Goal: Task Accomplishment & Management: Manage account settings

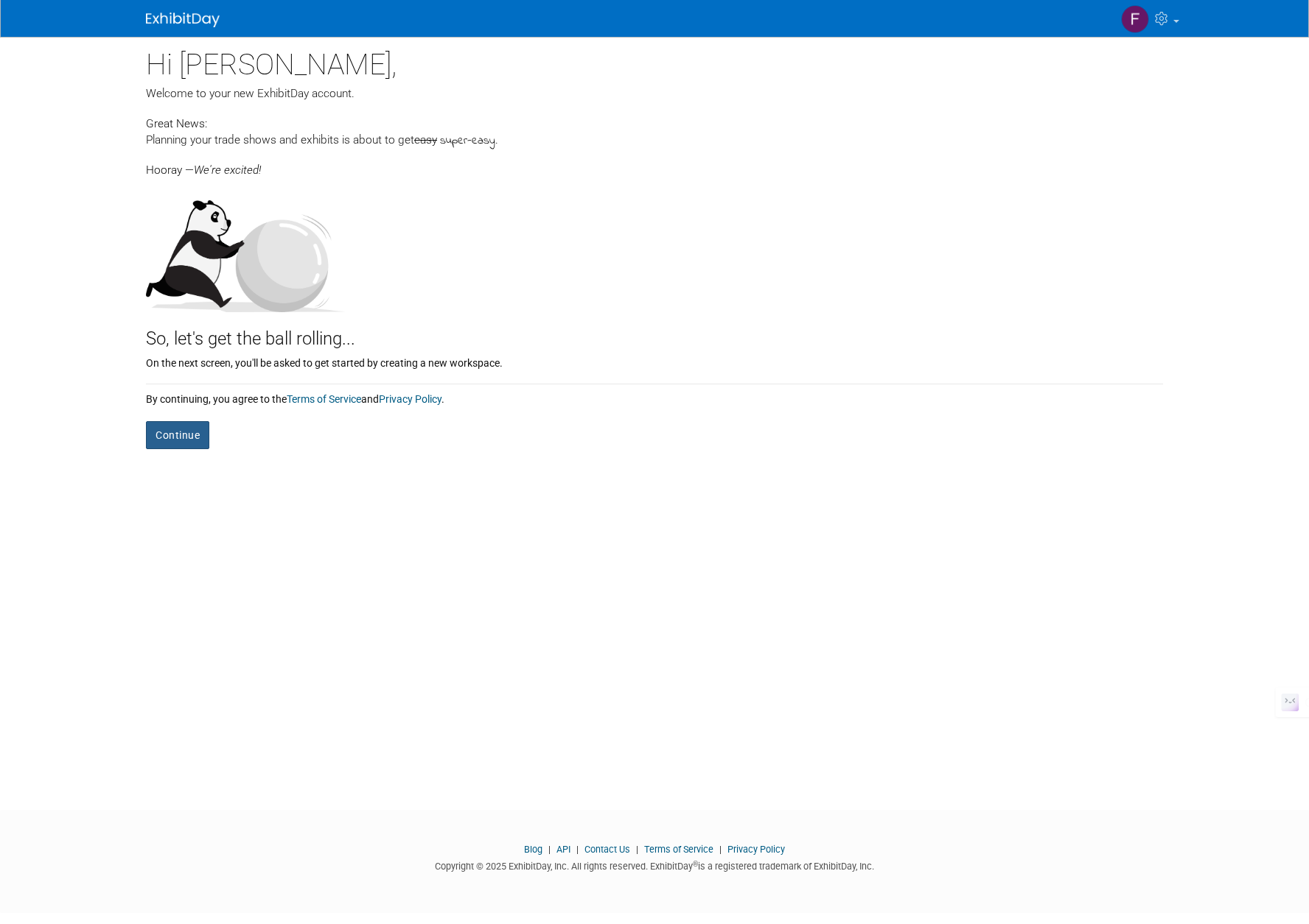
click at [174, 439] on button "Continue" at bounding box center [177, 435] width 63 height 28
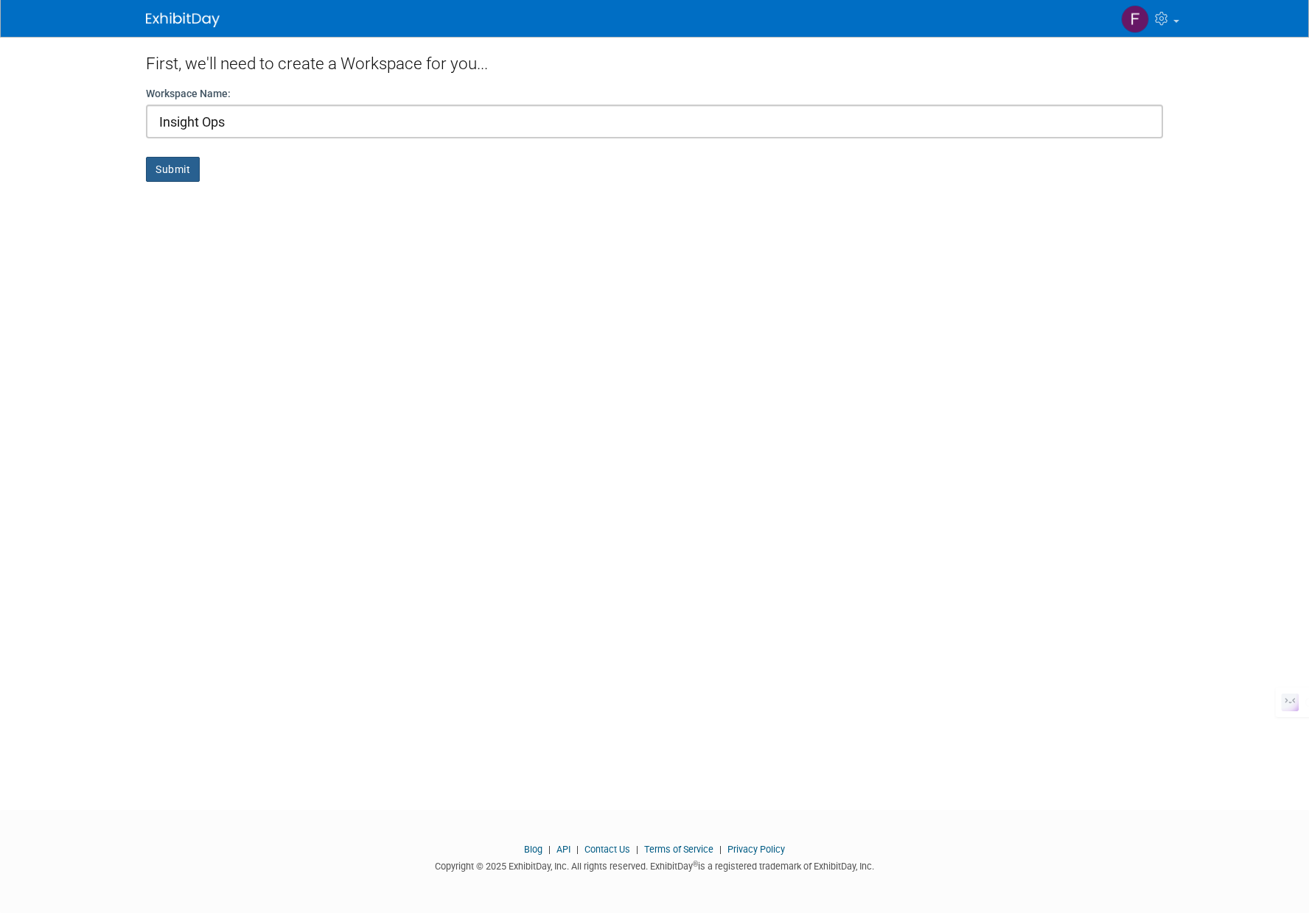
type input "Insight Ops"
click at [150, 158] on button "Submit" at bounding box center [172, 169] width 54 height 25
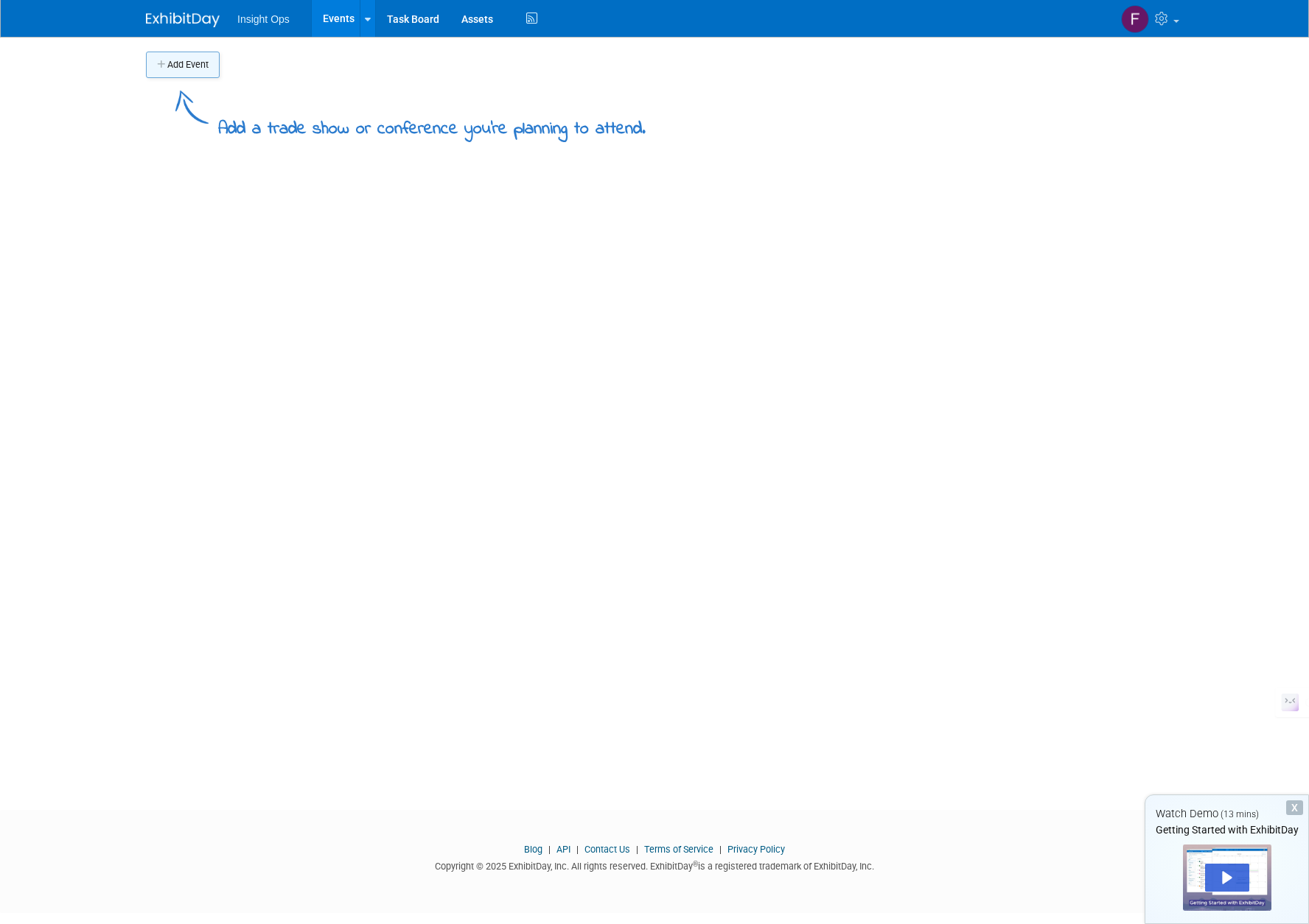
click at [176, 66] on button "Add Event" at bounding box center [182, 64] width 74 height 27
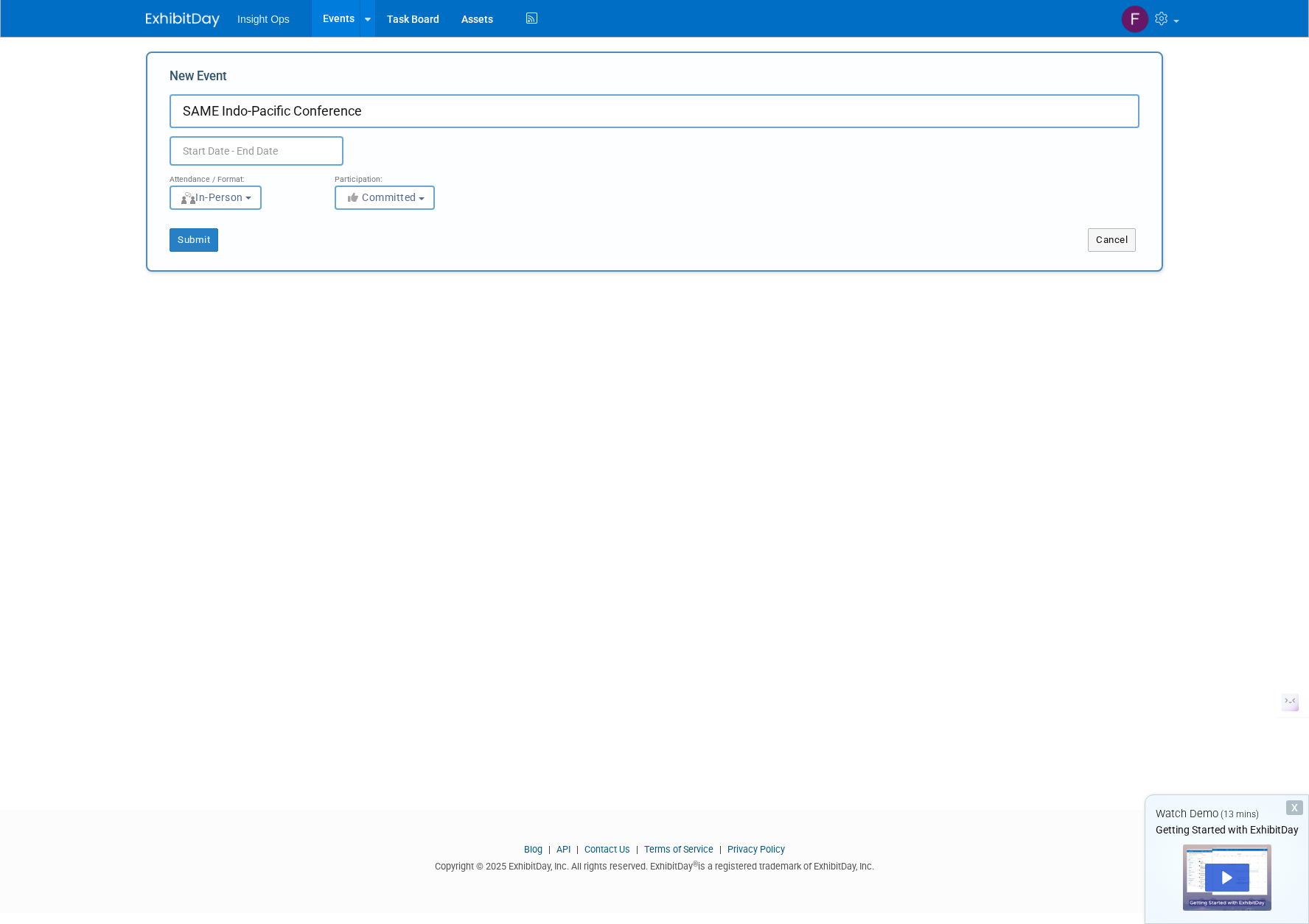
type input "SAME Indo-Pacific Conference"
click at [222, 155] on input "text" at bounding box center [256, 151] width 174 height 29
click at [219, 256] on span "8" at bounding box center [218, 260] width 29 height 29
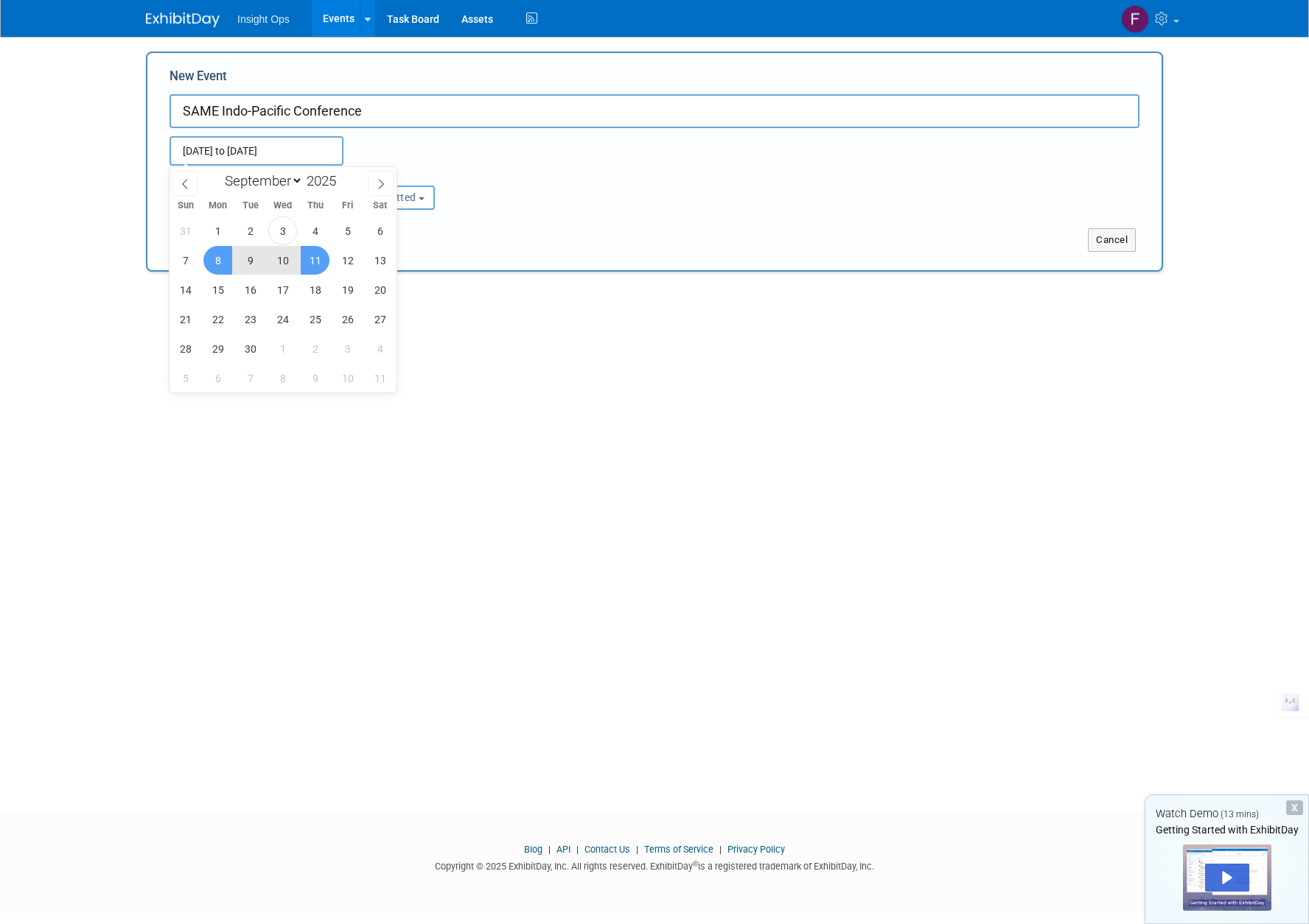
click at [314, 264] on span "11" at bounding box center [315, 260] width 29 height 29
type input "Sep 8, 2025 to Sep 11, 2025"
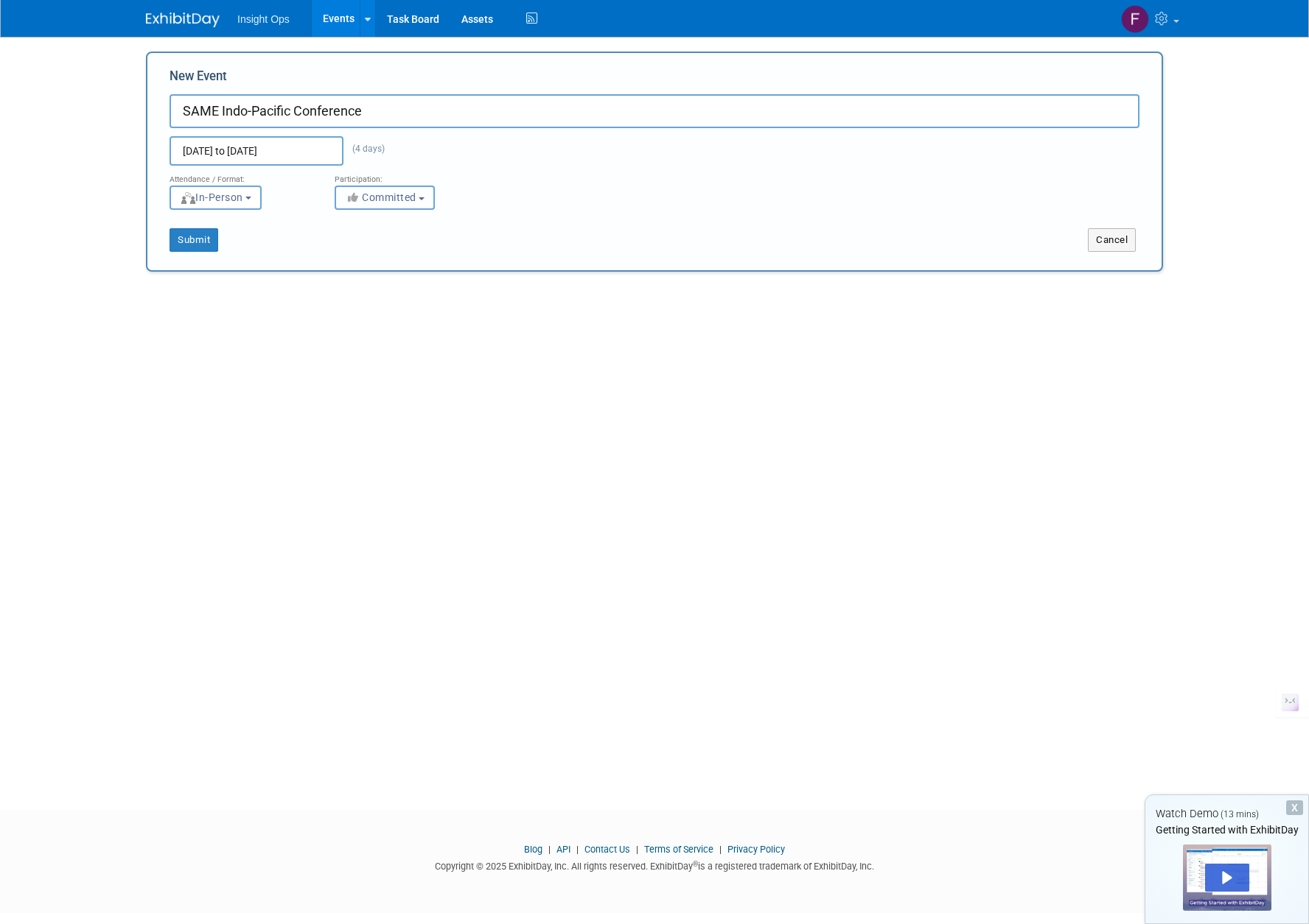
click at [429, 198] on button "Committed" at bounding box center [384, 198] width 100 height 24
click at [254, 202] on button "In-Person" at bounding box center [216, 198] width 93 height 24
click at [192, 240] on button "Submit" at bounding box center [194, 241] width 49 height 24
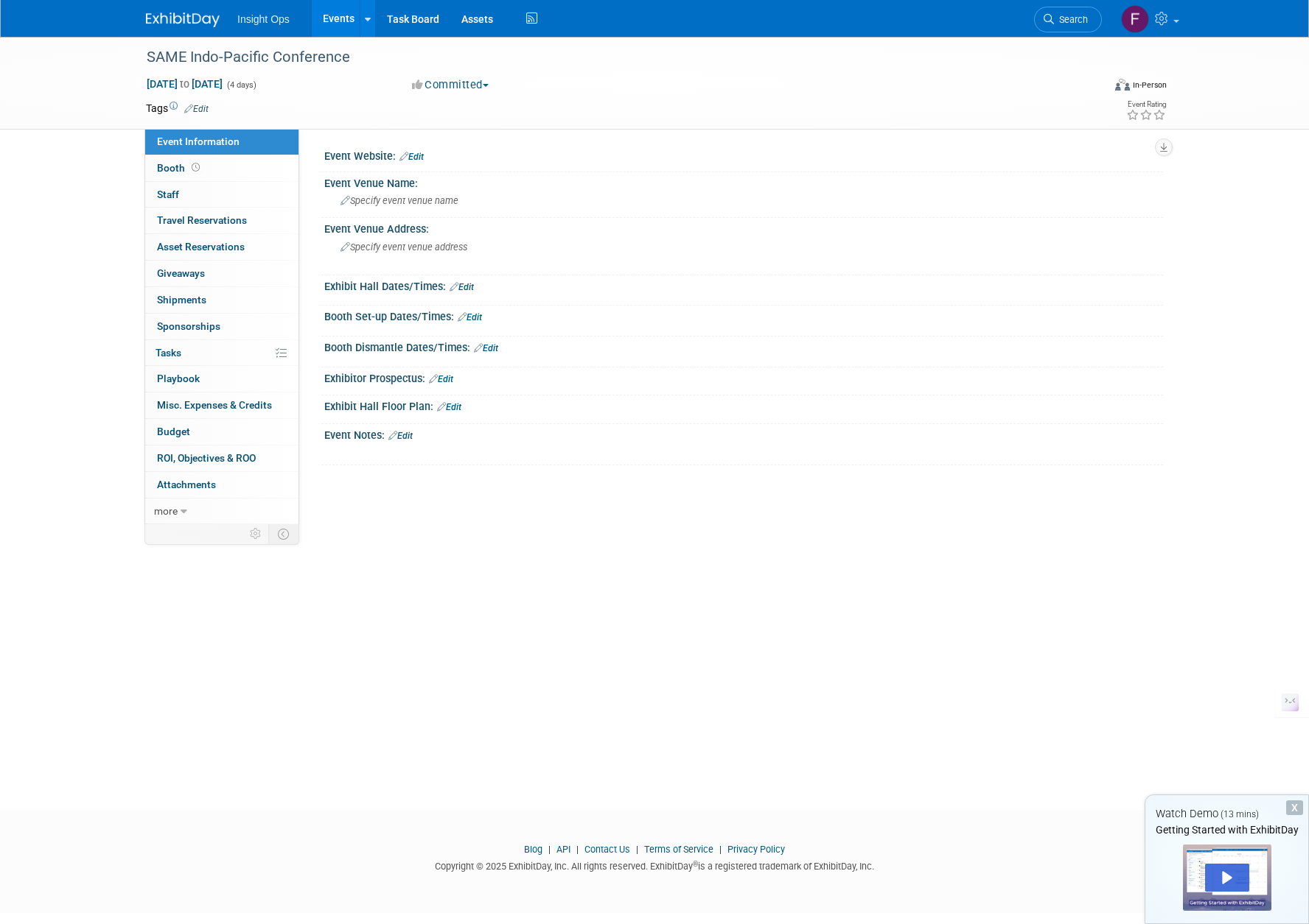
click at [498, 344] on link "Edit" at bounding box center [486, 349] width 24 height 10
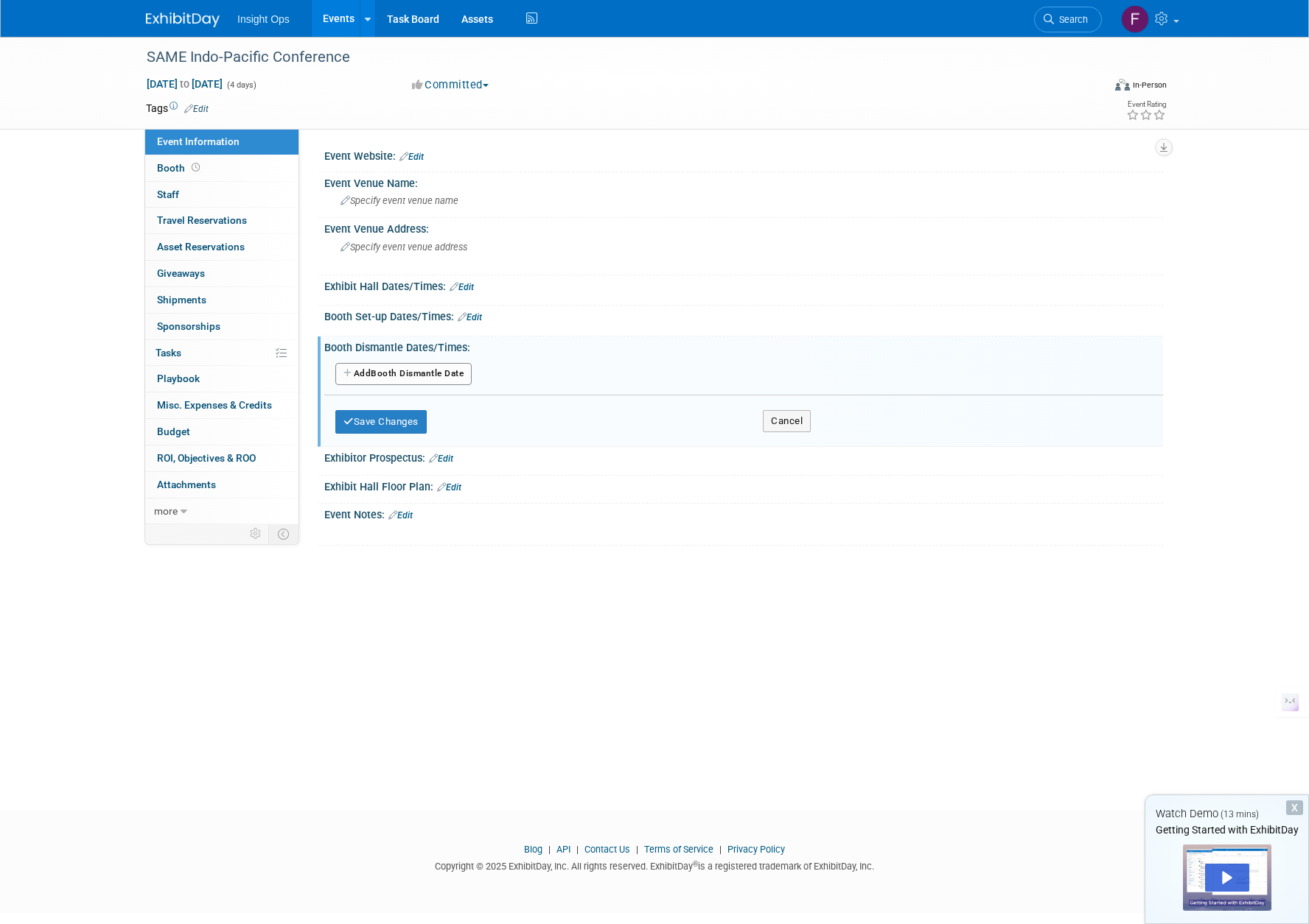
click at [412, 371] on button "Add Another Booth Dismantle Date" at bounding box center [403, 374] width 136 height 22
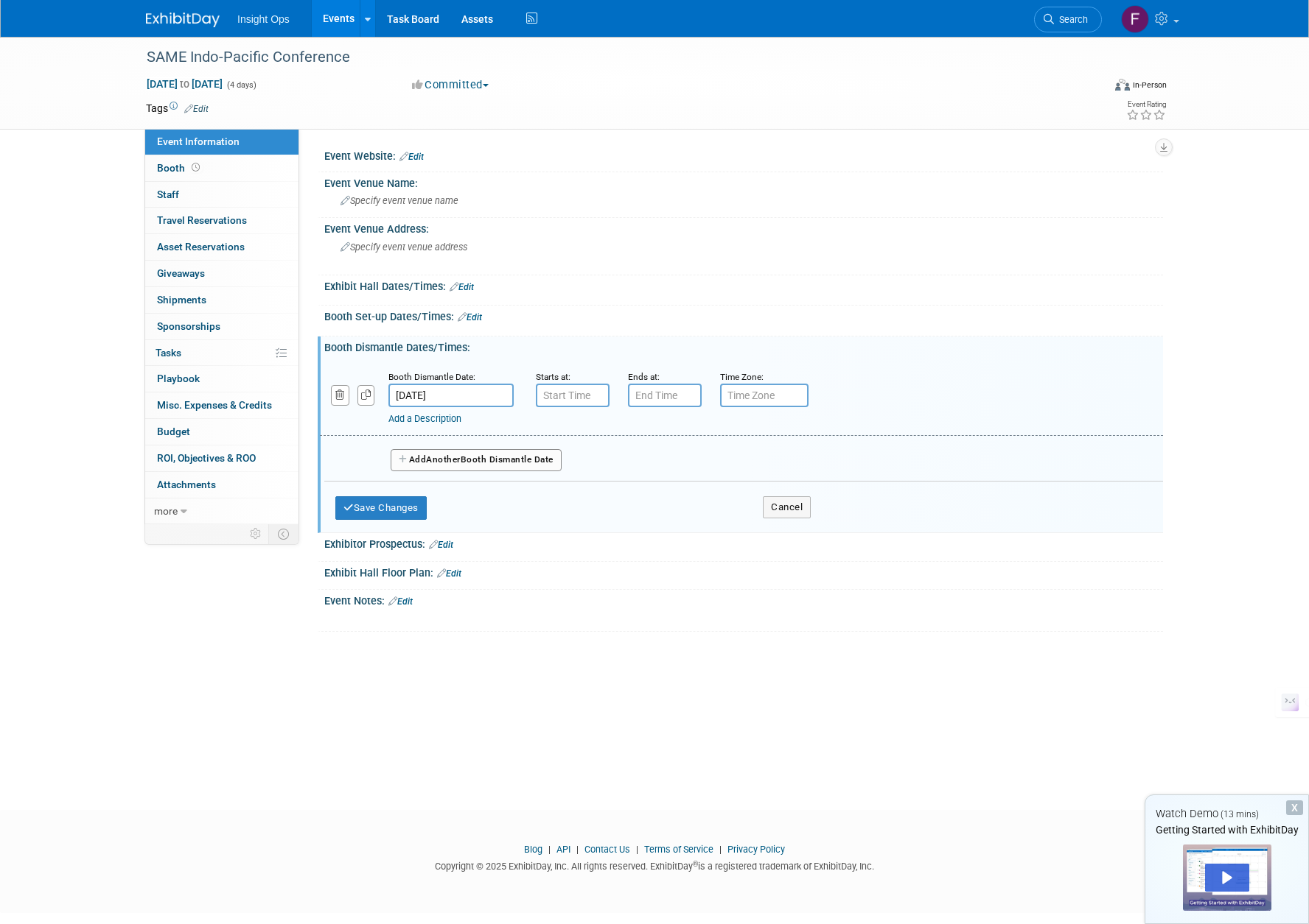
type input "7:00 AM"
click at [549, 392] on input "7:00 AM" at bounding box center [572, 396] width 74 height 24
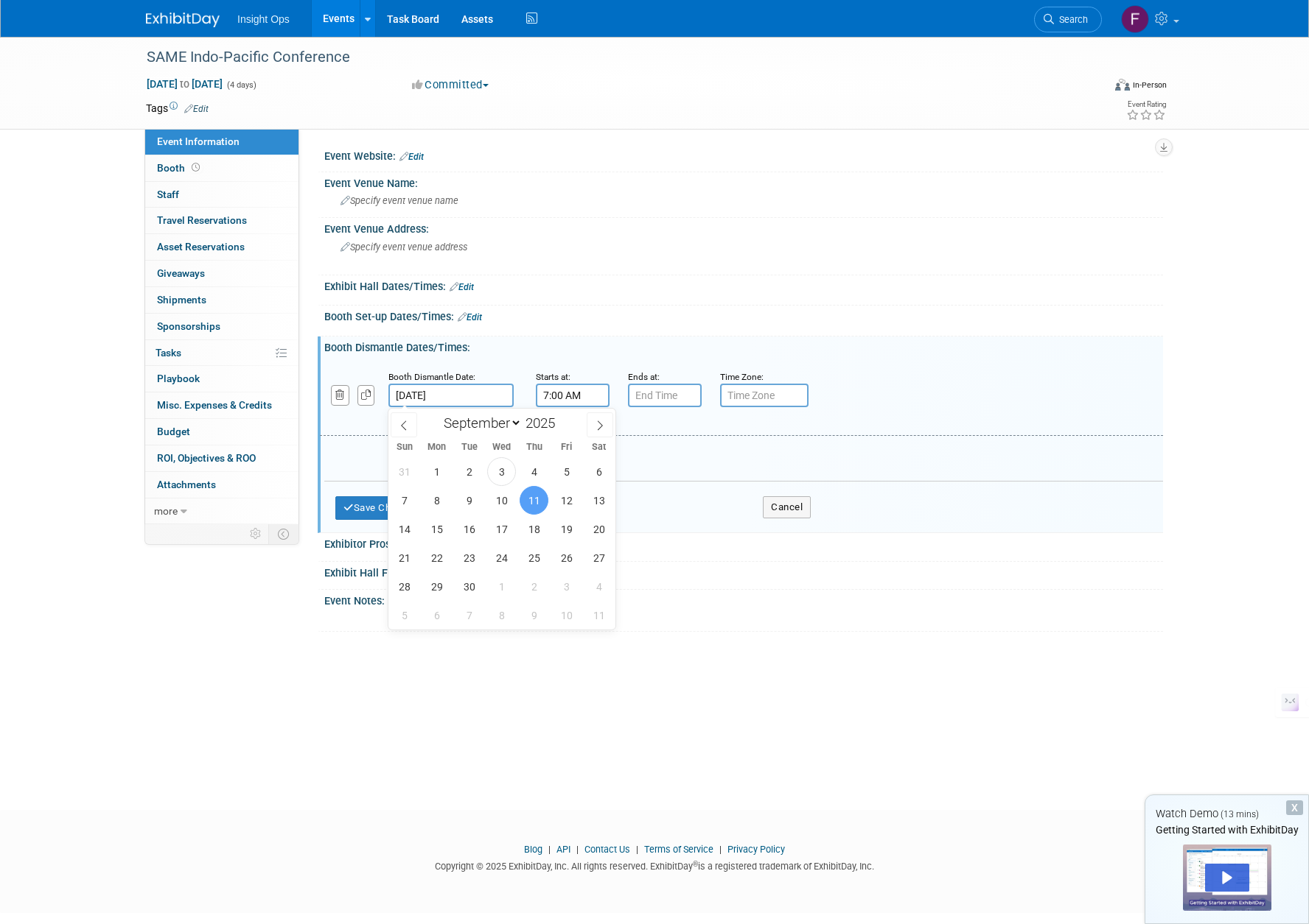
click at [482, 398] on input "Sep 11, 2025" at bounding box center [451, 396] width 125 height 24
click at [500, 498] on span "10" at bounding box center [502, 501] width 29 height 29
type input "Sep 10, 2025"
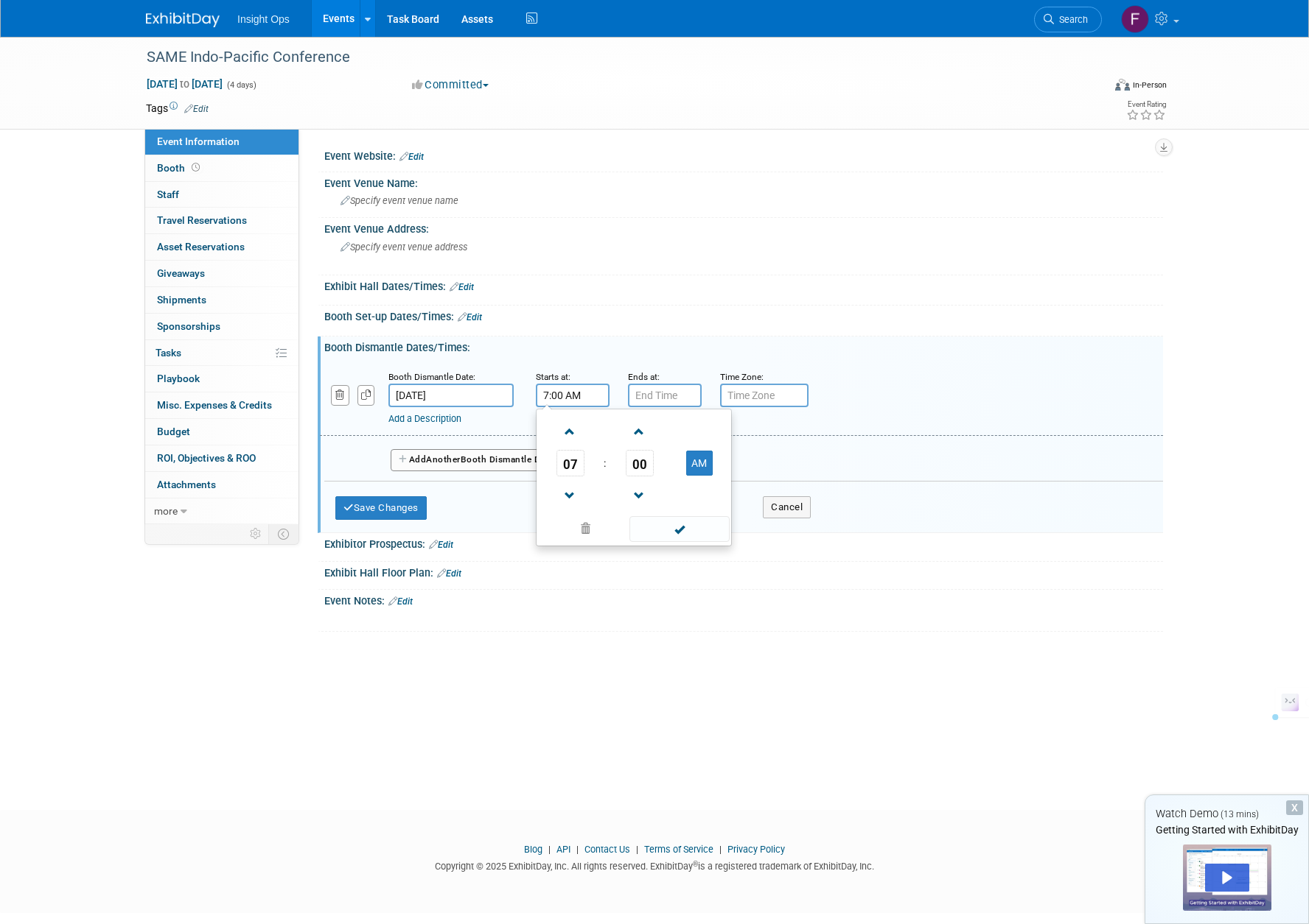
drag, startPoint x: 566, startPoint y: 392, endPoint x: 545, endPoint y: 395, distance: 21.2
click at [545, 395] on input "7:00 AM" at bounding box center [572, 396] width 74 height 24
click at [700, 461] on button "AM" at bounding box center [699, 462] width 27 height 25
click at [566, 496] on span at bounding box center [570, 496] width 26 height 26
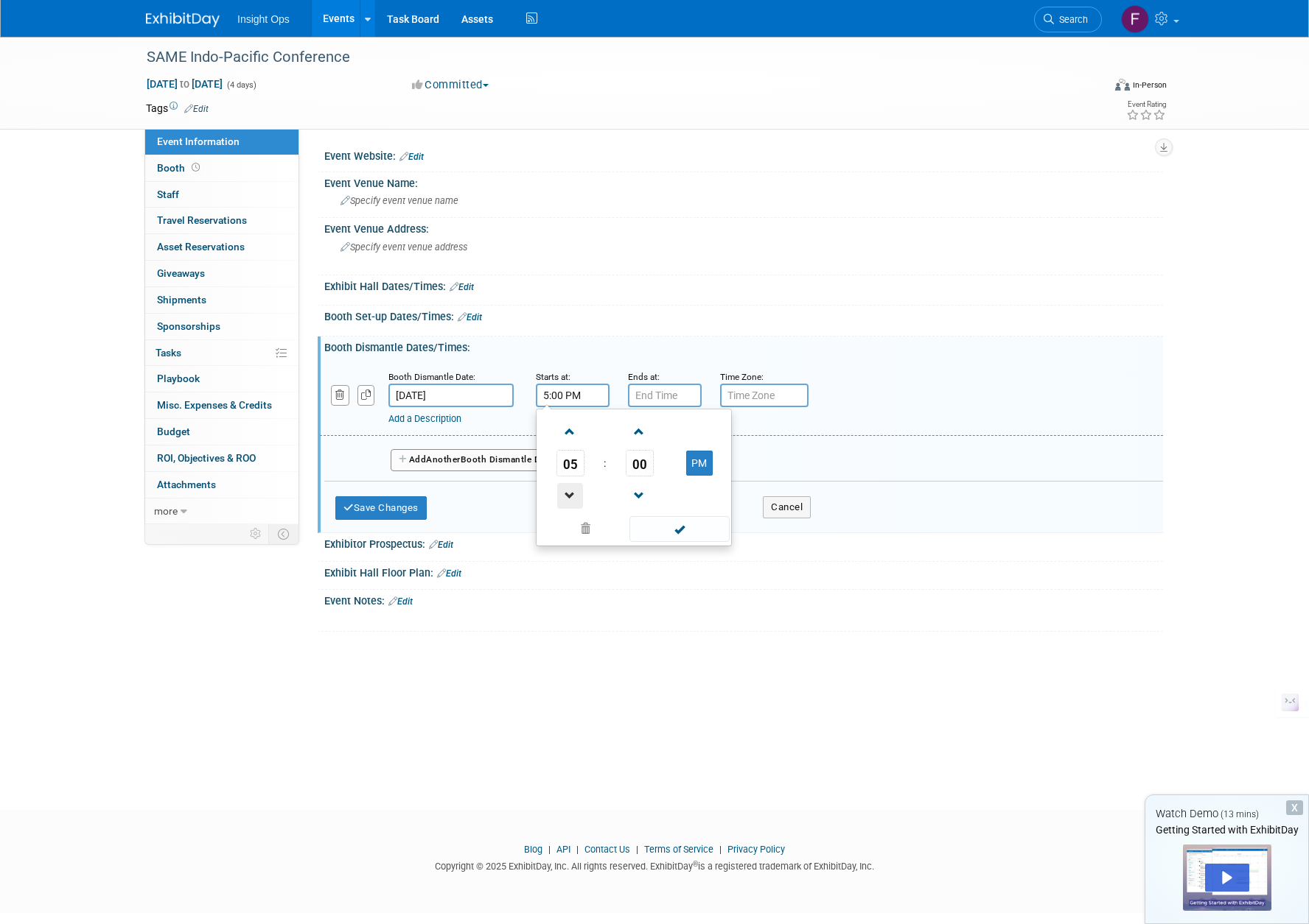
click at [566, 496] on span at bounding box center [570, 496] width 26 height 26
click at [643, 432] on span at bounding box center [639, 432] width 26 height 26
click at [640, 430] on span at bounding box center [639, 432] width 26 height 26
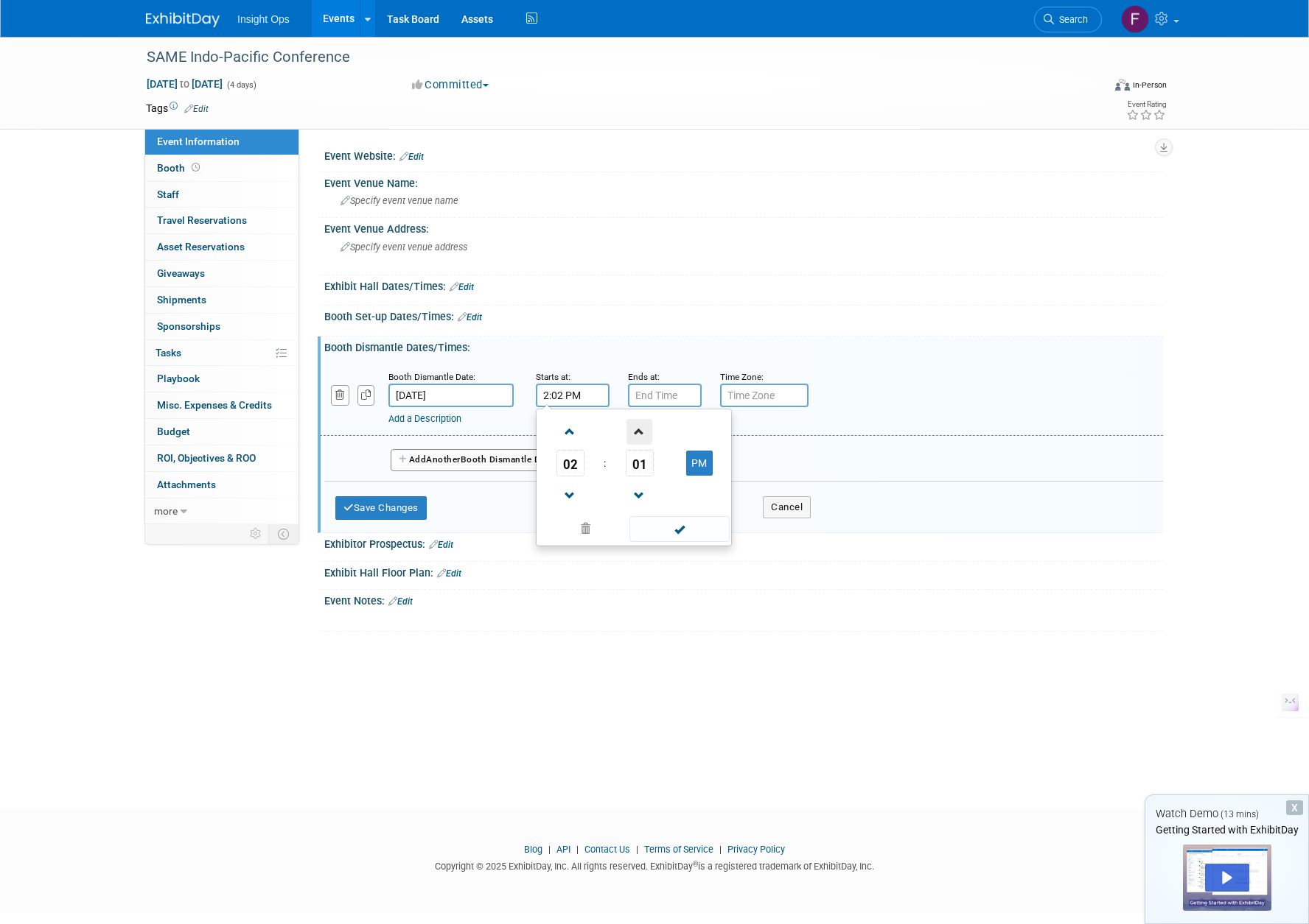
click at [640, 430] on span at bounding box center [639, 432] width 26 height 26
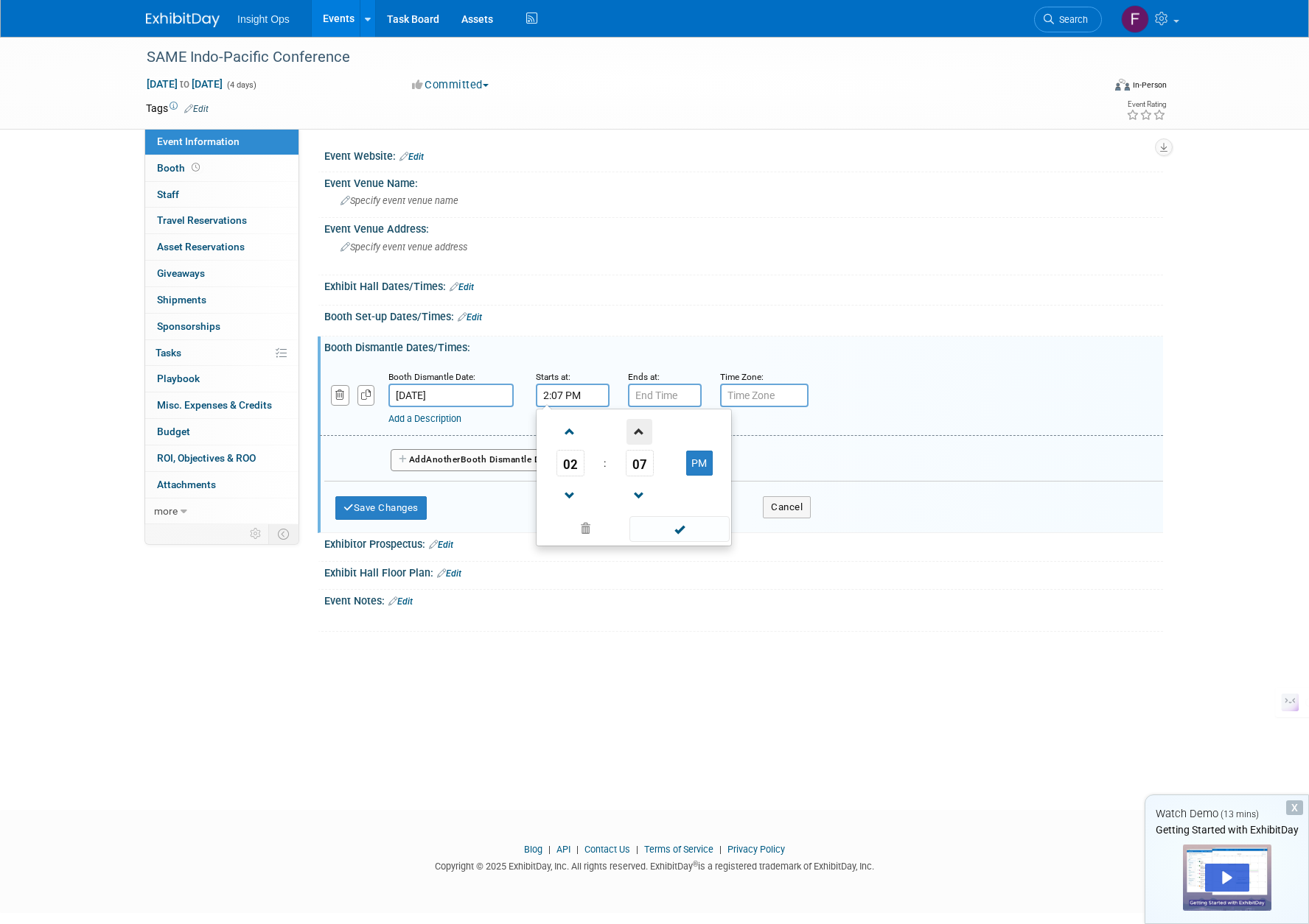
click at [640, 430] on span at bounding box center [639, 432] width 26 height 26
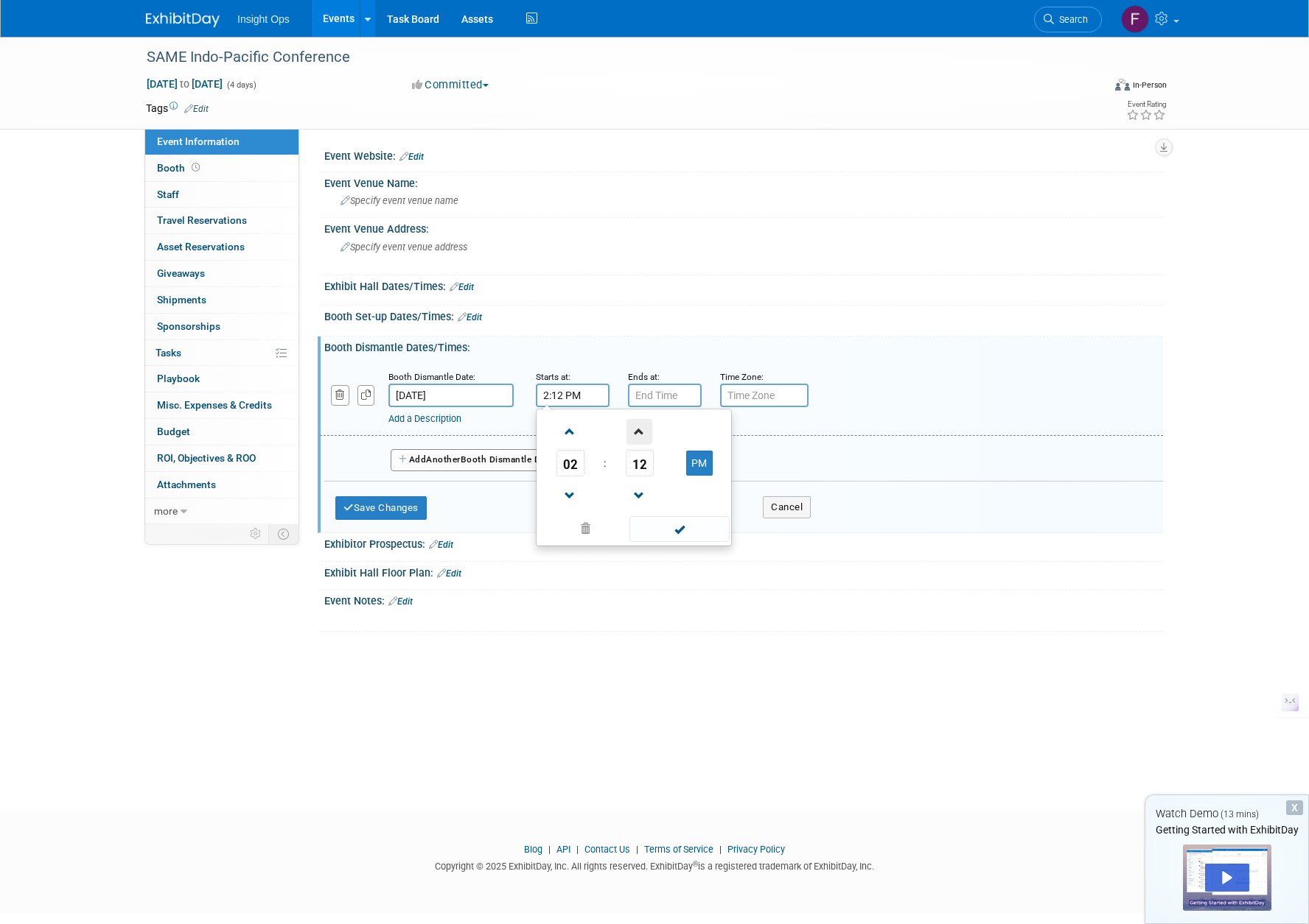
click at [640, 430] on span at bounding box center [639, 432] width 26 height 26
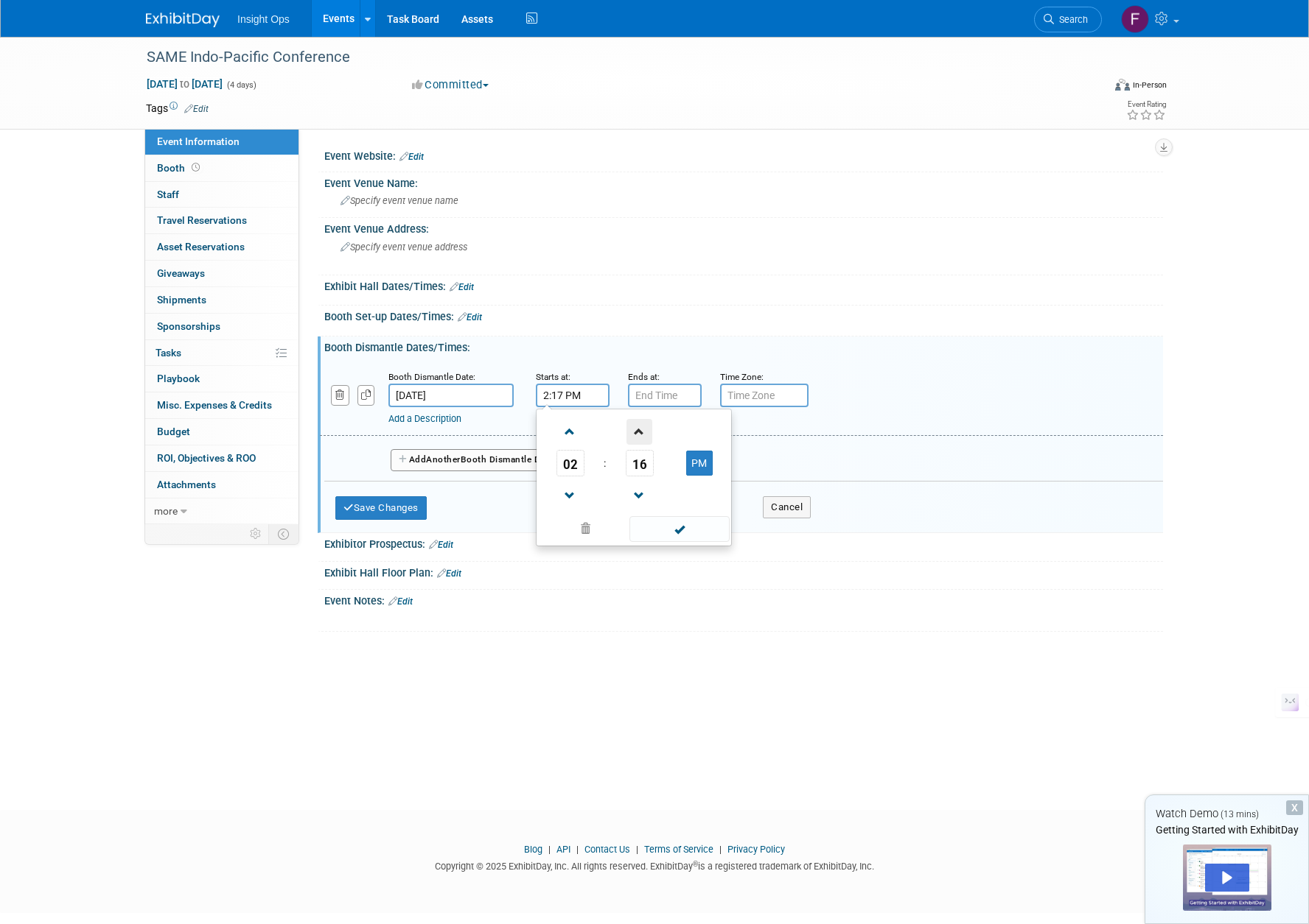
click at [640, 430] on span at bounding box center [639, 432] width 26 height 26
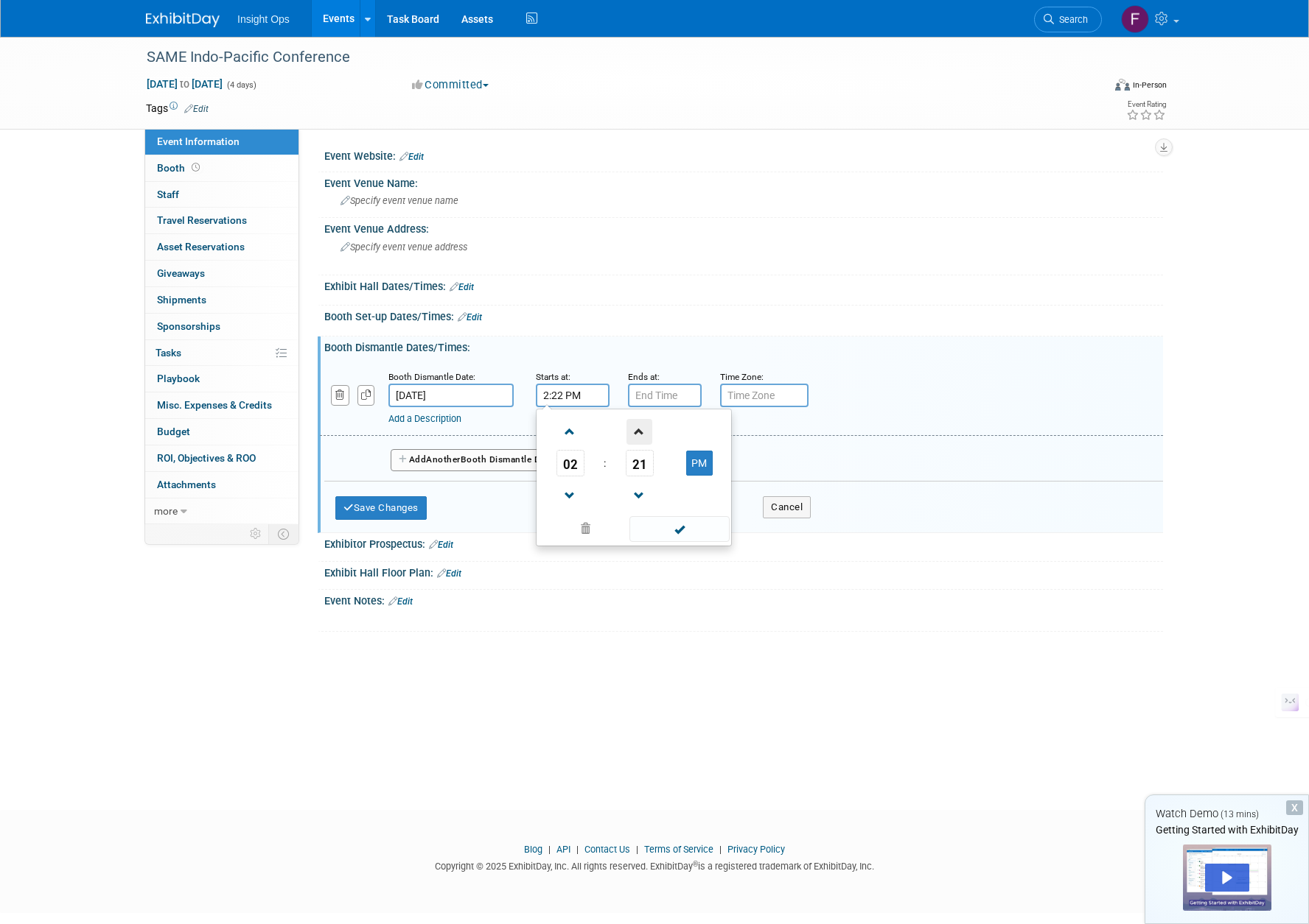
click at [640, 430] on span at bounding box center [639, 432] width 26 height 26
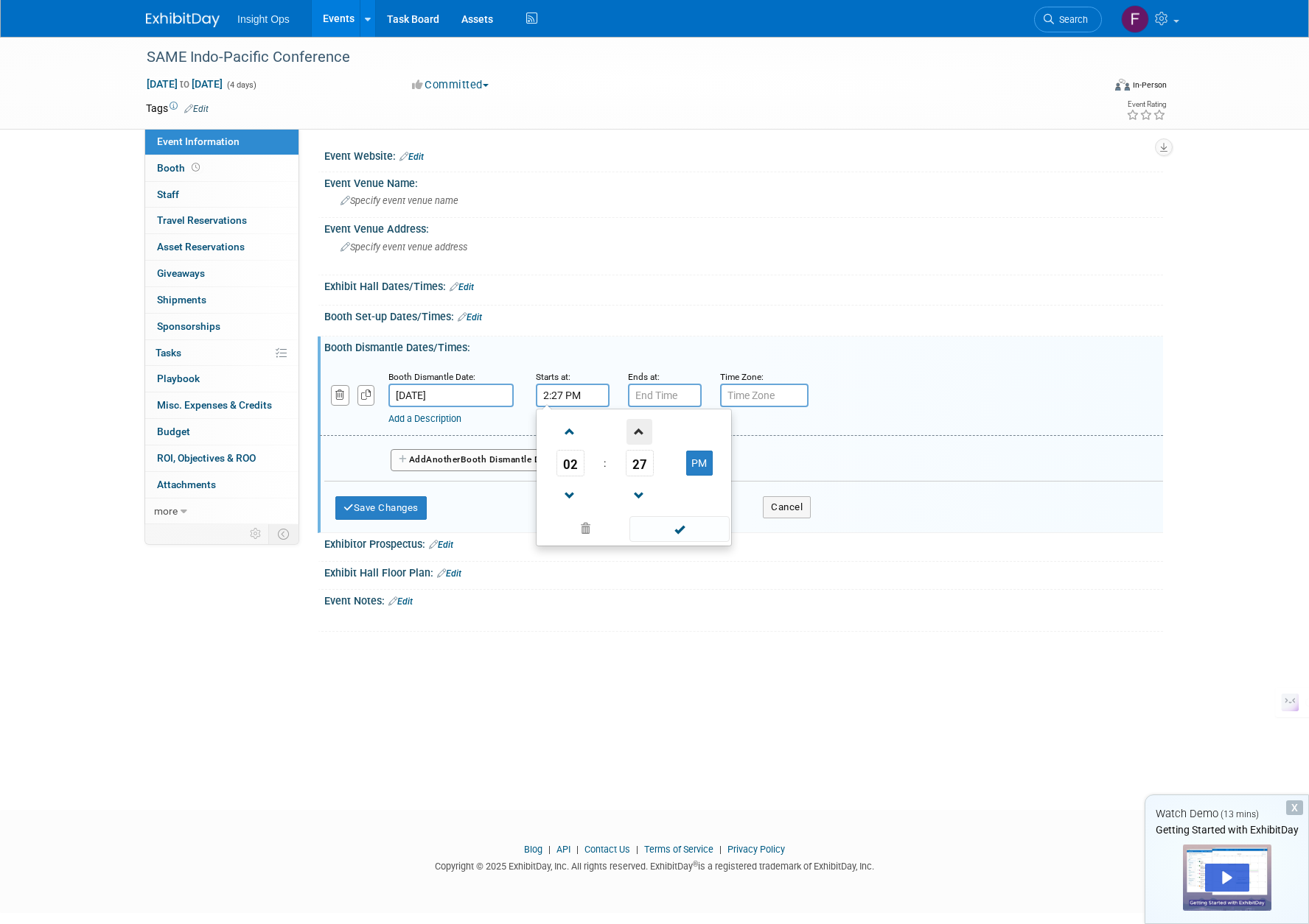
click at [640, 430] on span at bounding box center [639, 432] width 26 height 26
type input "2:31 PM"
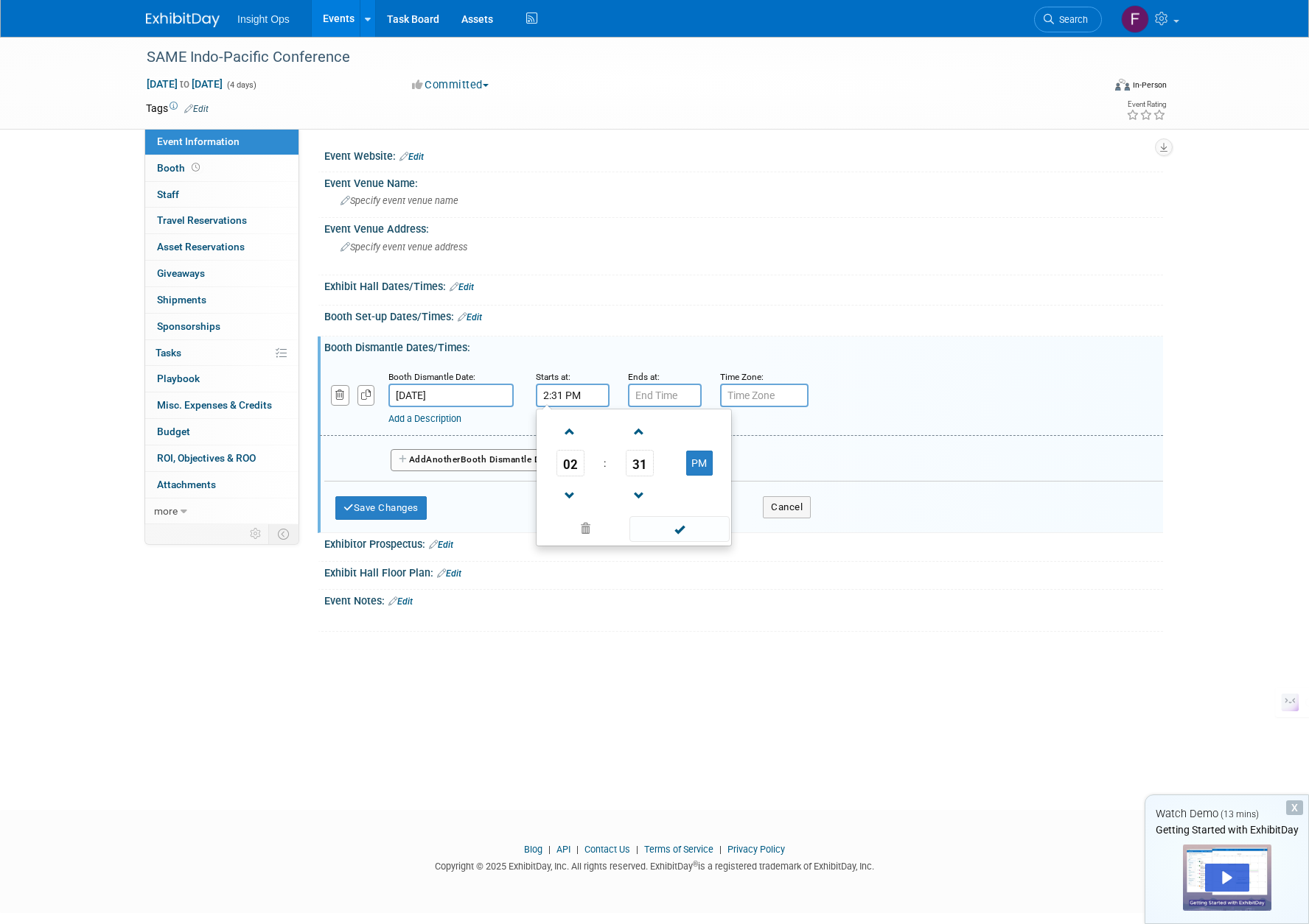
type input "7:00 PM"
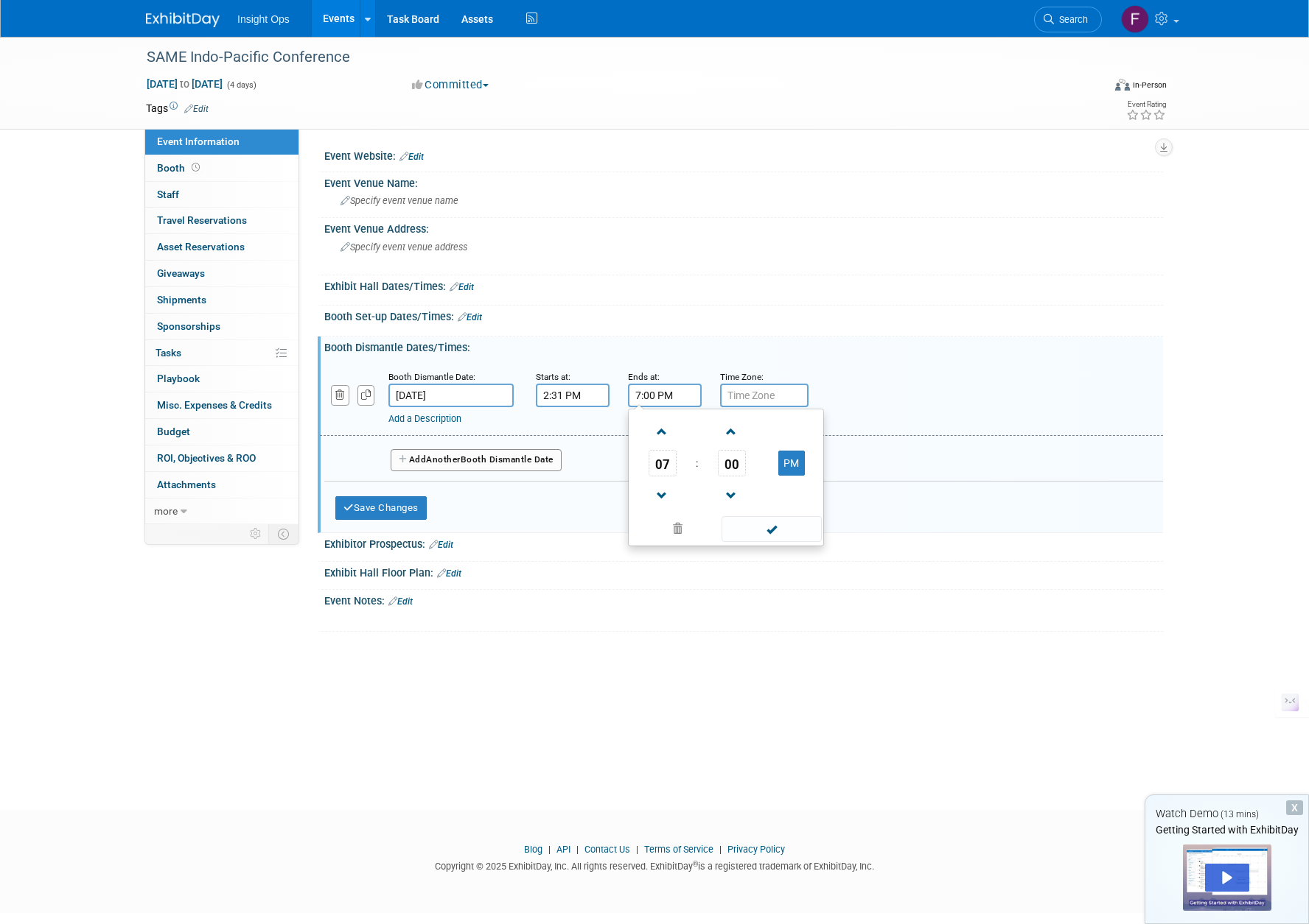
click at [657, 397] on input "7:00 PM" at bounding box center [665, 396] width 74 height 24
click at [762, 400] on input "text" at bounding box center [763, 396] width 88 height 24
click at [749, 397] on input "text" at bounding box center [763, 396] width 88 height 24
click at [745, 395] on input "text" at bounding box center [763, 396] width 88 height 24
type input "H"
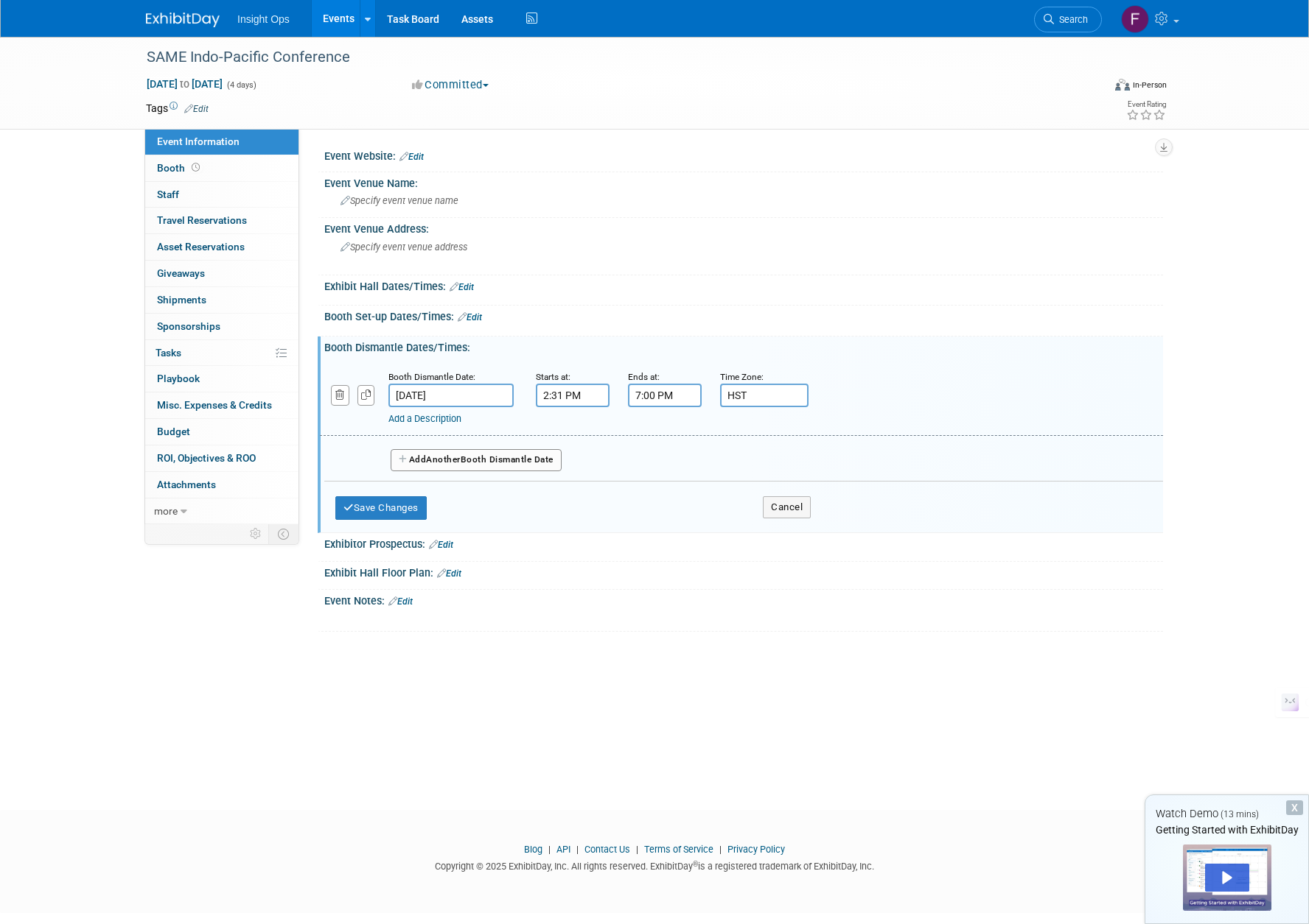
type input "HST"
click at [650, 545] on div "Exhibitor Prospectus: Edit" at bounding box center [743, 543] width 839 height 19
click at [473, 318] on link "Edit" at bounding box center [469, 318] width 24 height 10
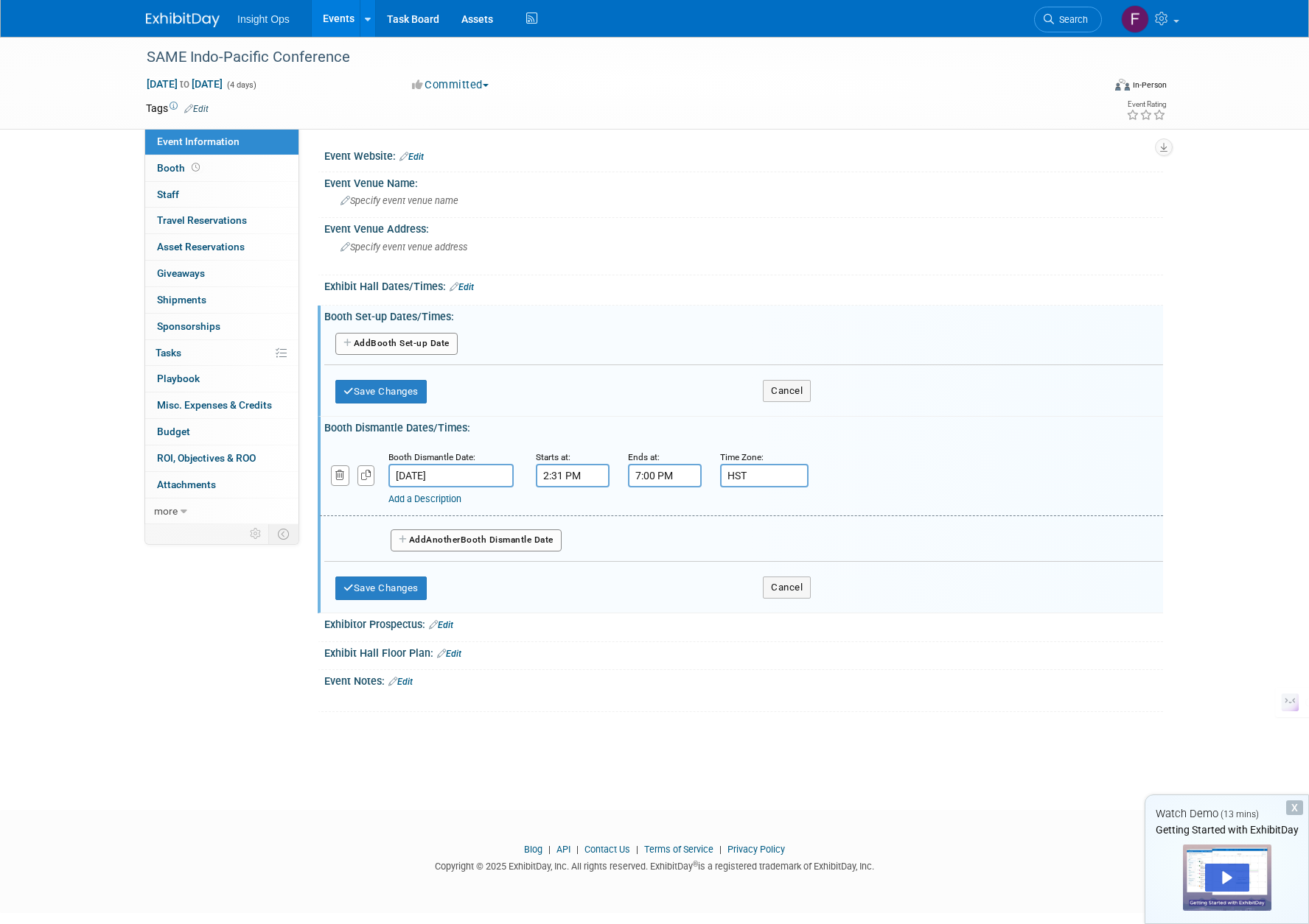
click at [460, 477] on input "Sep 10, 2025" at bounding box center [451, 476] width 125 height 24
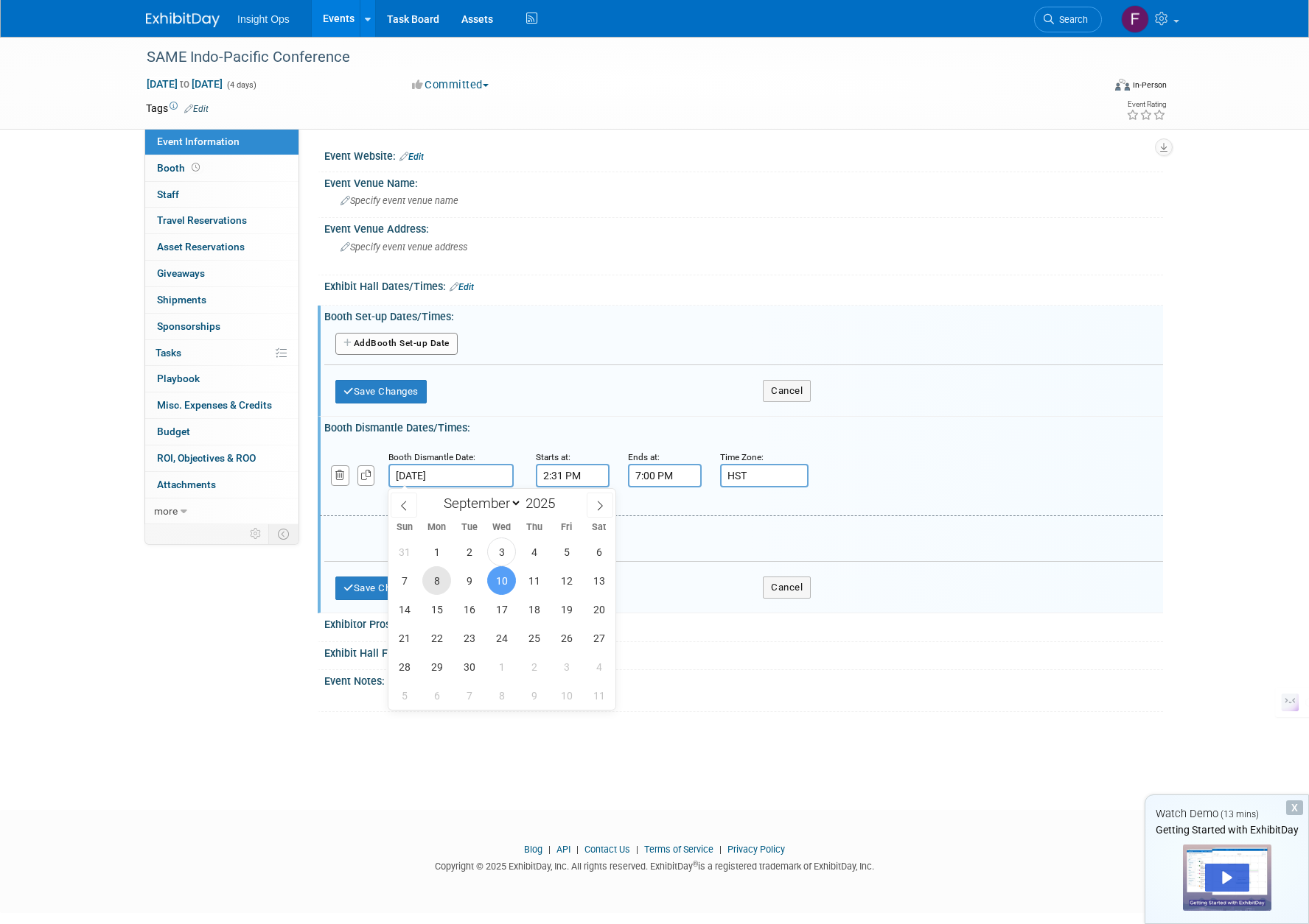
click at [428, 578] on span "8" at bounding box center [437, 581] width 29 height 29
type input "Sep 8, 2025"
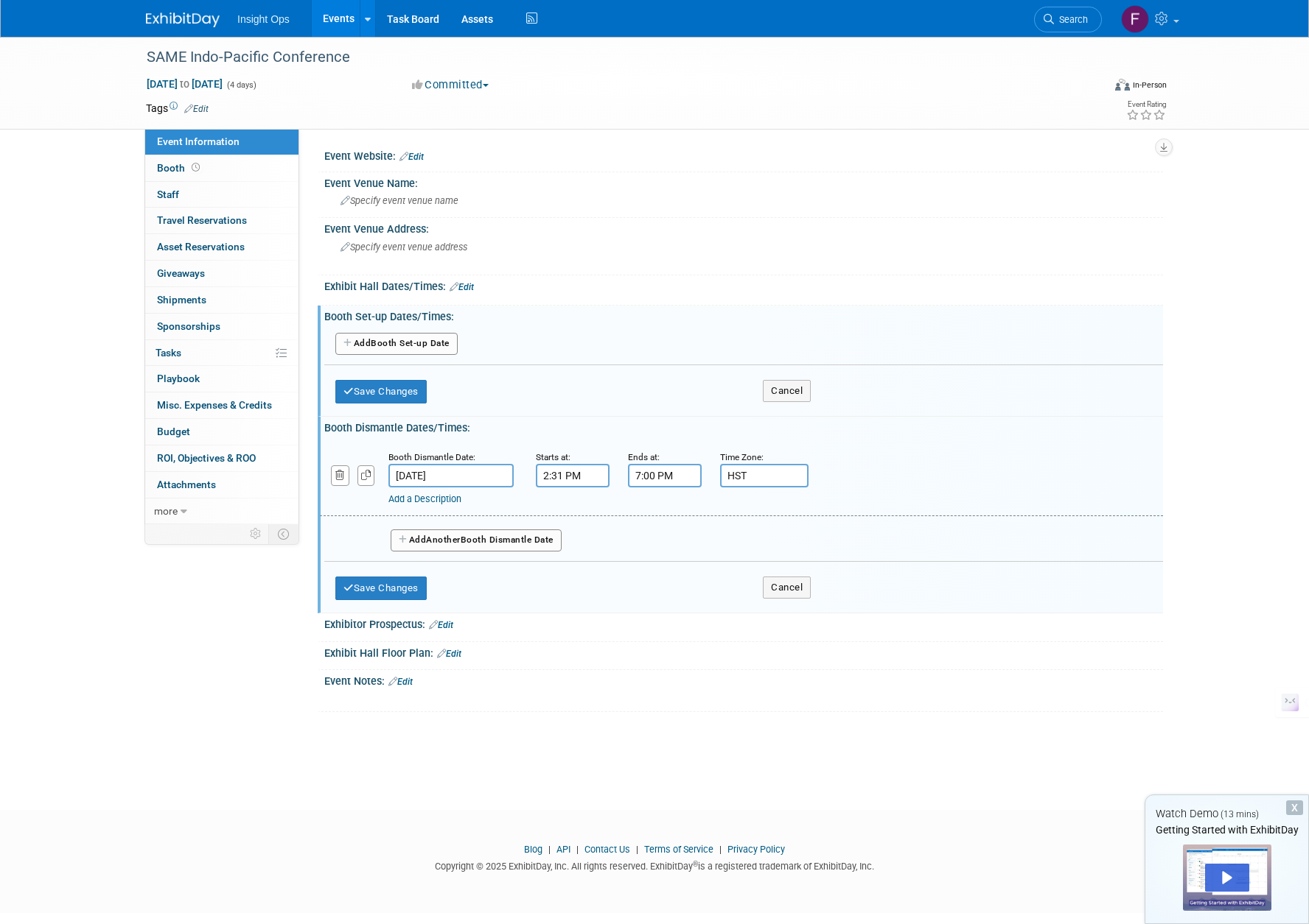
click at [595, 477] on input "2:31 PM" at bounding box center [572, 476] width 74 height 24
click at [705, 548] on button "PM" at bounding box center [699, 543] width 27 height 25
click at [566, 516] on span at bounding box center [570, 512] width 26 height 26
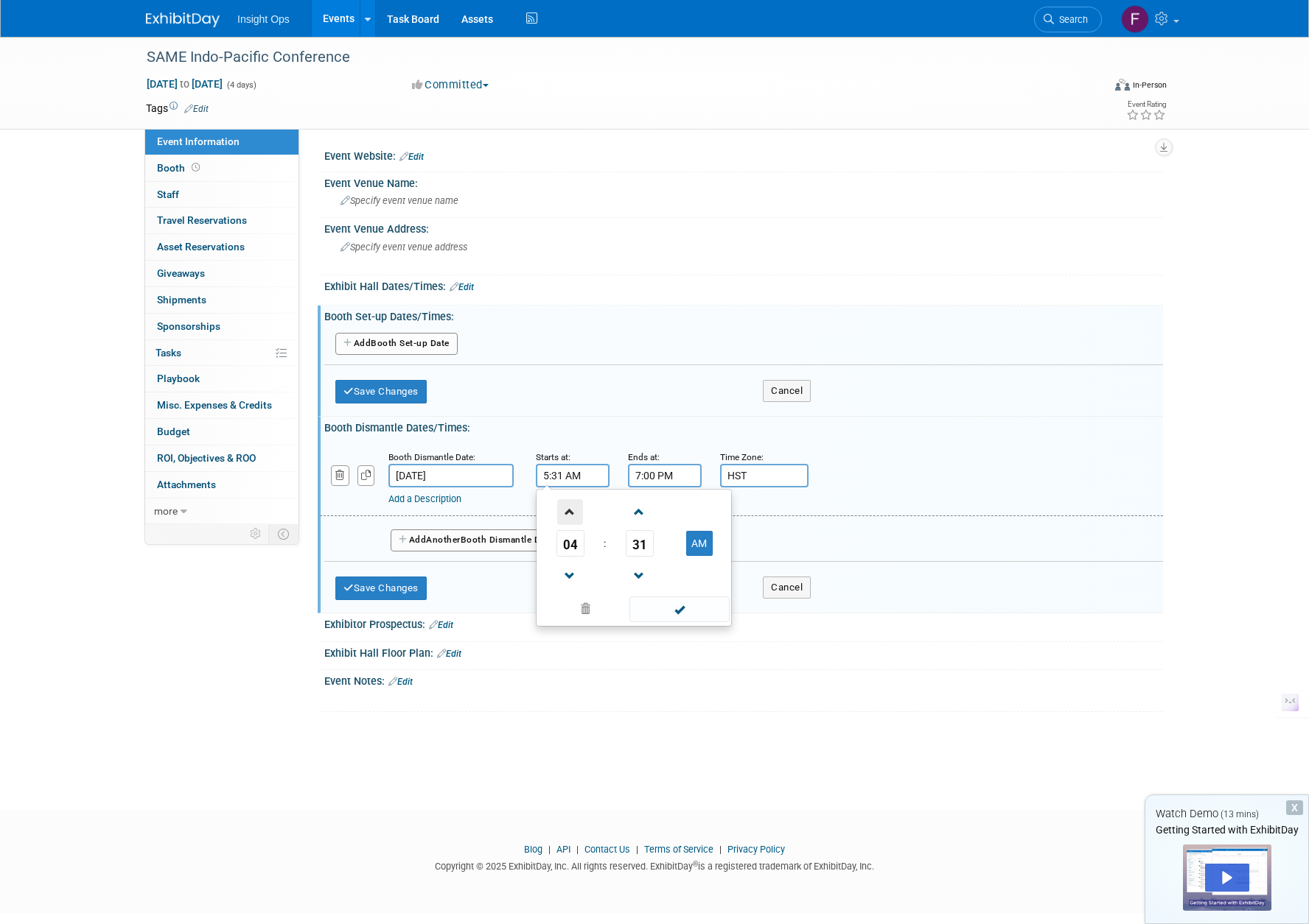
click at [566, 516] on span at bounding box center [570, 512] width 26 height 26
click at [635, 577] on span at bounding box center [639, 576] width 26 height 26
type input "8:30 AM"
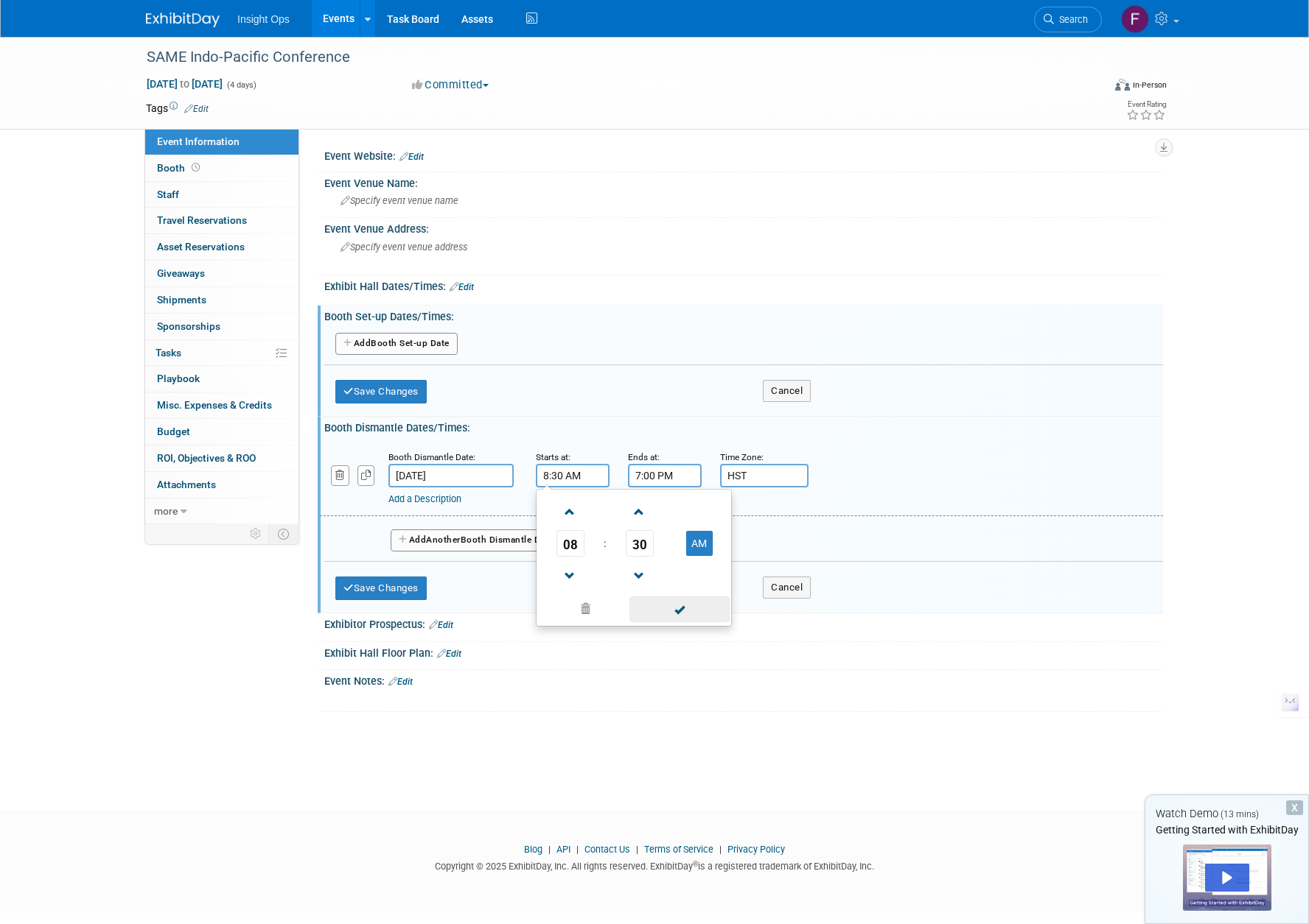
click at [666, 617] on span at bounding box center [679, 610] width 99 height 26
click at [687, 481] on input "7:00 PM" at bounding box center [665, 476] width 74 height 24
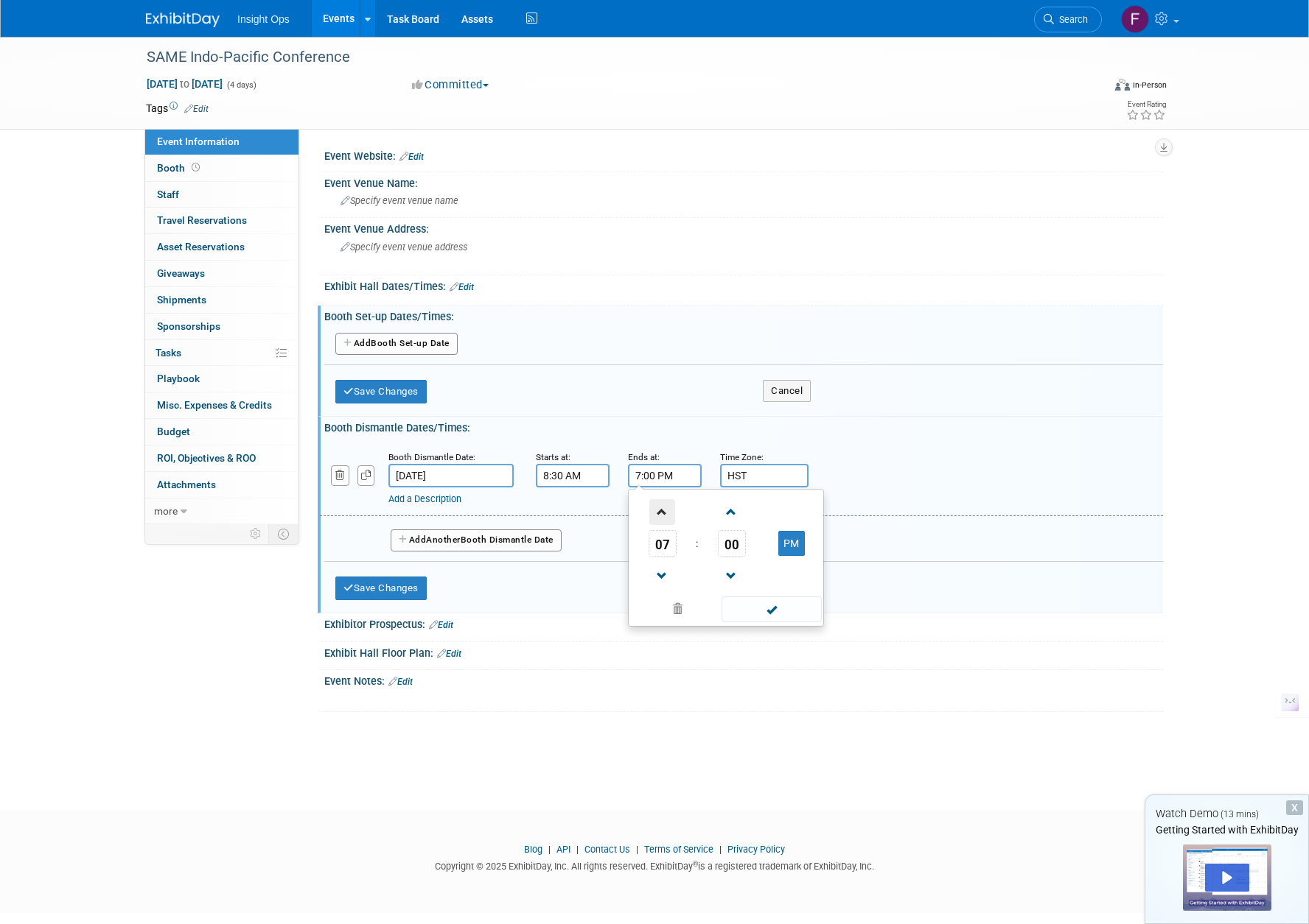
click at [658, 510] on span at bounding box center [662, 512] width 26 height 26
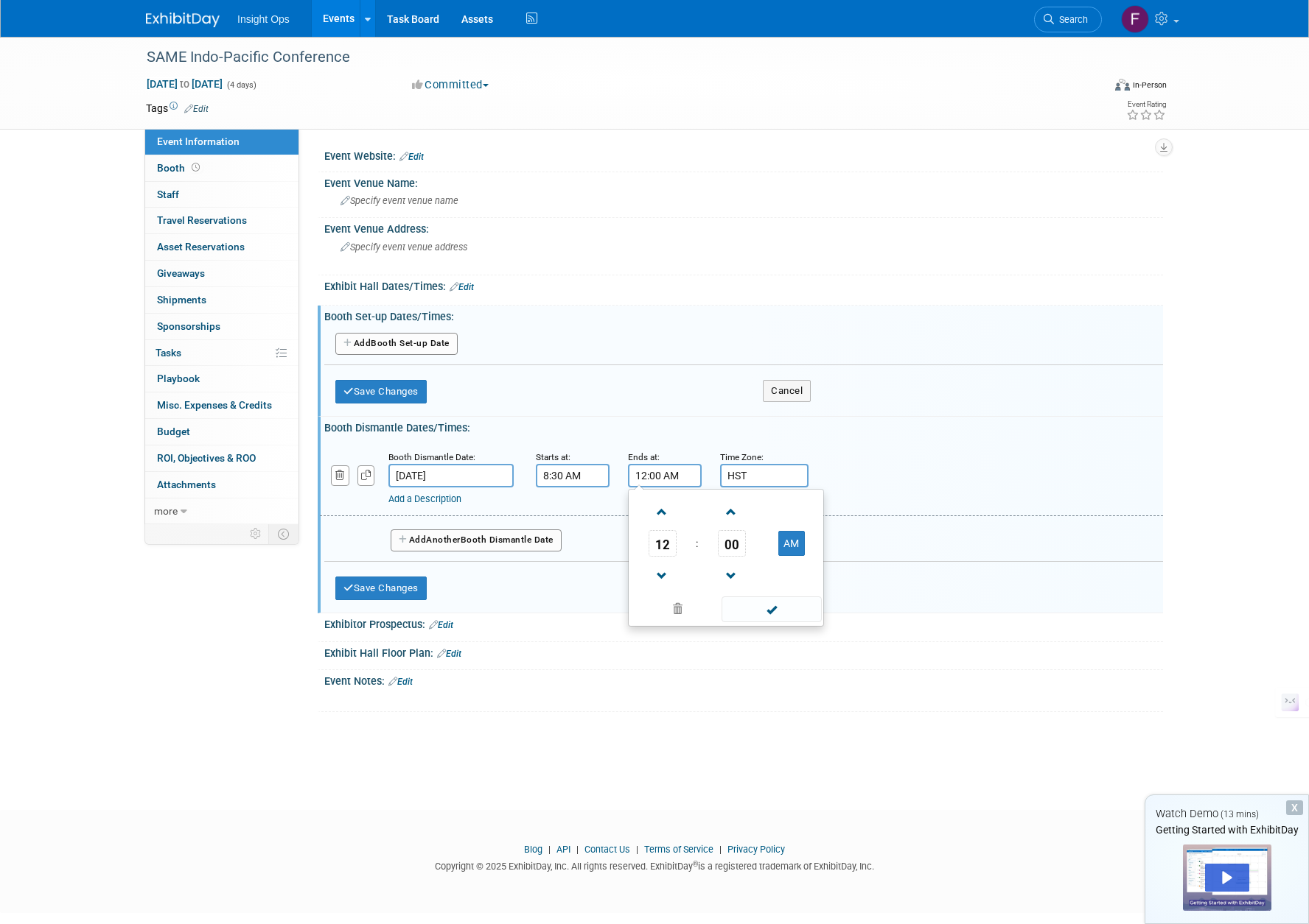
click at [756, 613] on span at bounding box center [771, 610] width 99 height 26
click at [687, 477] on input "12:00 AM" at bounding box center [665, 476] width 74 height 24
click at [784, 539] on button "AM" at bounding box center [791, 543] width 27 height 25
type input "12:00 PM"
click at [769, 617] on span at bounding box center [771, 610] width 99 height 26
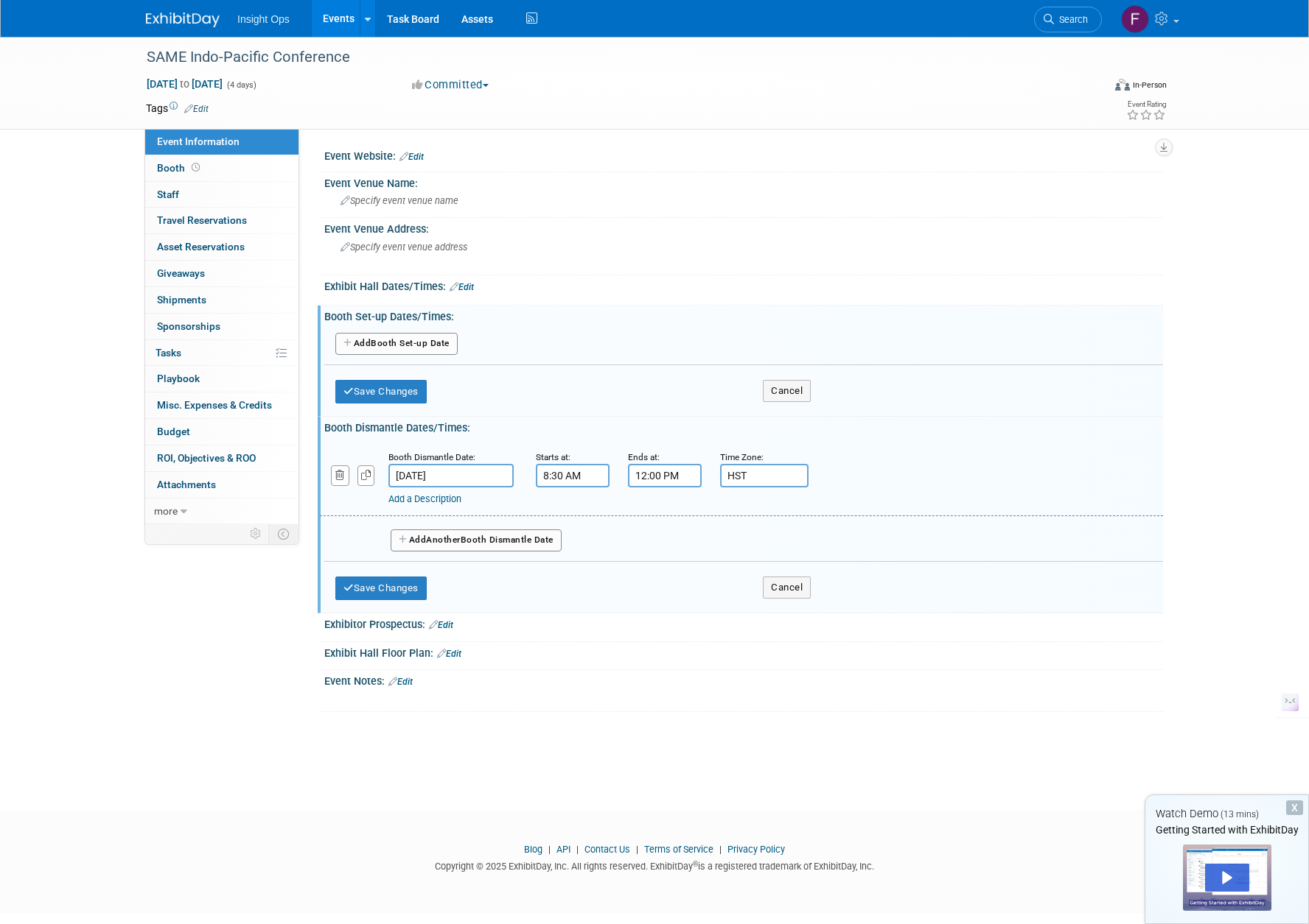
click at [466, 473] on input "Sep 8, 2025" at bounding box center [451, 476] width 125 height 24
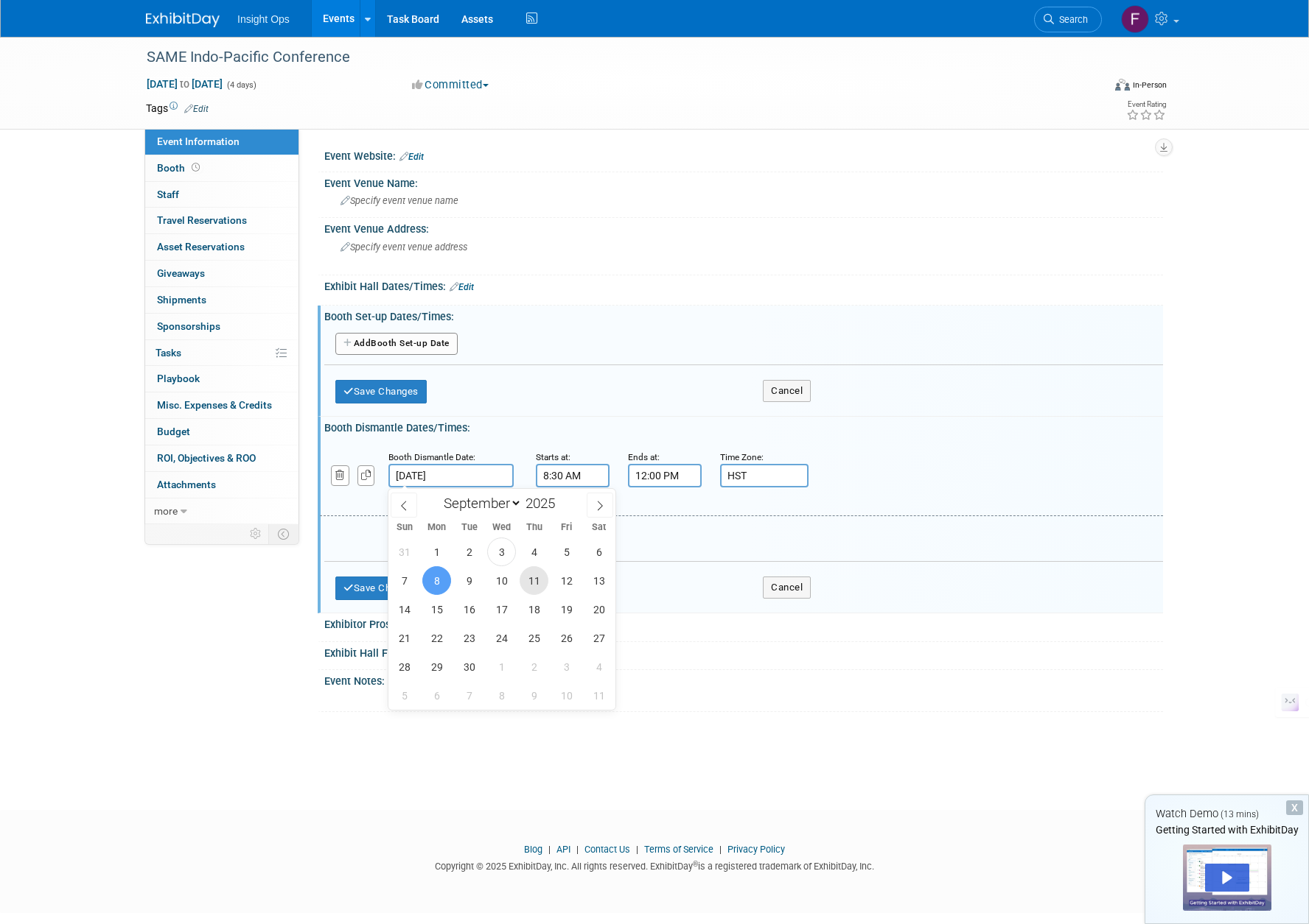
click at [535, 576] on span "11" at bounding box center [534, 581] width 29 height 29
type input "Sep 11, 2025"
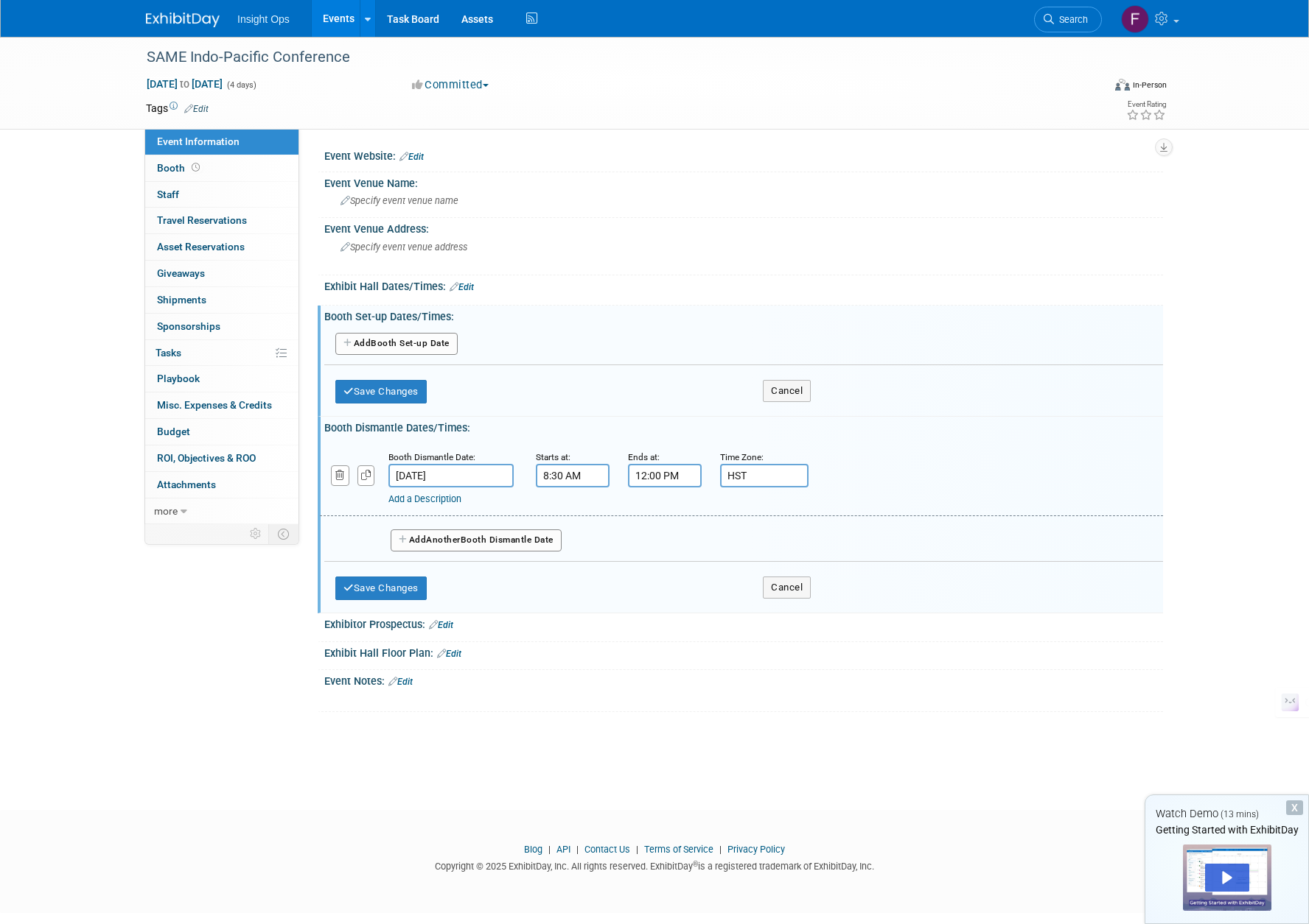
click at [362, 343] on button "Add Another Booth Set-up Date" at bounding box center [396, 344] width 123 height 22
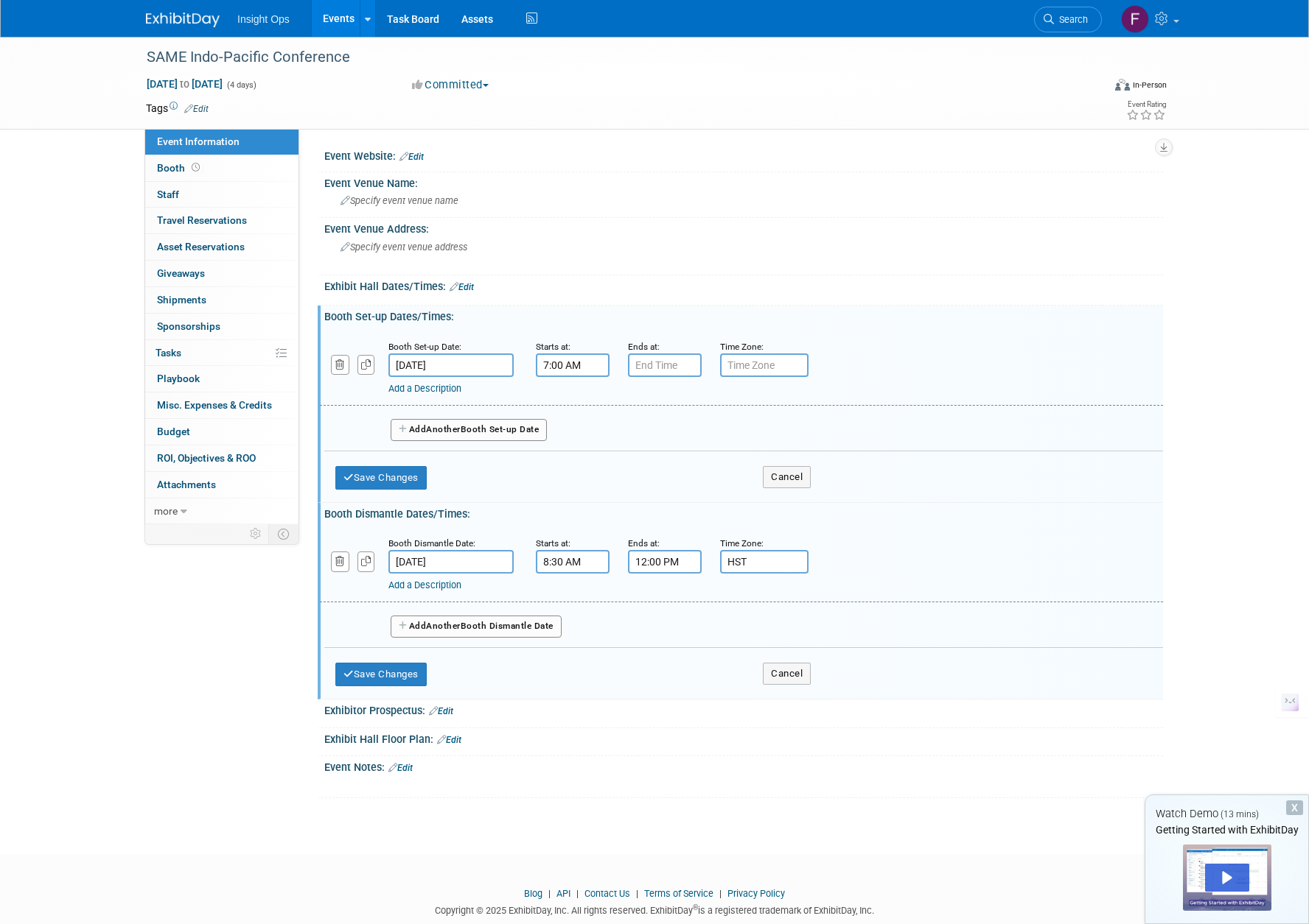
click at [555, 364] on input "7:00 AM" at bounding box center [572, 366] width 74 height 24
click at [570, 397] on span at bounding box center [570, 402] width 26 height 26
click at [565, 456] on span at bounding box center [570, 466] width 26 height 26
click at [634, 402] on span at bounding box center [639, 402] width 26 height 26
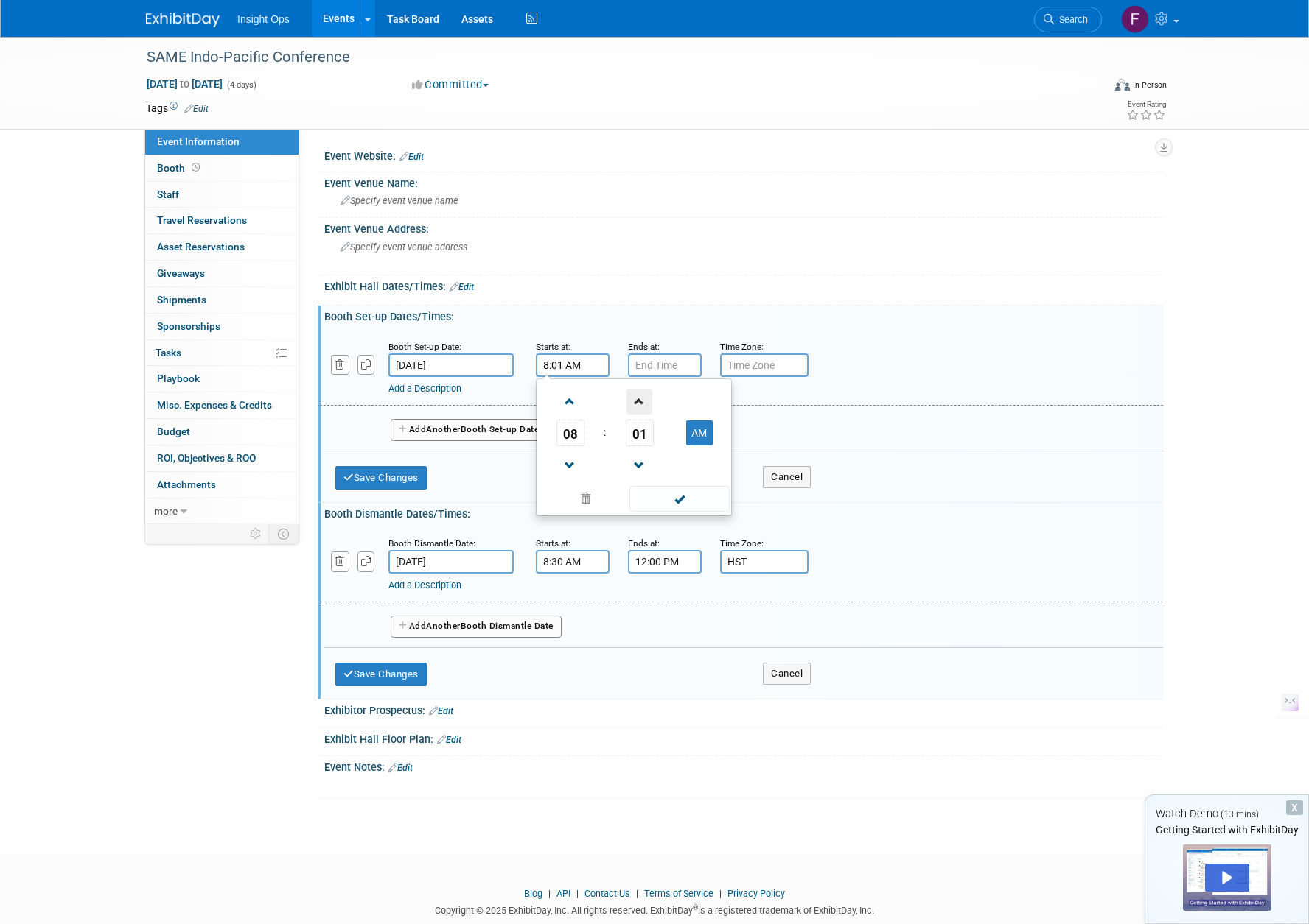
click at [634, 402] on span at bounding box center [639, 402] width 26 height 26
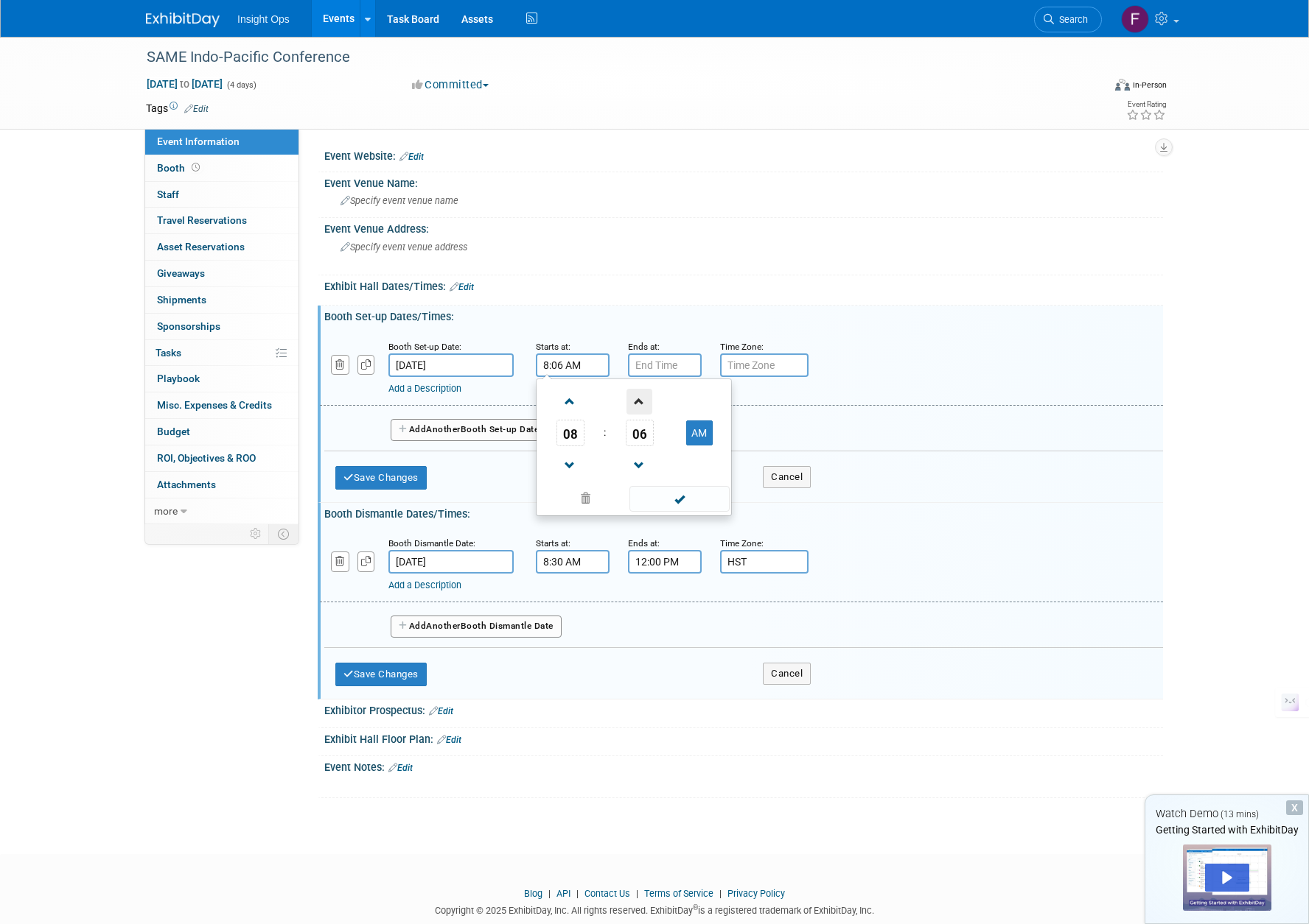
click at [634, 402] on span at bounding box center [639, 402] width 26 height 26
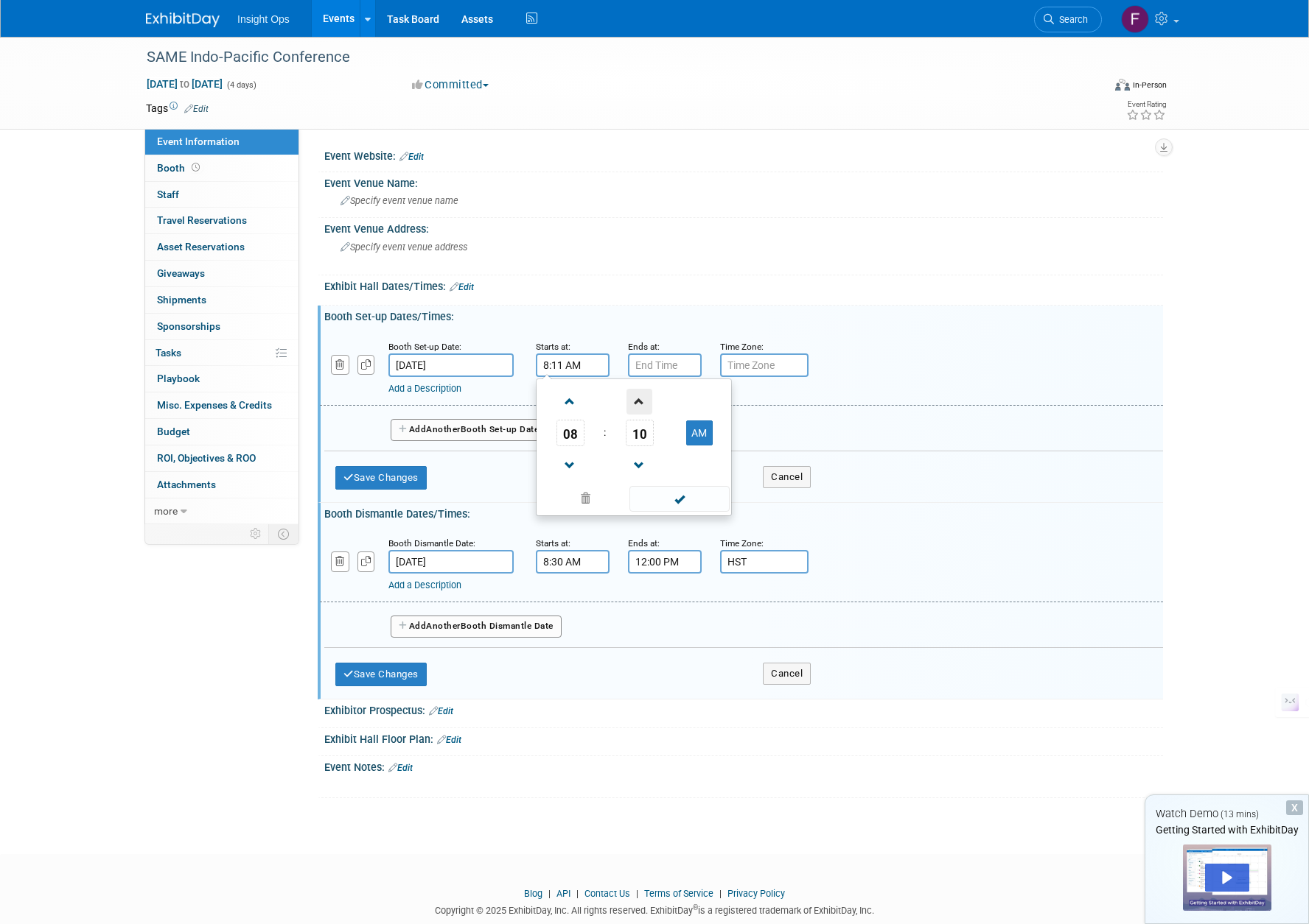
click at [634, 402] on span at bounding box center [639, 402] width 26 height 26
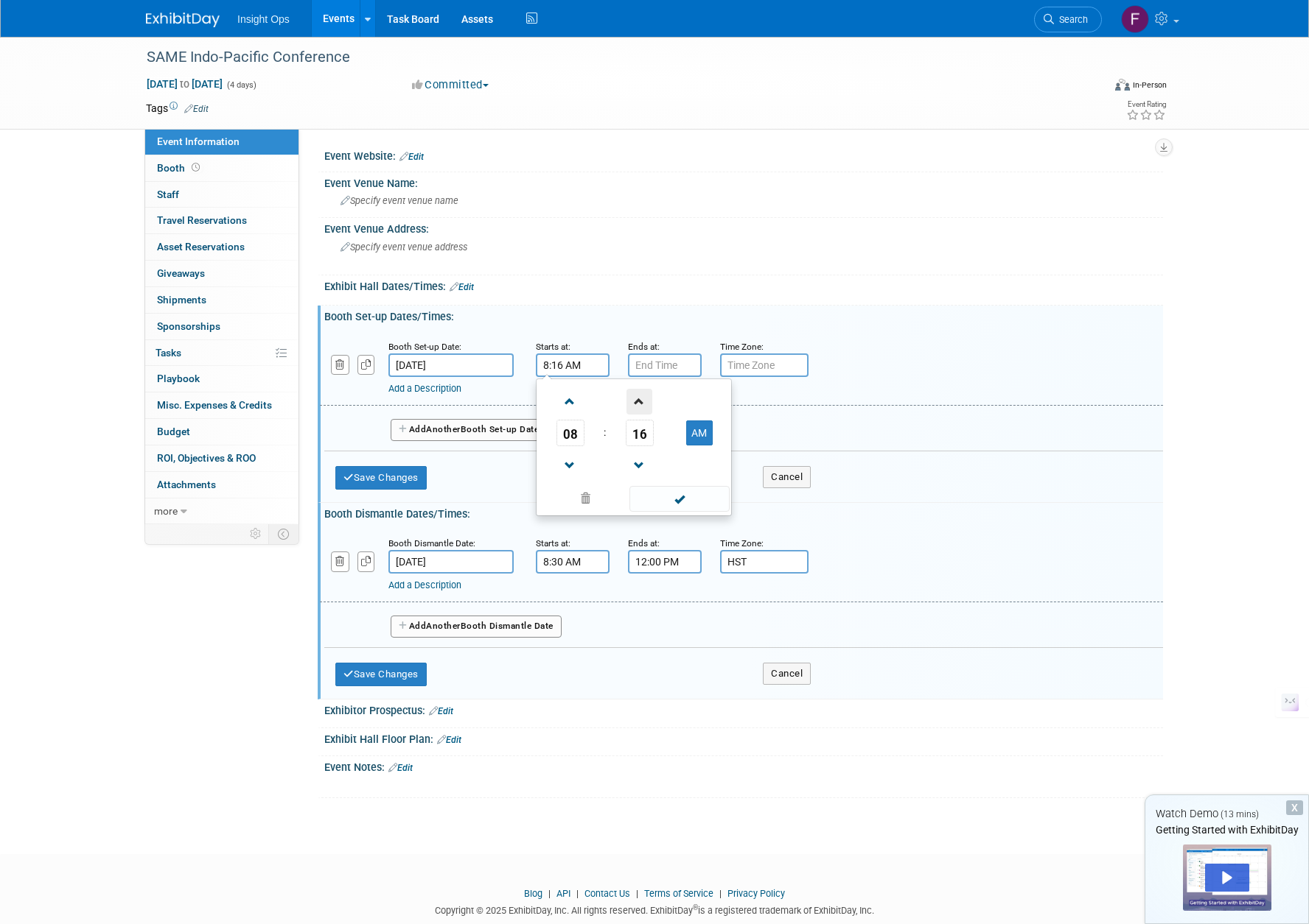
click at [634, 402] on span at bounding box center [639, 402] width 26 height 26
click at [634, 402] on span at bounding box center [639, 402] width 26 height 26
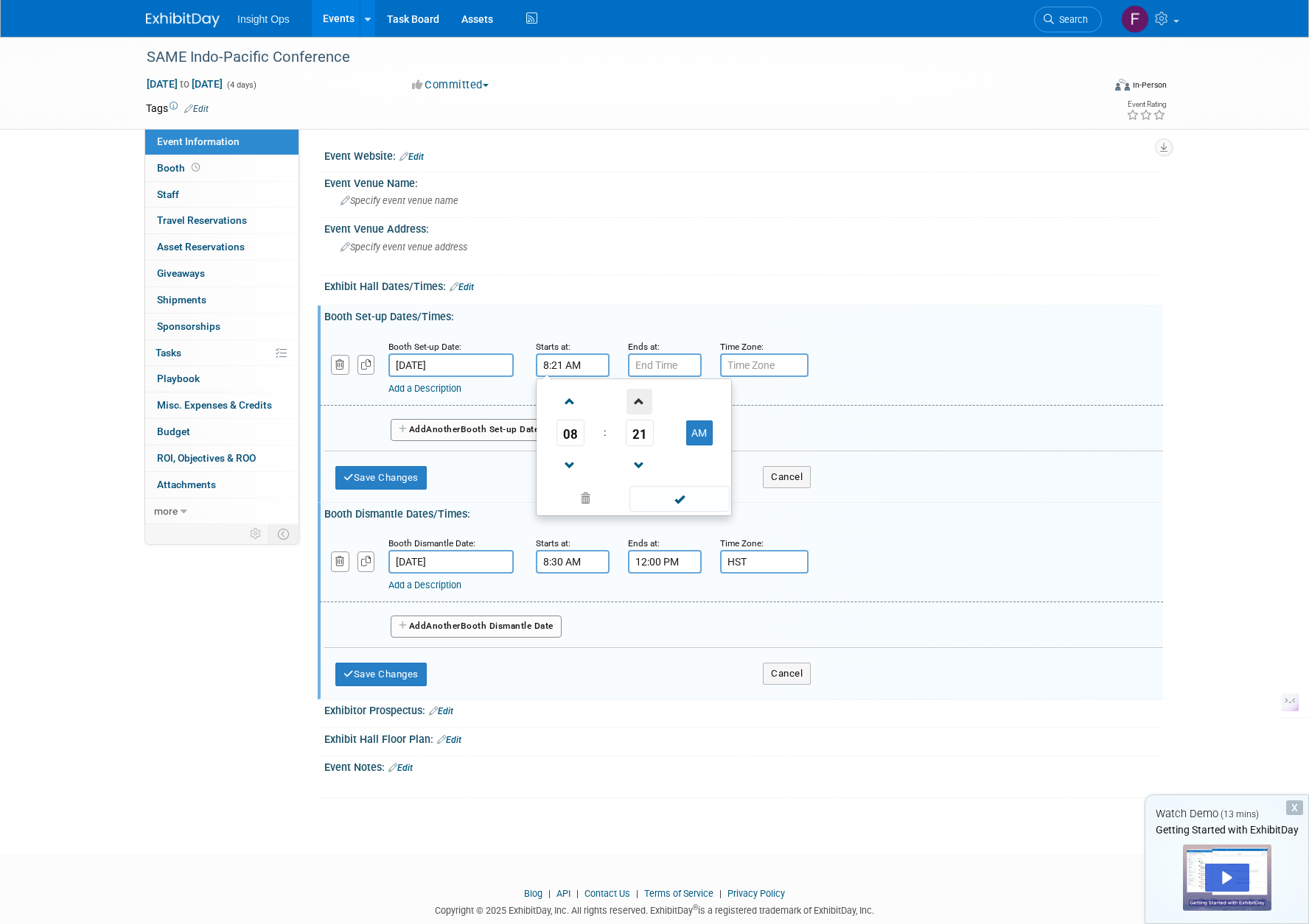
click at [634, 402] on span at bounding box center [639, 402] width 26 height 26
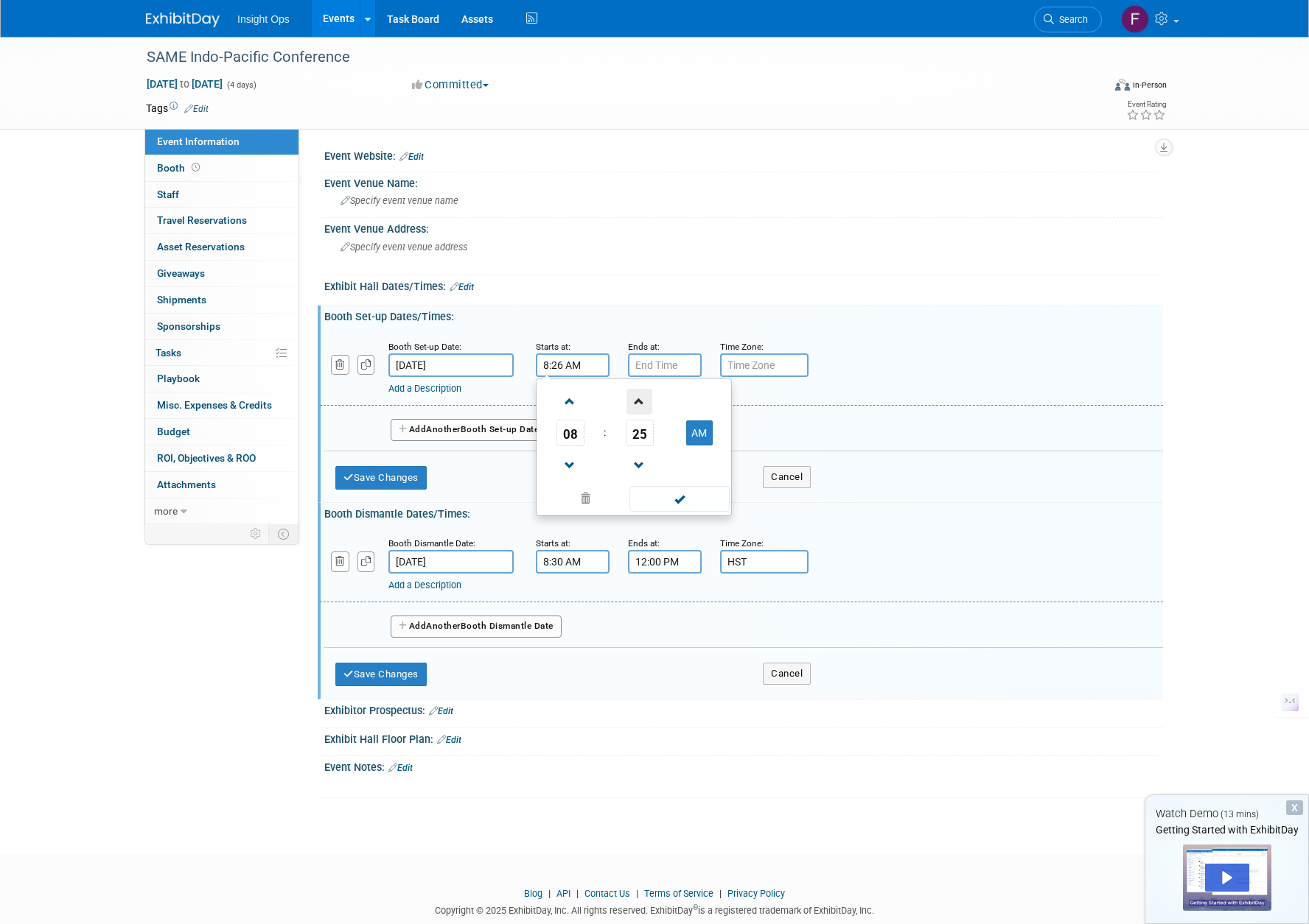
click at [634, 402] on span at bounding box center [639, 402] width 26 height 26
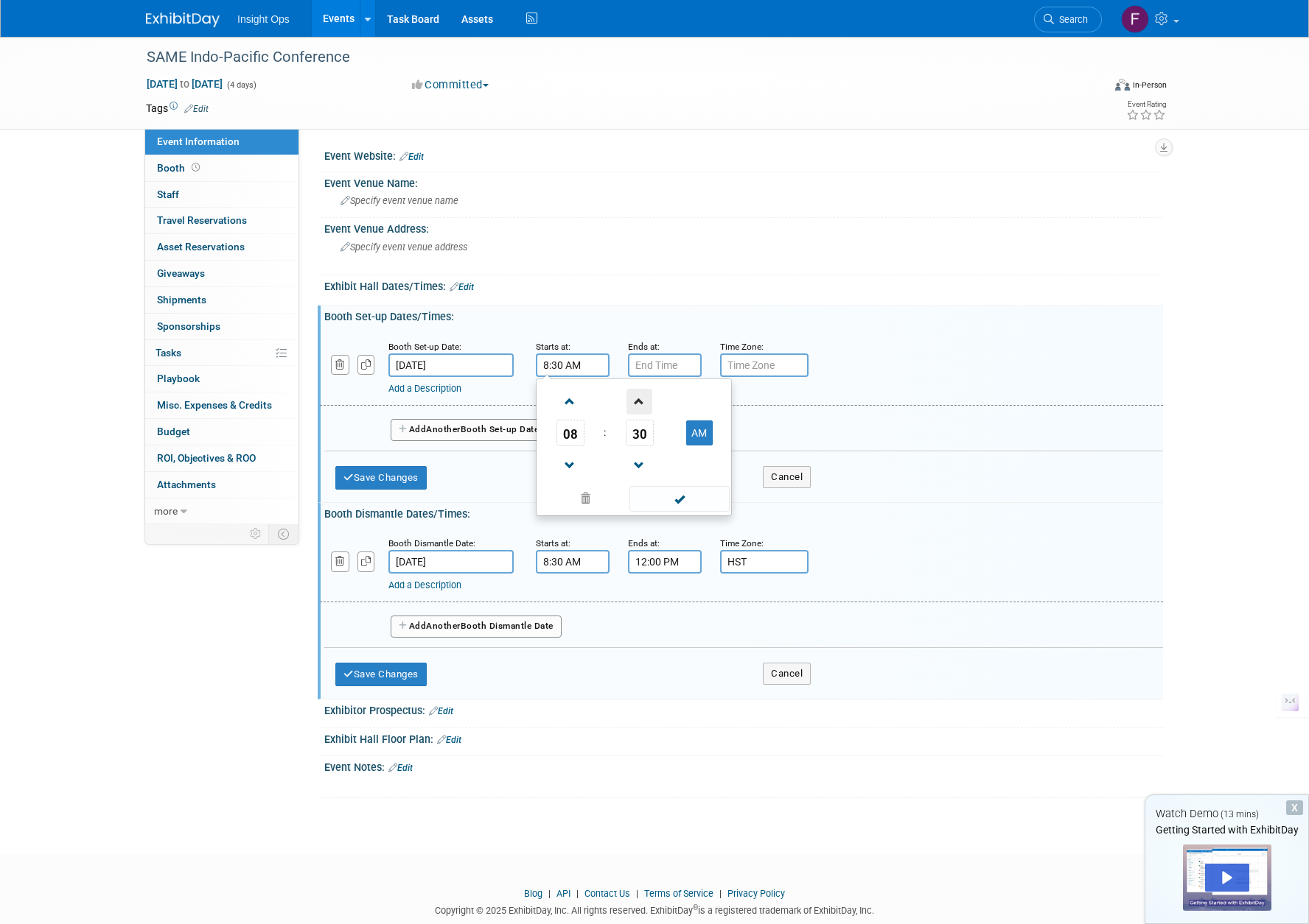
type input "8:31 AM"
click at [656, 371] on input "7:00 PM" at bounding box center [665, 366] width 74 height 24
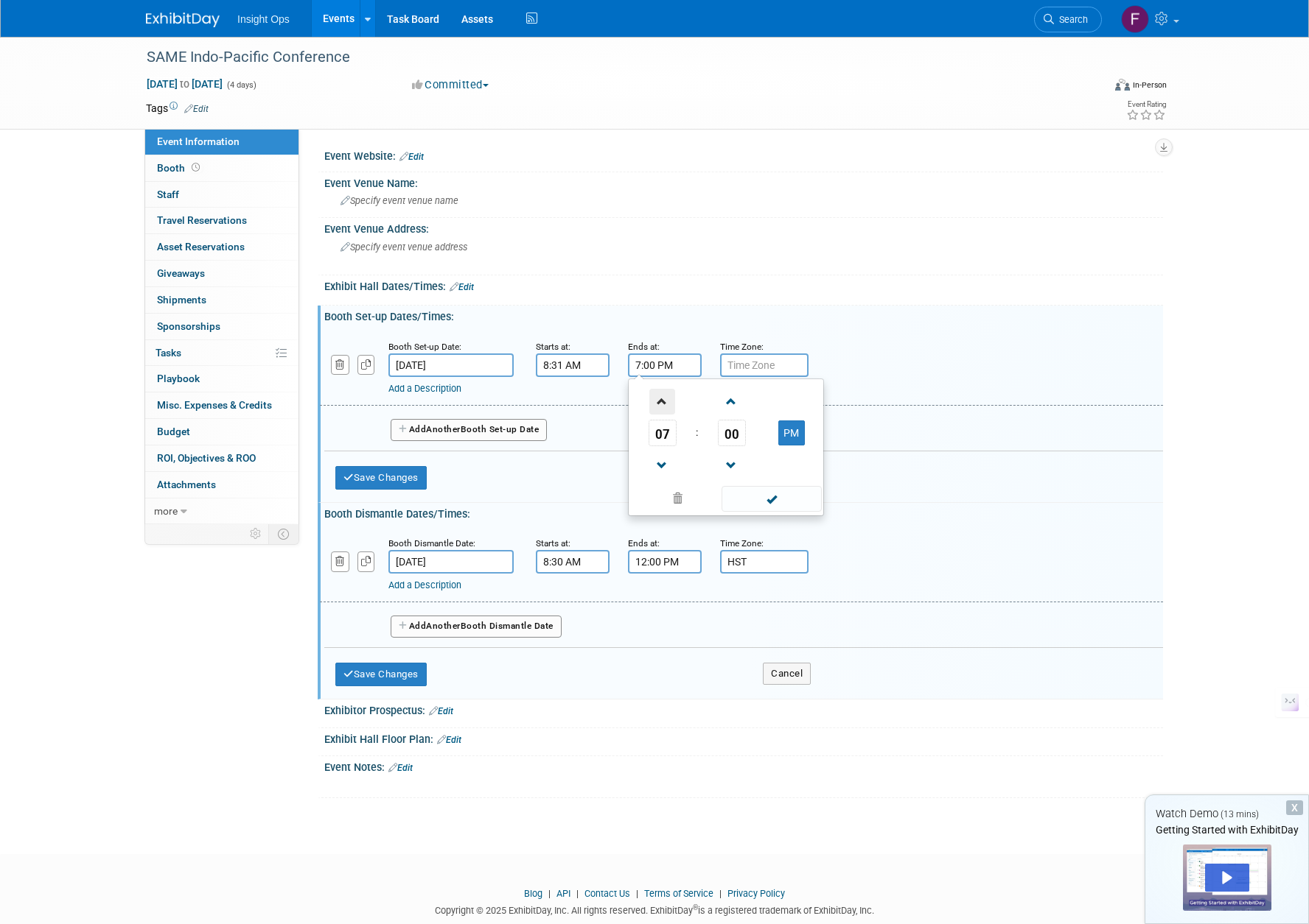
click at [663, 407] on span at bounding box center [662, 402] width 26 height 26
click at [663, 408] on span at bounding box center [662, 402] width 26 height 26
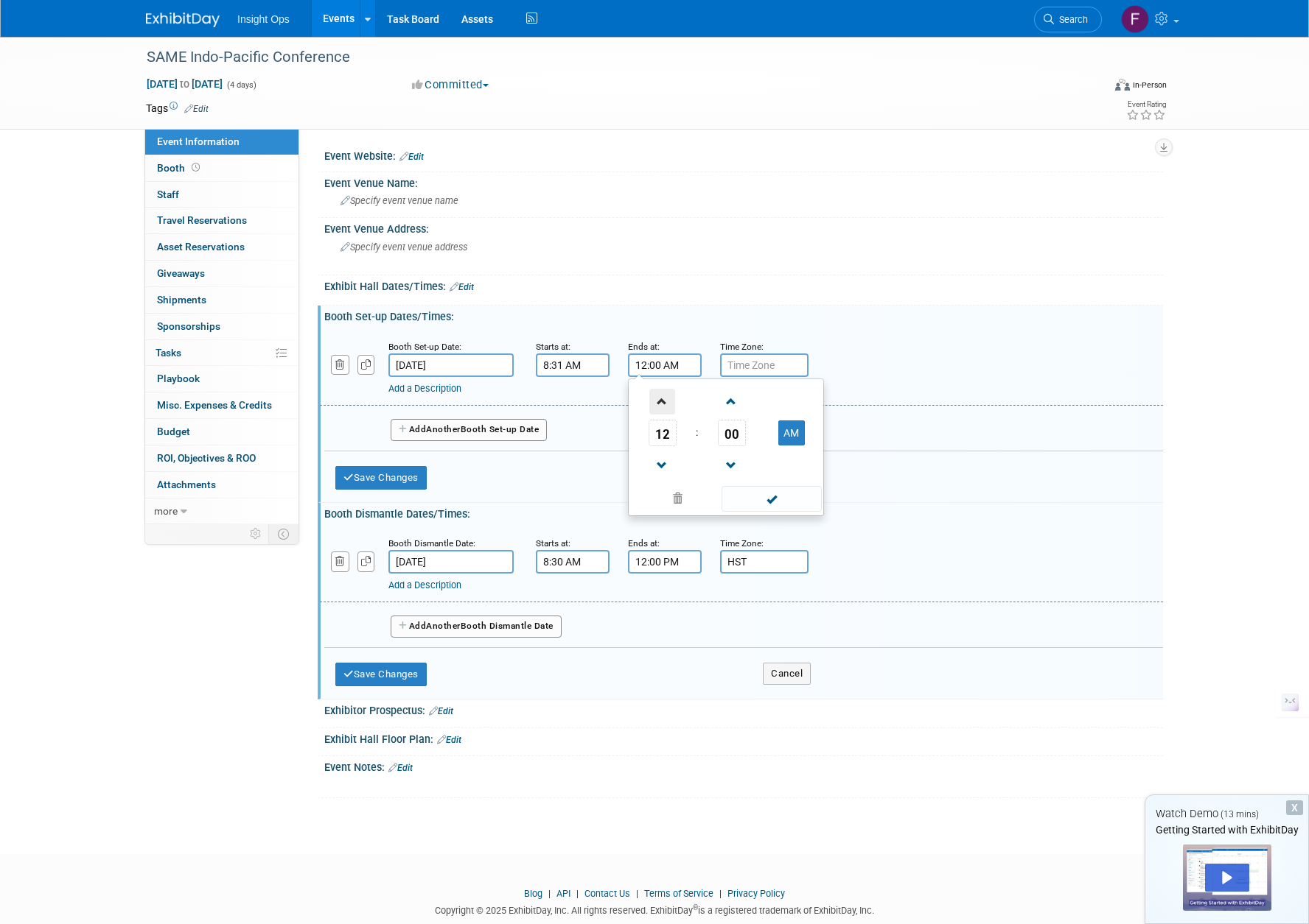
click at [663, 408] on span at bounding box center [662, 402] width 26 height 26
click at [656, 463] on span at bounding box center [662, 466] width 26 height 26
click at [788, 434] on button "AM" at bounding box center [791, 432] width 27 height 25
type input "12:00 PM"
click at [767, 361] on input "text" at bounding box center [763, 366] width 88 height 24
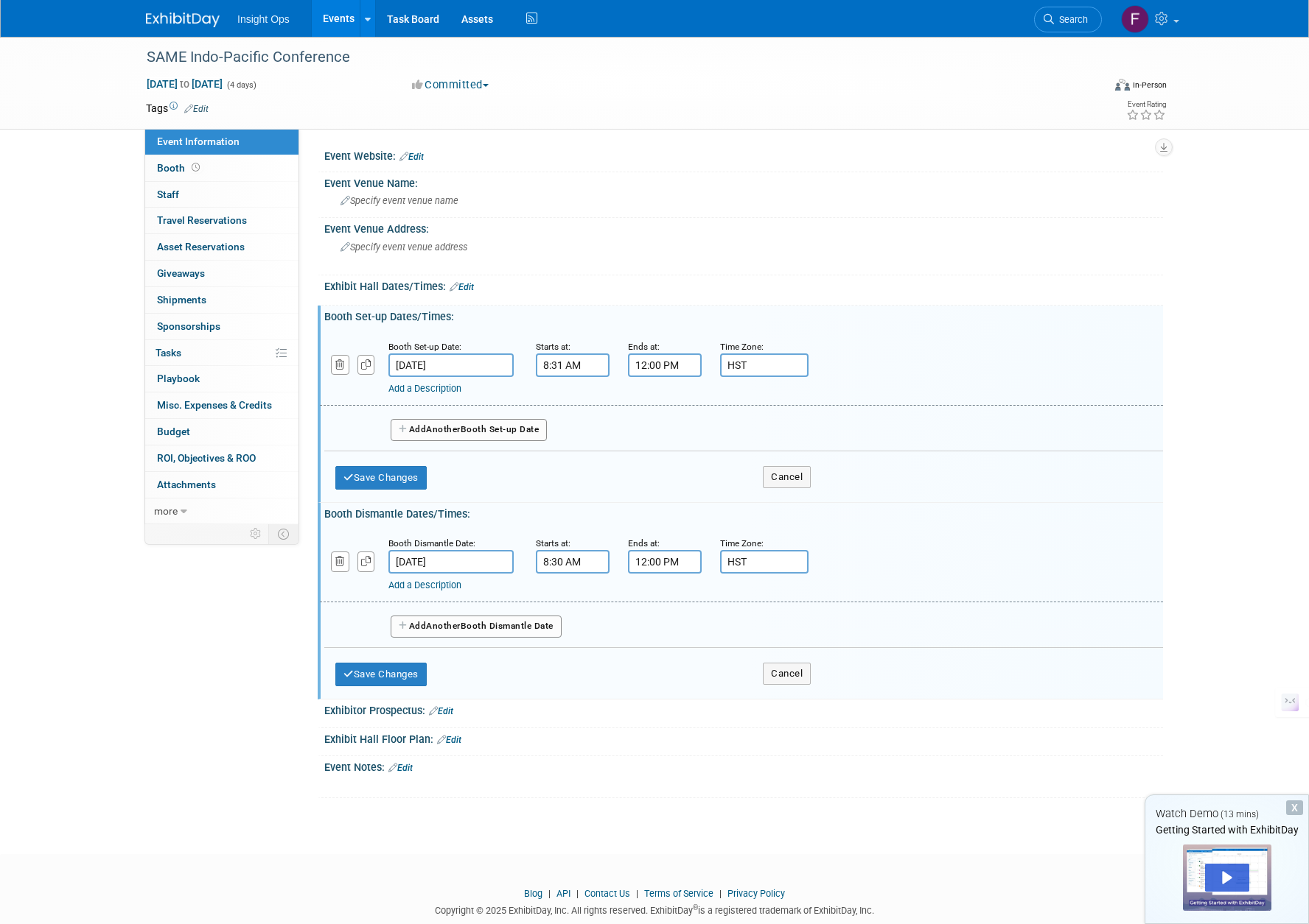
type input "HST"
click at [469, 557] on input "Sep 11, 2025" at bounding box center [451, 563] width 125 height 24
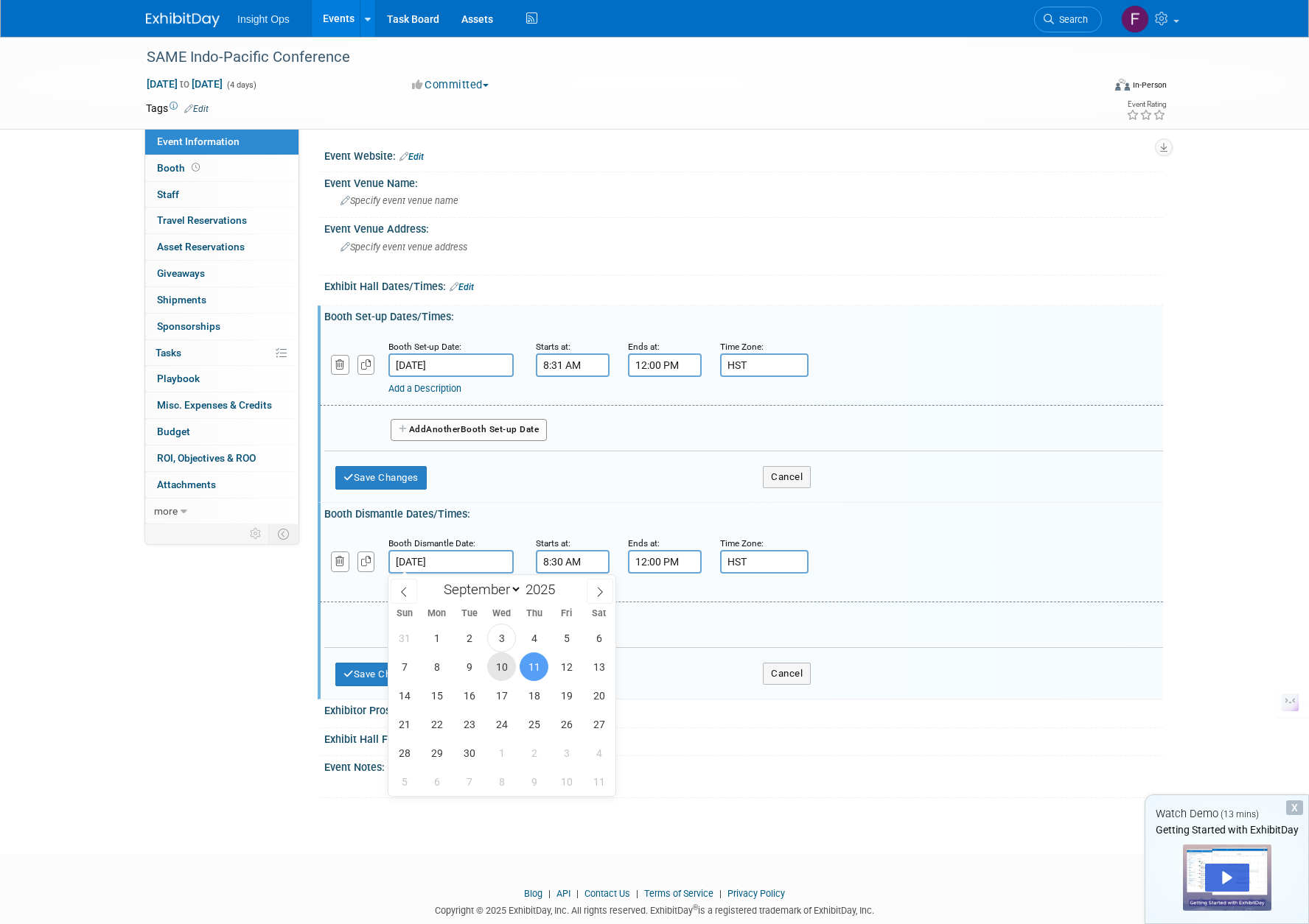
click at [506, 665] on span "10" at bounding box center [502, 667] width 29 height 29
type input "Sep 10, 2025"
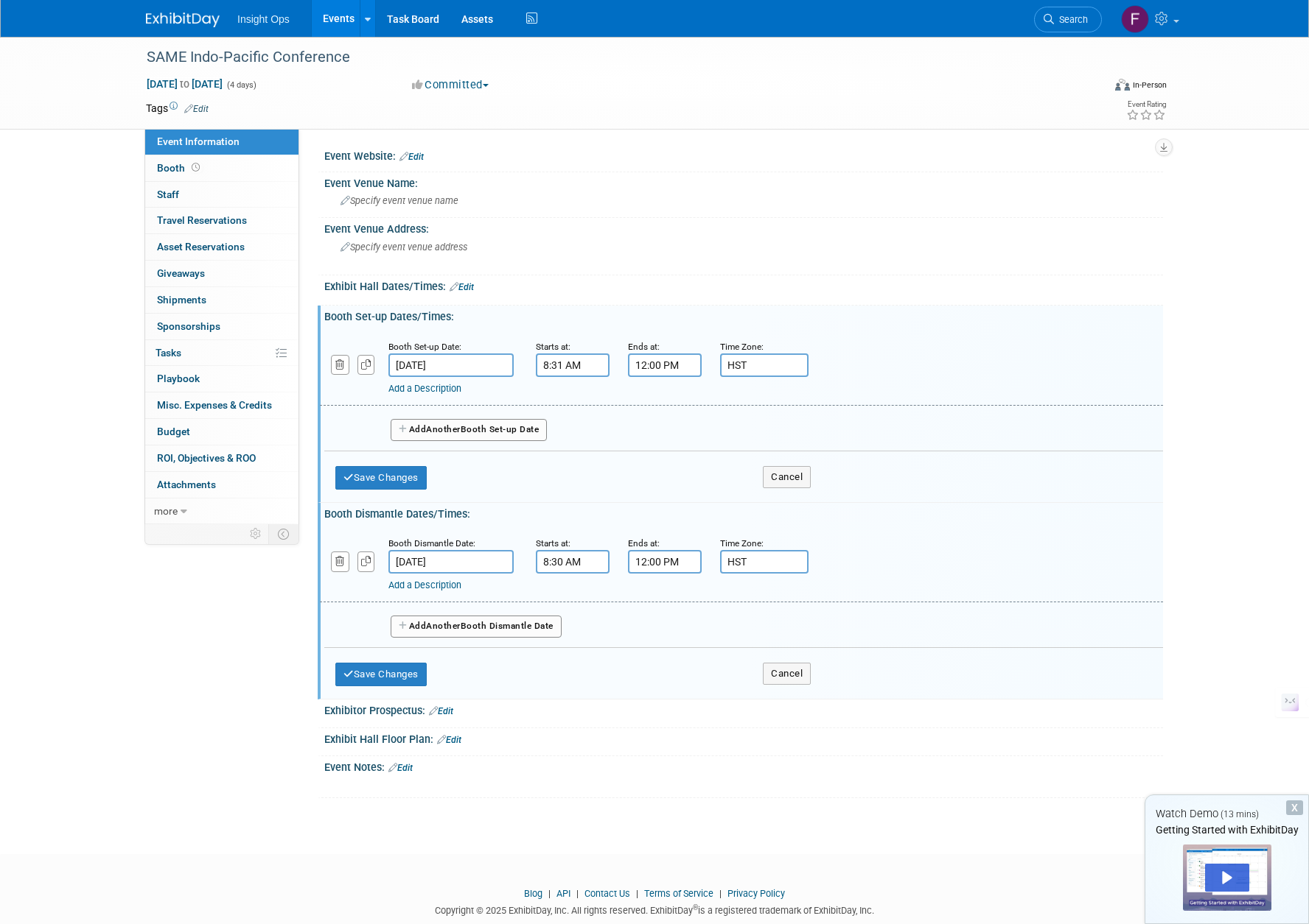
click at [589, 564] on input "8:30 AM" at bounding box center [572, 563] width 74 height 24
click at [694, 637] on button "AM" at bounding box center [699, 629] width 27 height 25
click at [638, 600] on span at bounding box center [639, 599] width 26 height 26
click at [566, 656] on span at bounding box center [570, 663] width 26 height 26
click at [565, 654] on span at bounding box center [570, 663] width 26 height 26
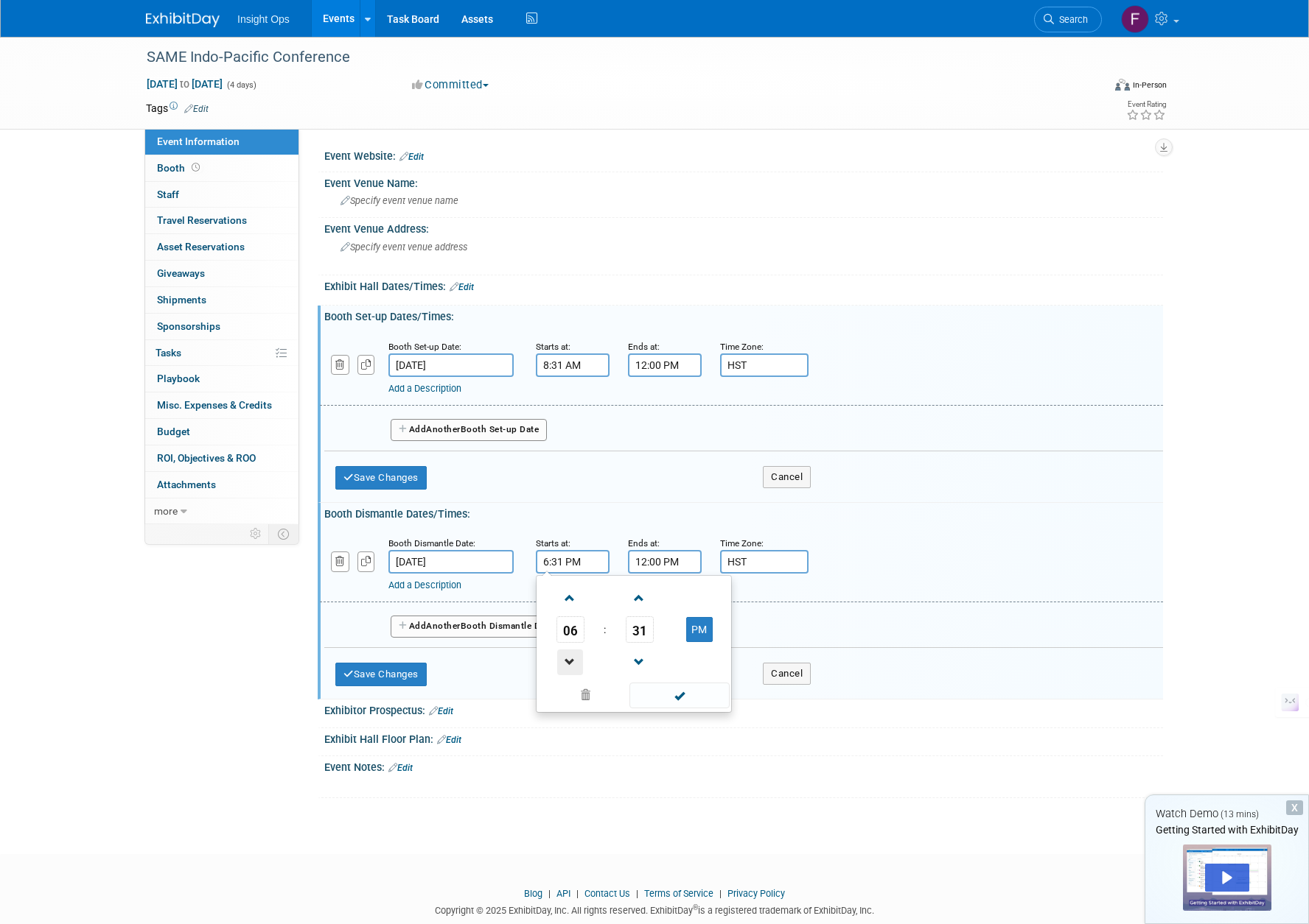
click at [565, 657] on span at bounding box center [570, 663] width 26 height 26
click at [565, 658] on span at bounding box center [570, 663] width 26 height 26
click at [565, 658] on span at bounding box center [570, 663] width 26 height 26
type input "2:31 PM"
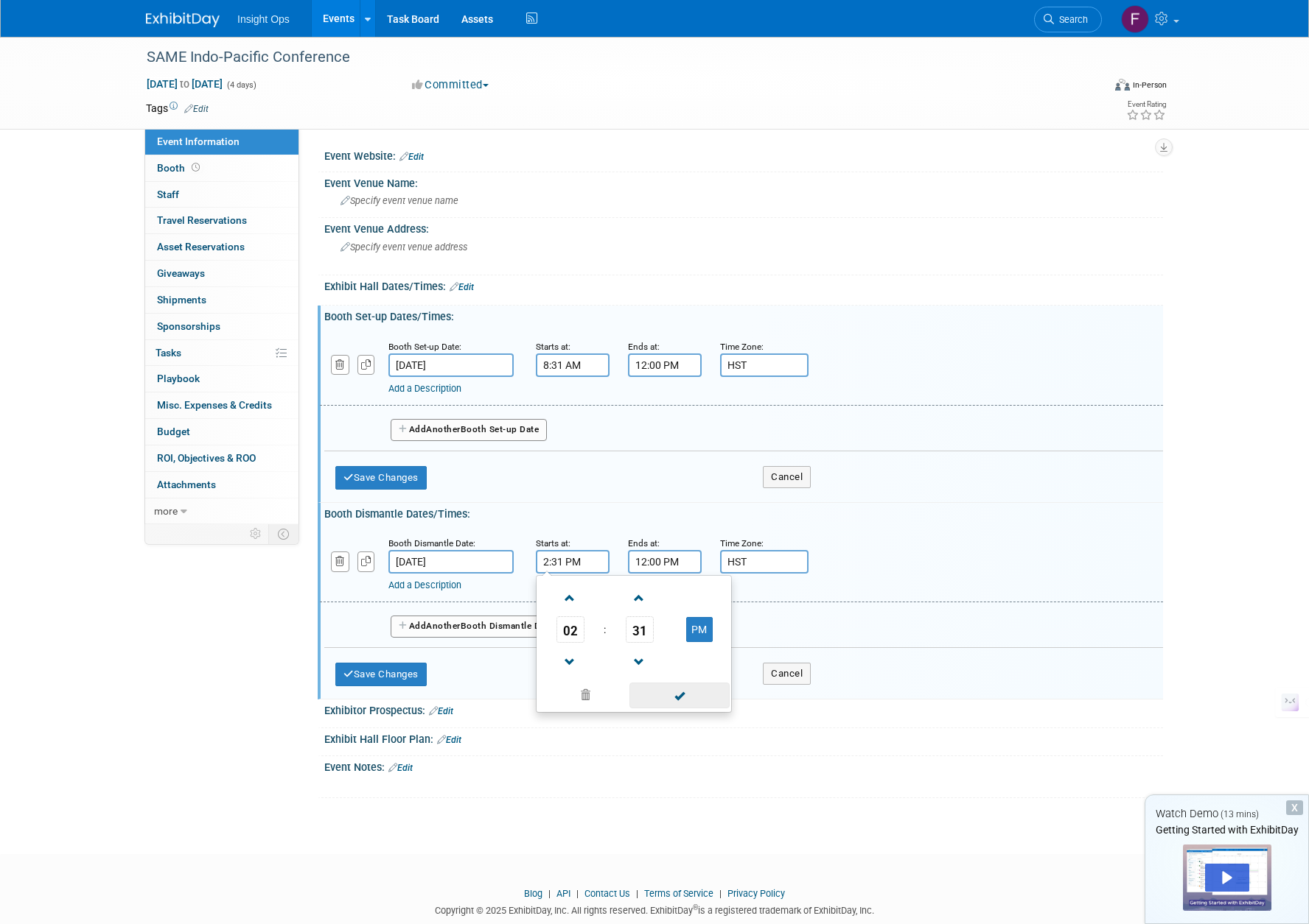
click at [648, 696] on span at bounding box center [679, 695] width 99 height 26
click at [689, 571] on input "12:00 PM" at bounding box center [665, 563] width 74 height 24
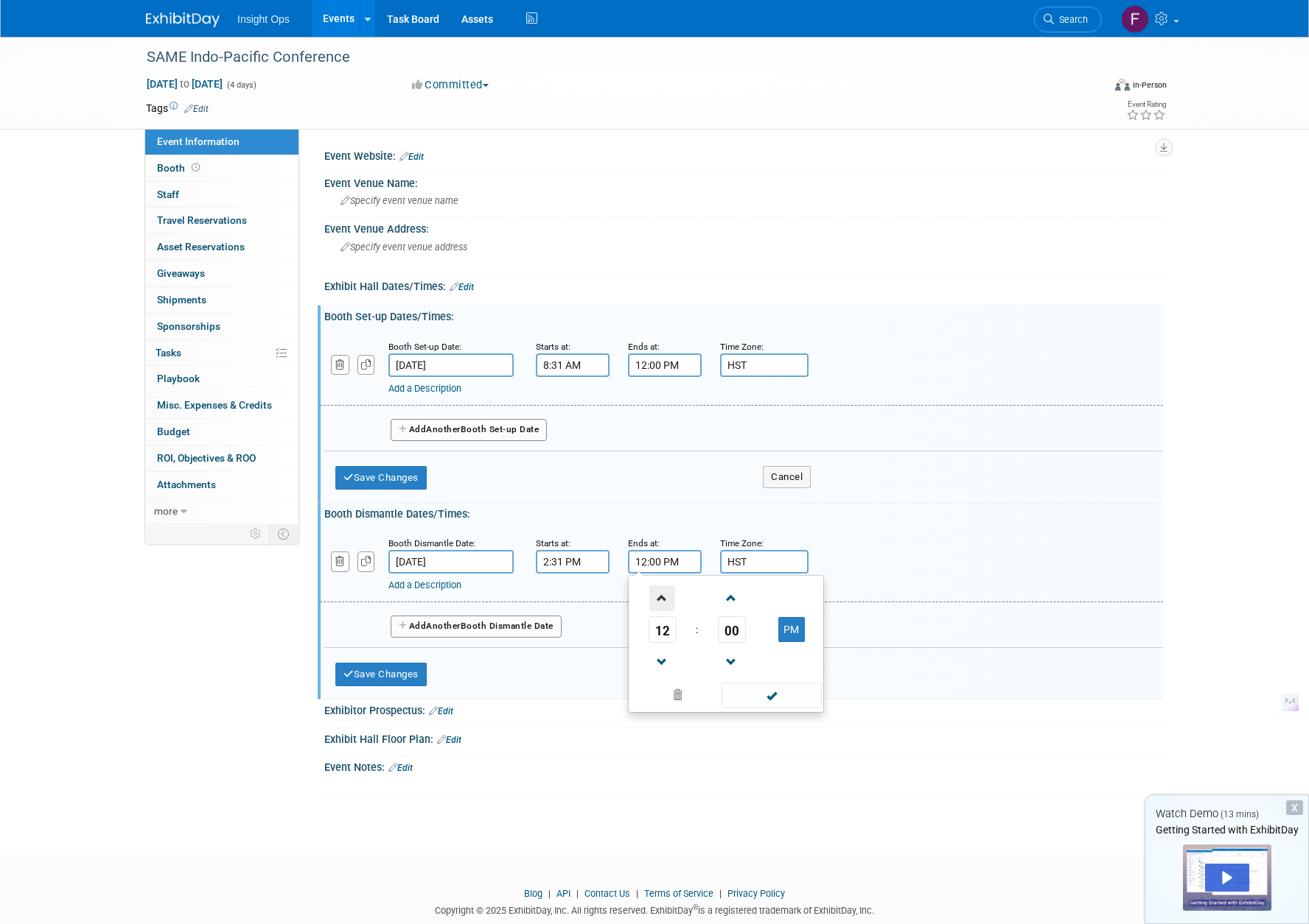
click at [656, 598] on span at bounding box center [662, 599] width 26 height 26
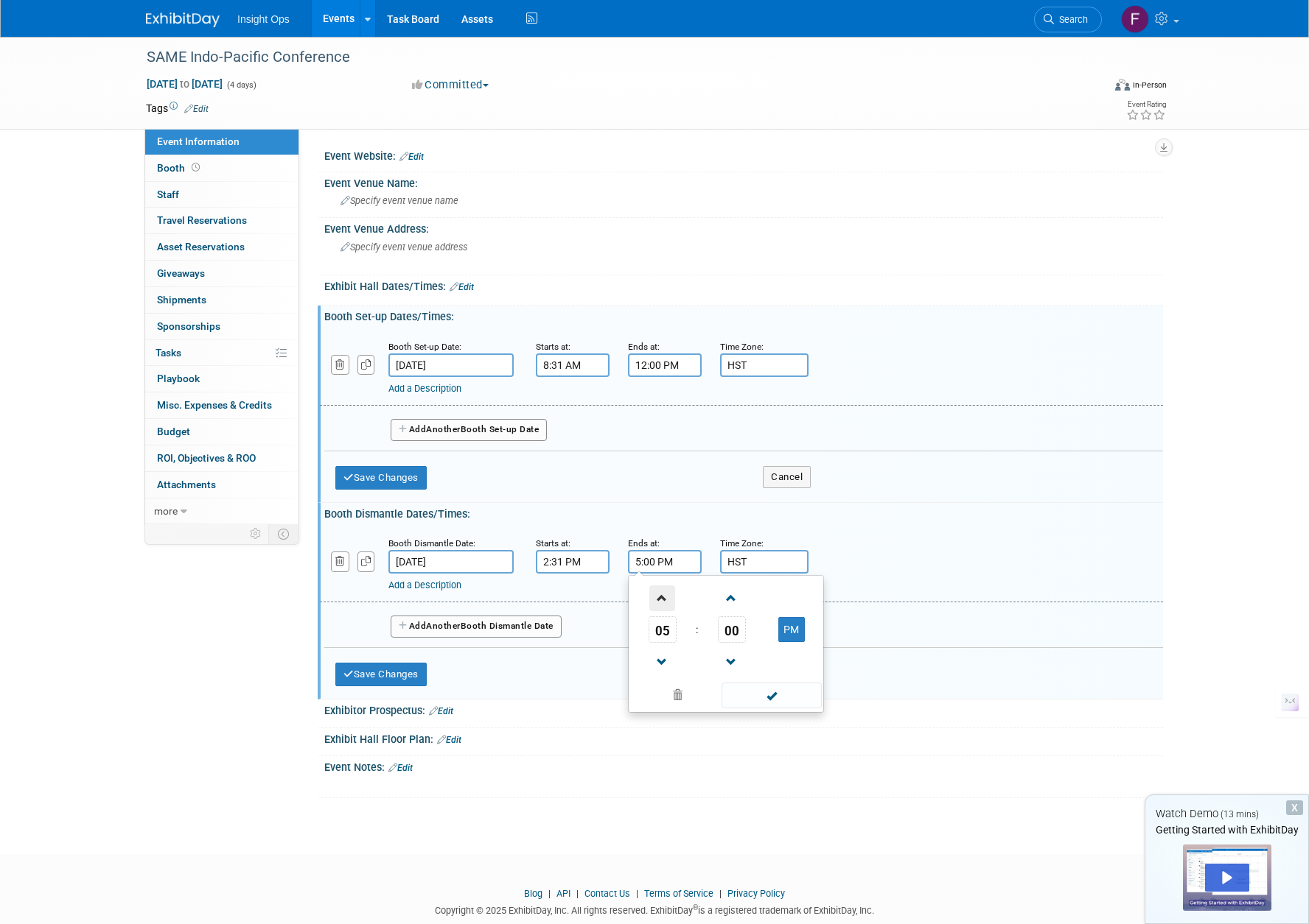
click at [656, 598] on span at bounding box center [662, 599] width 26 height 26
type input "7:00 PM"
drag, startPoint x: 745, startPoint y: 695, endPoint x: 744, endPoint y: 686, distance: 9.1
click at [745, 694] on span at bounding box center [771, 695] width 99 height 26
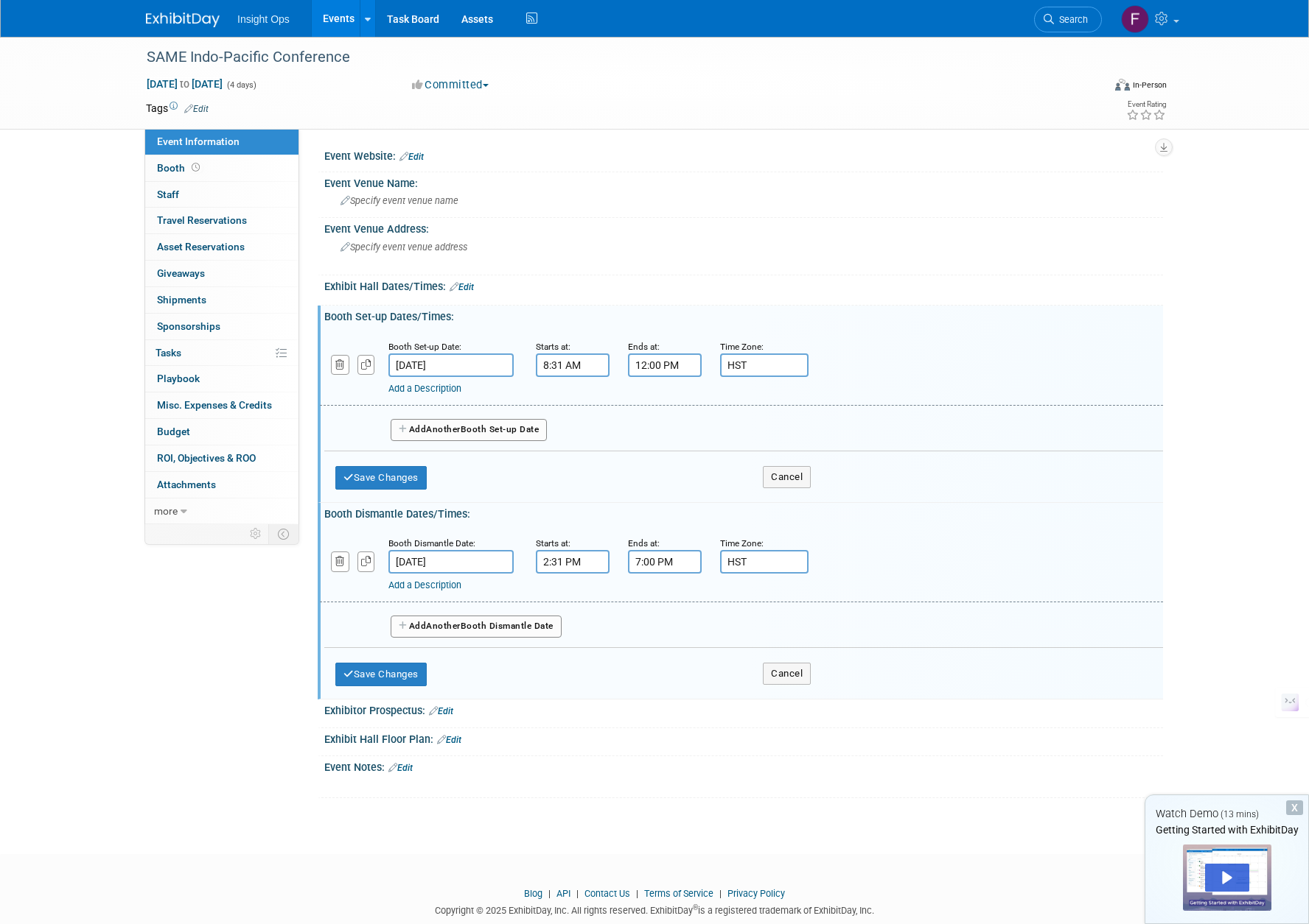
click at [468, 285] on link "Edit" at bounding box center [462, 287] width 24 height 10
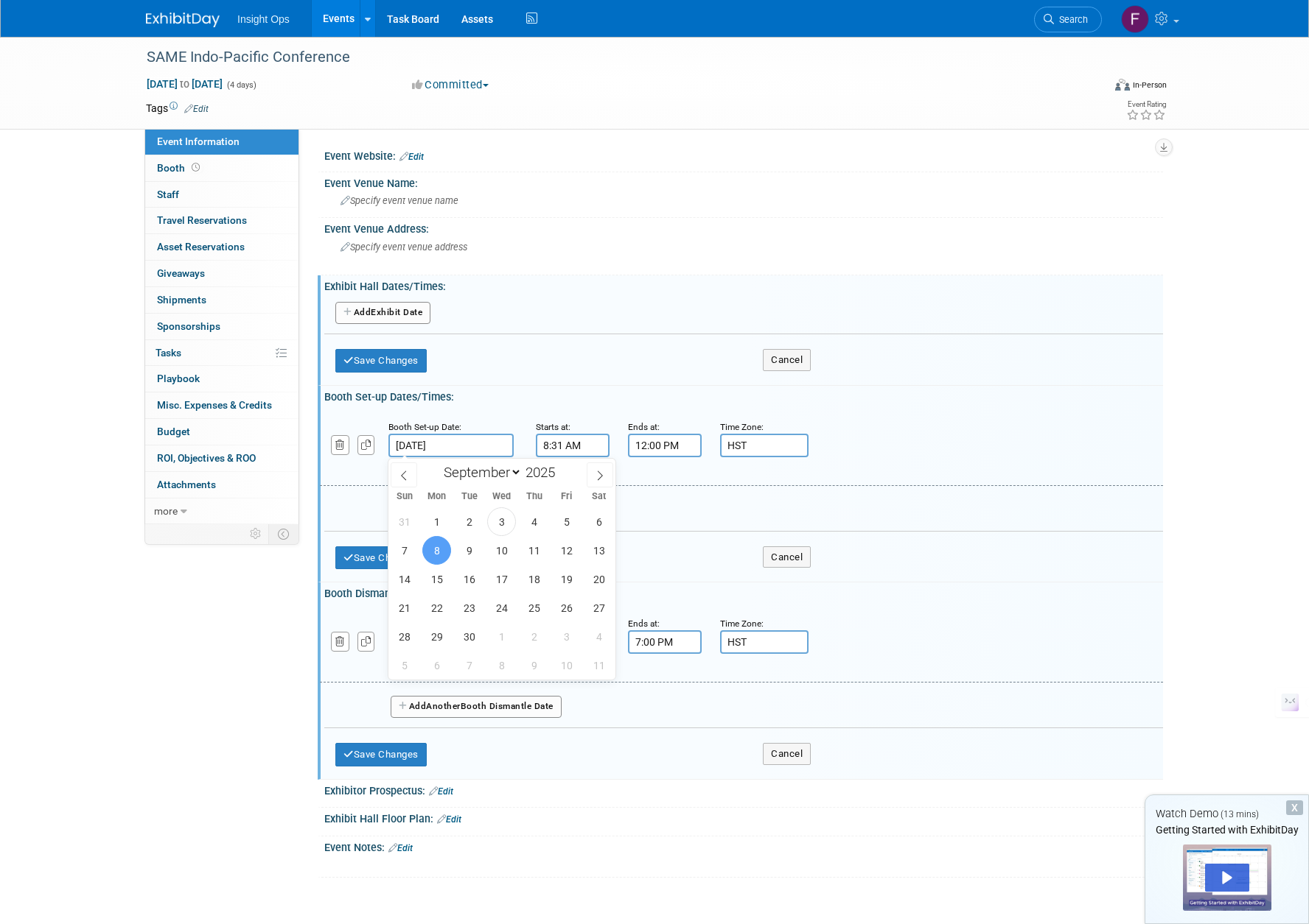
click at [466, 442] on input "Sep 8, 2025" at bounding box center [451, 446] width 125 height 24
click at [363, 308] on button "Add Another Exhibit Date" at bounding box center [382, 313] width 95 height 22
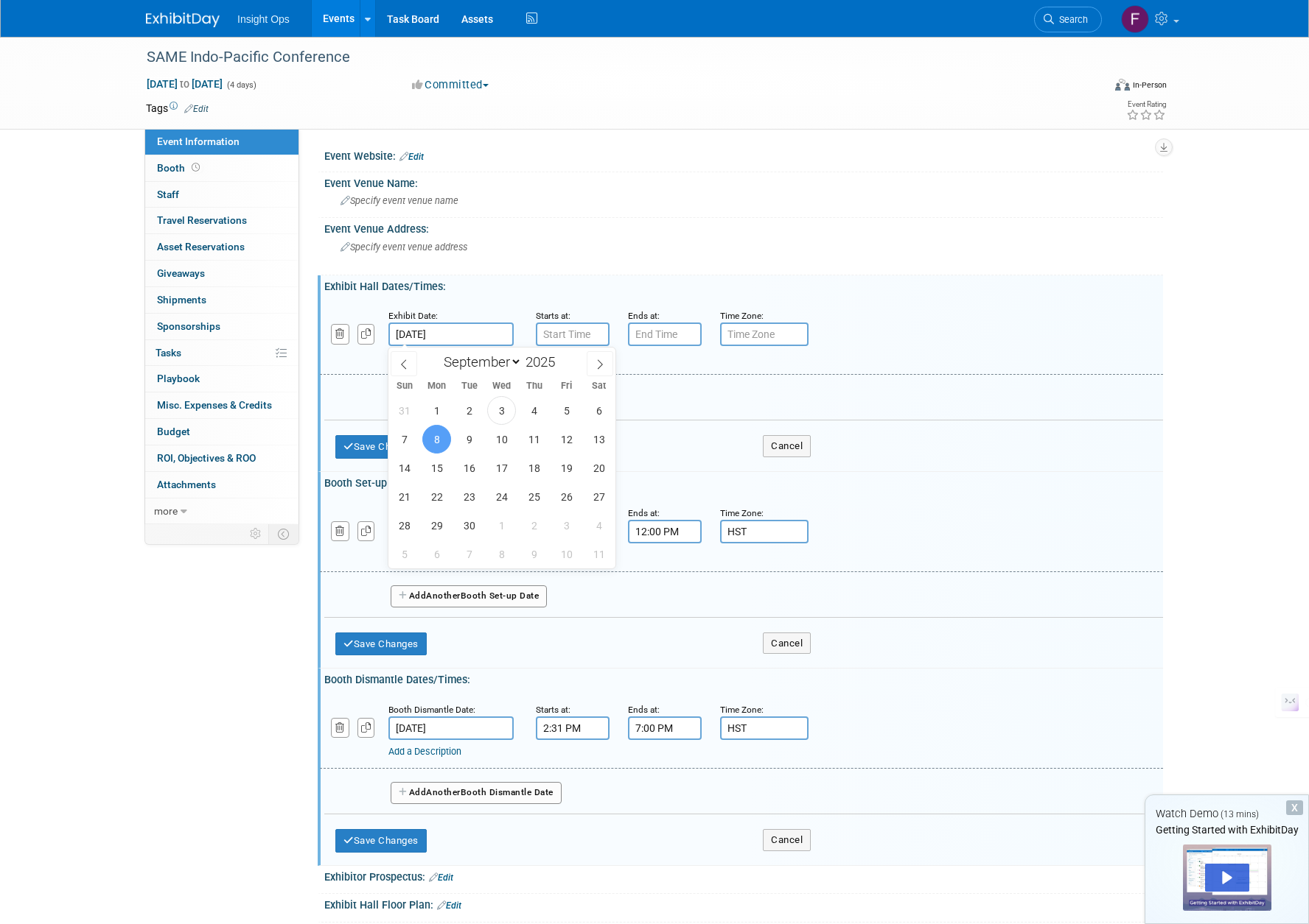
click at [483, 331] on input "Sep 8, 2025" at bounding box center [451, 335] width 125 height 24
click at [472, 442] on span "9" at bounding box center [469, 439] width 29 height 29
type input "Sep 9, 2025"
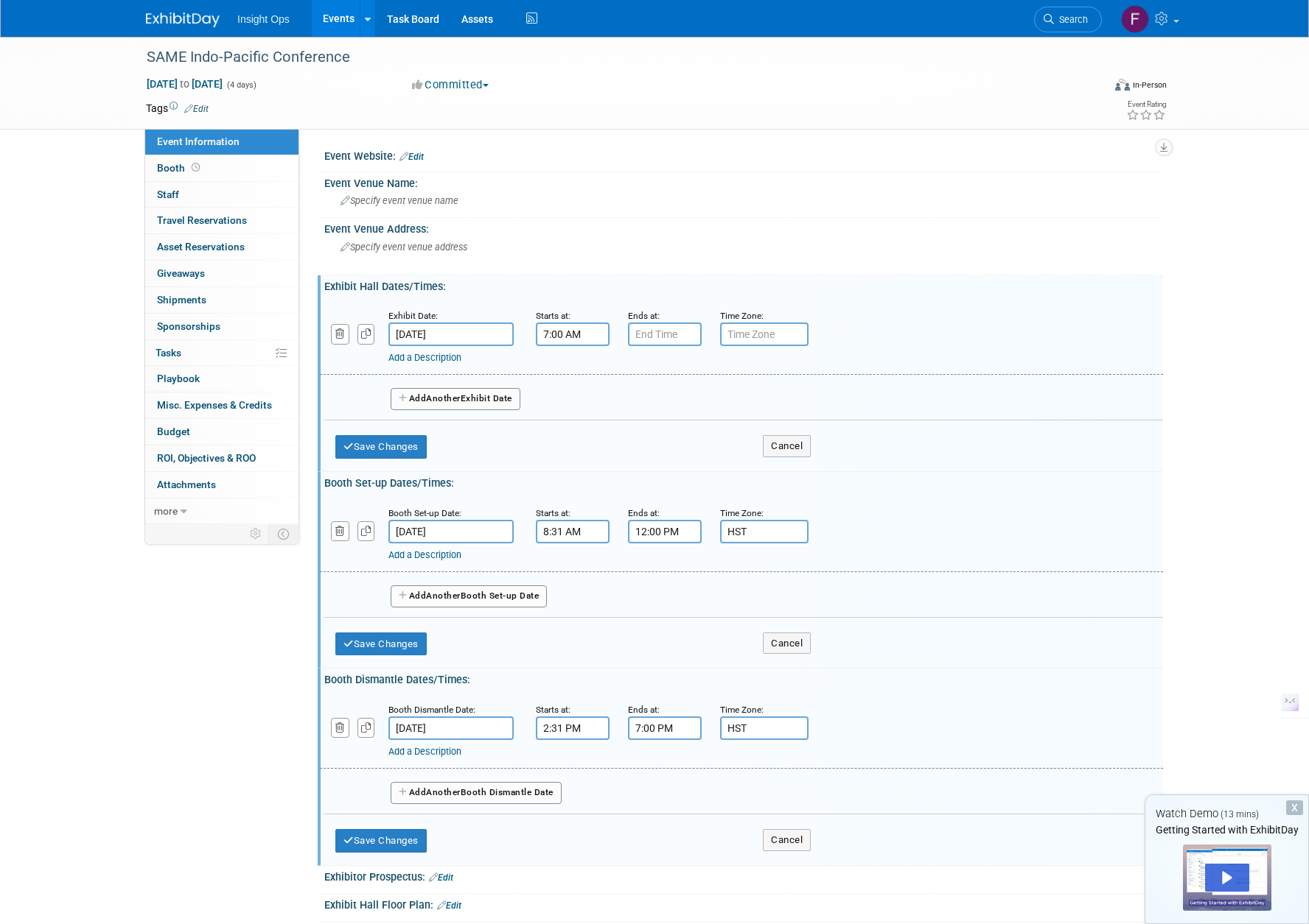
click at [569, 333] on input "7:00 AM" at bounding box center [572, 335] width 74 height 24
click at [636, 369] on span at bounding box center [639, 371] width 26 height 26
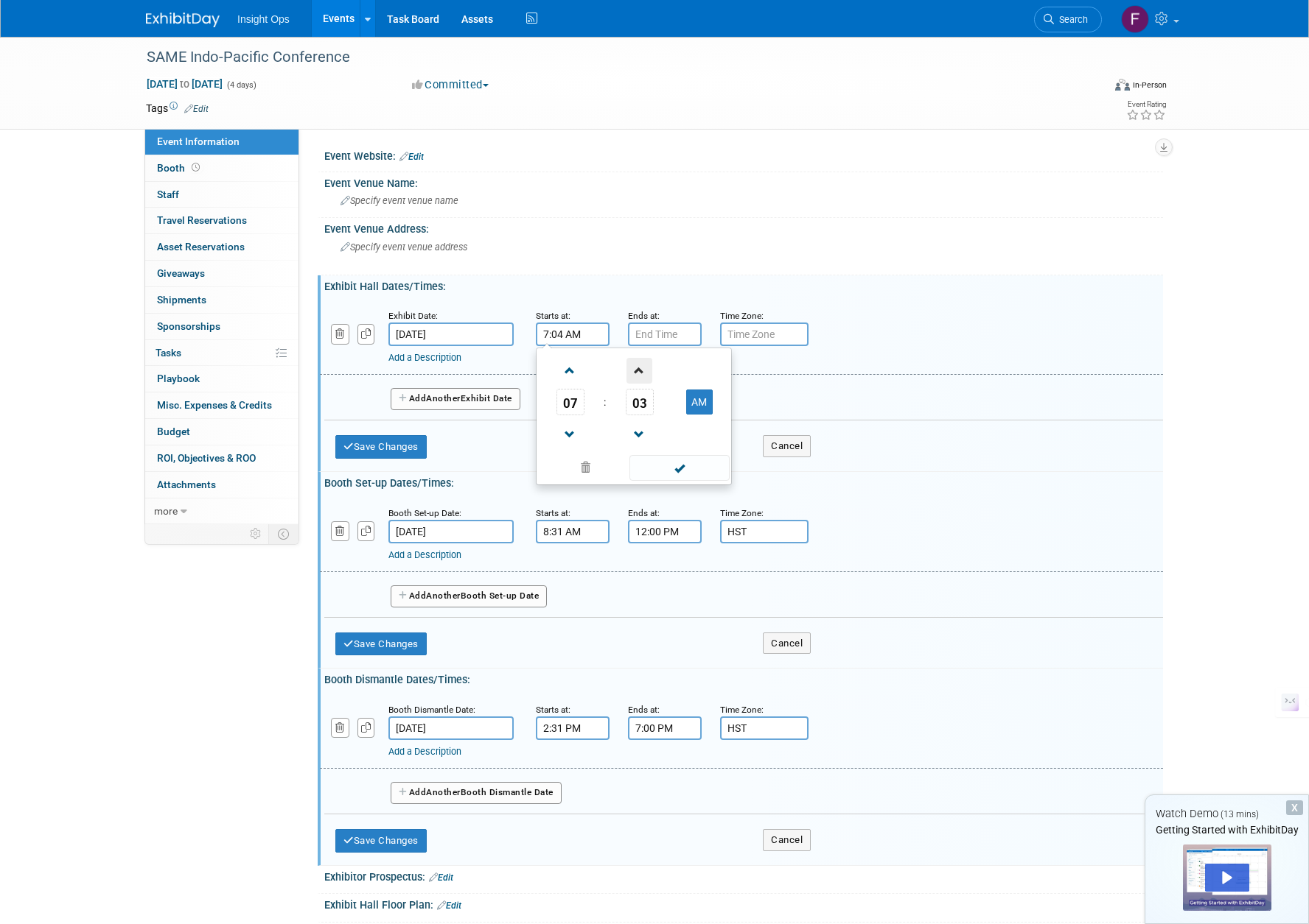
click at [636, 369] on span at bounding box center [639, 371] width 26 height 26
click at [637, 370] on span at bounding box center [639, 371] width 26 height 26
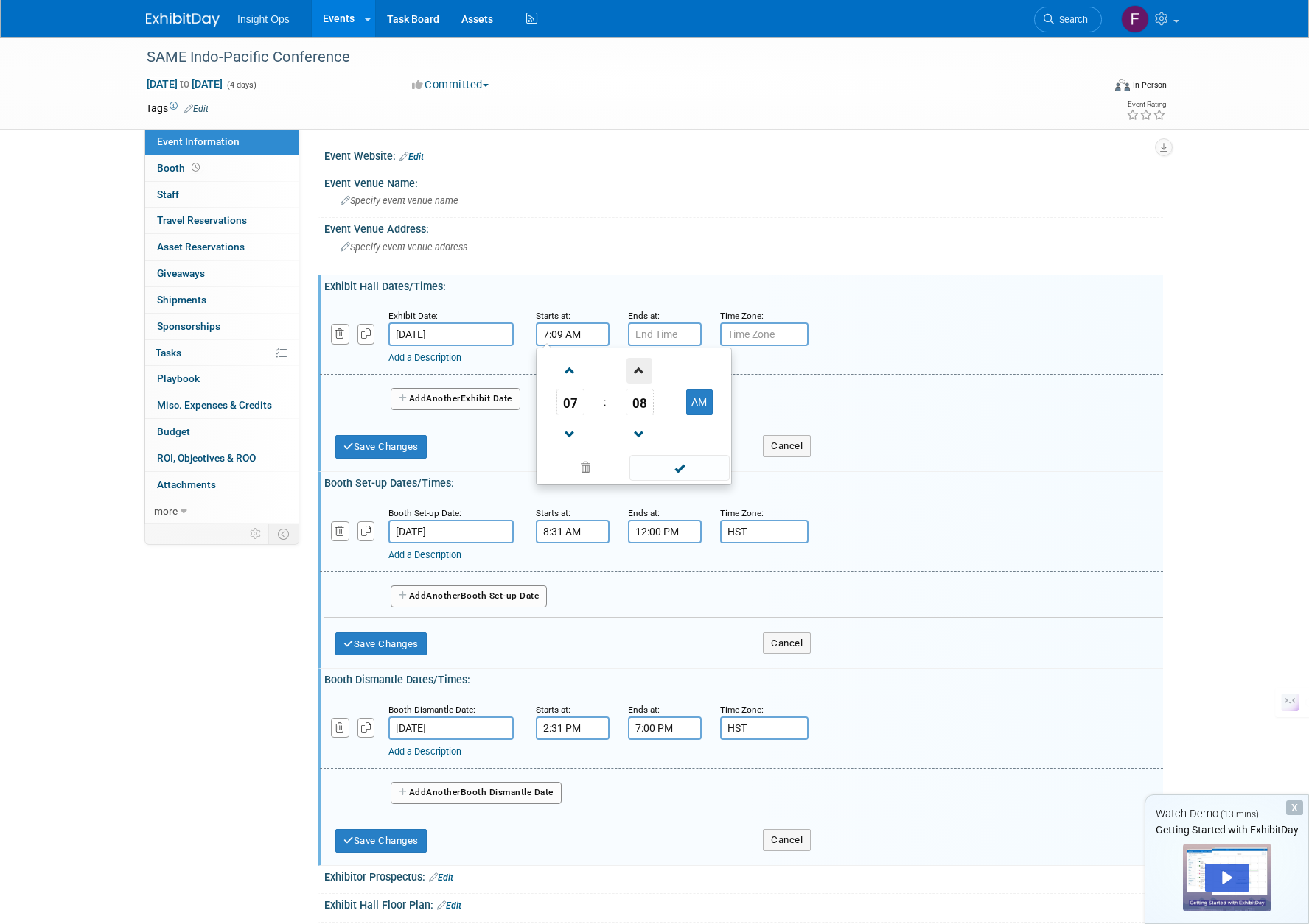
click at [637, 370] on span at bounding box center [639, 371] width 26 height 26
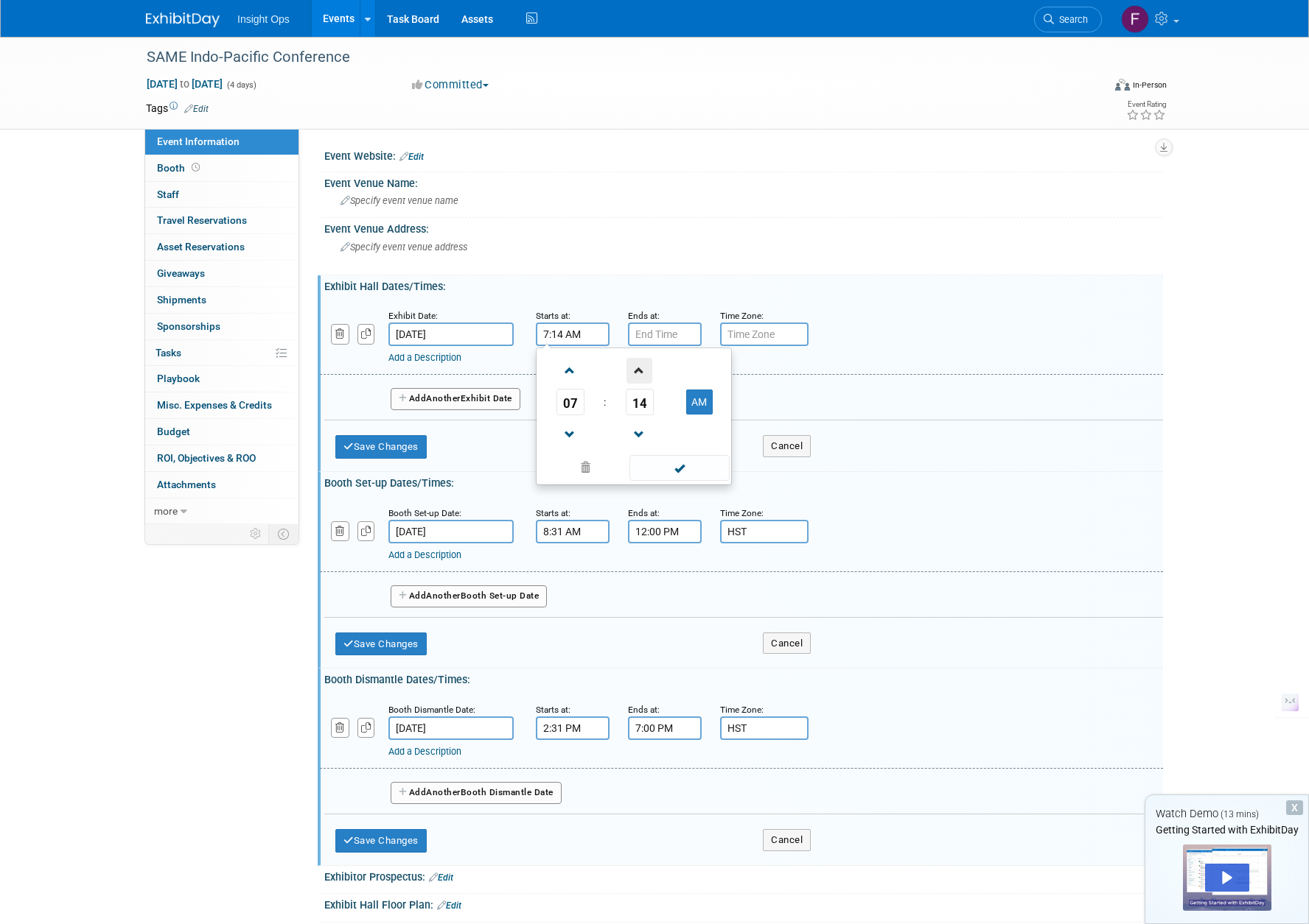
click at [637, 370] on span at bounding box center [639, 371] width 26 height 26
click at [637, 370] on span at bounding box center [639, 371] width 26 height 26
click at [638, 370] on span at bounding box center [639, 371] width 26 height 26
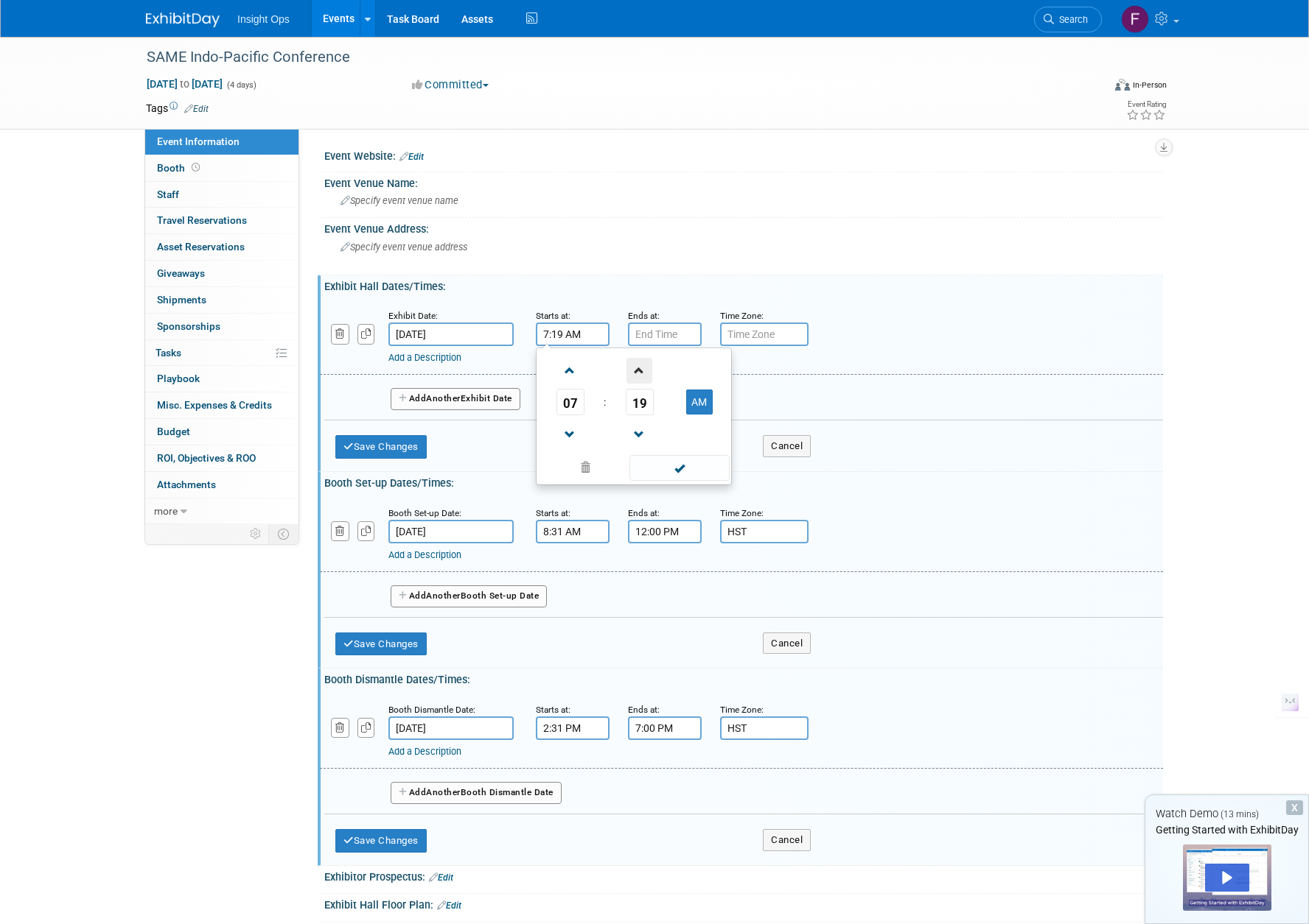
click at [638, 370] on span at bounding box center [639, 371] width 26 height 26
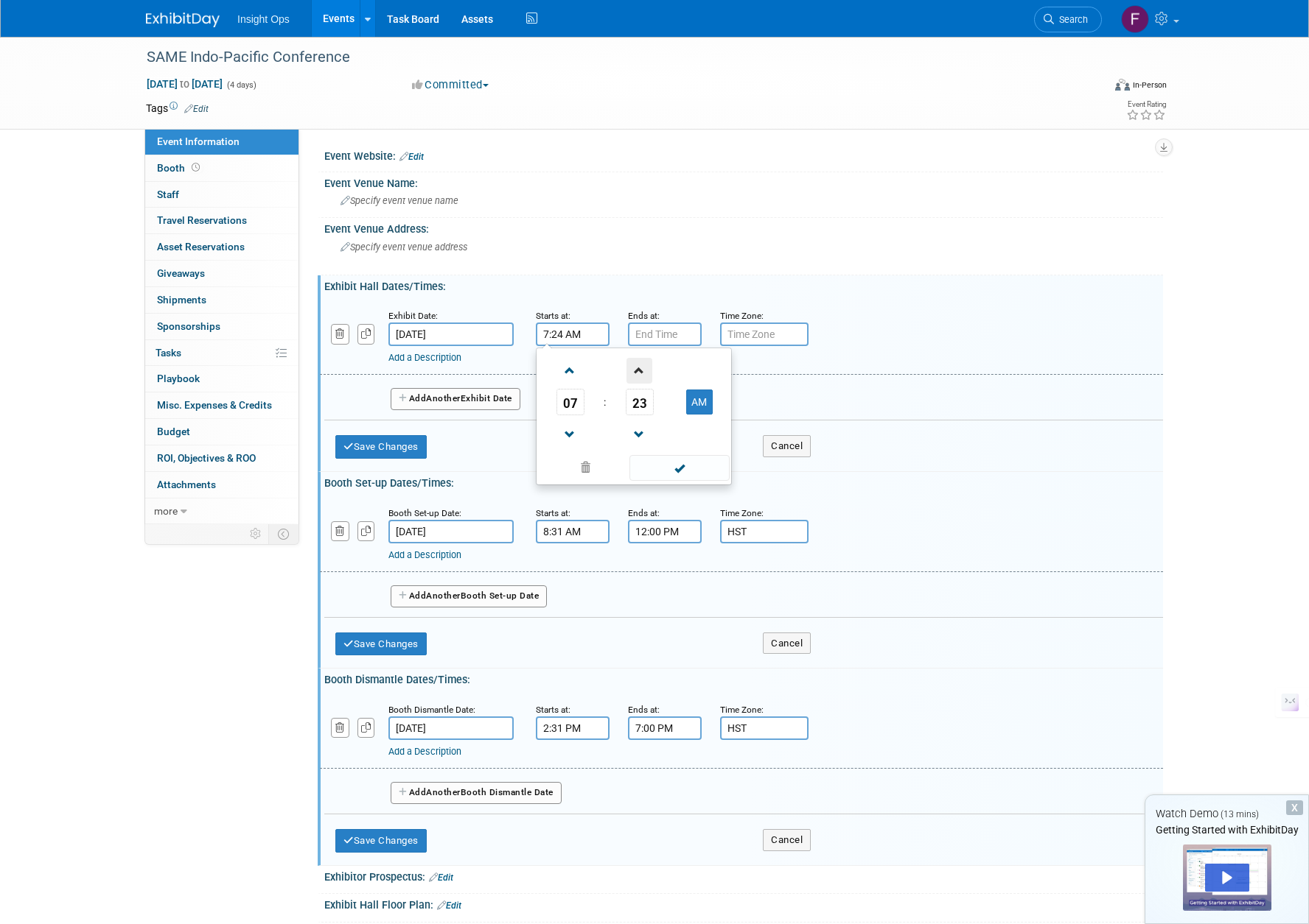
click at [638, 370] on span at bounding box center [639, 371] width 26 height 26
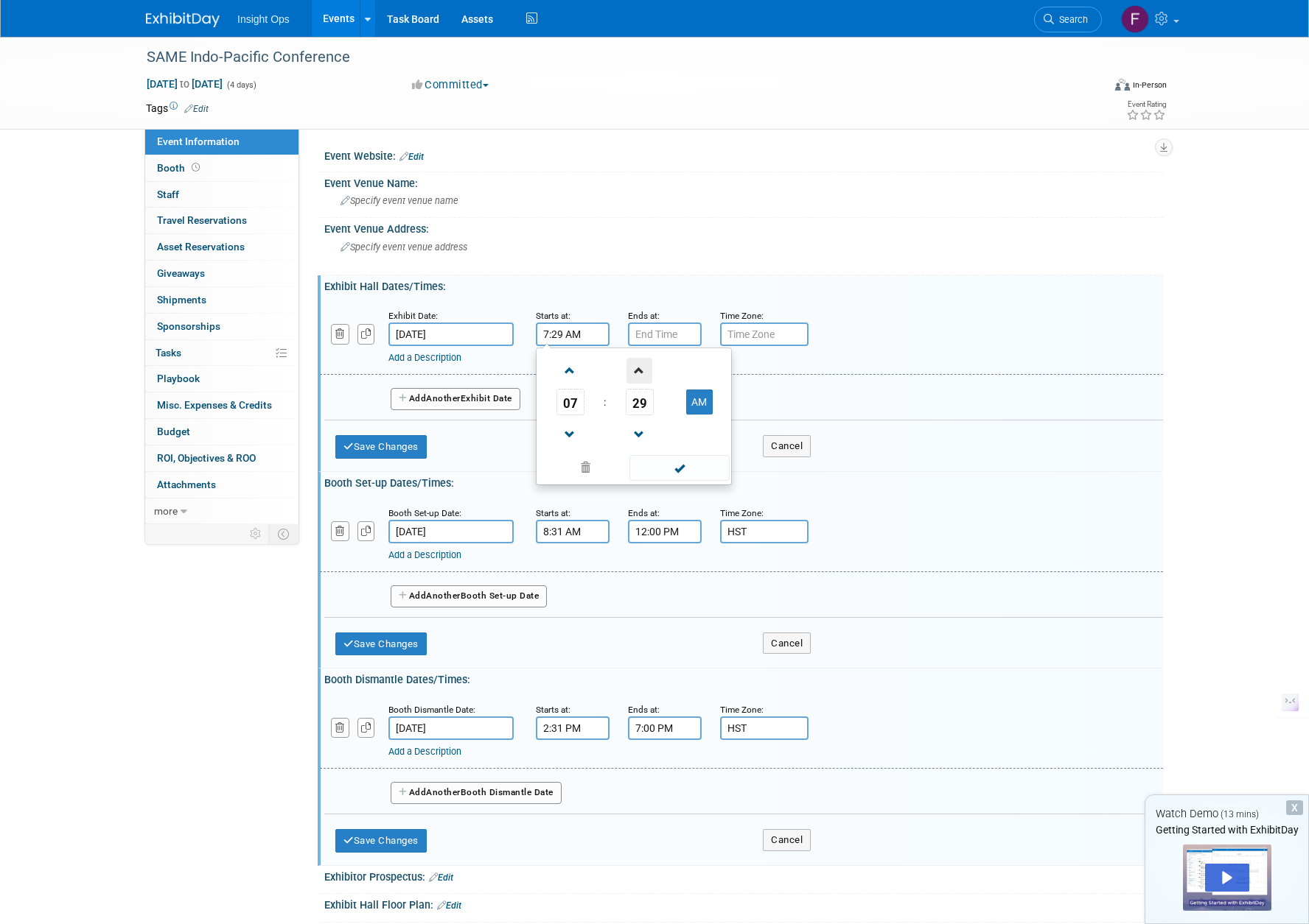
click at [638, 370] on span at bounding box center [639, 371] width 26 height 26
type input "7:30 AM"
click at [652, 339] on input "7:00 PM" at bounding box center [665, 335] width 74 height 24
click at [653, 371] on span at bounding box center [662, 371] width 26 height 26
click at [665, 432] on span at bounding box center [662, 435] width 26 height 26
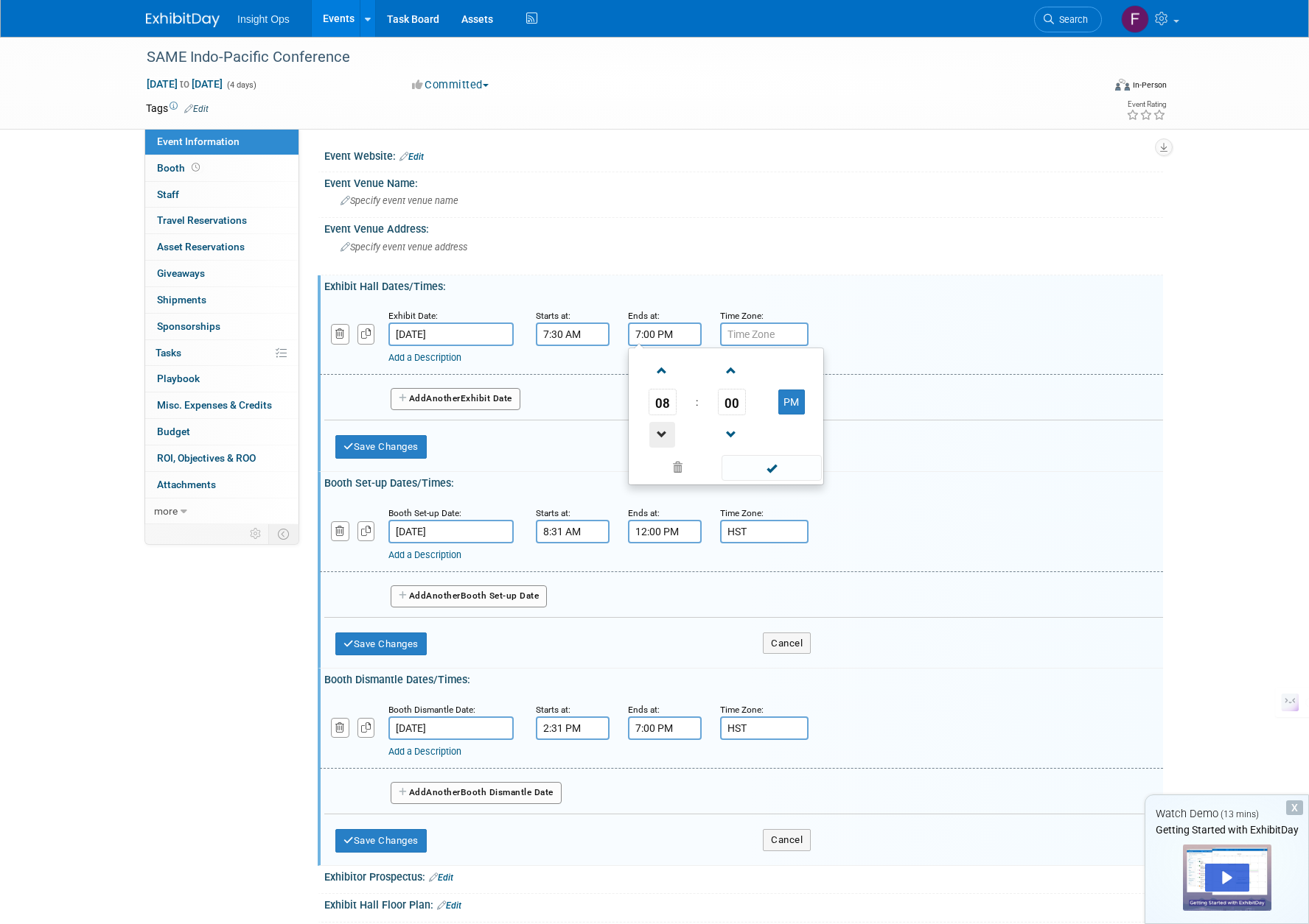
click at [665, 432] on span at bounding box center [662, 435] width 26 height 26
type input "6:00 PM"
click at [744, 466] on span at bounding box center [771, 468] width 99 height 26
click at [745, 335] on input "text" at bounding box center [763, 335] width 88 height 24
type input "HST"
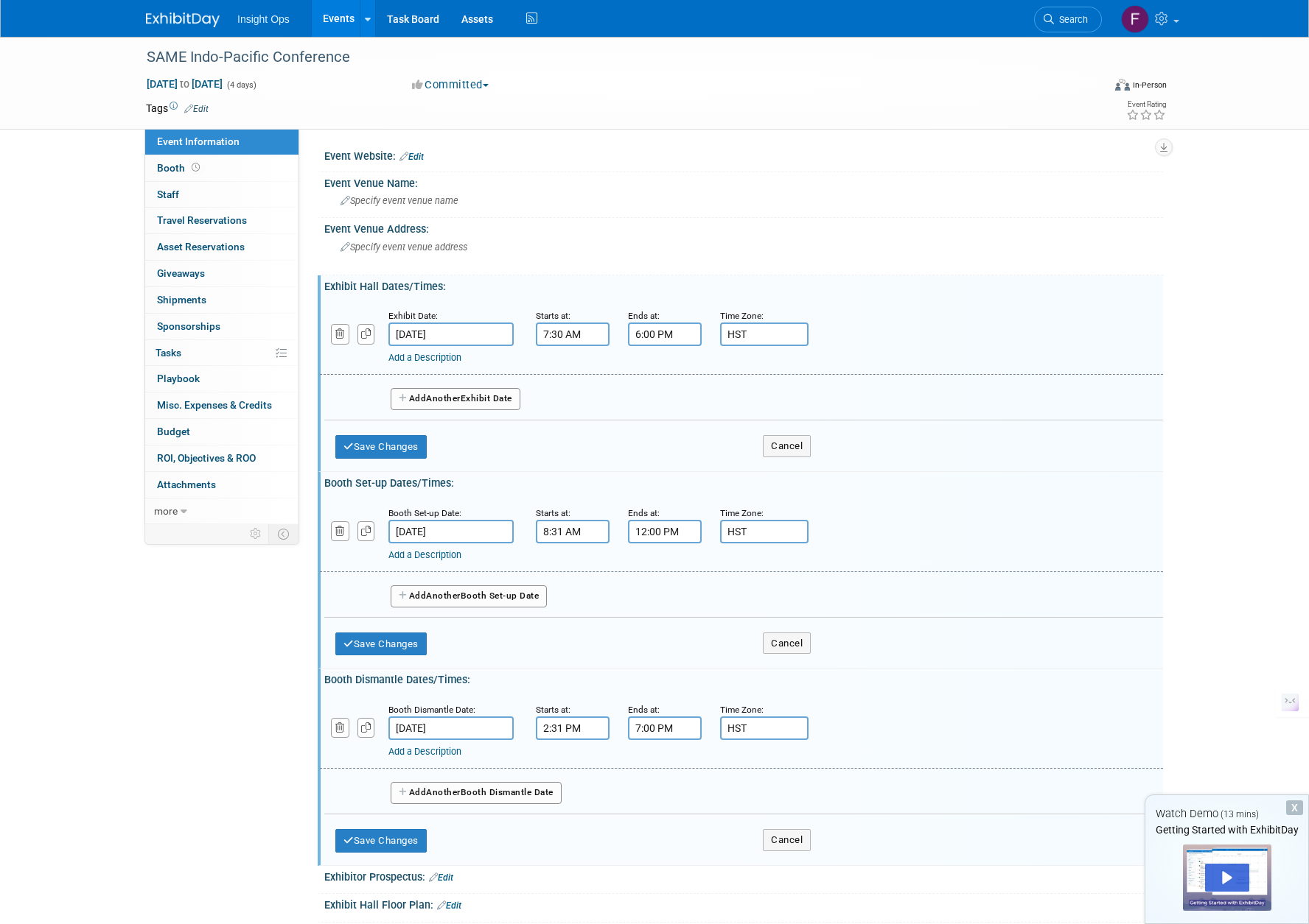
click at [427, 397] on button "Add Another Exhibit Date" at bounding box center [455, 399] width 129 height 22
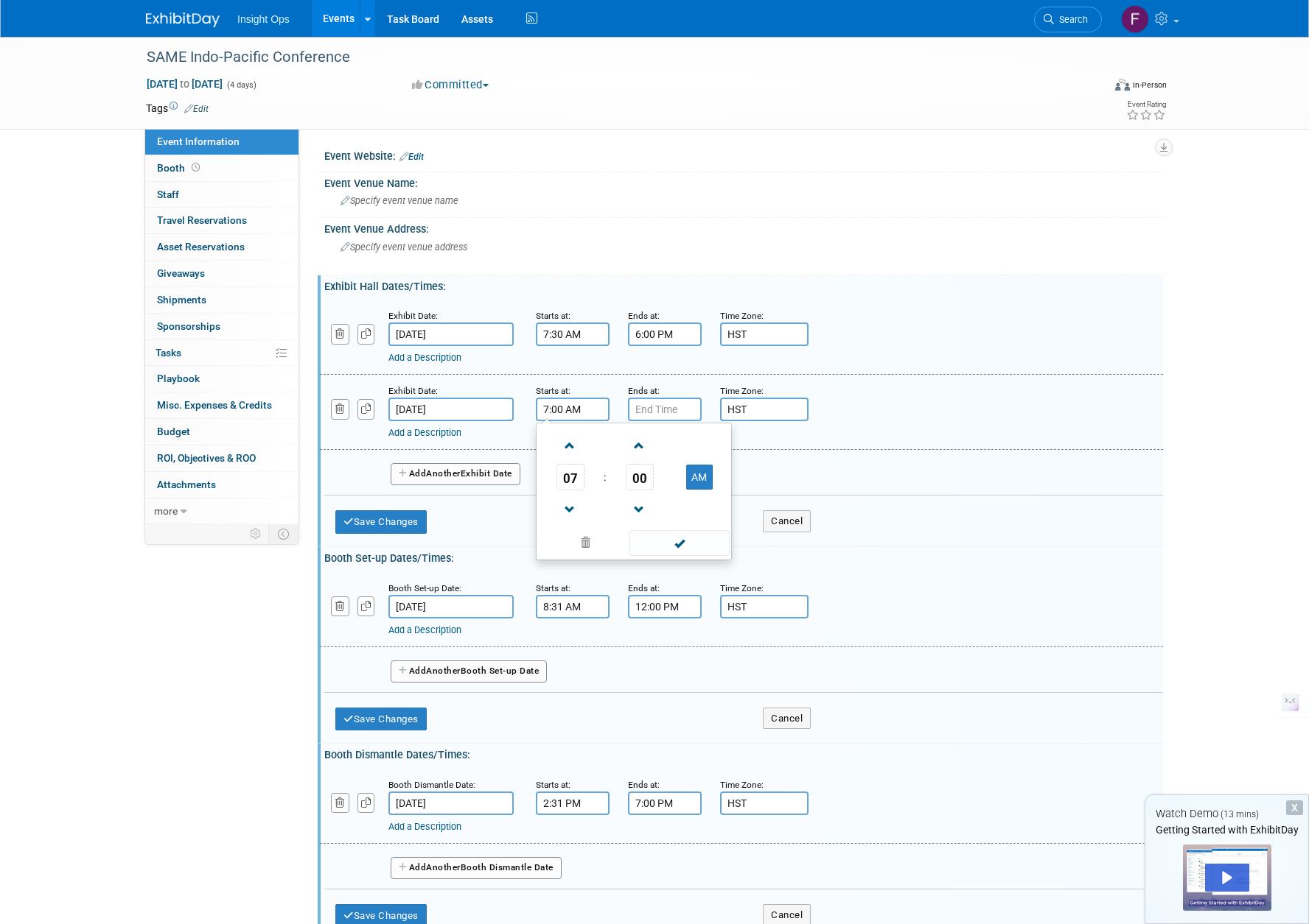
click at [556, 414] on input "7:00 AM" at bounding box center [572, 409] width 74 height 24
click at [648, 448] on span at bounding box center [639, 446] width 26 height 26
click at [648, 449] on span at bounding box center [639, 446] width 26 height 26
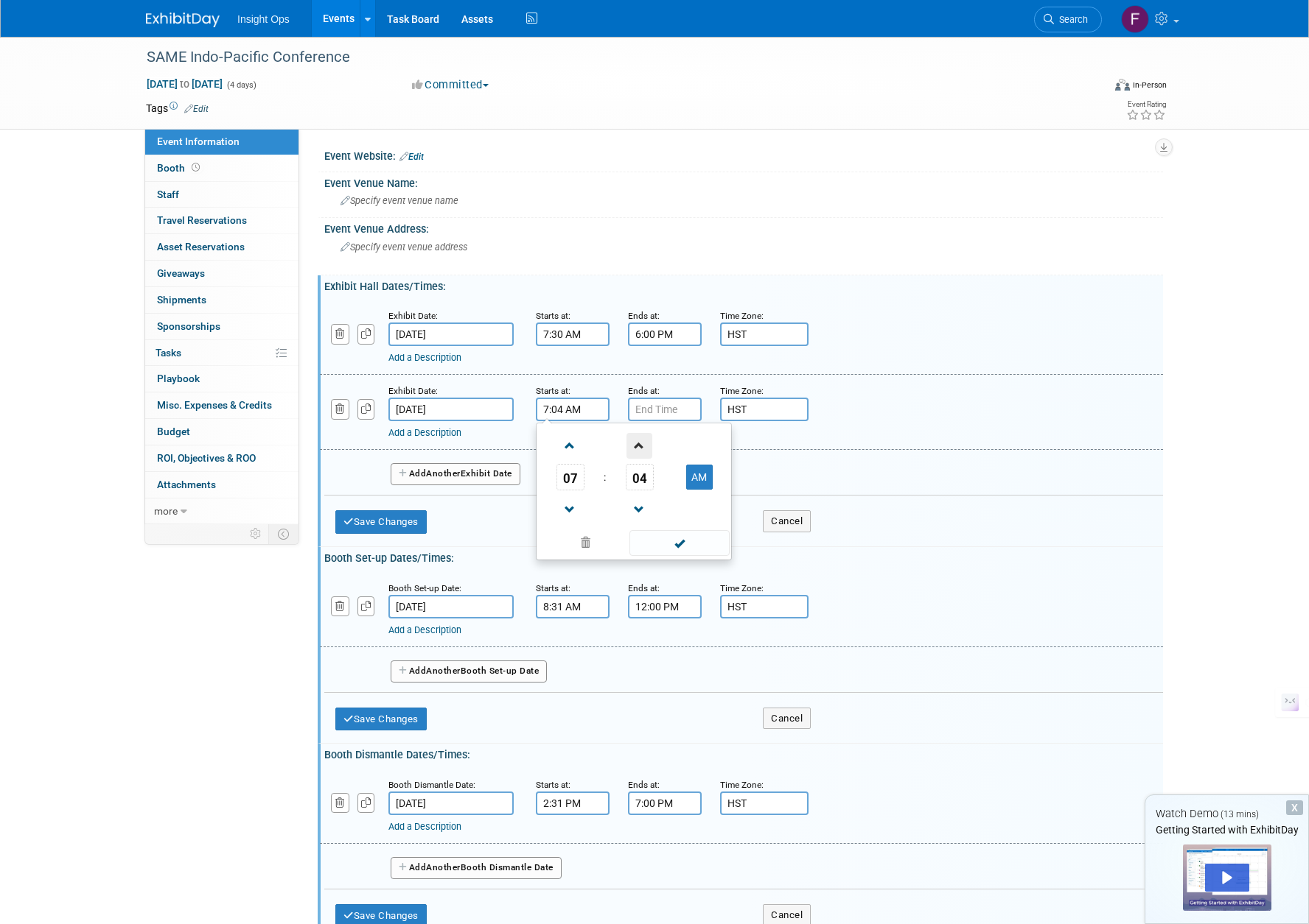
click at [649, 450] on span at bounding box center [639, 446] width 26 height 26
click at [649, 450] on span at bounding box center [639, 446] width 26 height 26
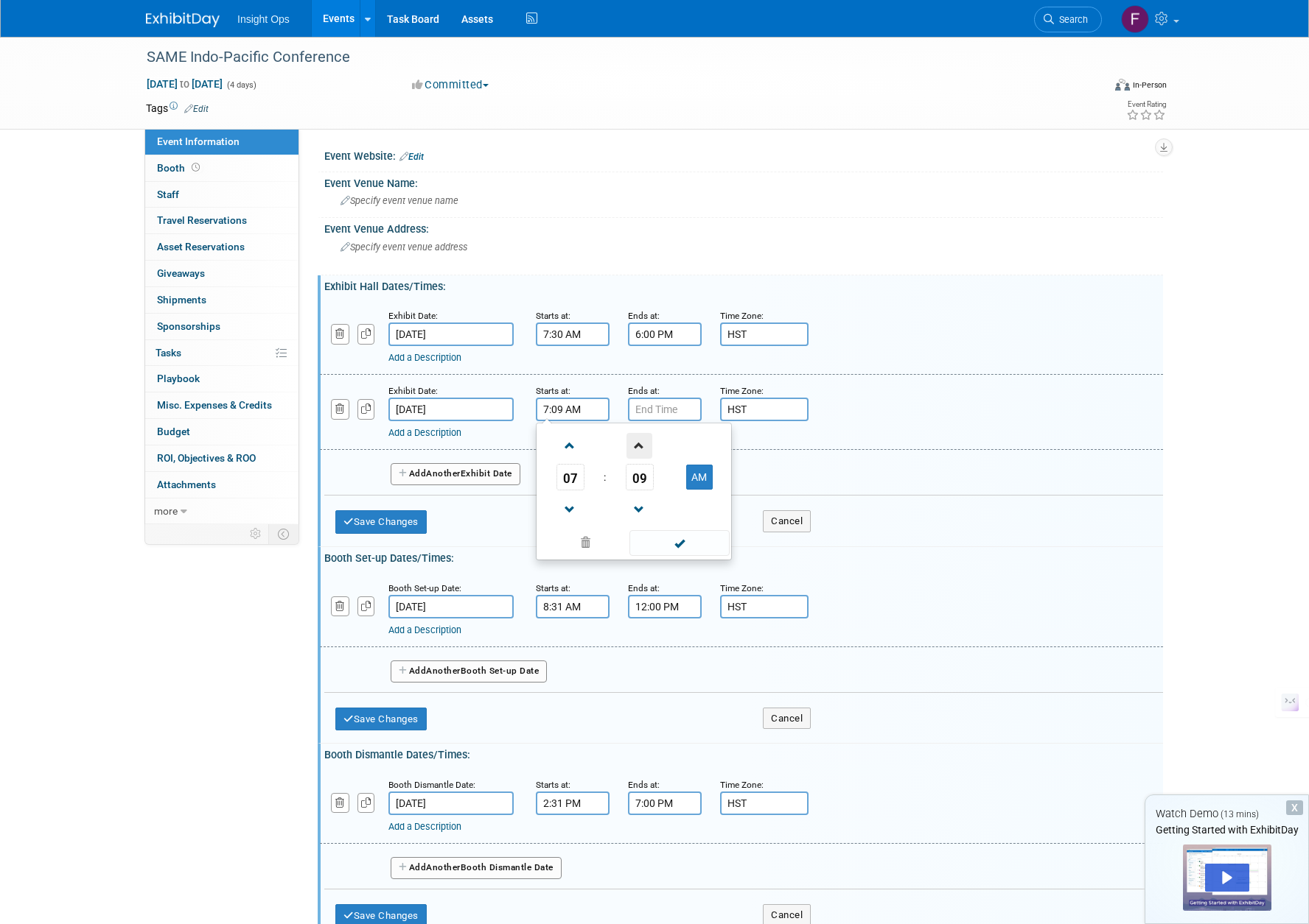
click at [649, 450] on span at bounding box center [639, 446] width 26 height 26
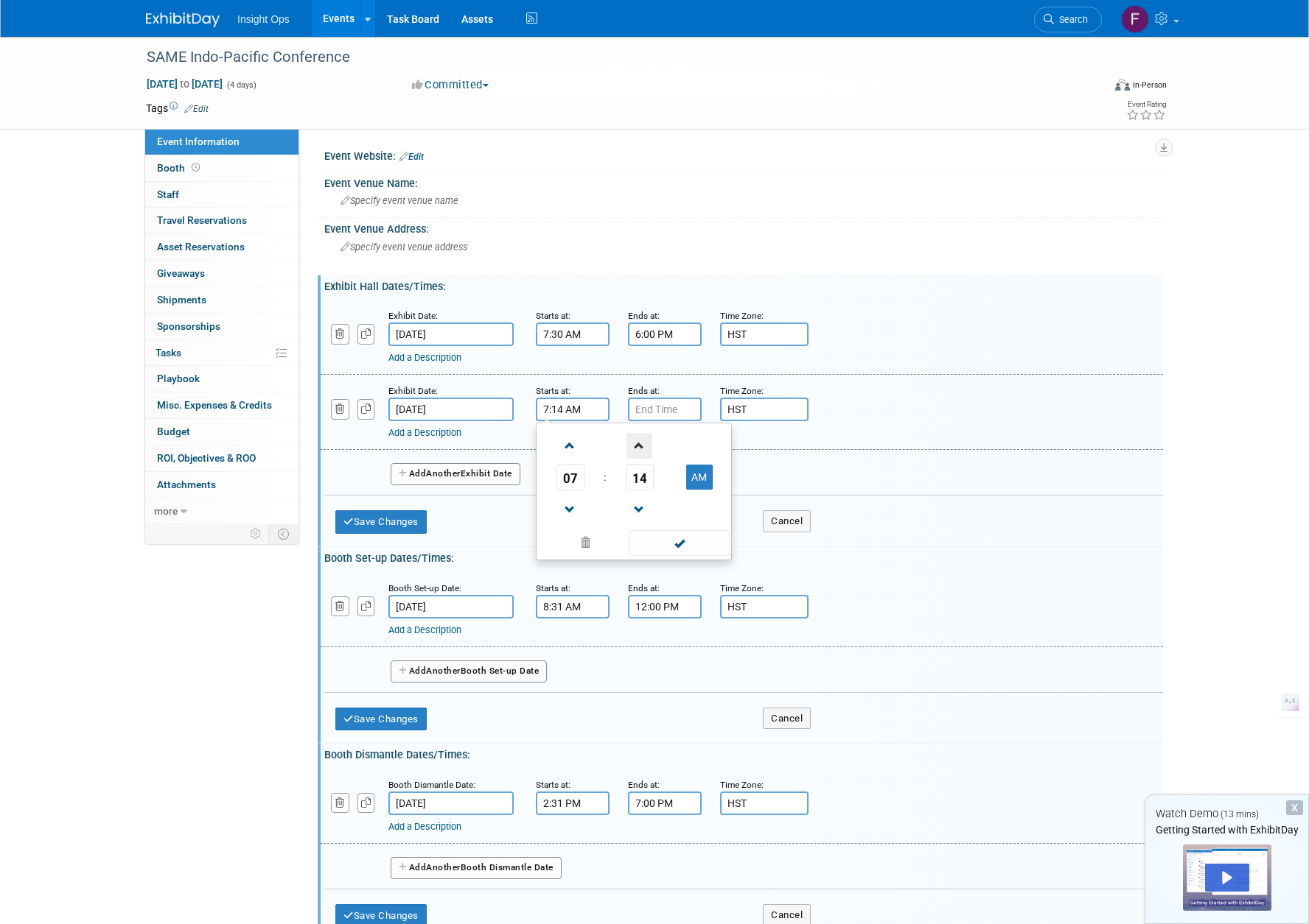
click at [644, 447] on span at bounding box center [639, 446] width 26 height 26
click at [644, 448] on span at bounding box center [639, 446] width 26 height 26
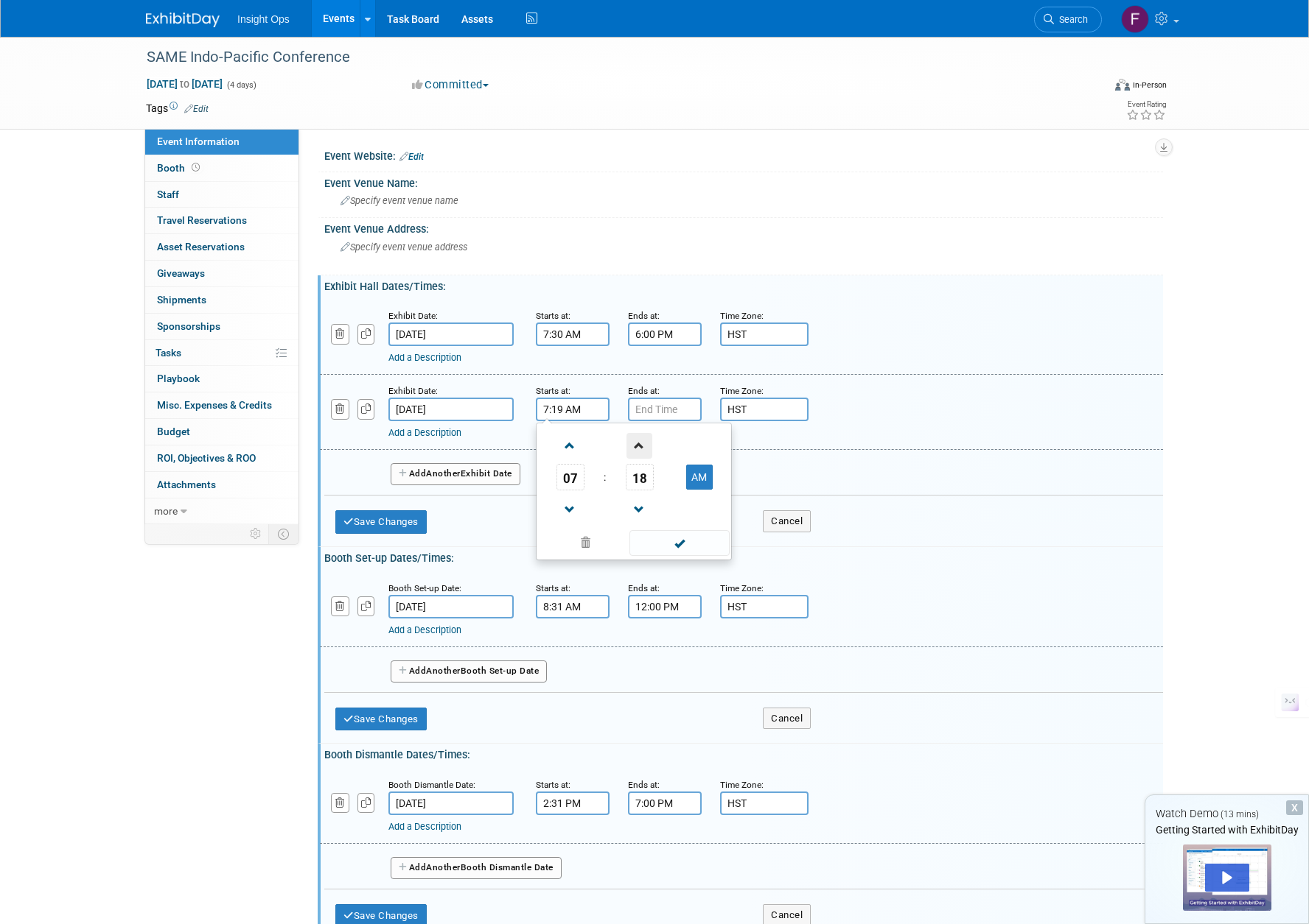
click at [644, 448] on span at bounding box center [639, 446] width 26 height 26
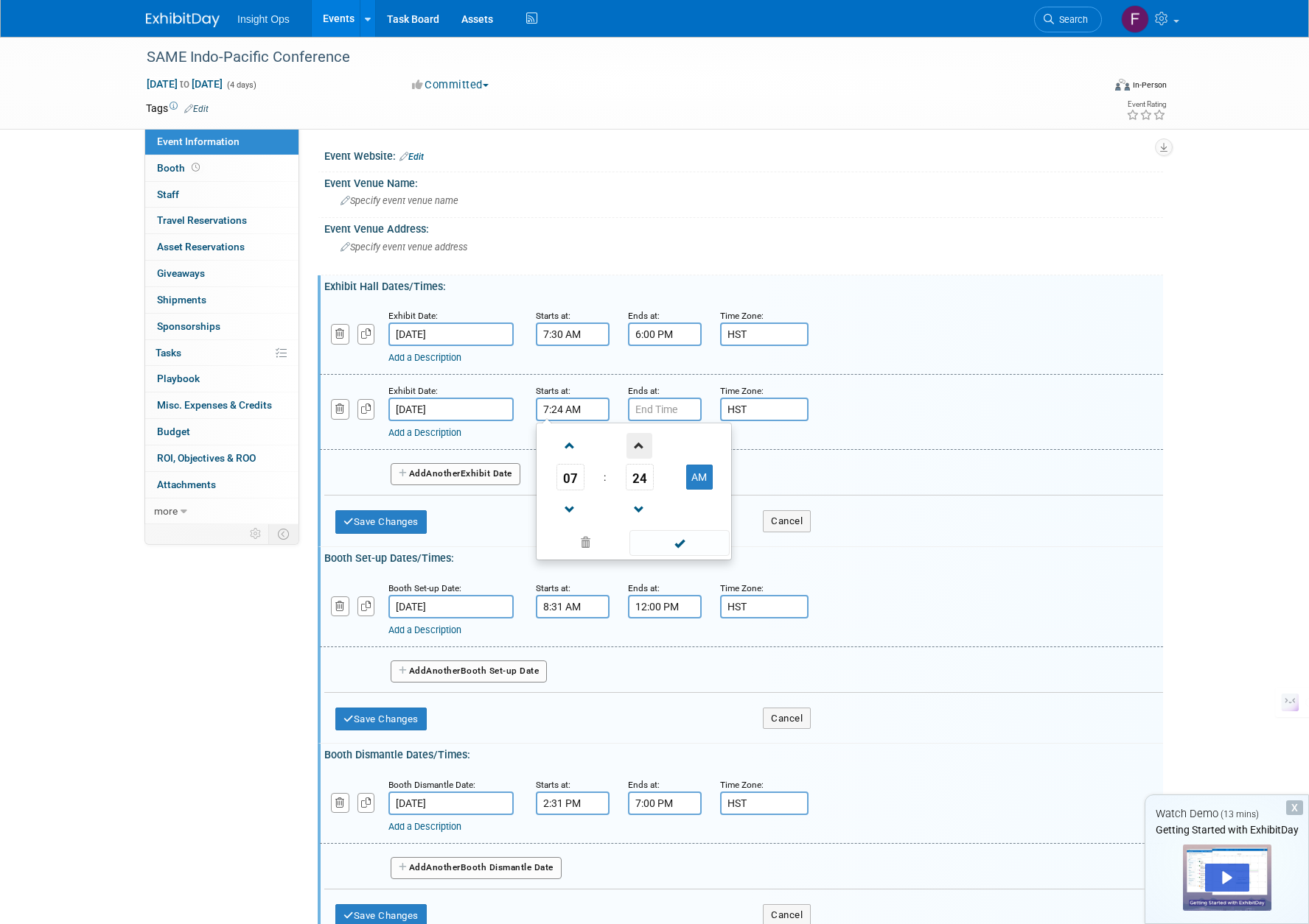
click at [644, 448] on span at bounding box center [639, 446] width 26 height 26
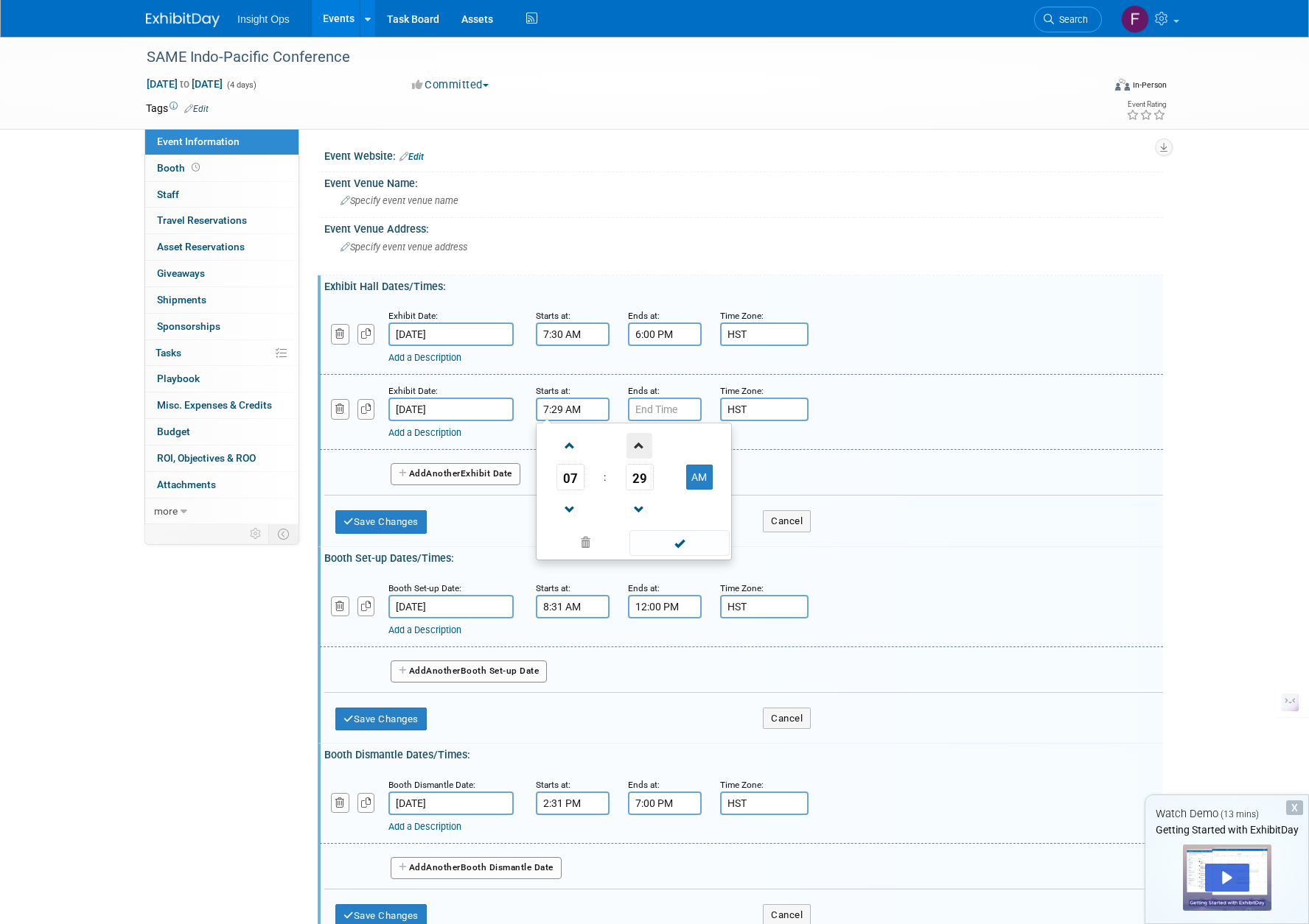
click at [644, 448] on span at bounding box center [639, 446] width 26 height 26
type input "7:30 AM"
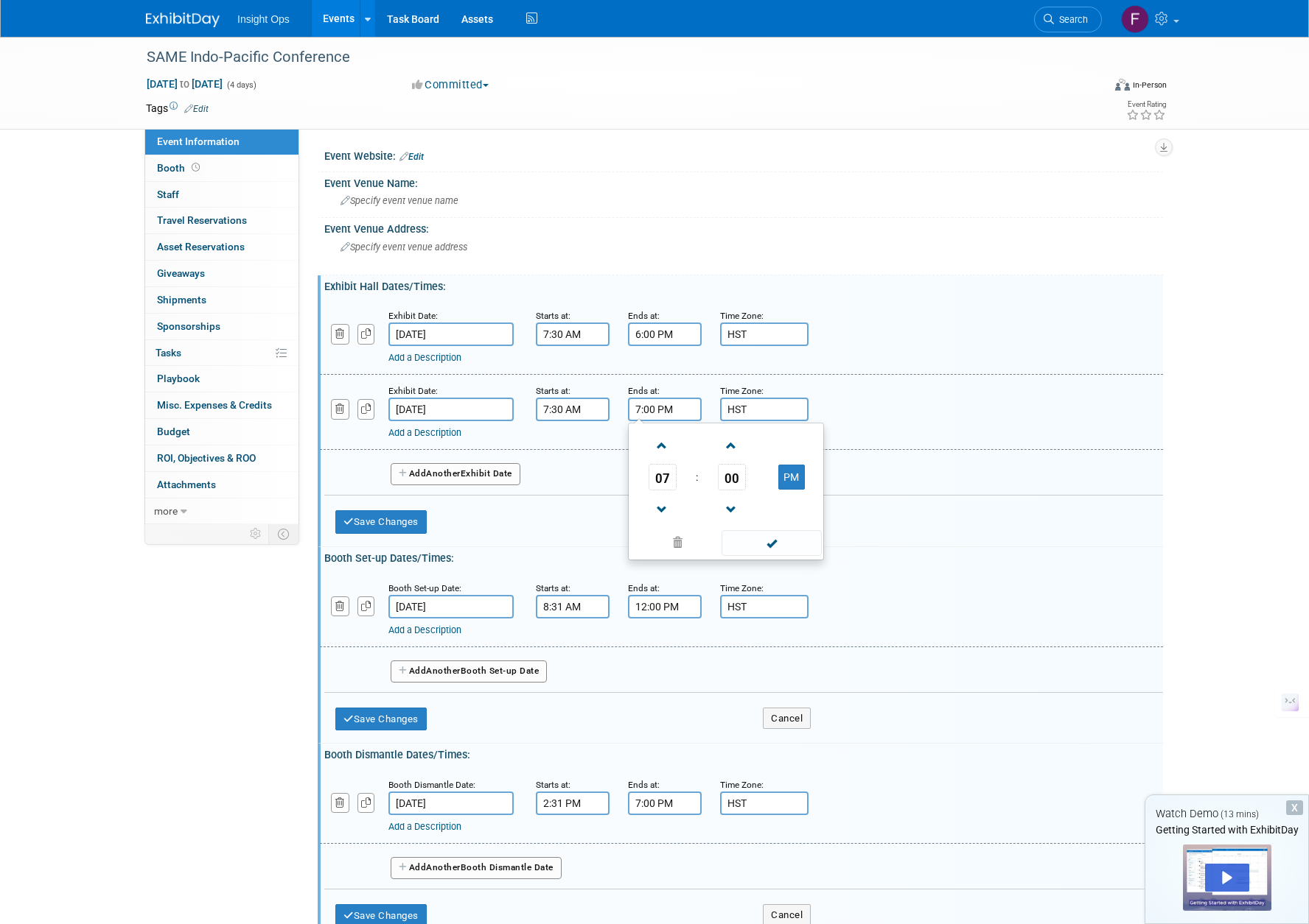
click at [657, 409] on input "7:00 PM" at bounding box center [665, 409] width 74 height 24
click at [654, 410] on input "7:00 PM" at bounding box center [665, 409] width 74 height 24
click at [661, 510] on span at bounding box center [662, 510] width 26 height 26
click at [662, 510] on span at bounding box center [662, 510] width 26 height 26
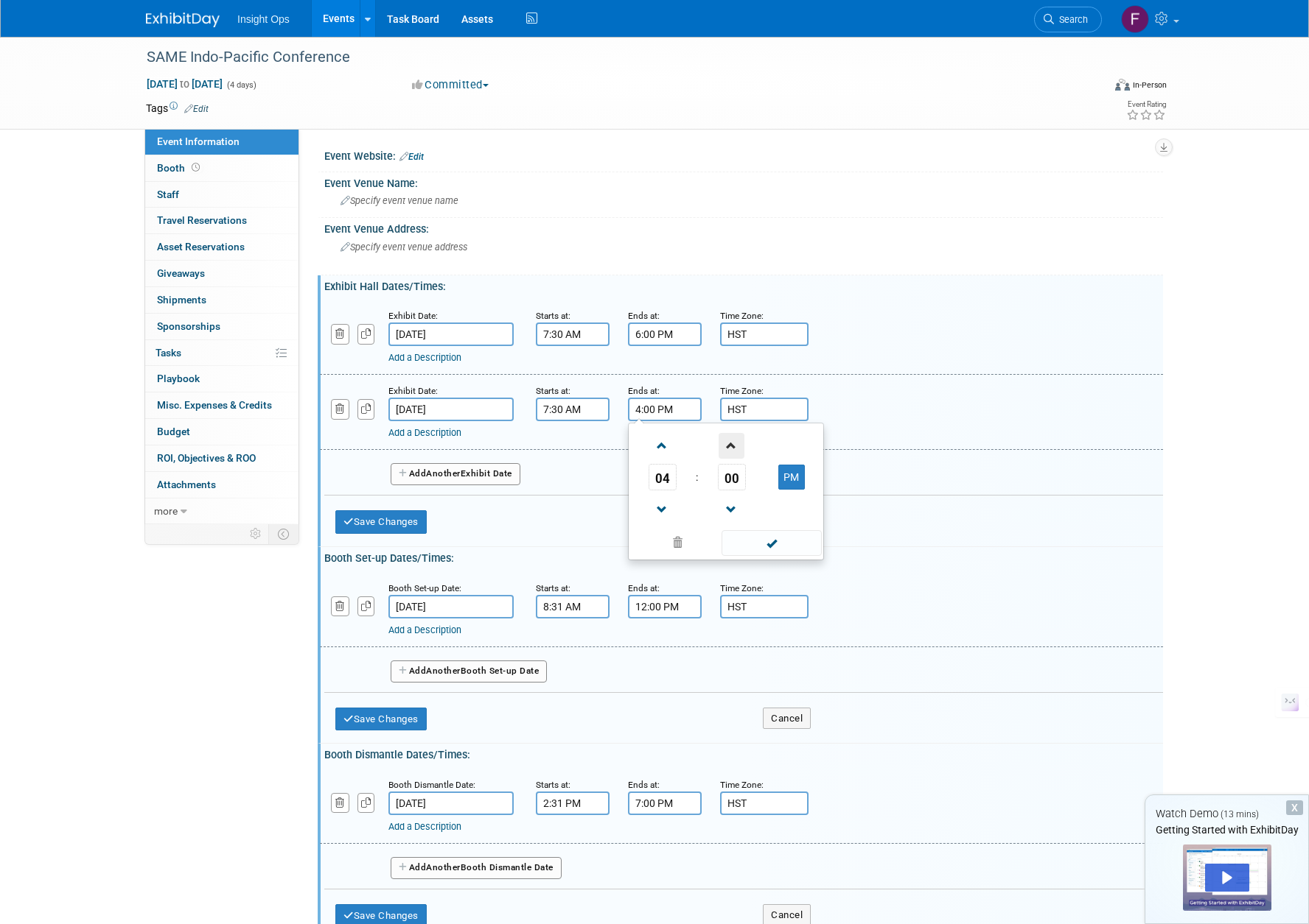
click at [732, 445] on span at bounding box center [732, 446] width 26 height 26
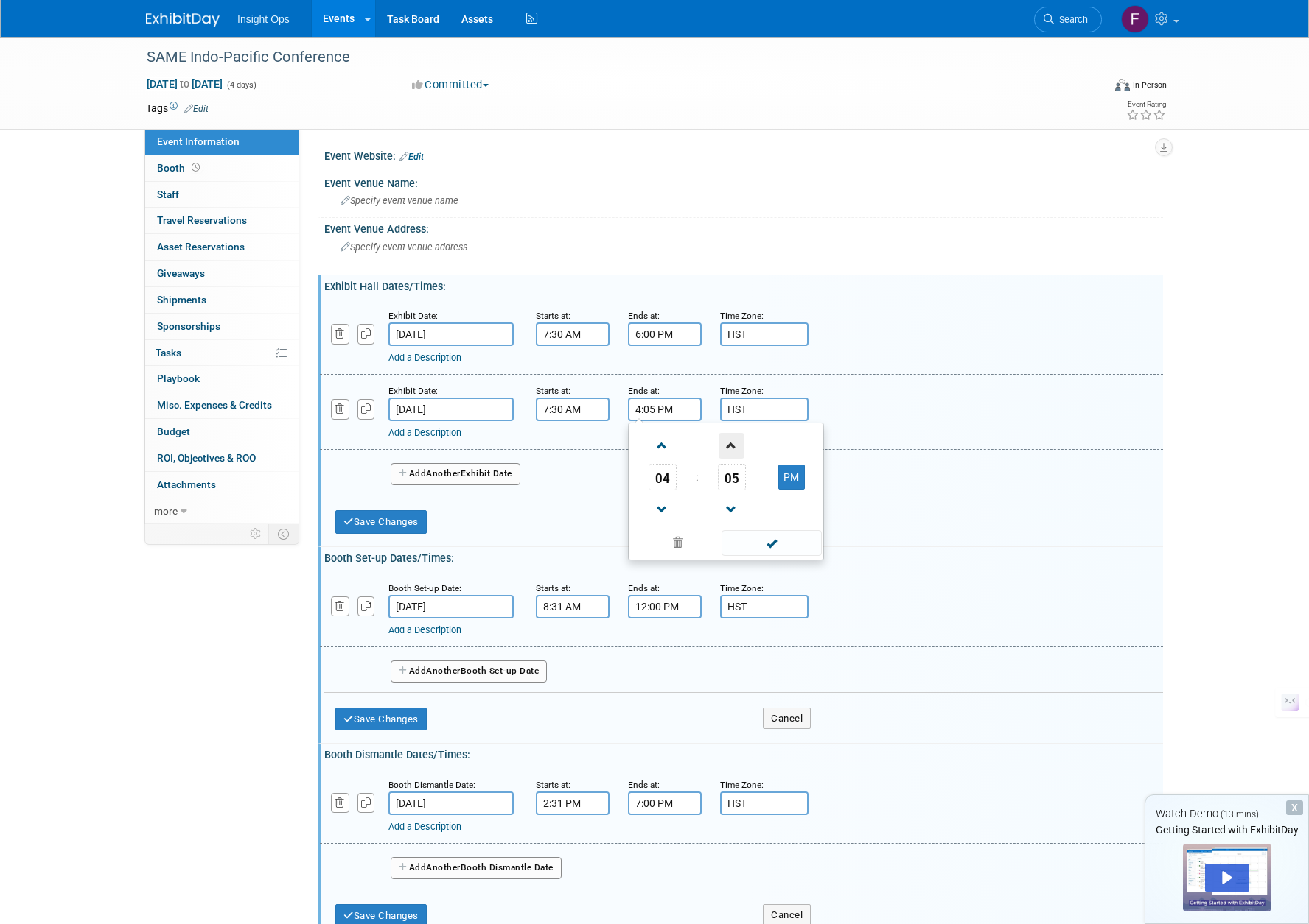
click at [732, 445] on span at bounding box center [732, 446] width 26 height 26
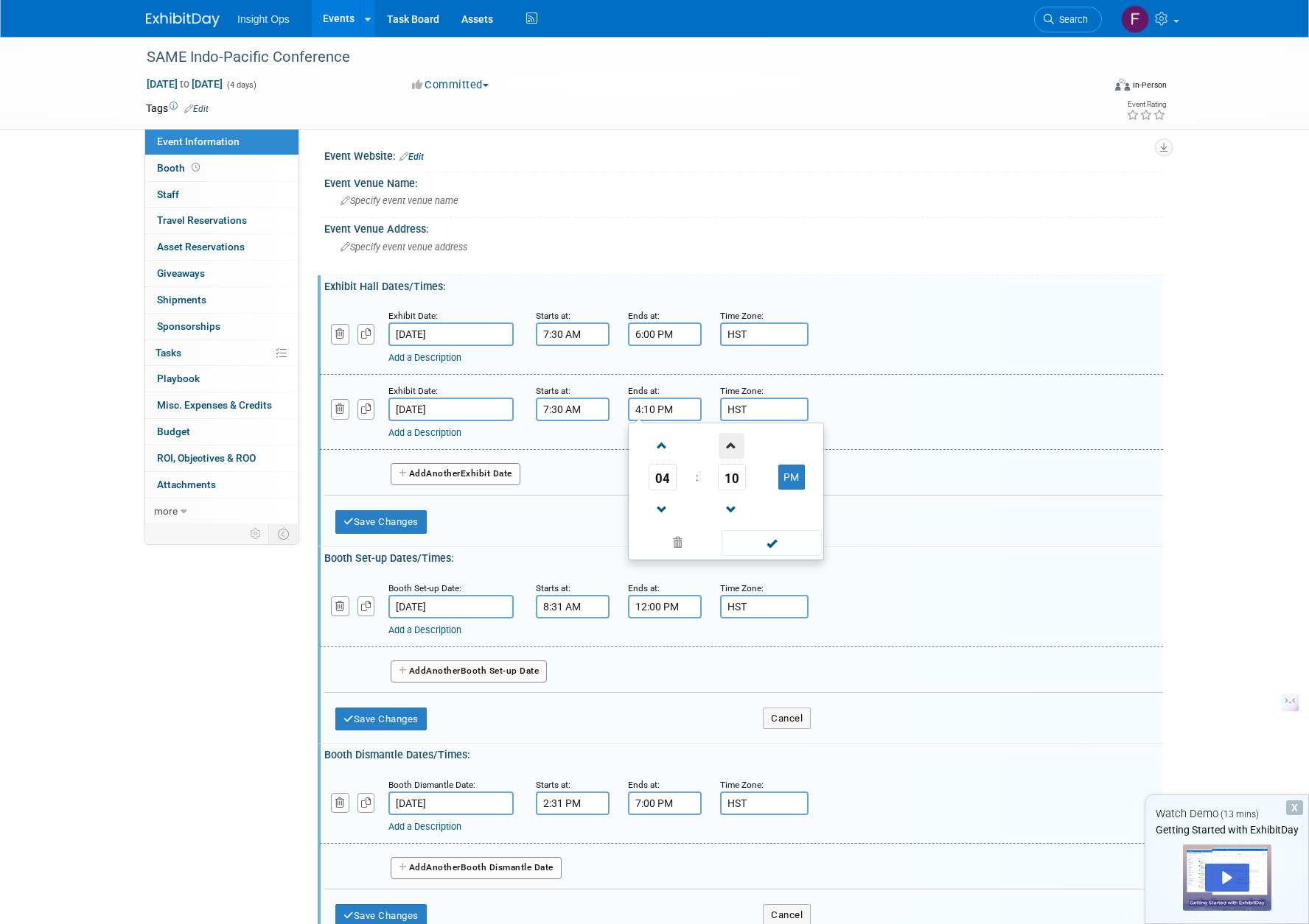
click at [732, 445] on span at bounding box center [732, 446] width 26 height 26
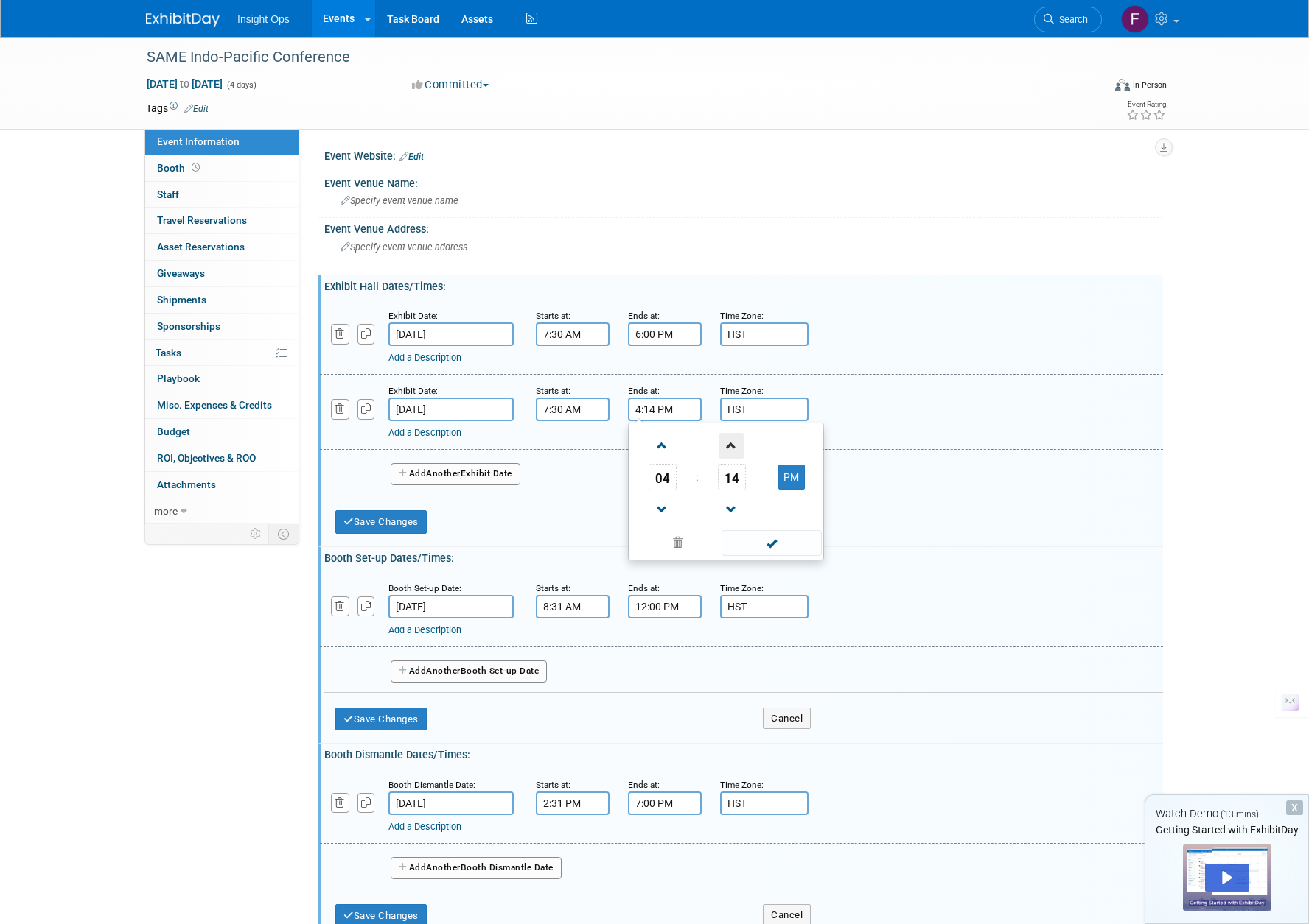
type input "4:15 PM"
click at [744, 545] on span at bounding box center [771, 543] width 99 height 26
click at [426, 244] on span "Specify event venue address" at bounding box center [403, 247] width 127 height 11
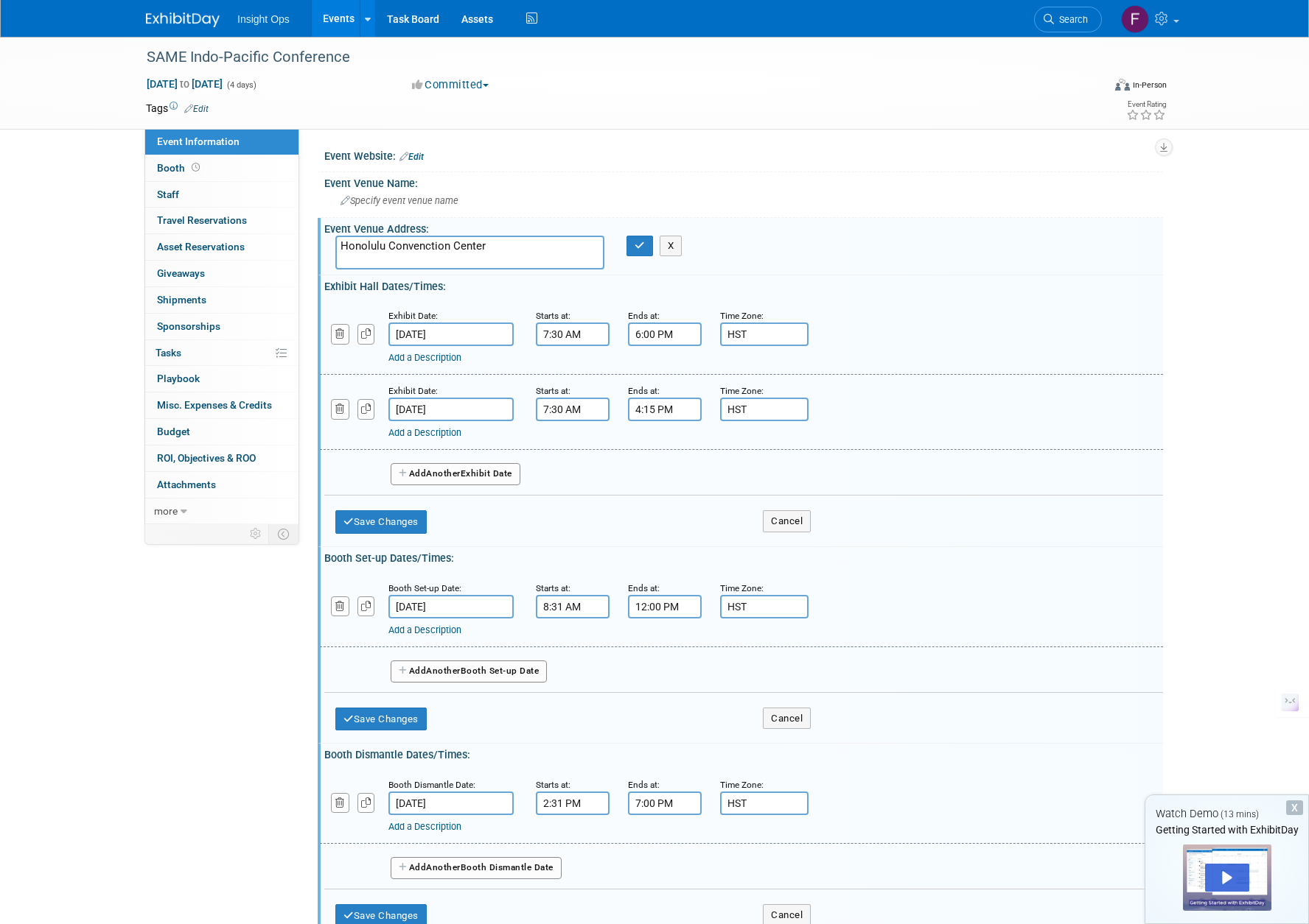
click at [427, 249] on textarea "Honolulu Convenction Center" at bounding box center [469, 253] width 269 height 34
type textarea "Honolulu Convention Center"
click at [638, 254] on button "button" at bounding box center [639, 246] width 27 height 21
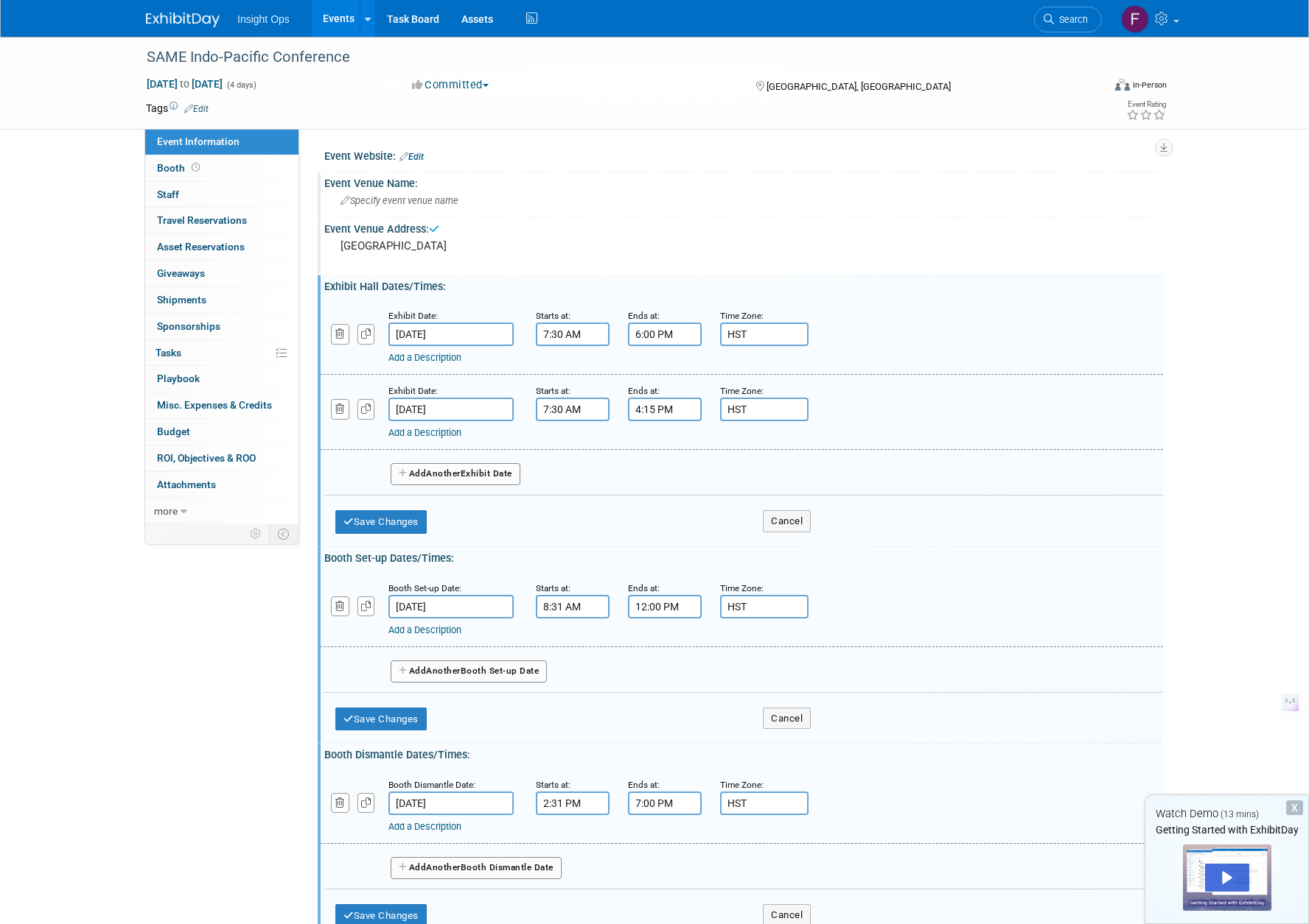
click at [372, 190] on div "Specify event venue name" at bounding box center [743, 200] width 816 height 23
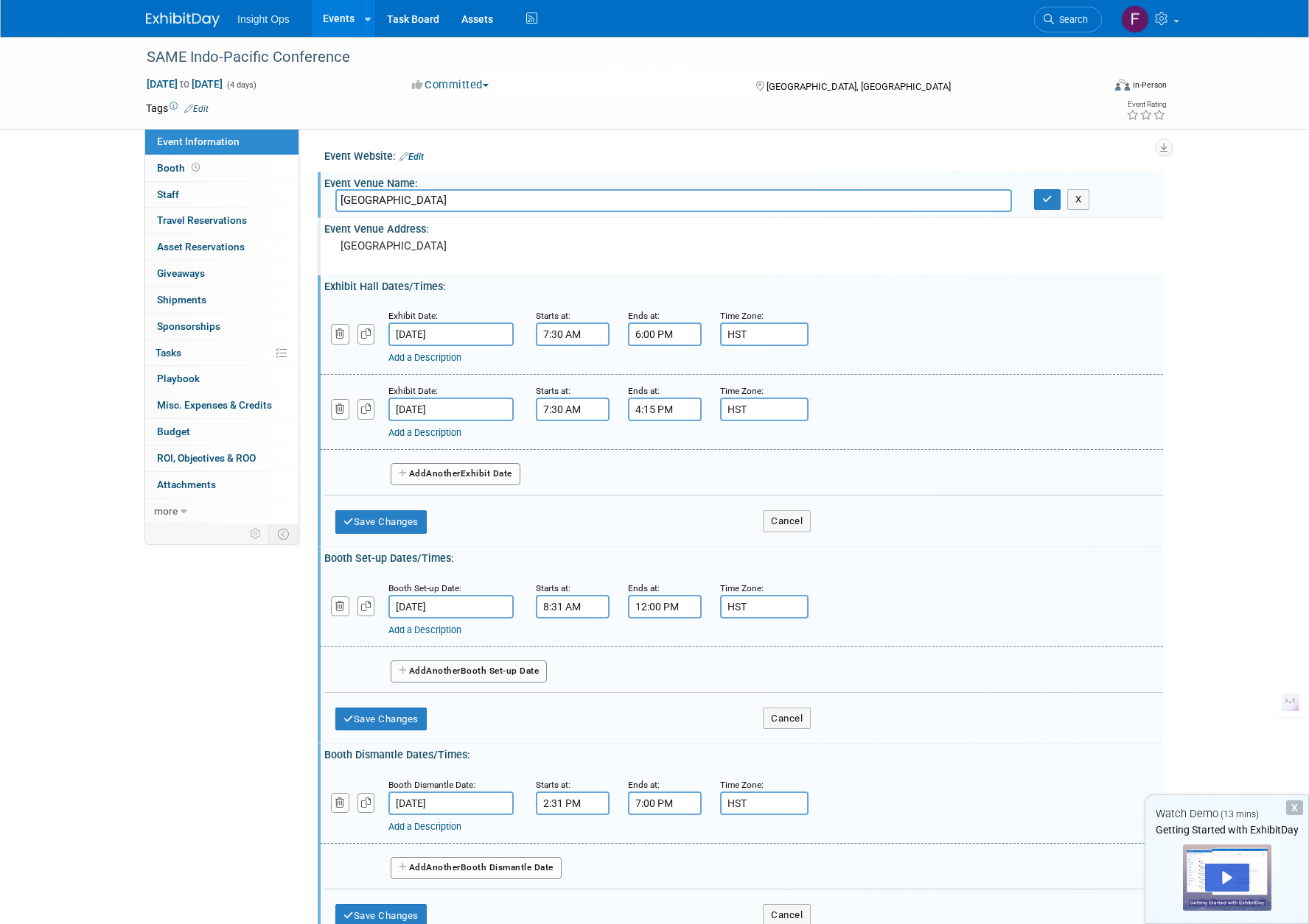
type input "Honolulu Convention Center"
click at [387, 268] on div "Honolulu Convention Center" at bounding box center [499, 253] width 327 height 34
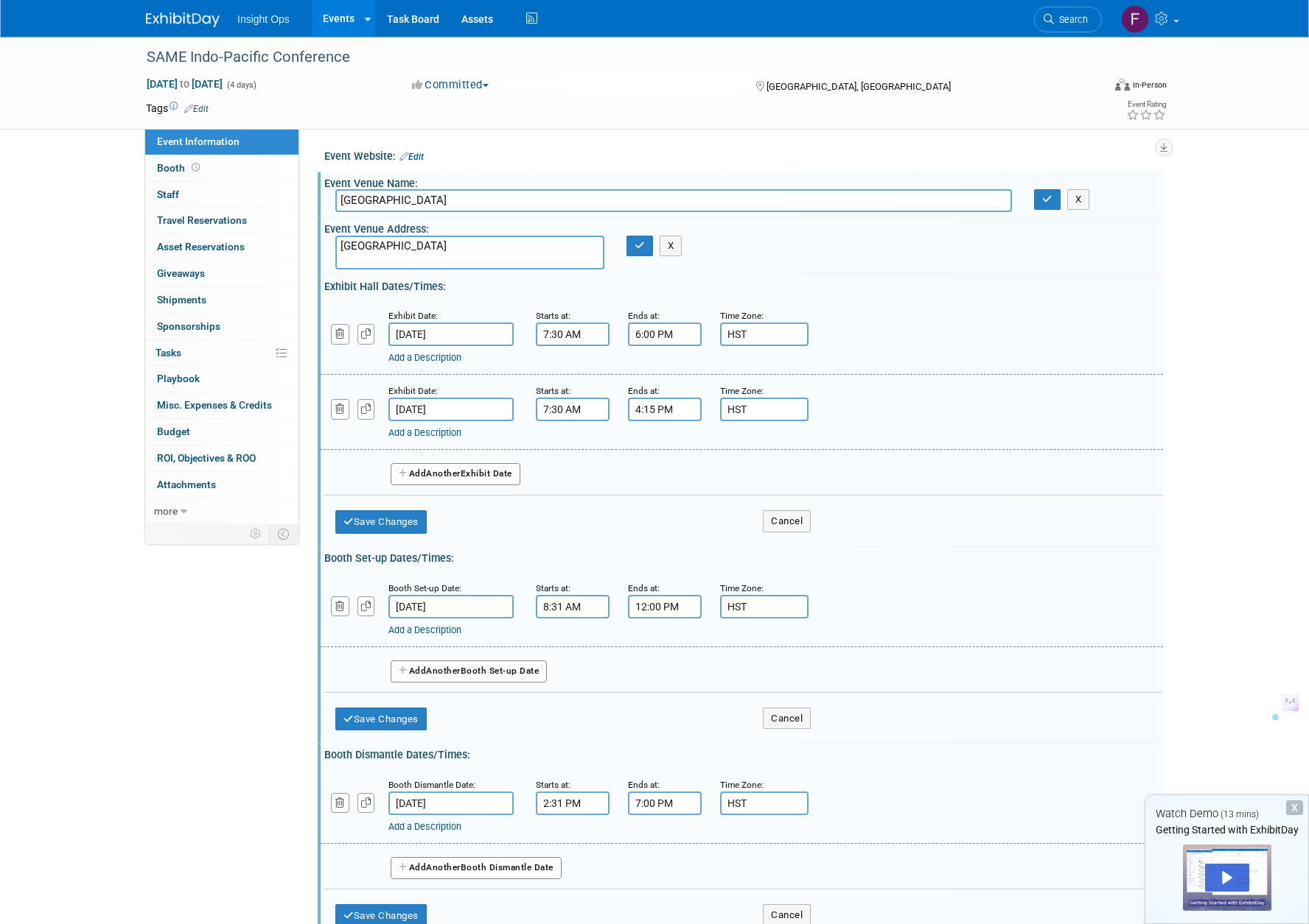
drag, startPoint x: 522, startPoint y: 247, endPoint x: 313, endPoint y: 241, distance: 209.1
click at [313, 241] on div "Event Website: Edit Event Venue Name: Honolulu Convention Center X Event Venue …" at bounding box center [731, 327] width 864 height 396
type textarea "1801 Kalakaua Ave, Honolulu, HI 96815"
click at [635, 242] on icon "button" at bounding box center [640, 245] width 10 height 9
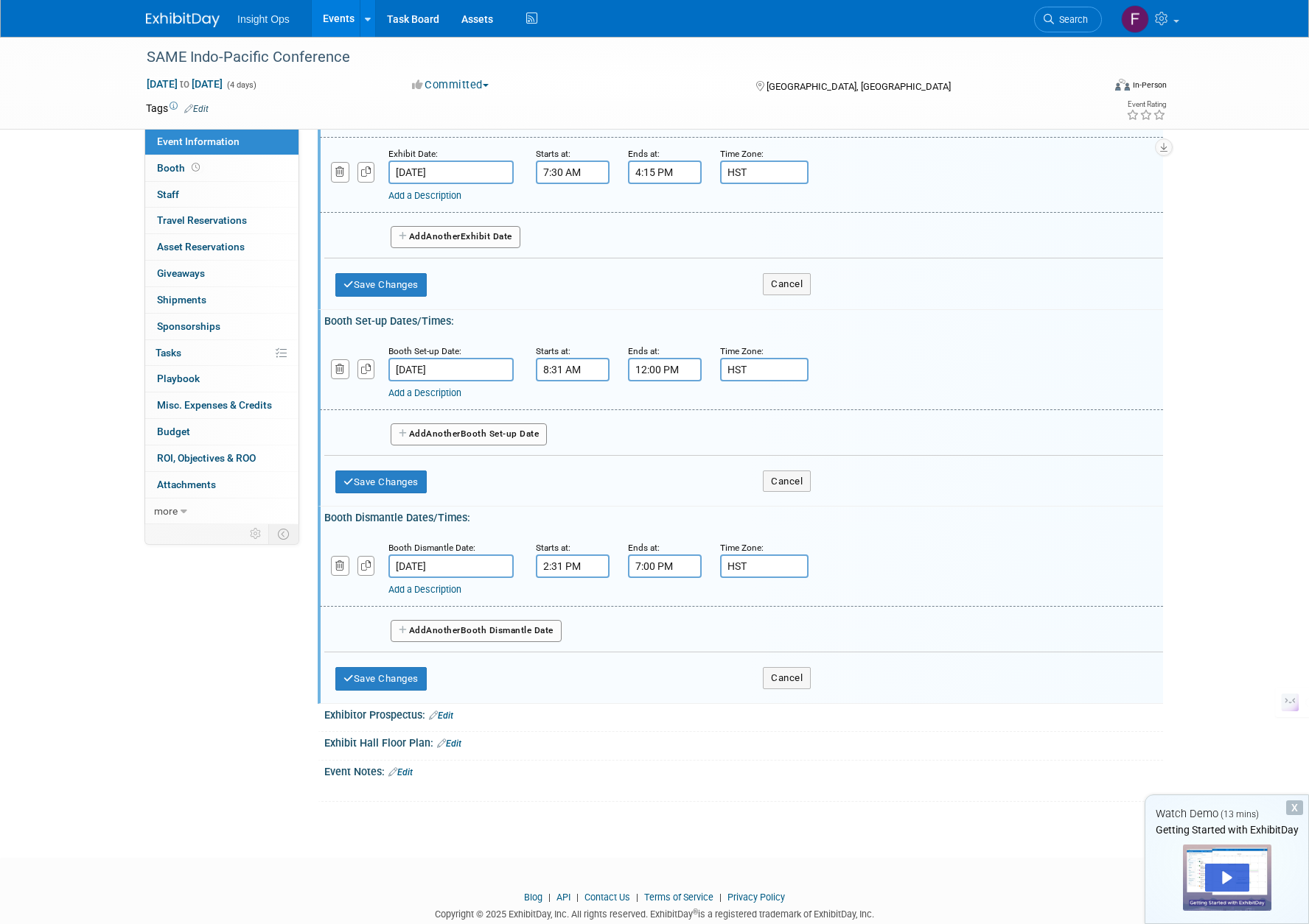
scroll to position [274, 0]
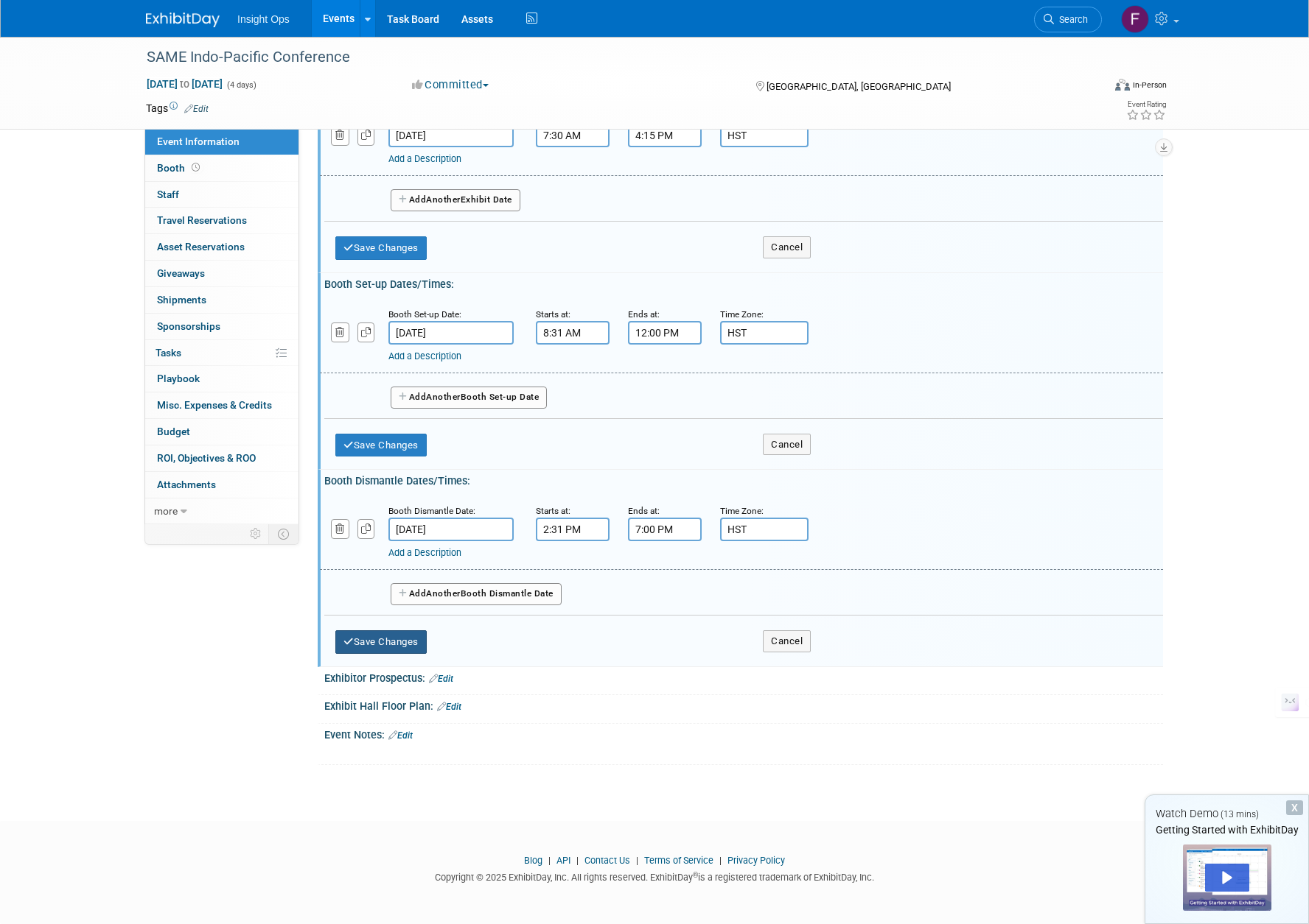
drag, startPoint x: 382, startPoint y: 641, endPoint x: 397, endPoint y: 665, distance: 28.3
click at [382, 641] on button "Save Changes" at bounding box center [380, 642] width 92 height 24
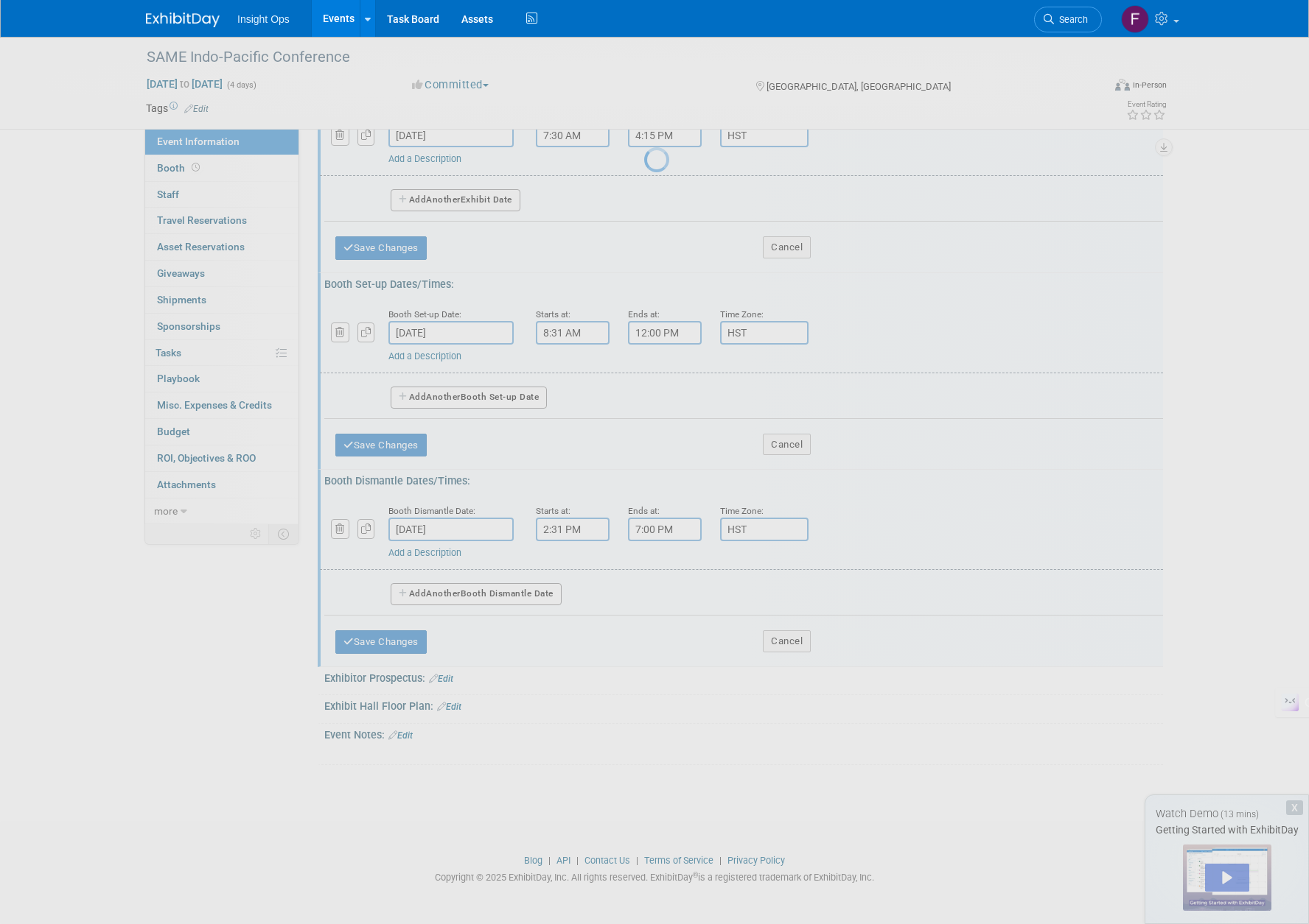
scroll to position [104, 0]
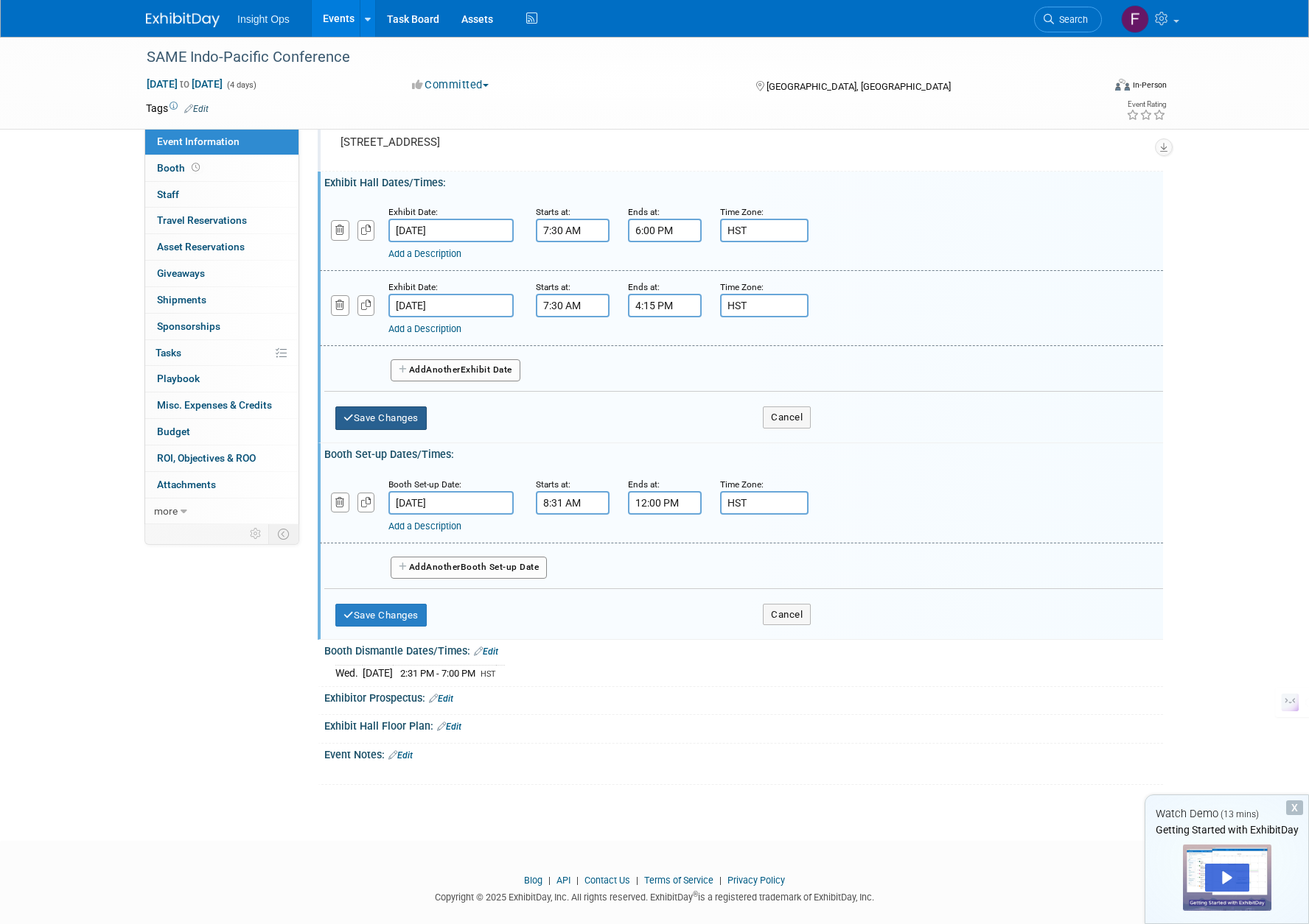
click at [375, 412] on button "Save Changes" at bounding box center [380, 419] width 92 height 24
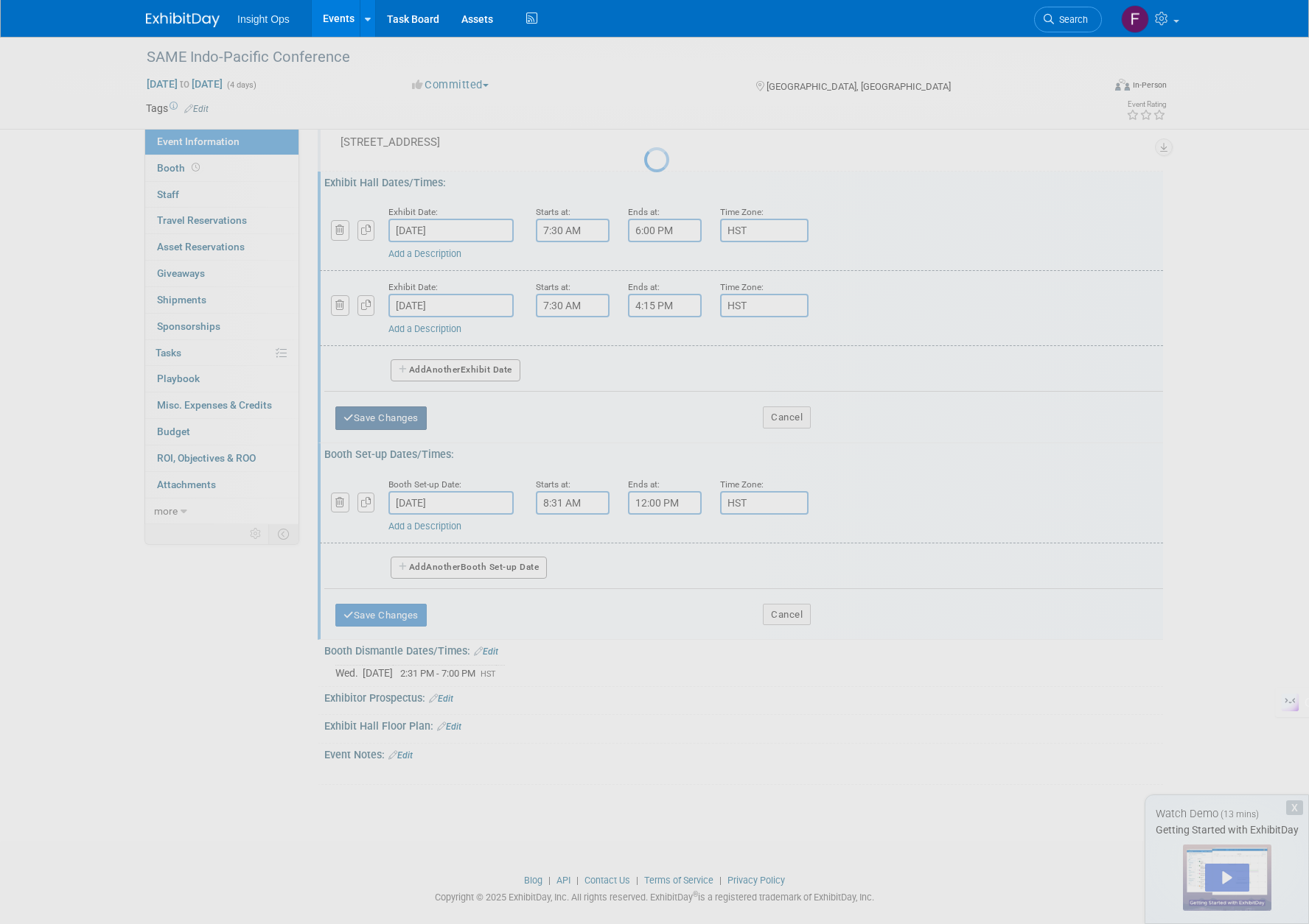
scroll to position [0, 0]
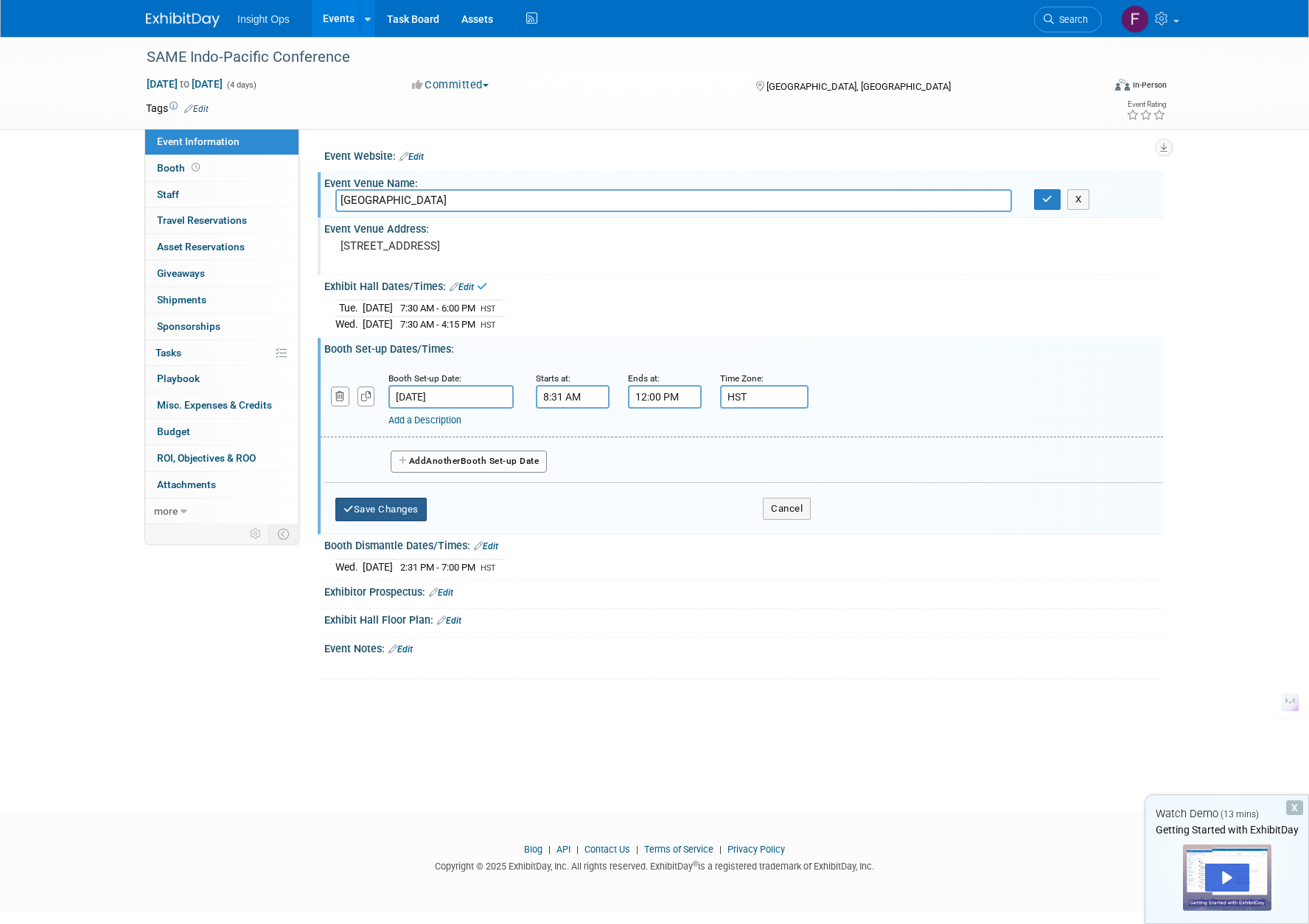
click at [374, 510] on button "Save Changes" at bounding box center [380, 510] width 92 height 24
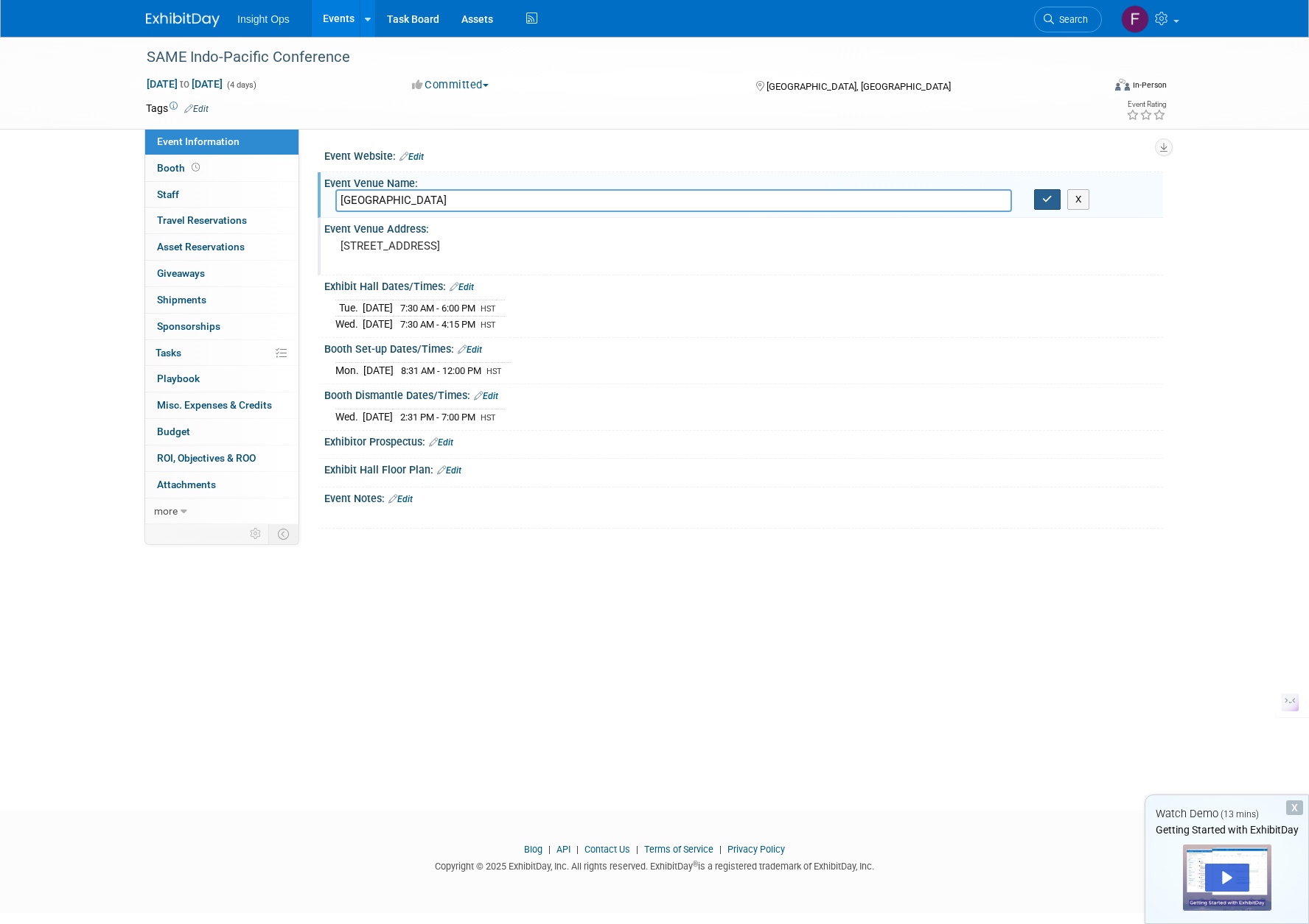
drag, startPoint x: 1047, startPoint y: 202, endPoint x: 984, endPoint y: 259, distance: 85.0
click at [1041, 198] on button "button" at bounding box center [1047, 200] width 27 height 21
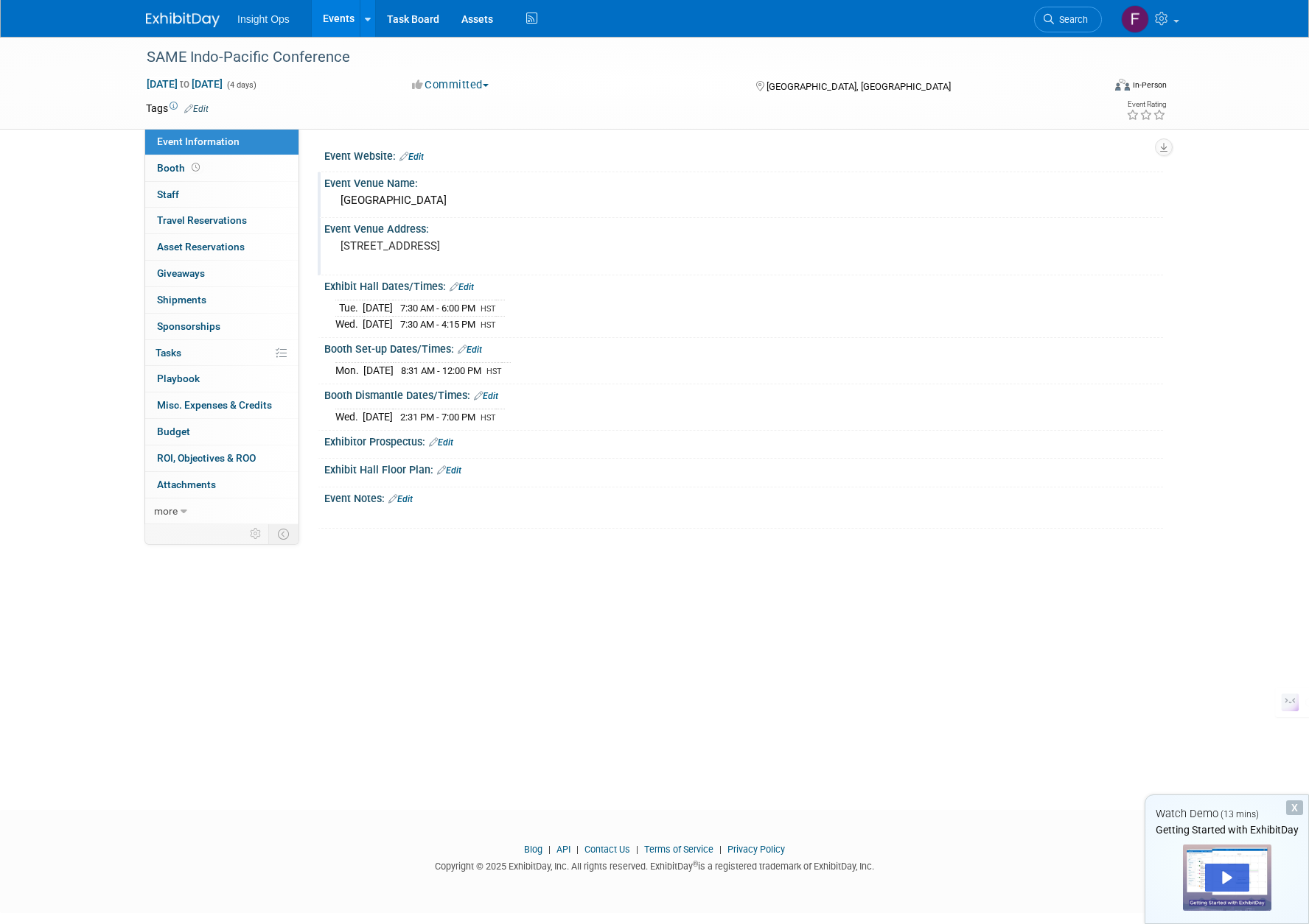
click at [447, 441] on link "Edit" at bounding box center [441, 443] width 24 height 10
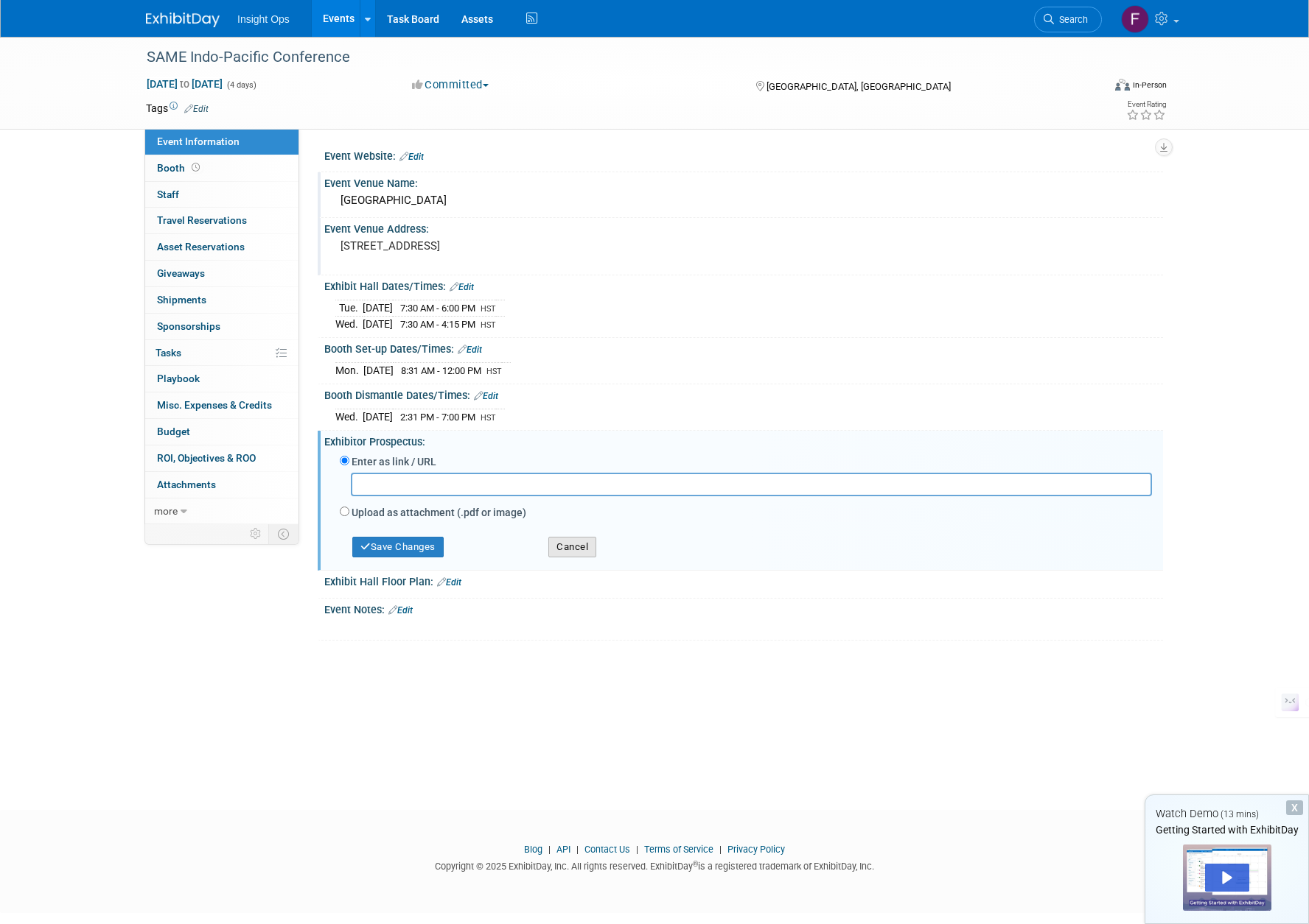
click at [558, 542] on button "Cancel" at bounding box center [572, 547] width 48 height 21
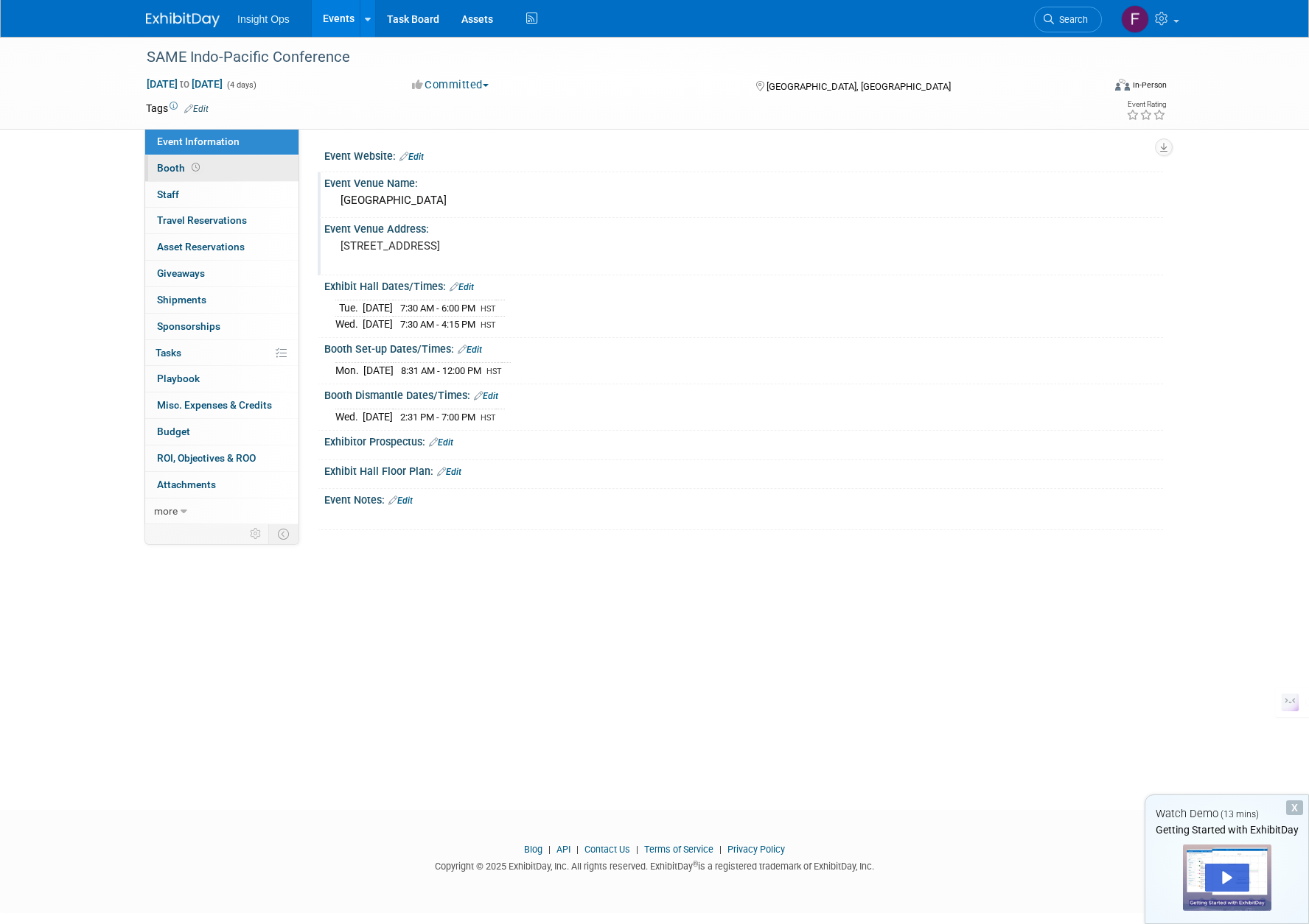
click at [170, 170] on span "Booth" at bounding box center [179, 168] width 45 height 12
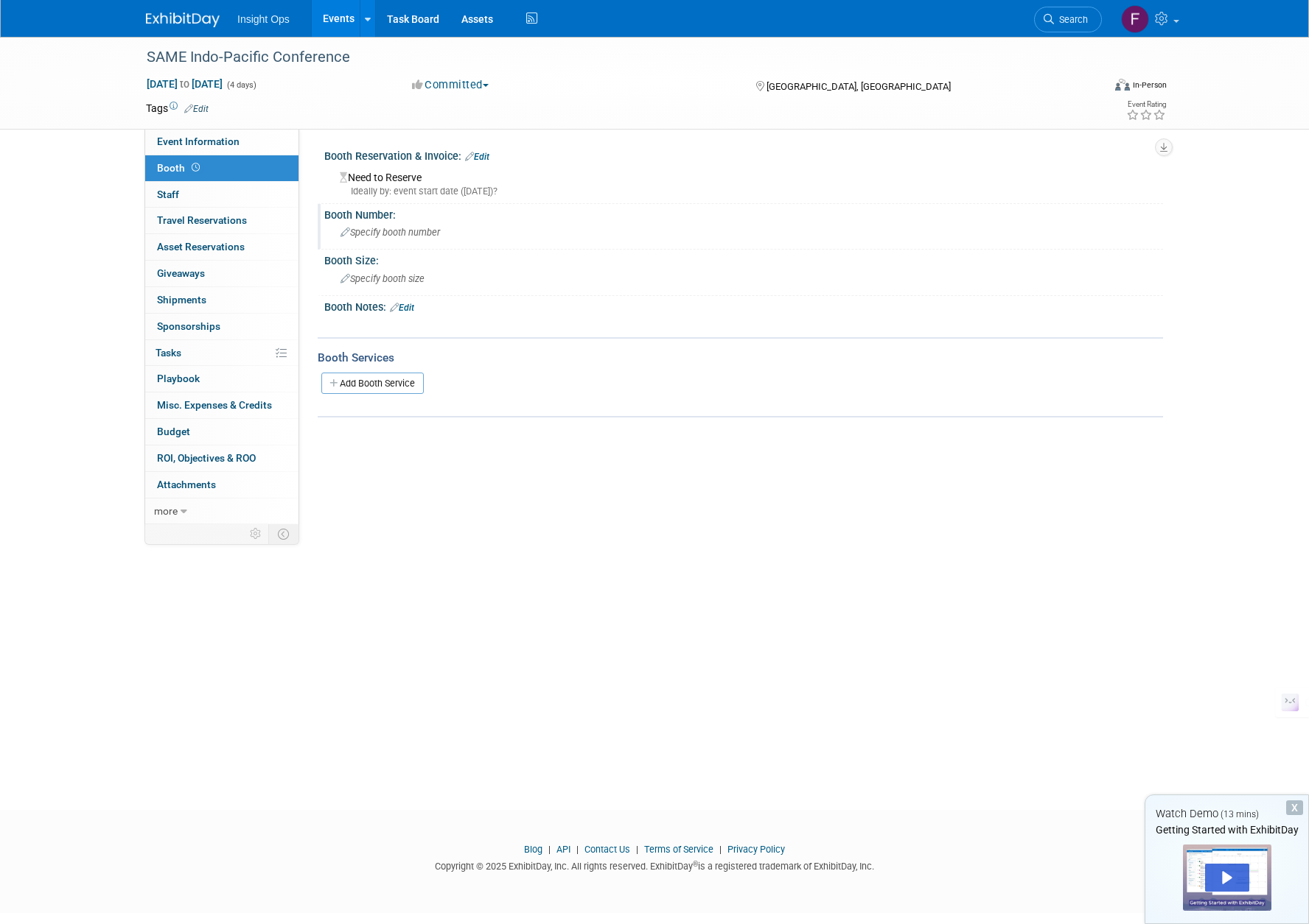
click at [428, 230] on span "Specify booth number" at bounding box center [390, 232] width 99 height 11
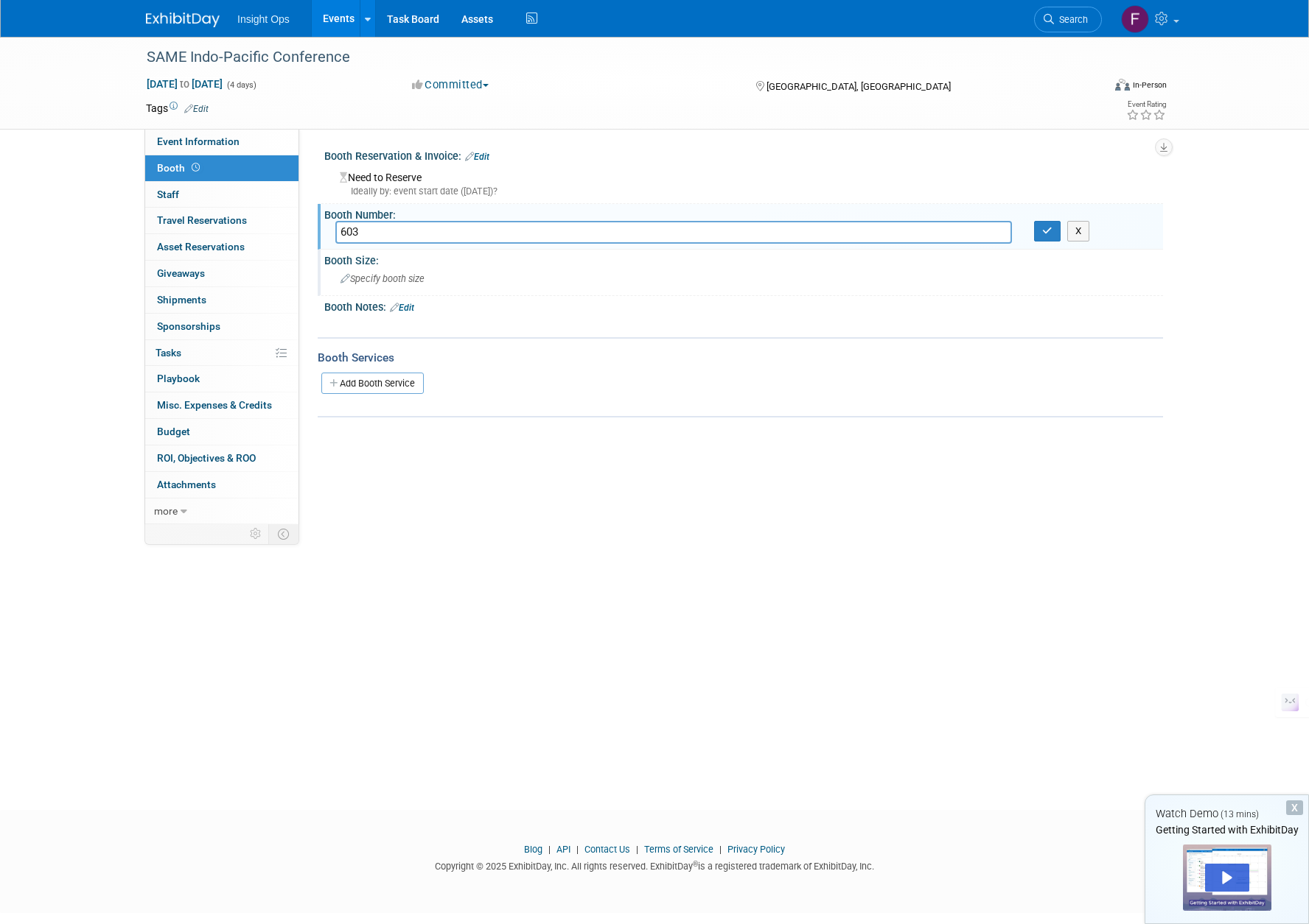
type input "603"
click at [420, 268] on div "Specify booth size" at bounding box center [743, 278] width 816 height 23
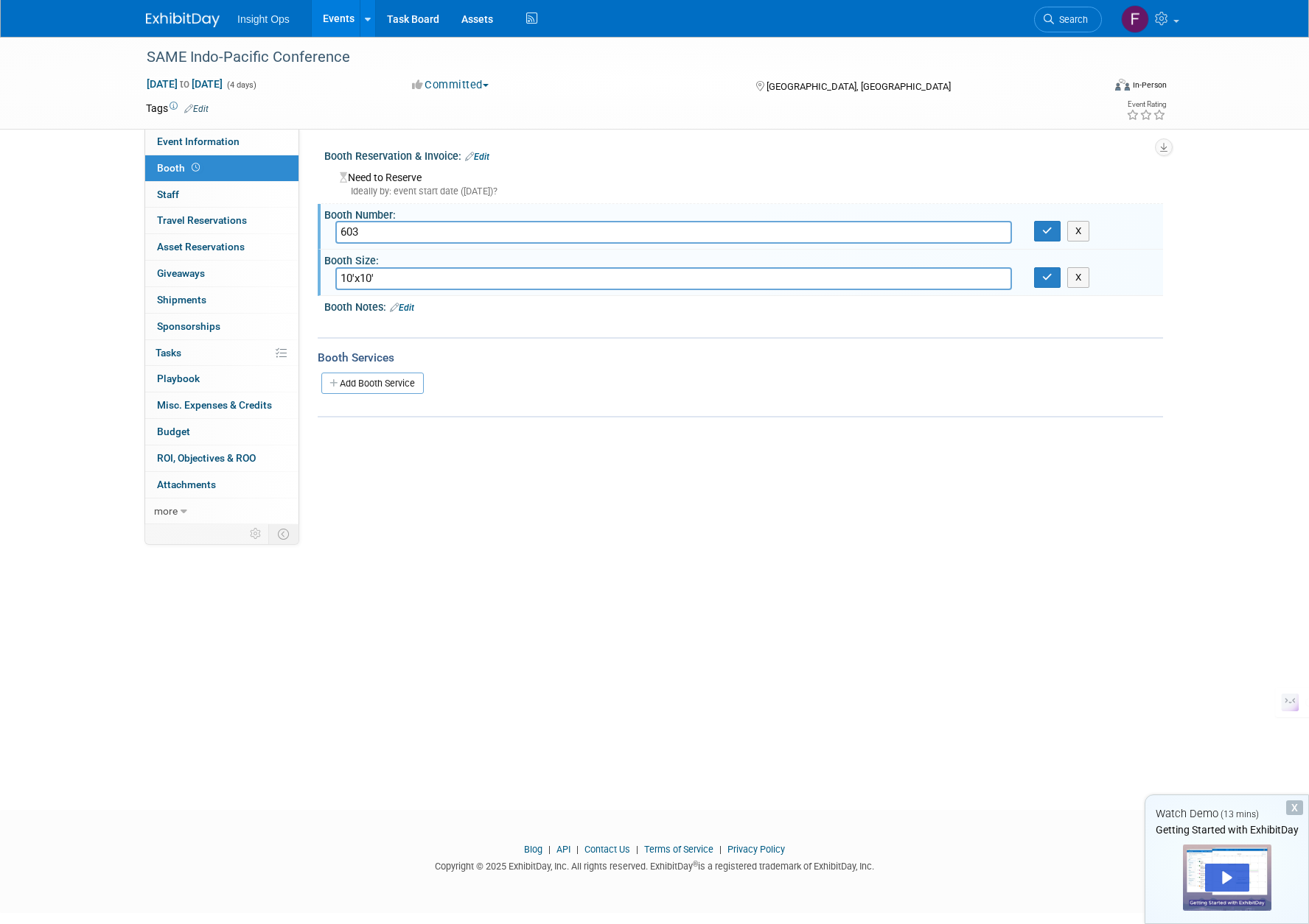
type input "10'x10'"
click at [1031, 280] on div "X" at bounding box center [1092, 277] width 140 height 21
click at [1044, 281] on icon "button" at bounding box center [1047, 277] width 10 height 9
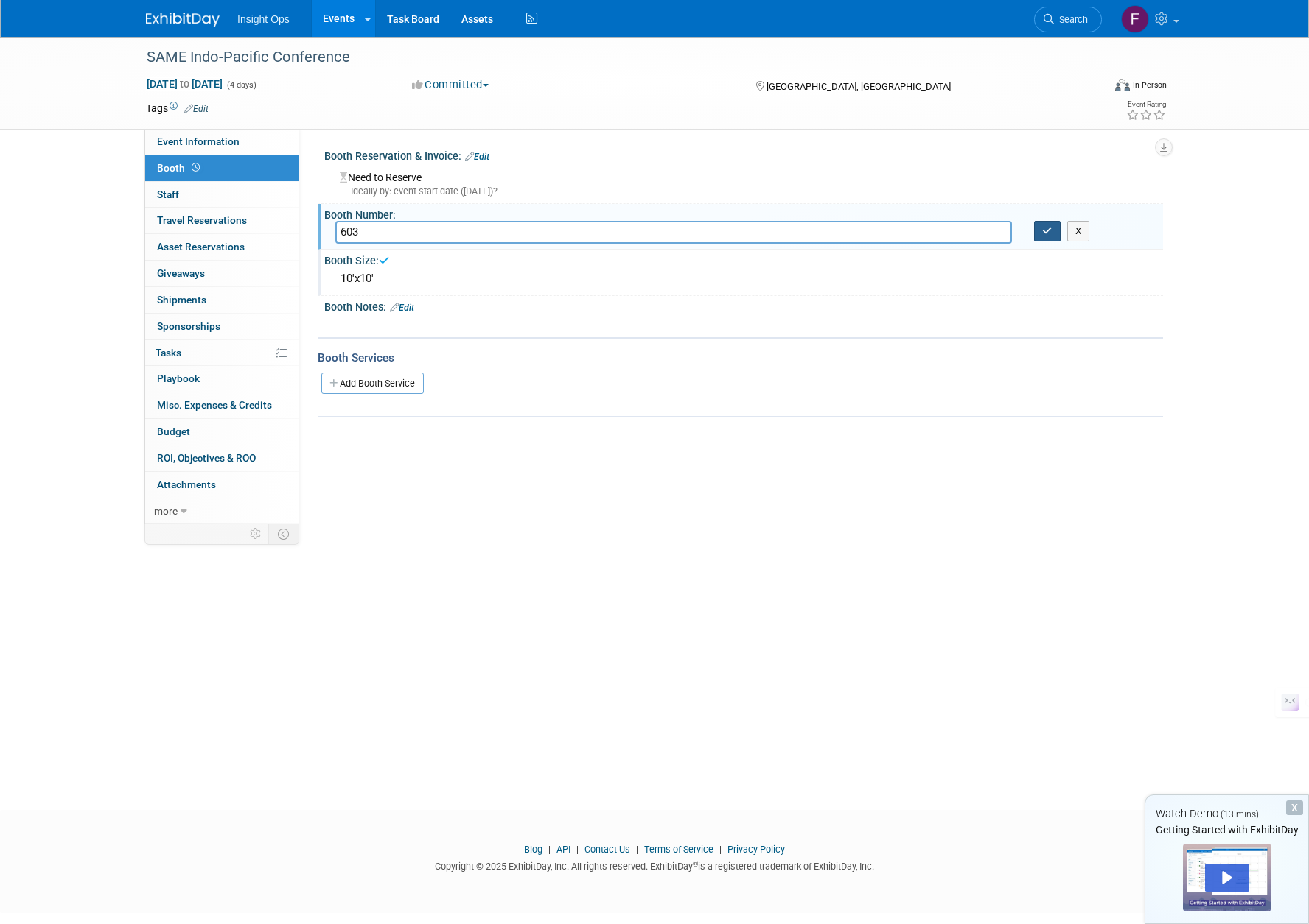
click at [1046, 233] on icon "button" at bounding box center [1047, 230] width 10 height 9
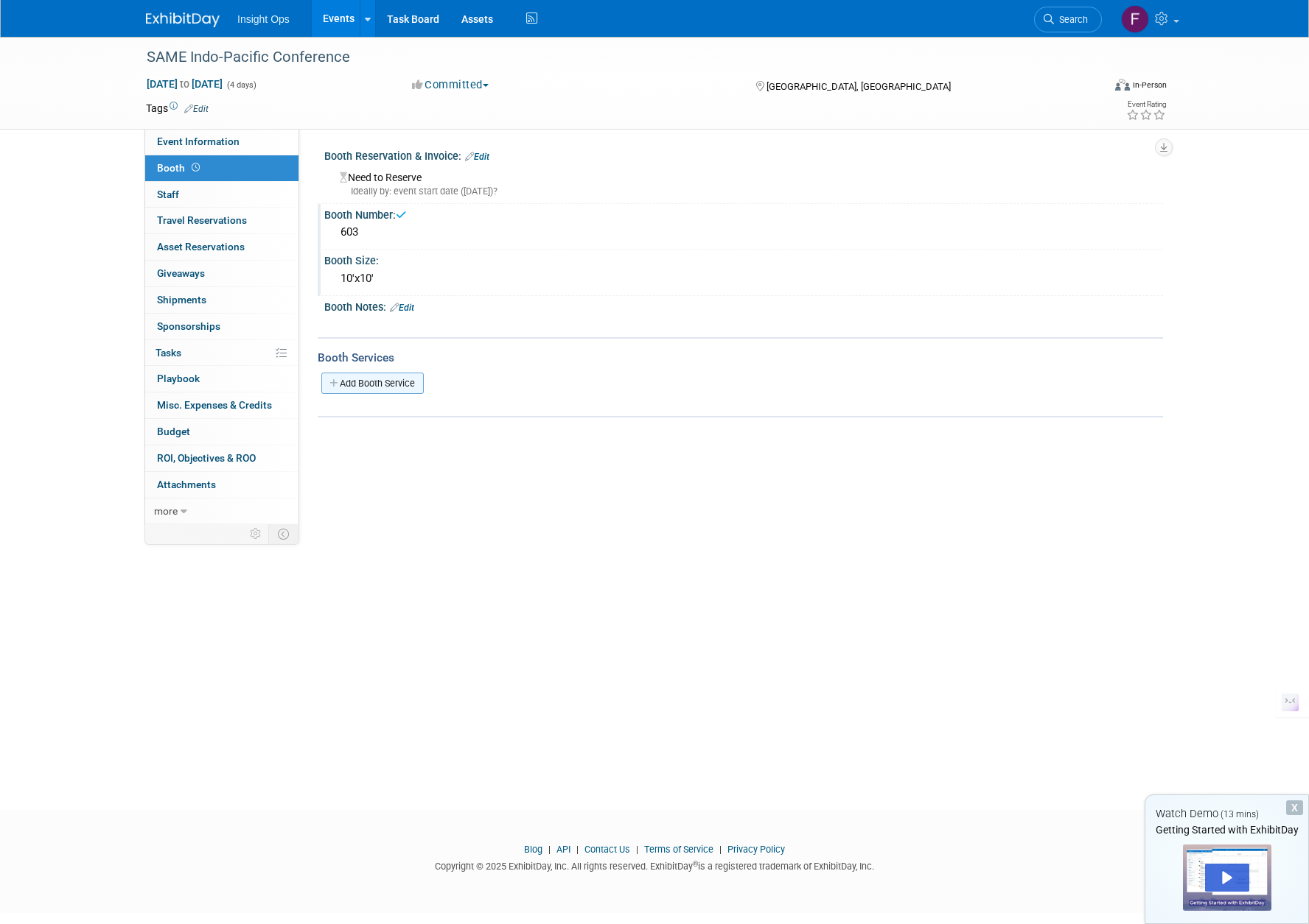
click at [386, 378] on link "Add Booth Service" at bounding box center [373, 383] width 103 height 21
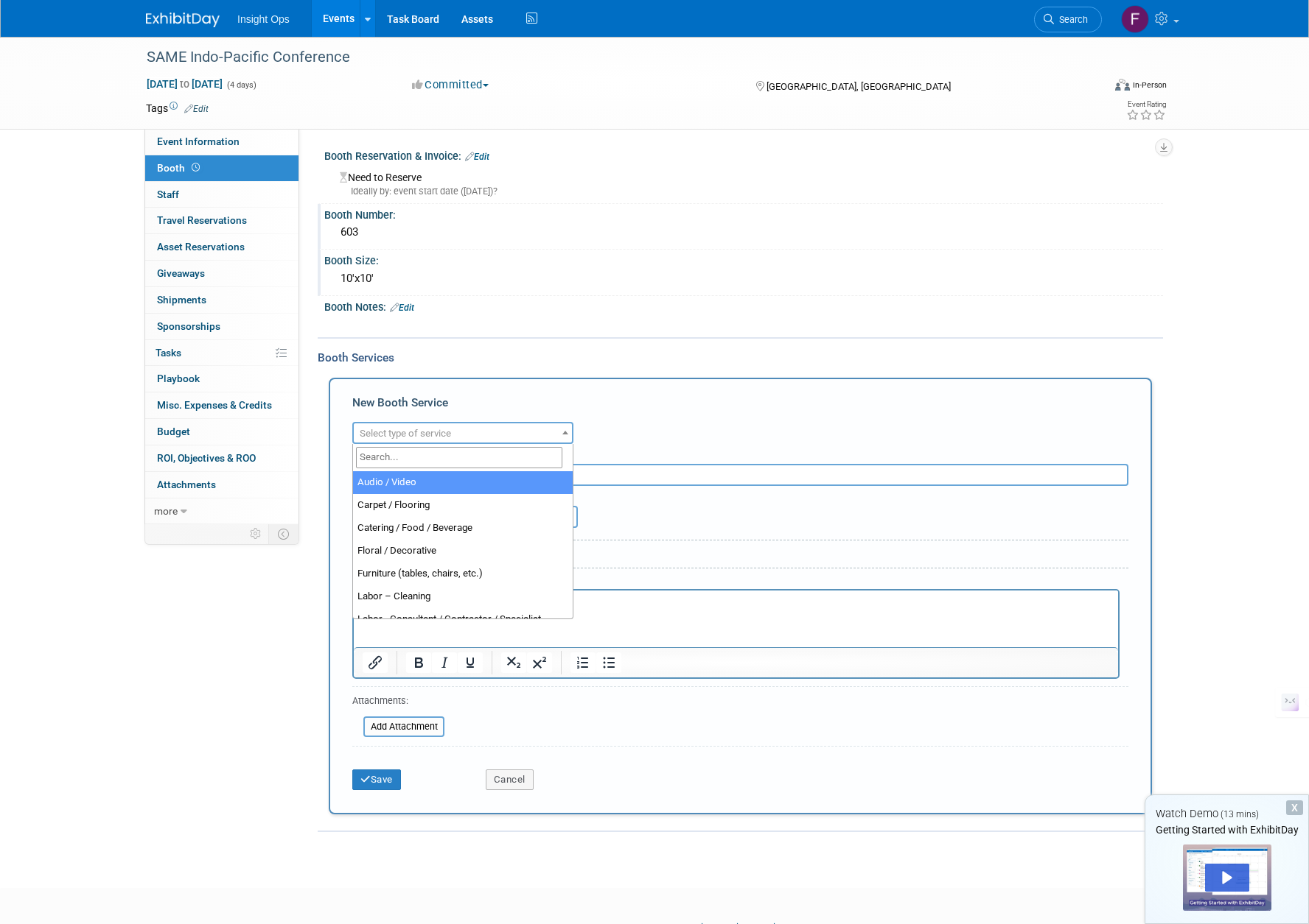
click at [562, 430] on span at bounding box center [565, 432] width 15 height 19
select select "4"
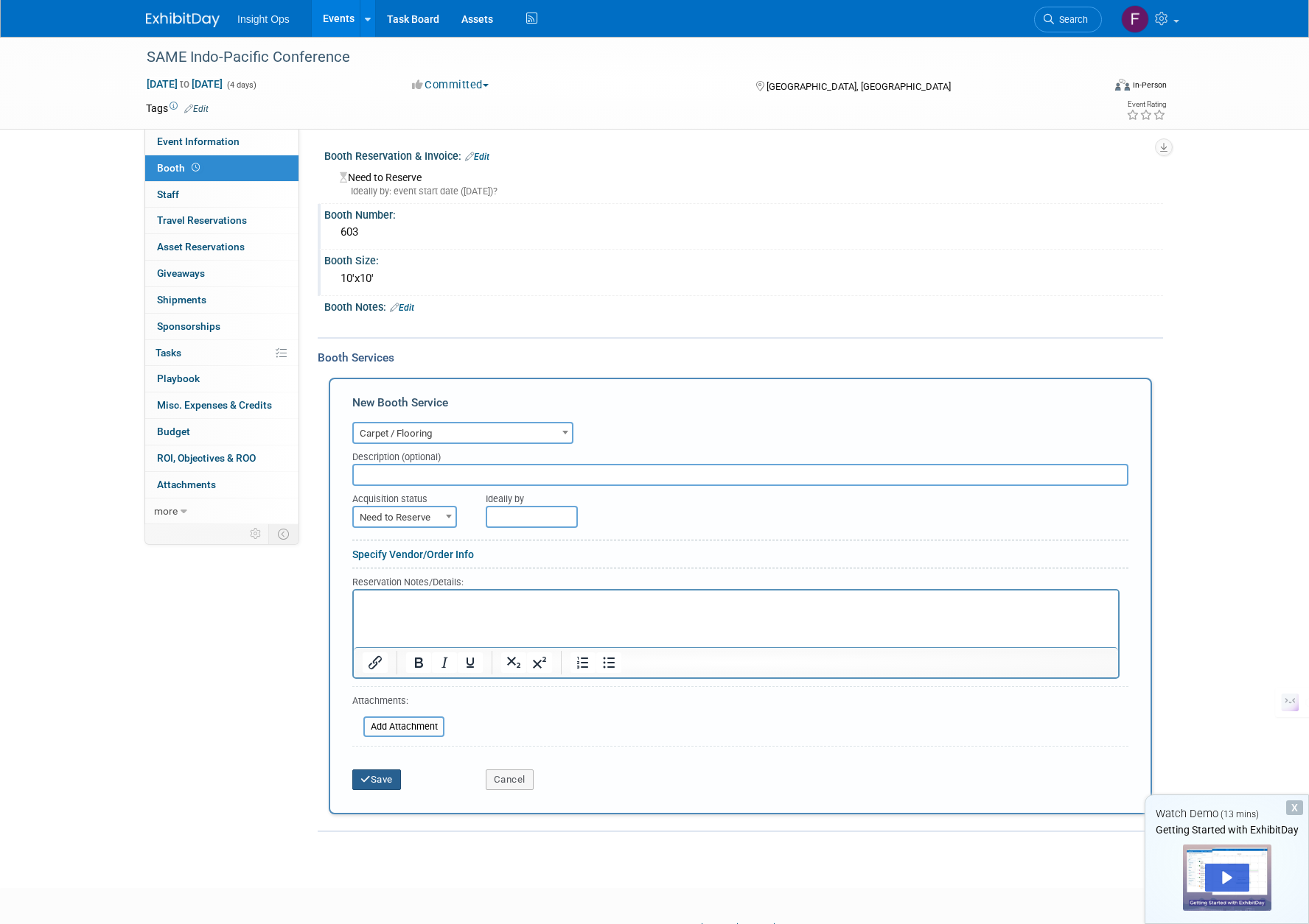
click at [385, 784] on button "Save" at bounding box center [376, 780] width 49 height 21
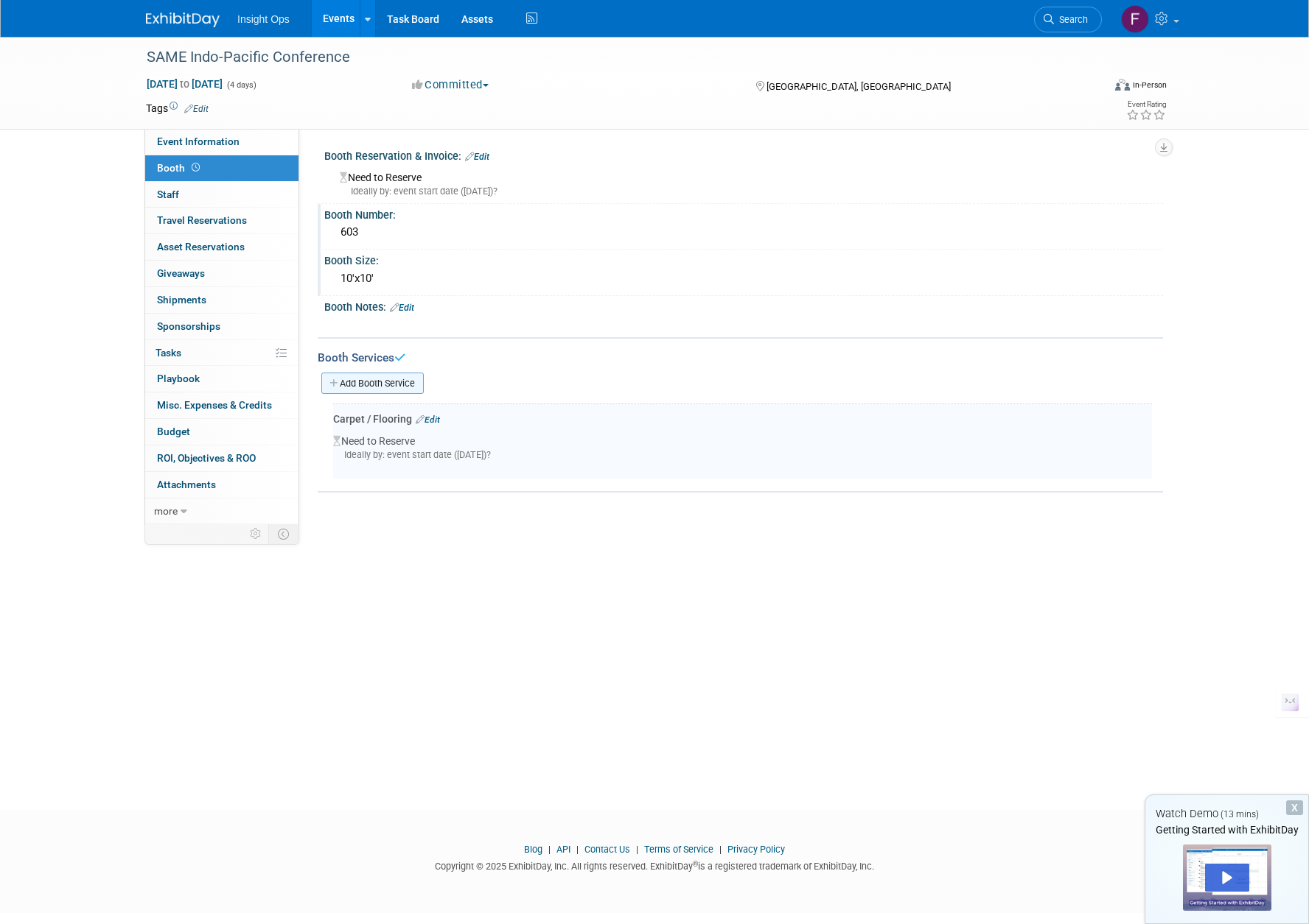
click at [337, 385] on icon at bounding box center [334, 383] width 10 height 9
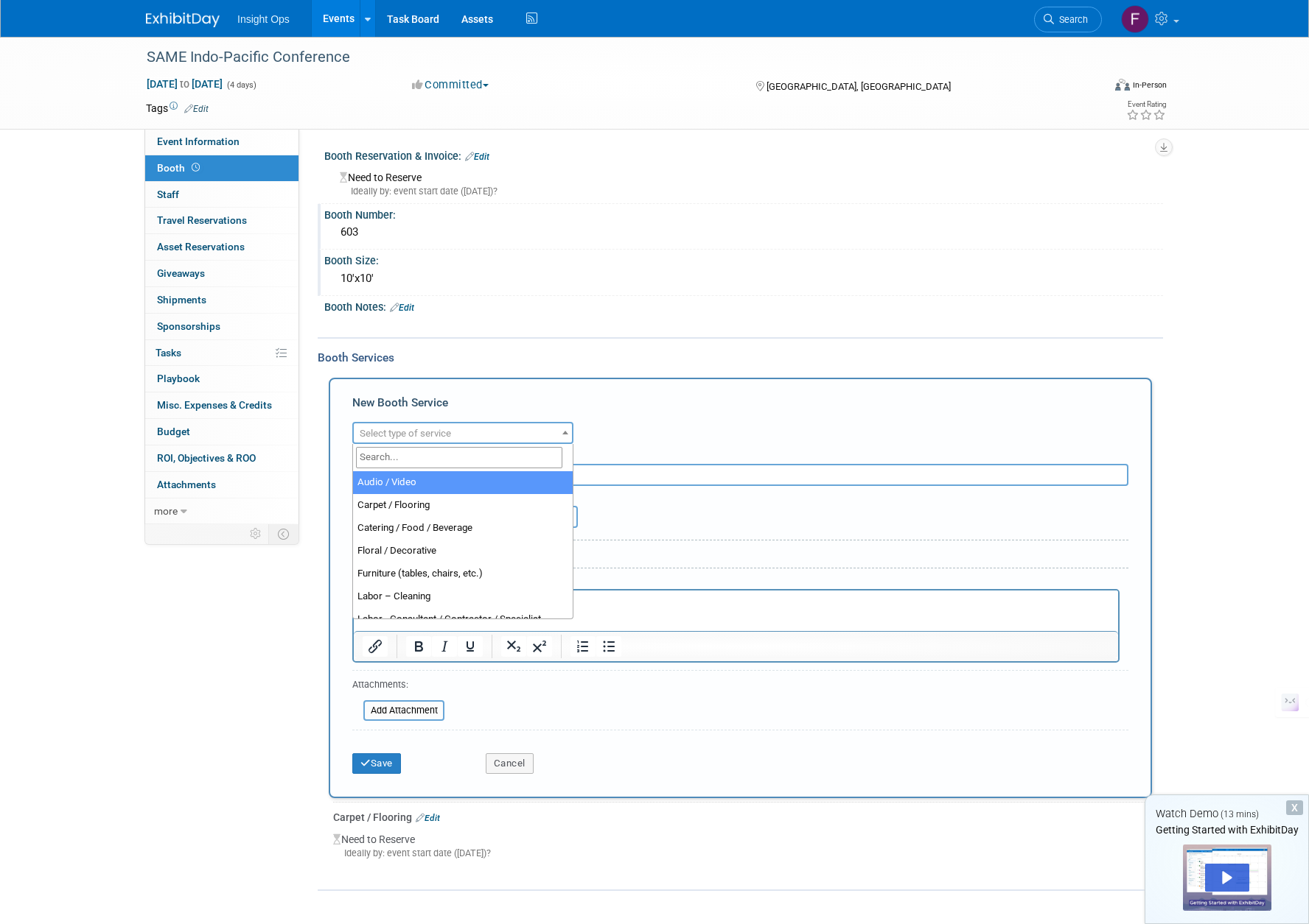
click at [565, 429] on span at bounding box center [565, 432] width 15 height 19
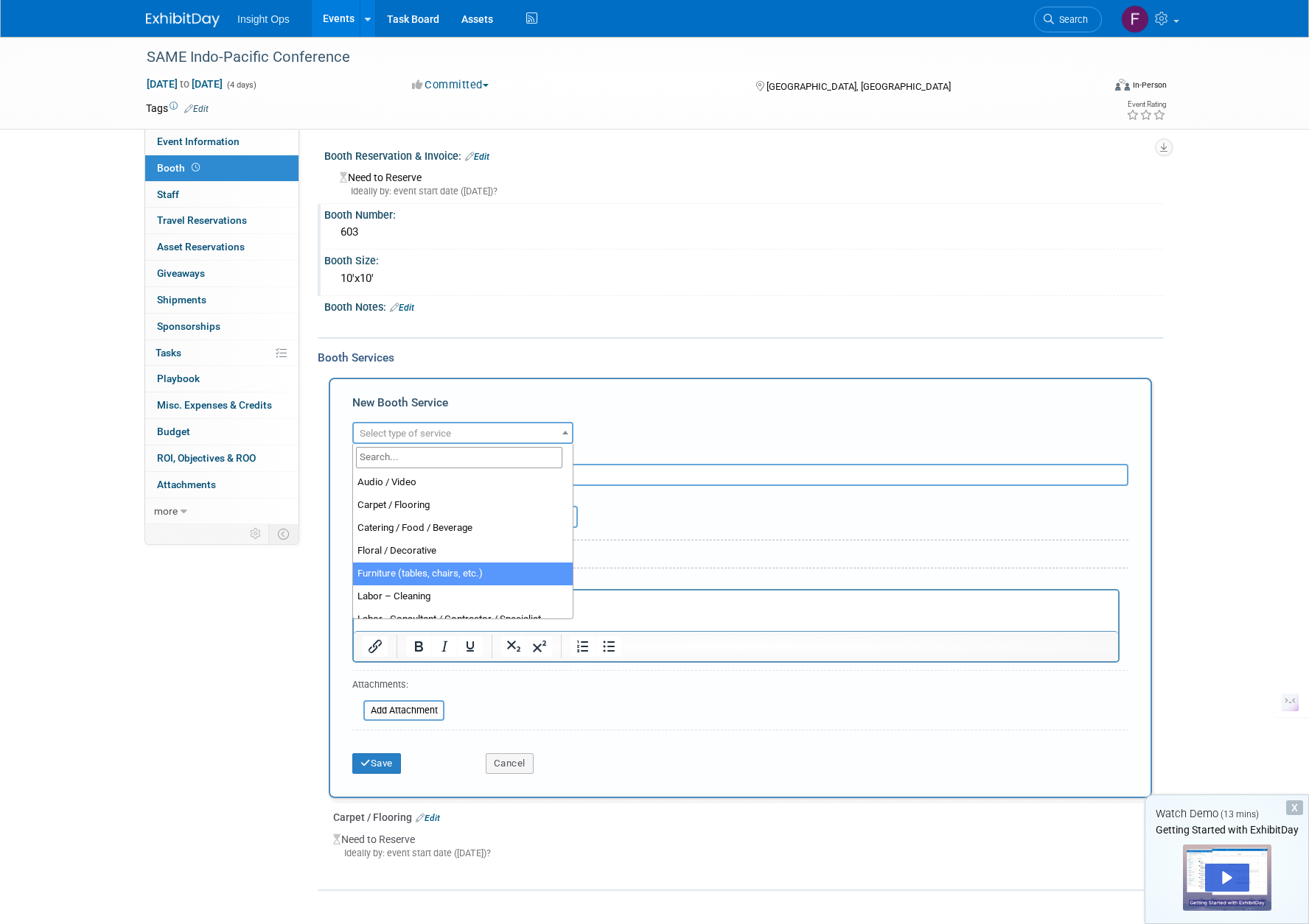
select select "6"
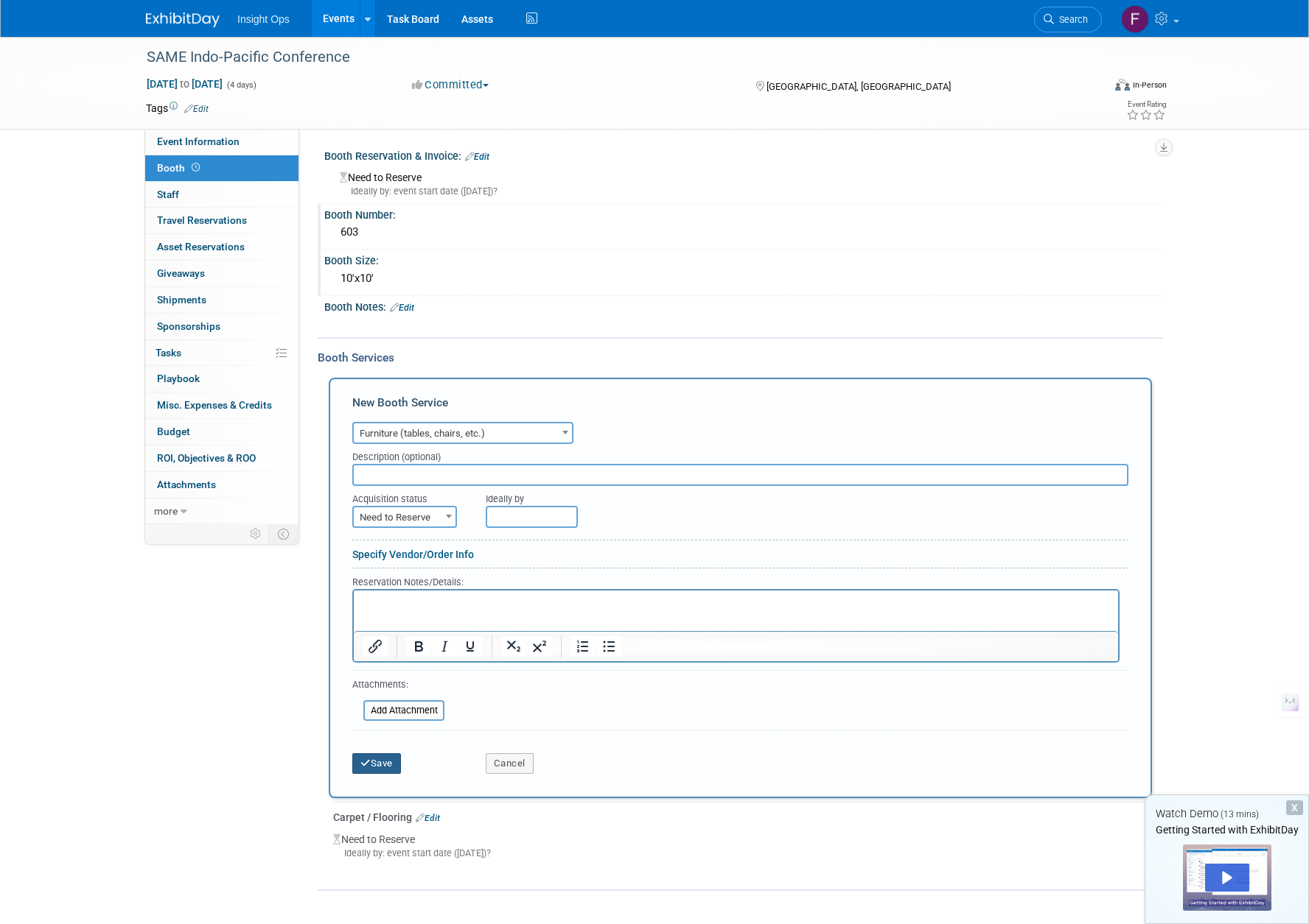
click at [371, 766] on button "Save" at bounding box center [376, 764] width 49 height 21
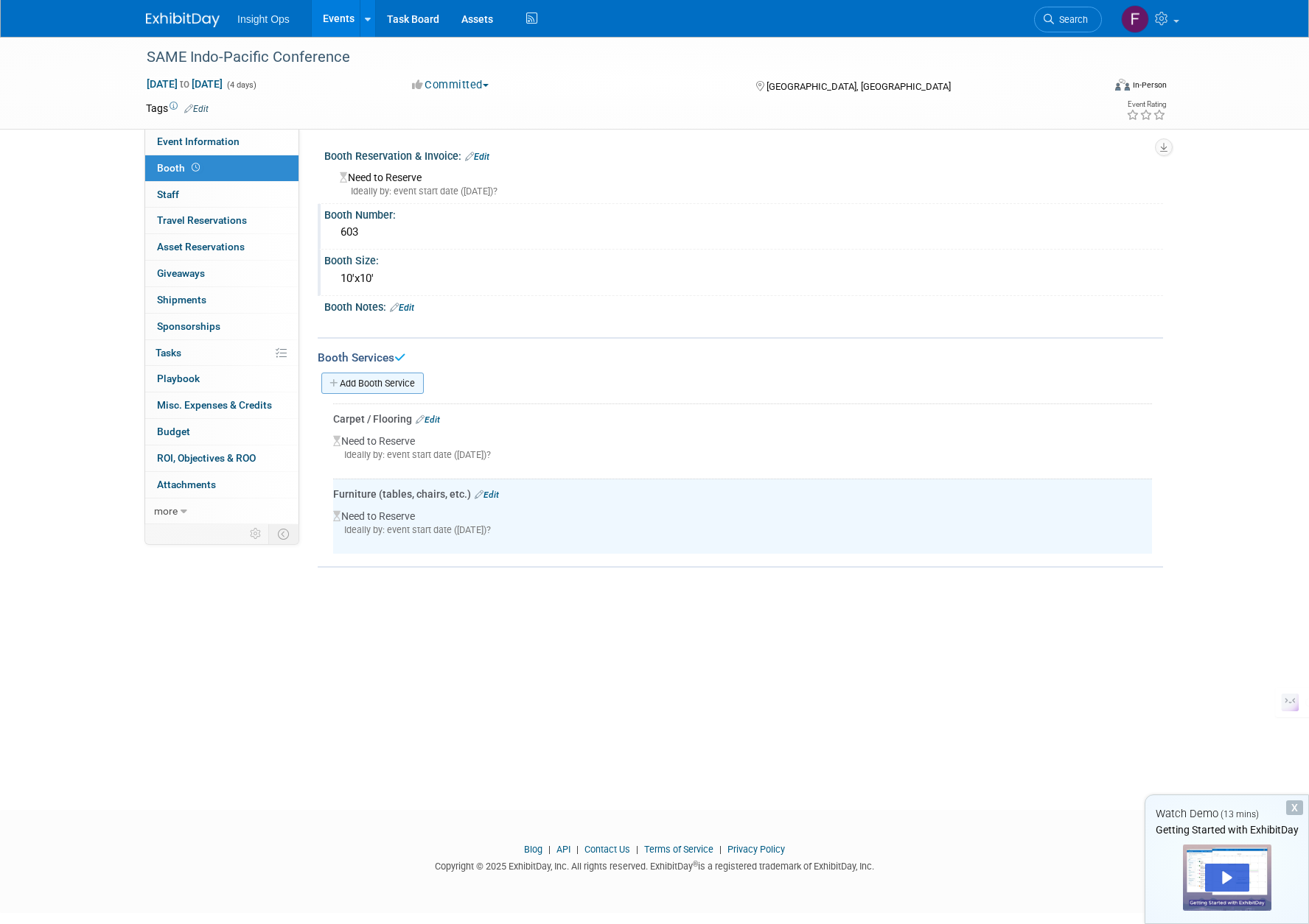
click at [387, 380] on link "Add Booth Service" at bounding box center [373, 383] width 103 height 21
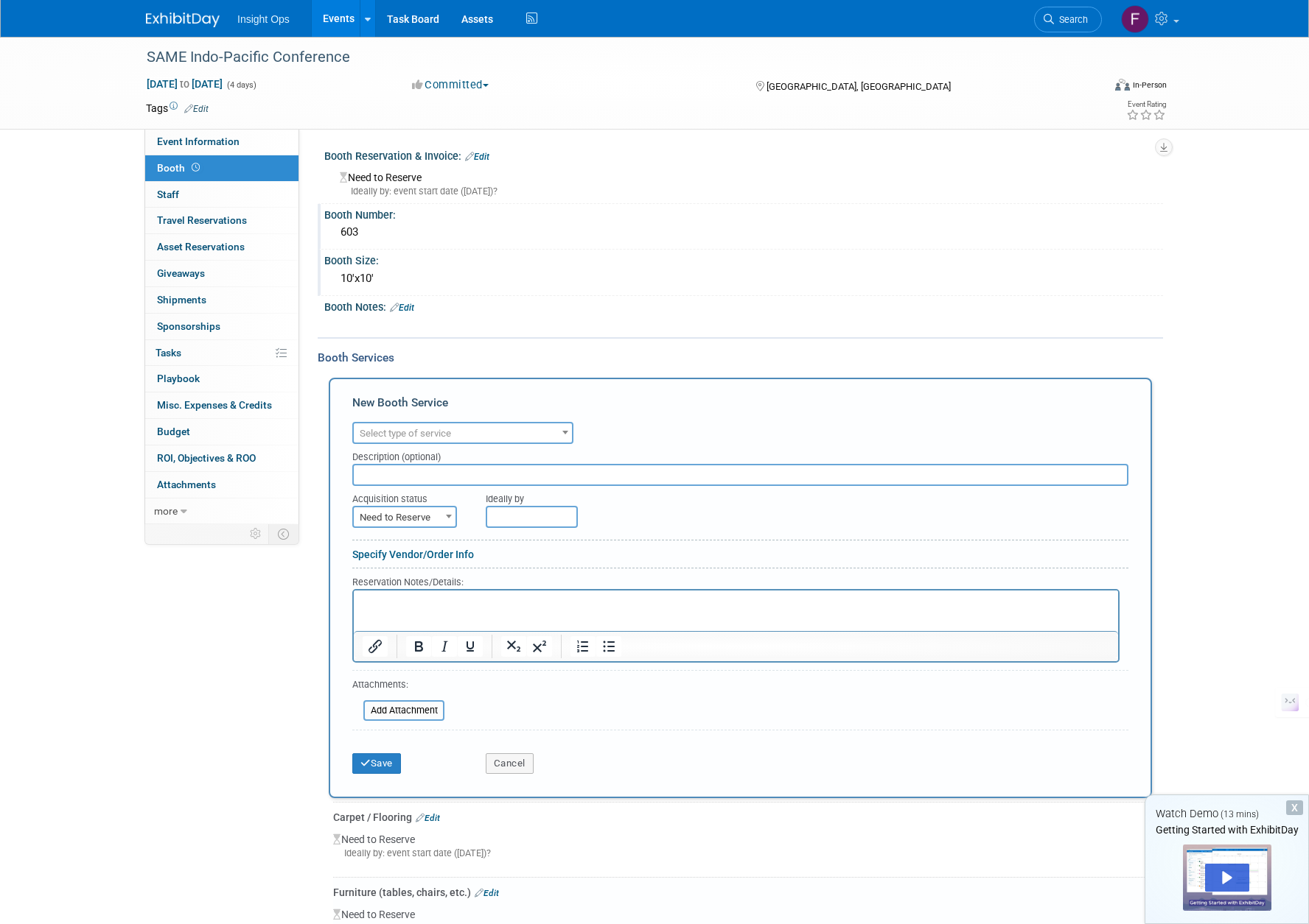
click at [564, 434] on b at bounding box center [565, 432] width 6 height 3
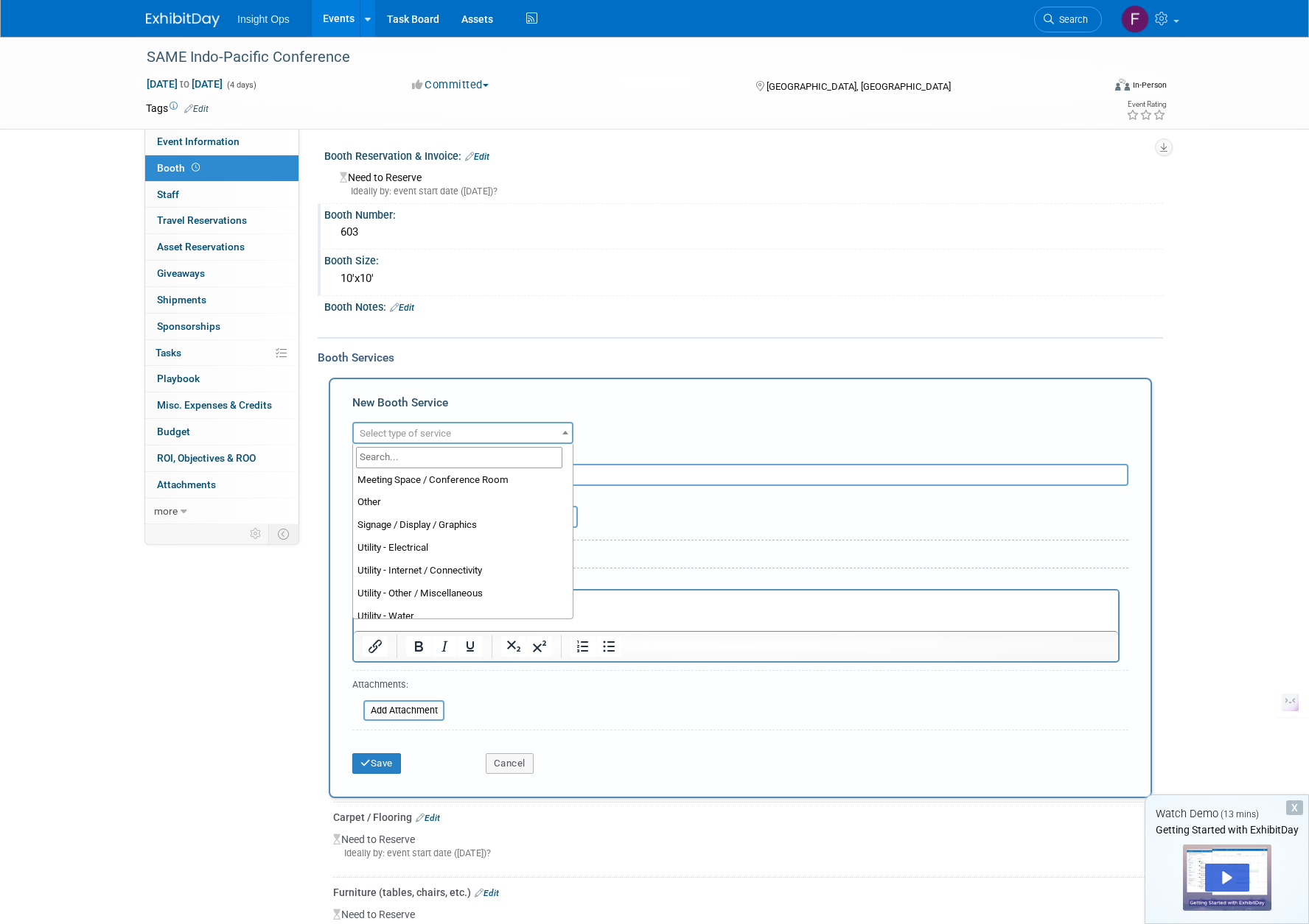
scroll to position [368, 0]
select select "8"
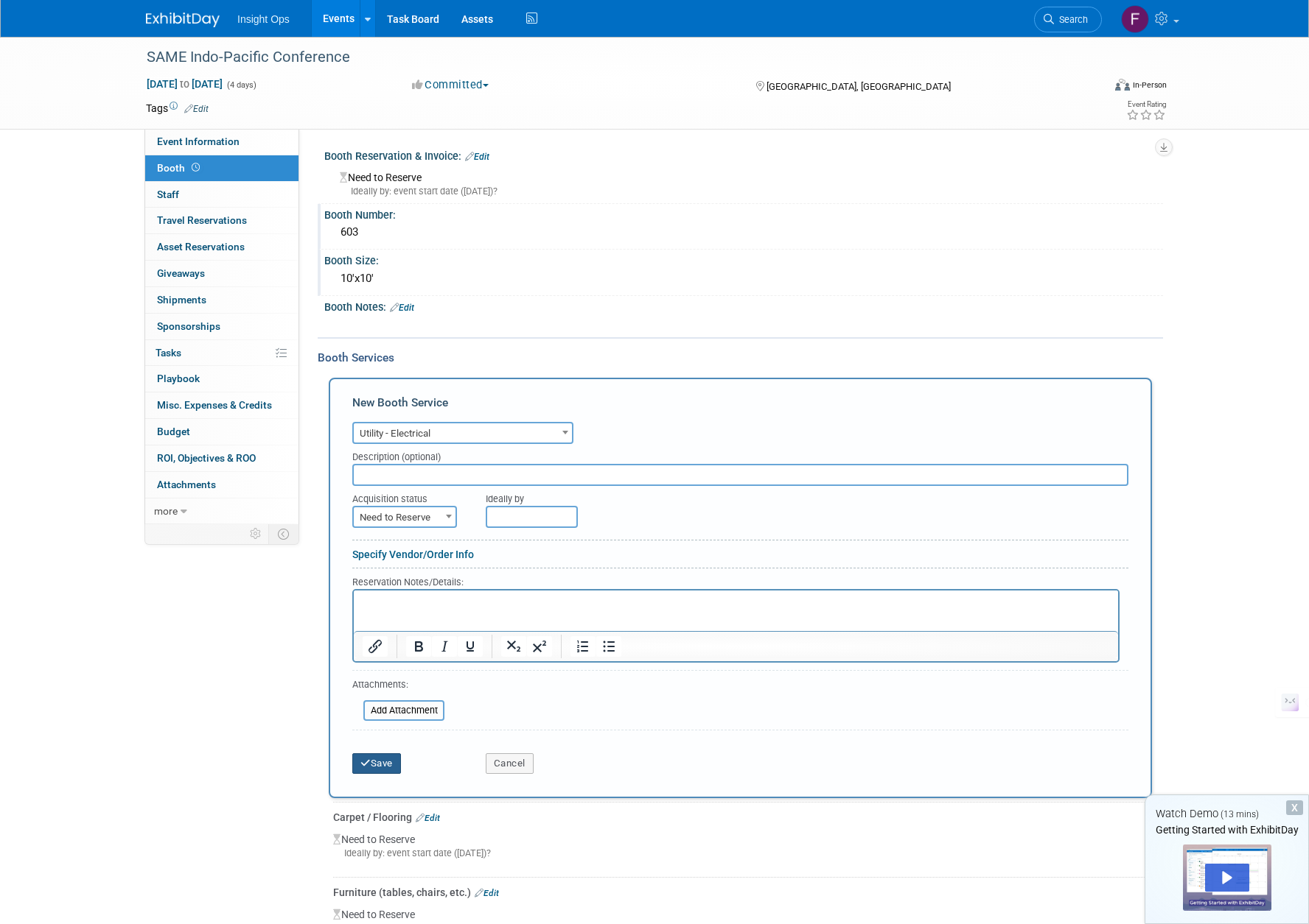
click at [377, 761] on button "Save" at bounding box center [376, 764] width 49 height 21
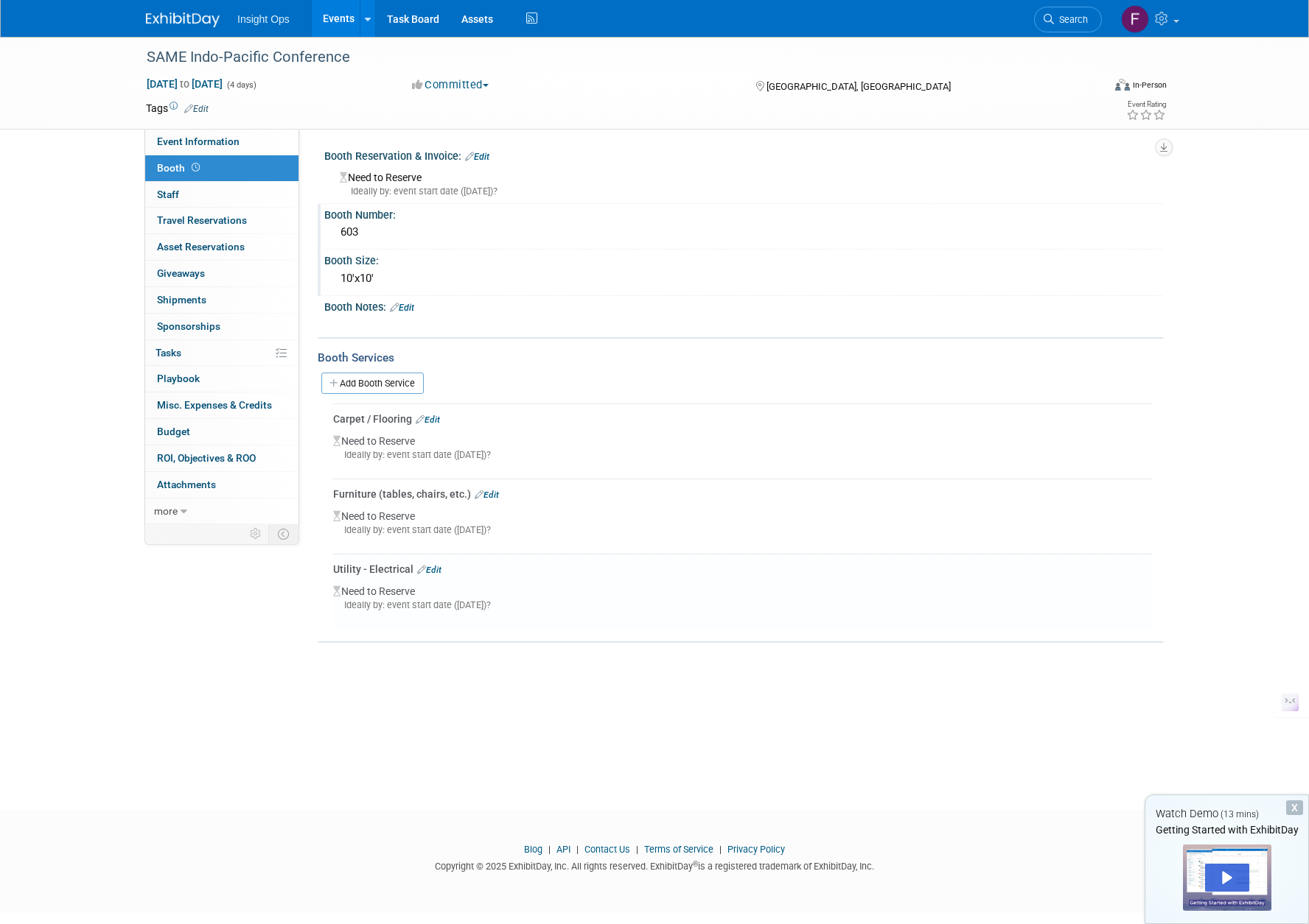
click at [394, 437] on div "Need to Reserve Ideally by: event start date (Mon. Sep 8, 2025)?" at bounding box center [743, 450] width 819 height 47
click at [439, 419] on link "Edit" at bounding box center [427, 420] width 24 height 10
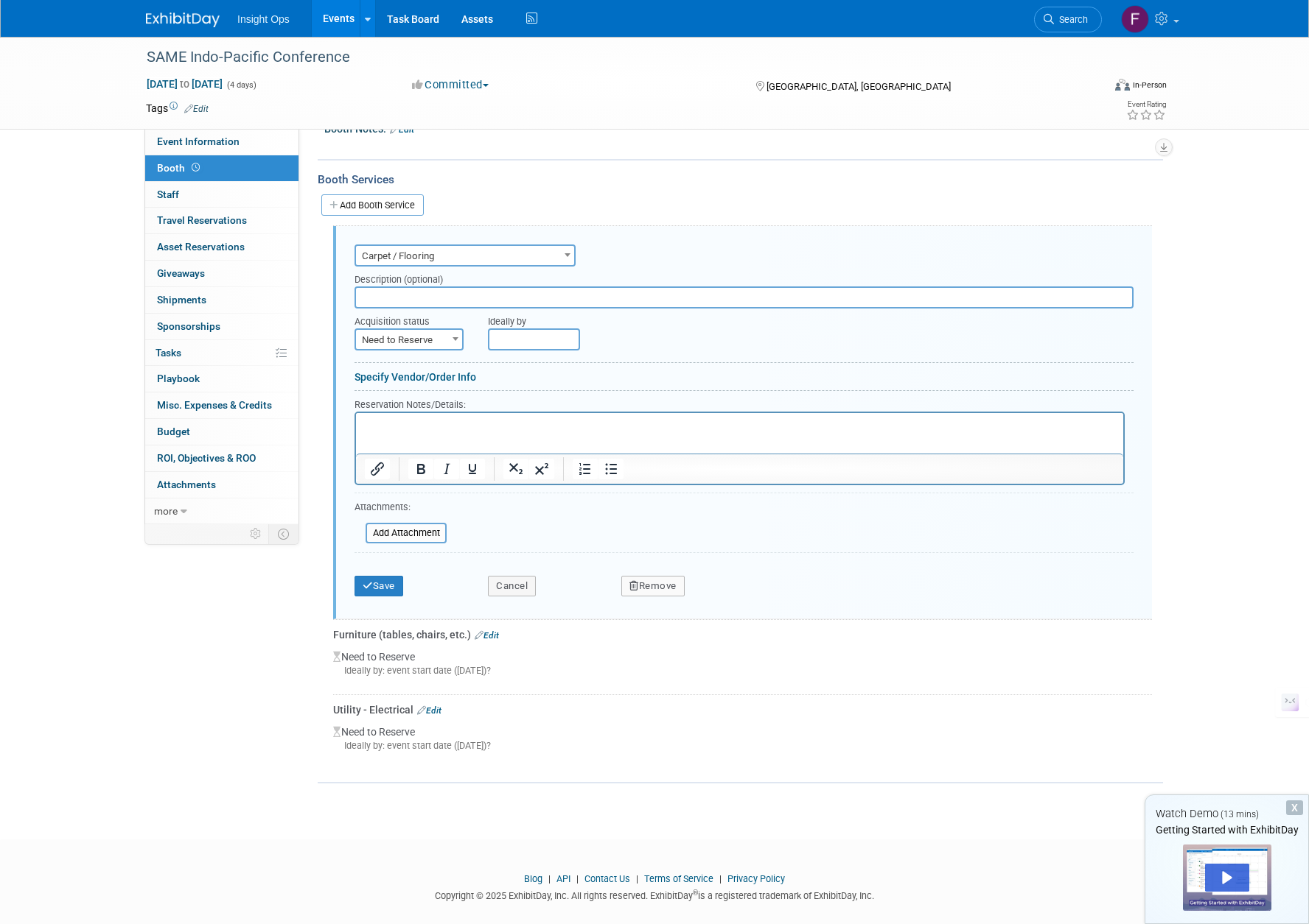
scroll to position [197, 0]
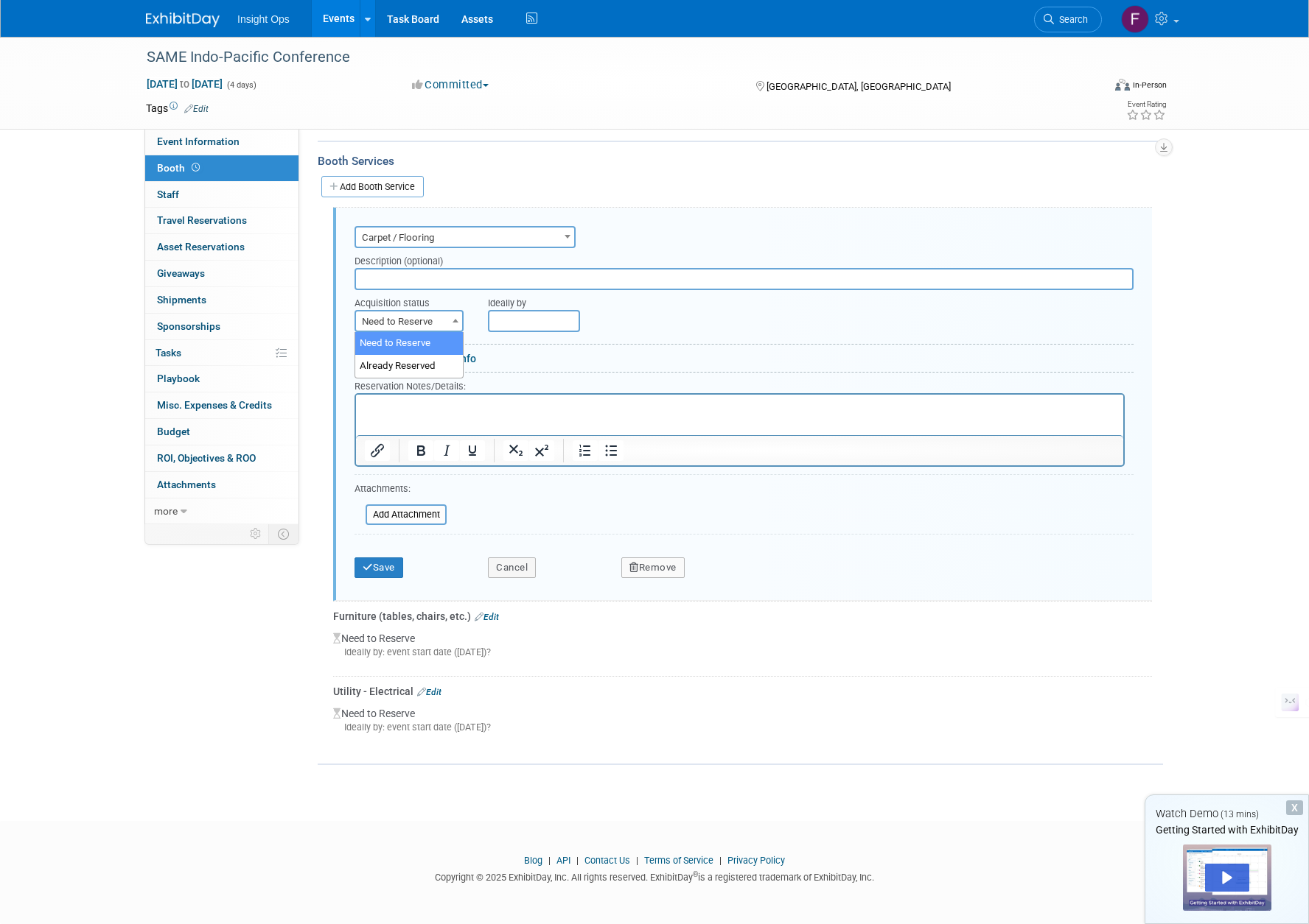
click at [452, 319] on span at bounding box center [455, 320] width 15 height 19
select select "2"
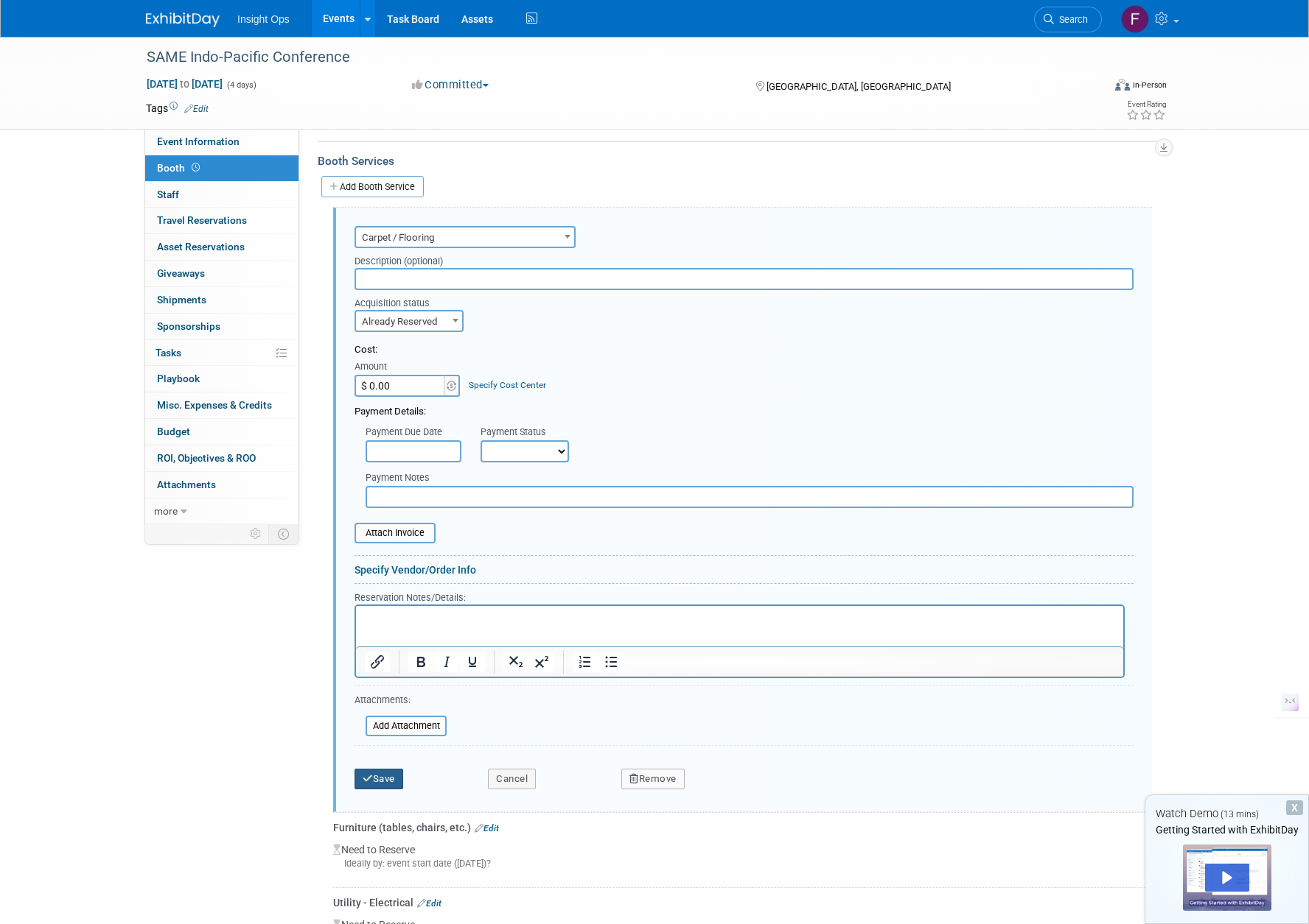
click at [384, 783] on button "Save" at bounding box center [379, 779] width 49 height 21
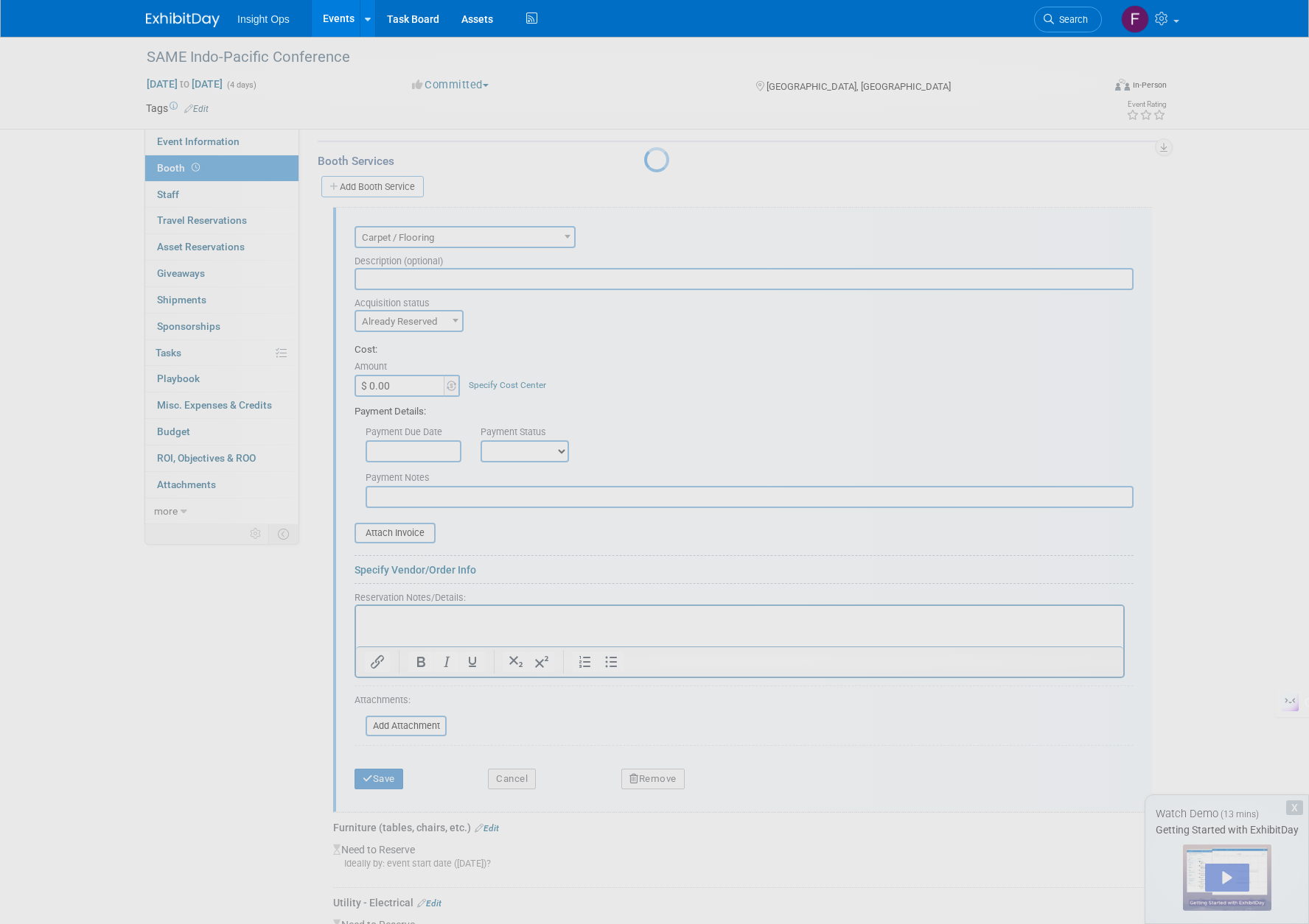
scroll to position [0, 0]
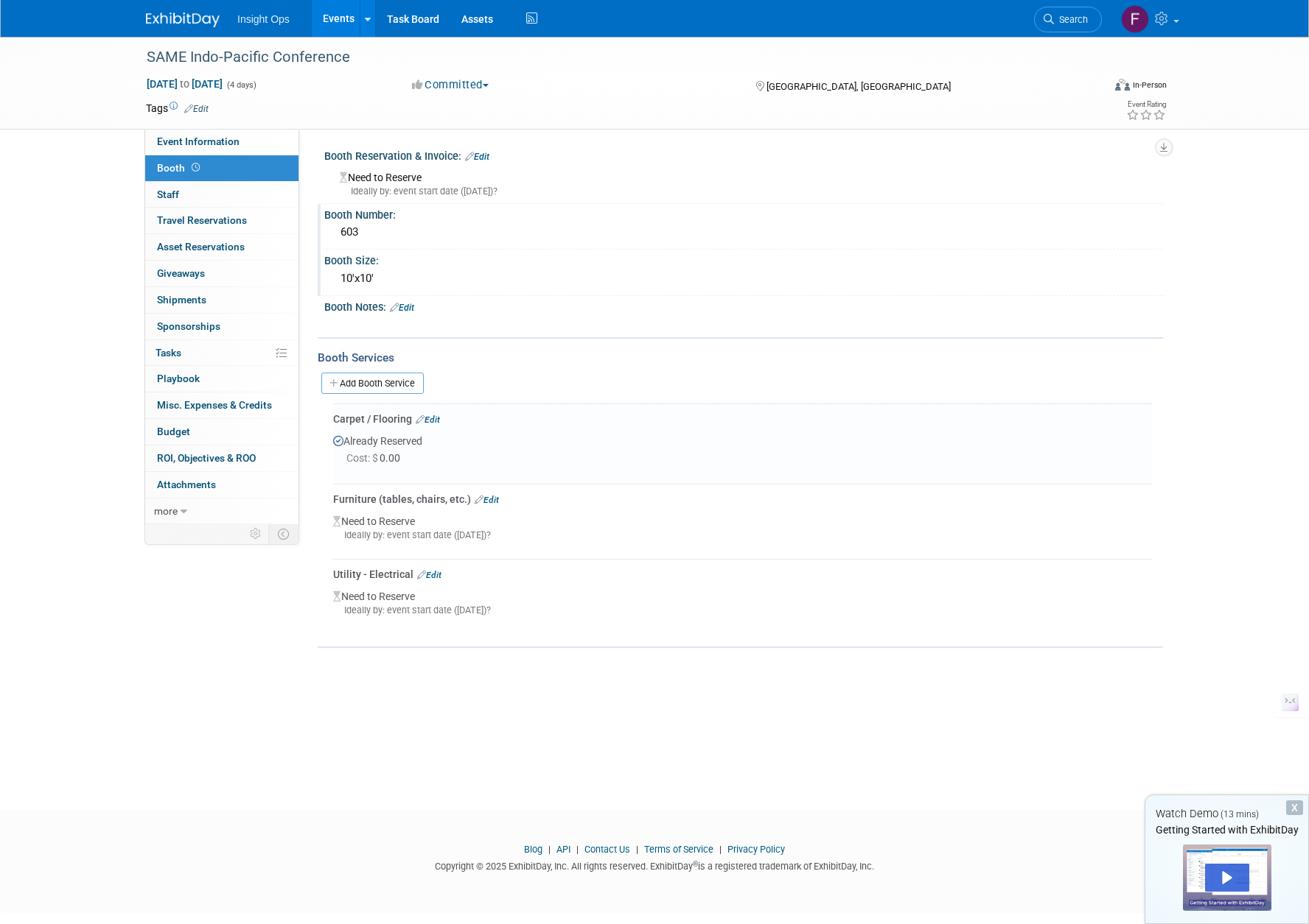
click at [492, 502] on link "Edit" at bounding box center [487, 500] width 24 height 10
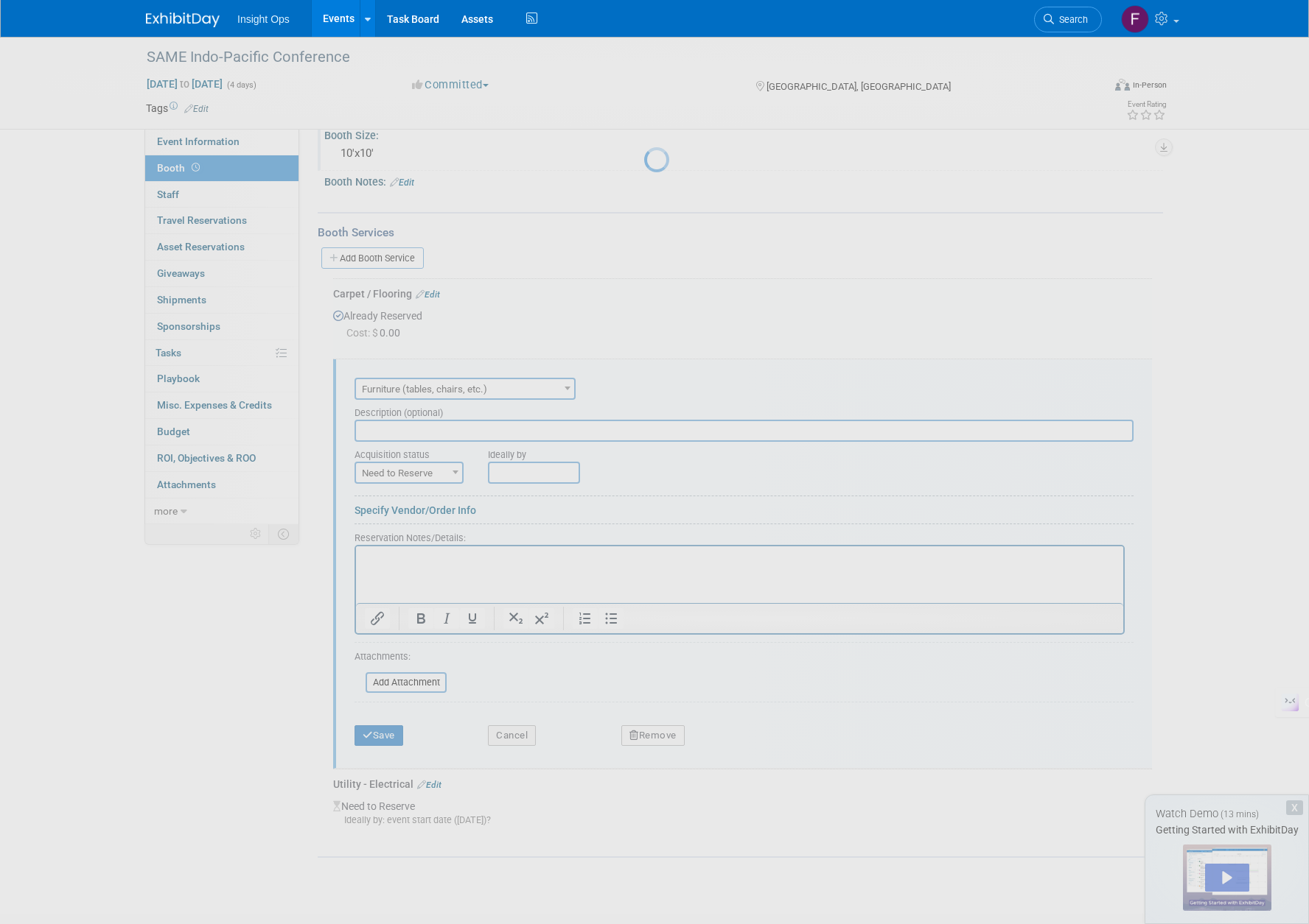
scroll to position [202, 0]
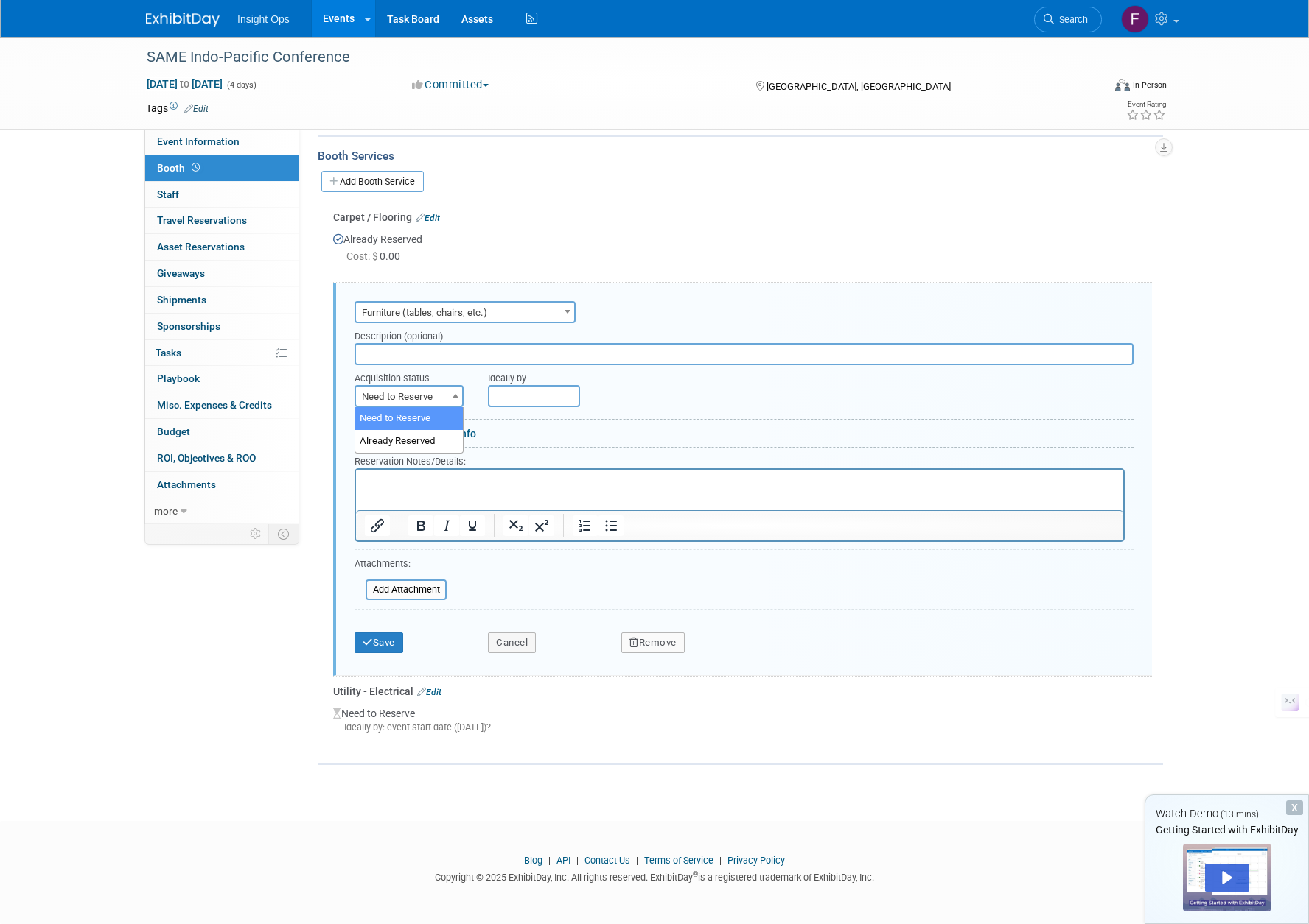
click at [454, 399] on span at bounding box center [455, 396] width 15 height 19
select select "2"
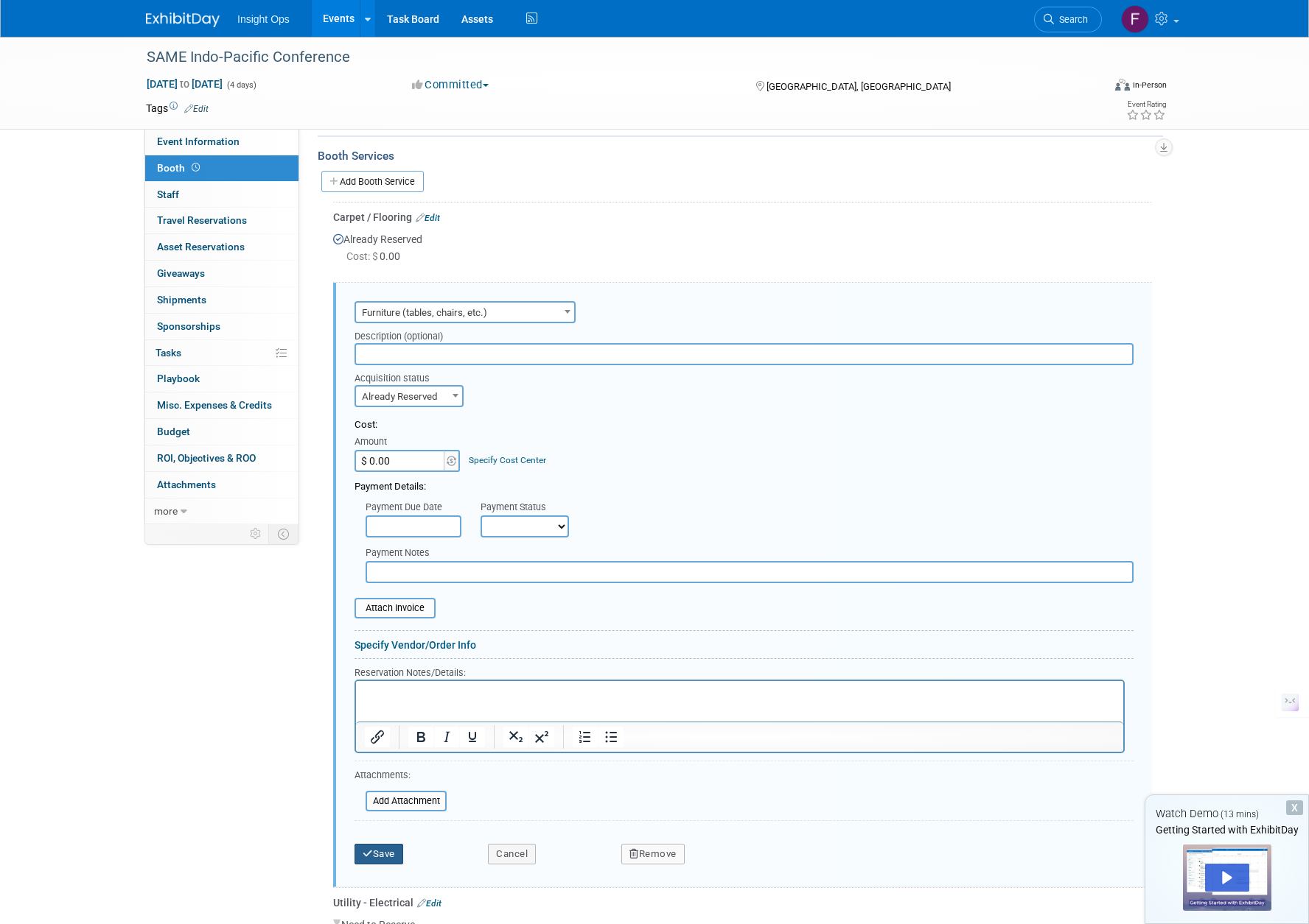
click at [381, 855] on button "Save" at bounding box center [379, 855] width 49 height 21
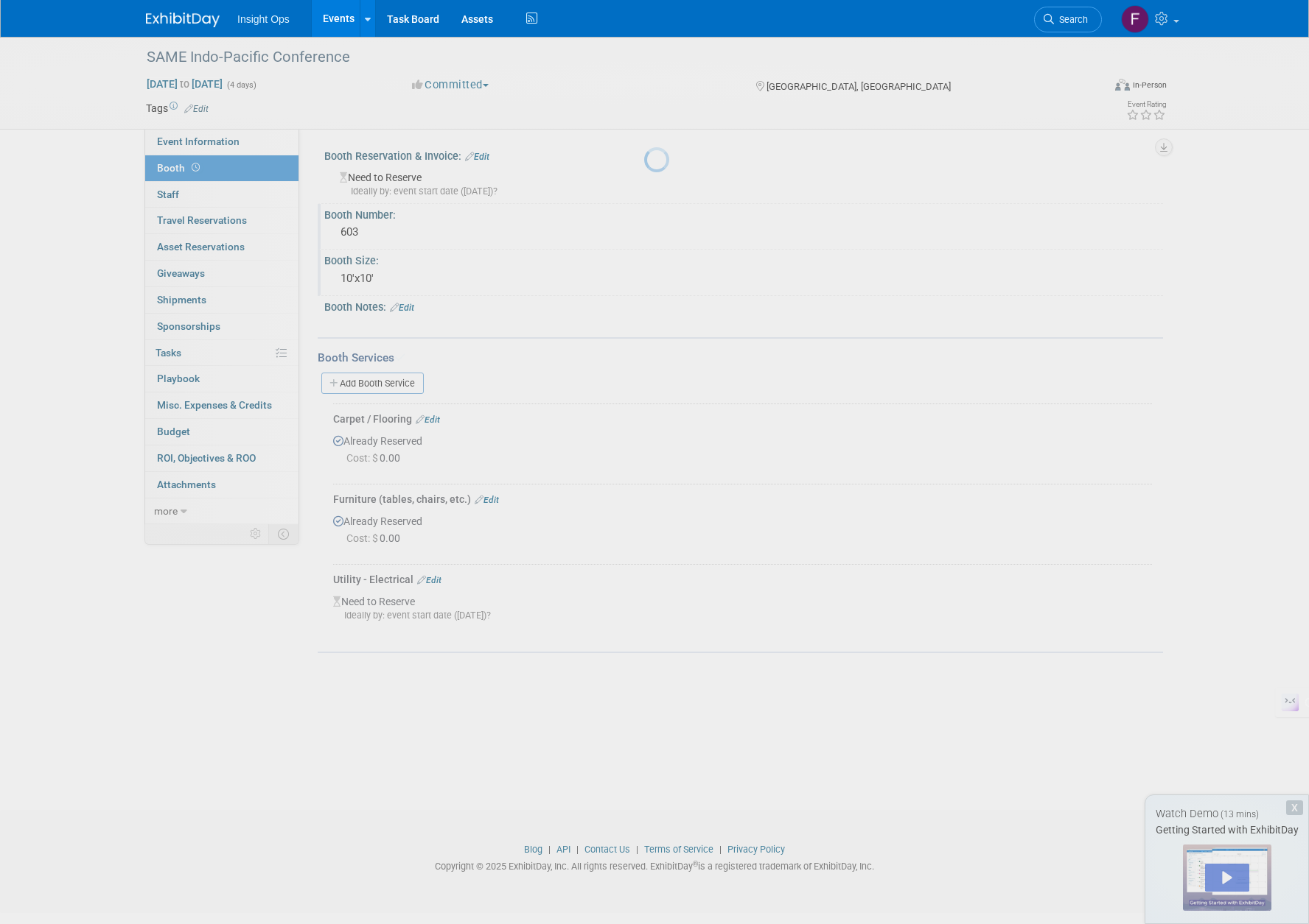
scroll to position [0, 0]
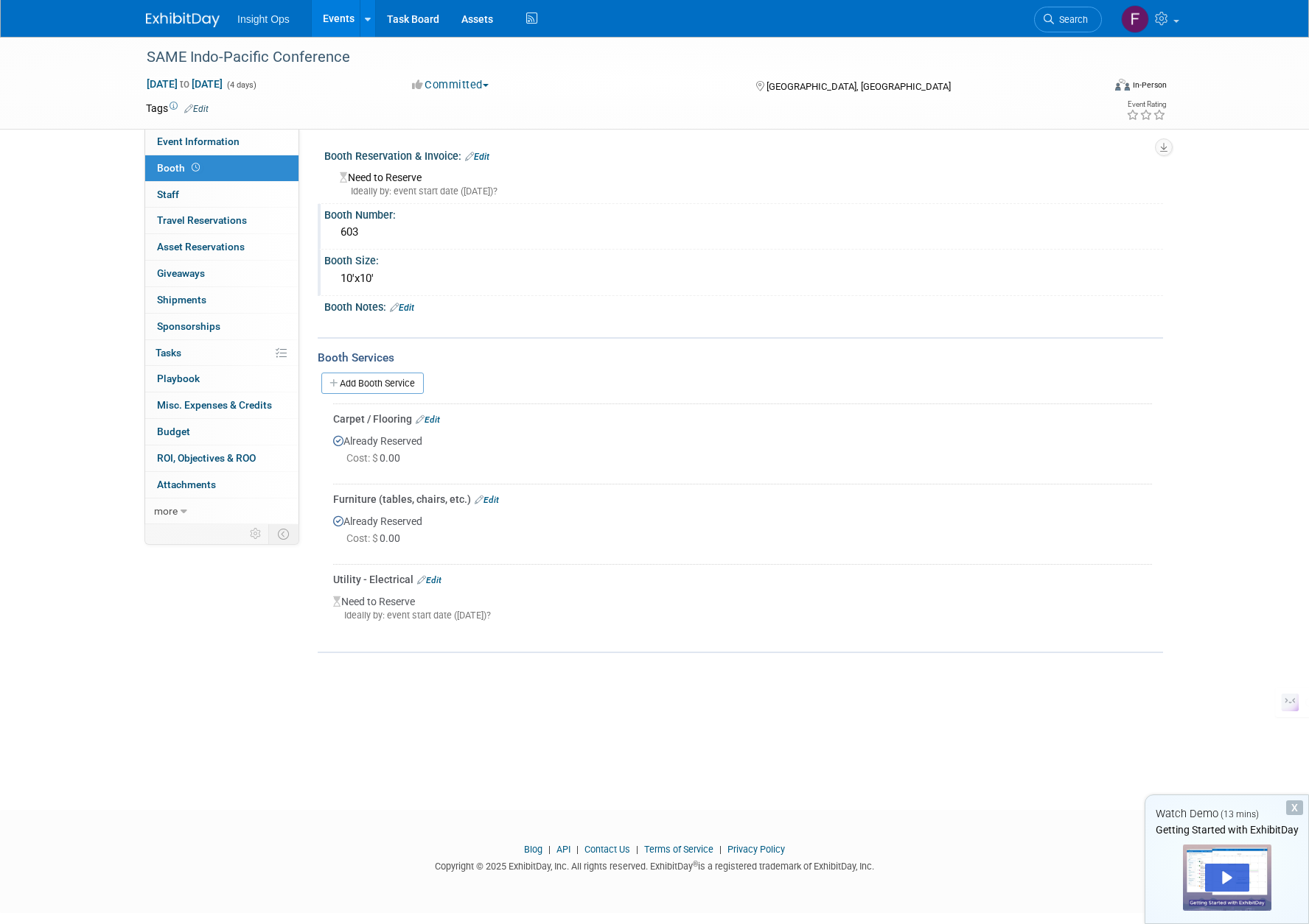
click at [435, 575] on link "Edit" at bounding box center [429, 581] width 24 height 10
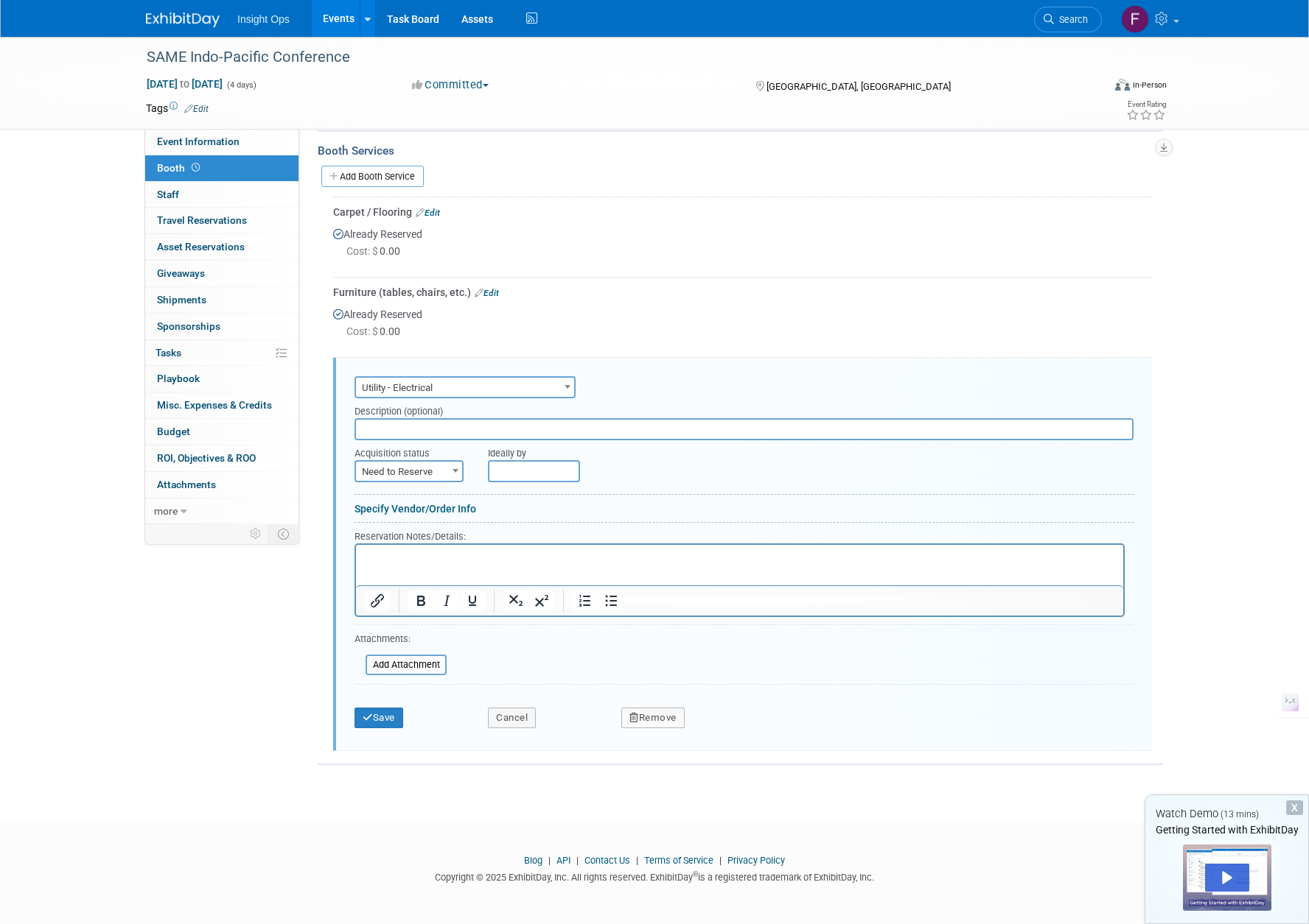
click at [457, 473] on span at bounding box center [455, 470] width 15 height 19
select select "2"
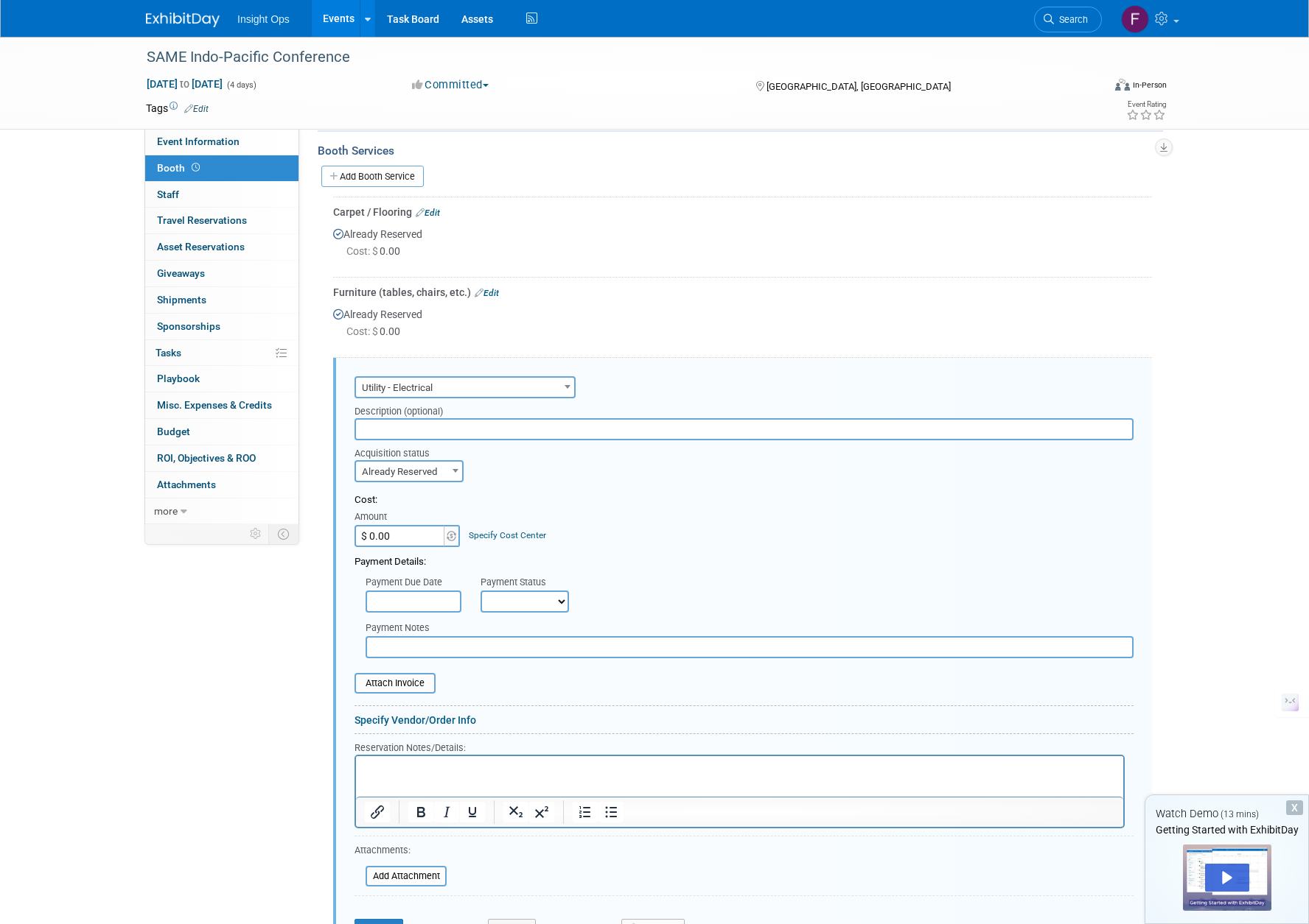
click at [171, 713] on div "Event Information Event Info Booth Booth 0 Staff 0 Staff 0 Travel Reservations …" at bounding box center [654, 402] width 1039 height 1147
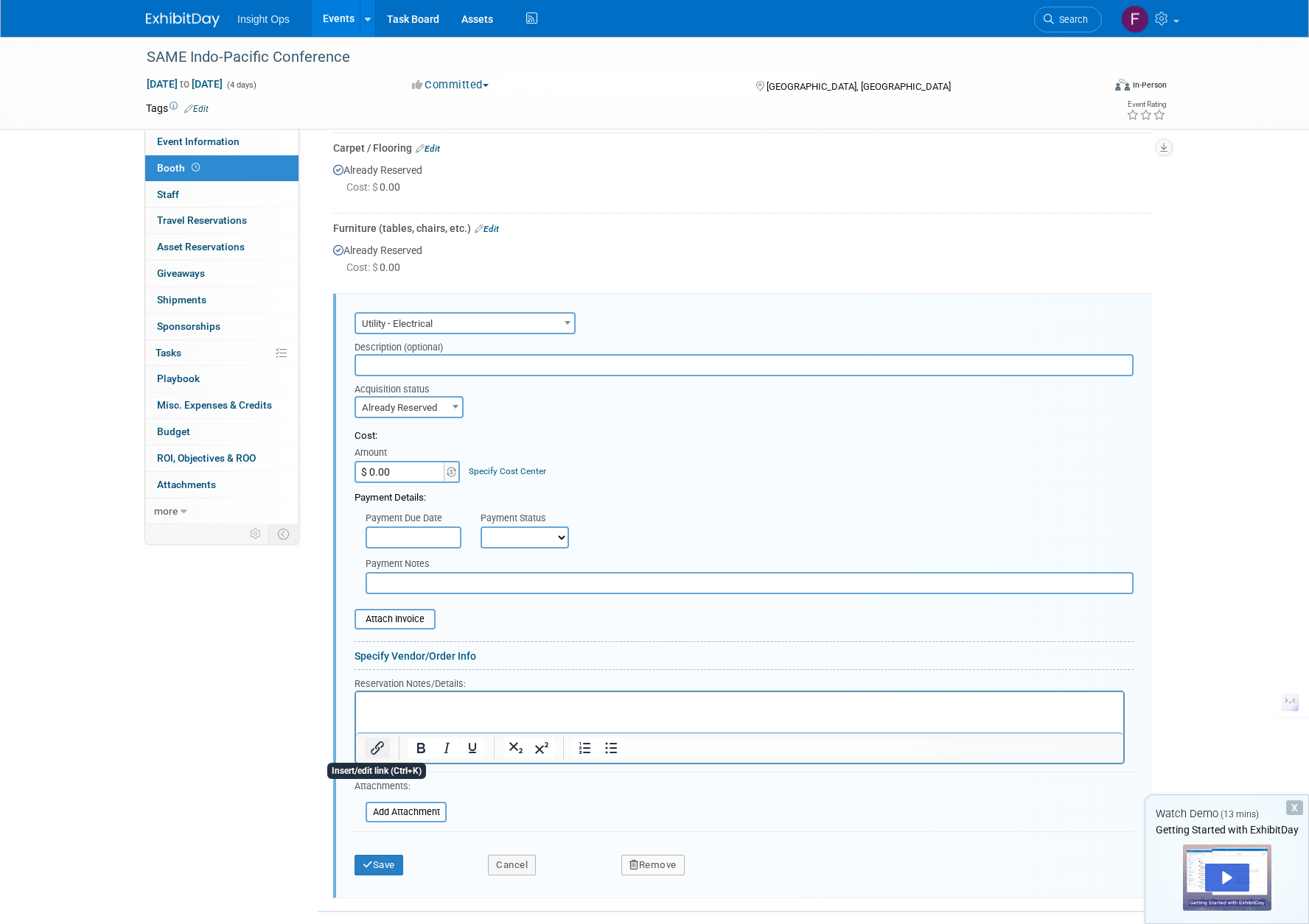
scroll to position [355, 0]
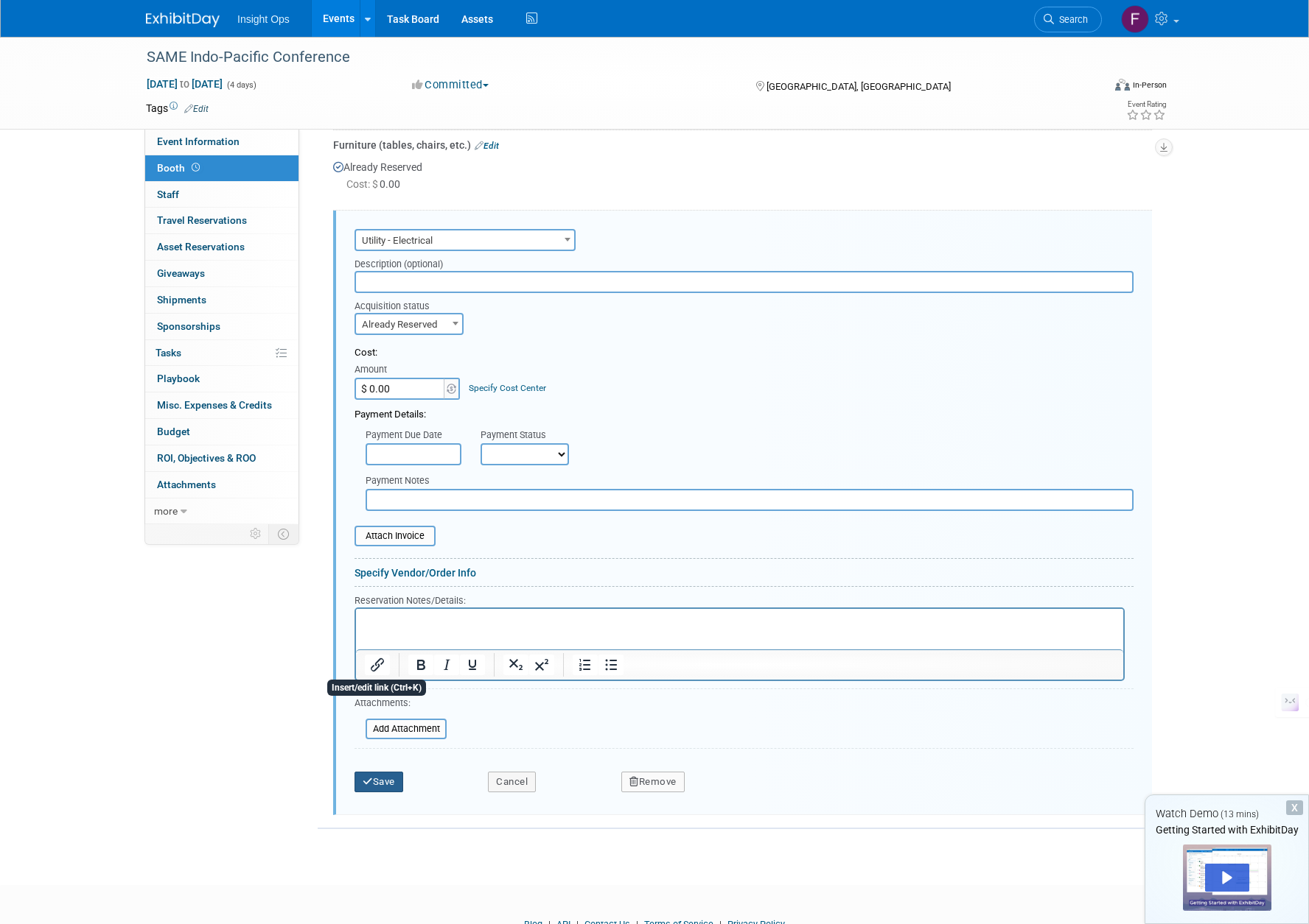
click at [380, 784] on button "Save" at bounding box center [379, 782] width 49 height 21
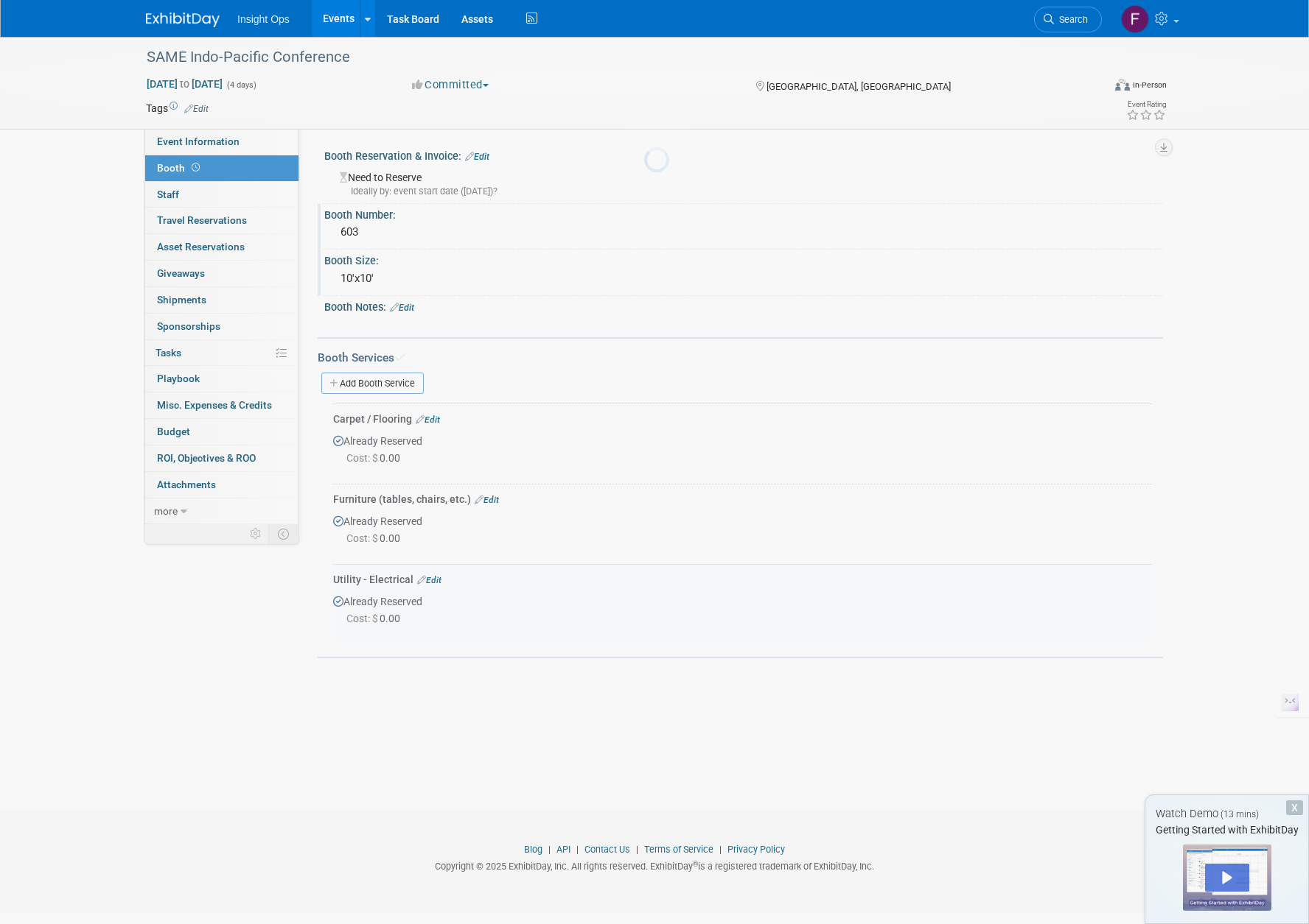
scroll to position [0, 0]
click at [171, 200] on span "Staff 0" at bounding box center [168, 194] width 22 height 12
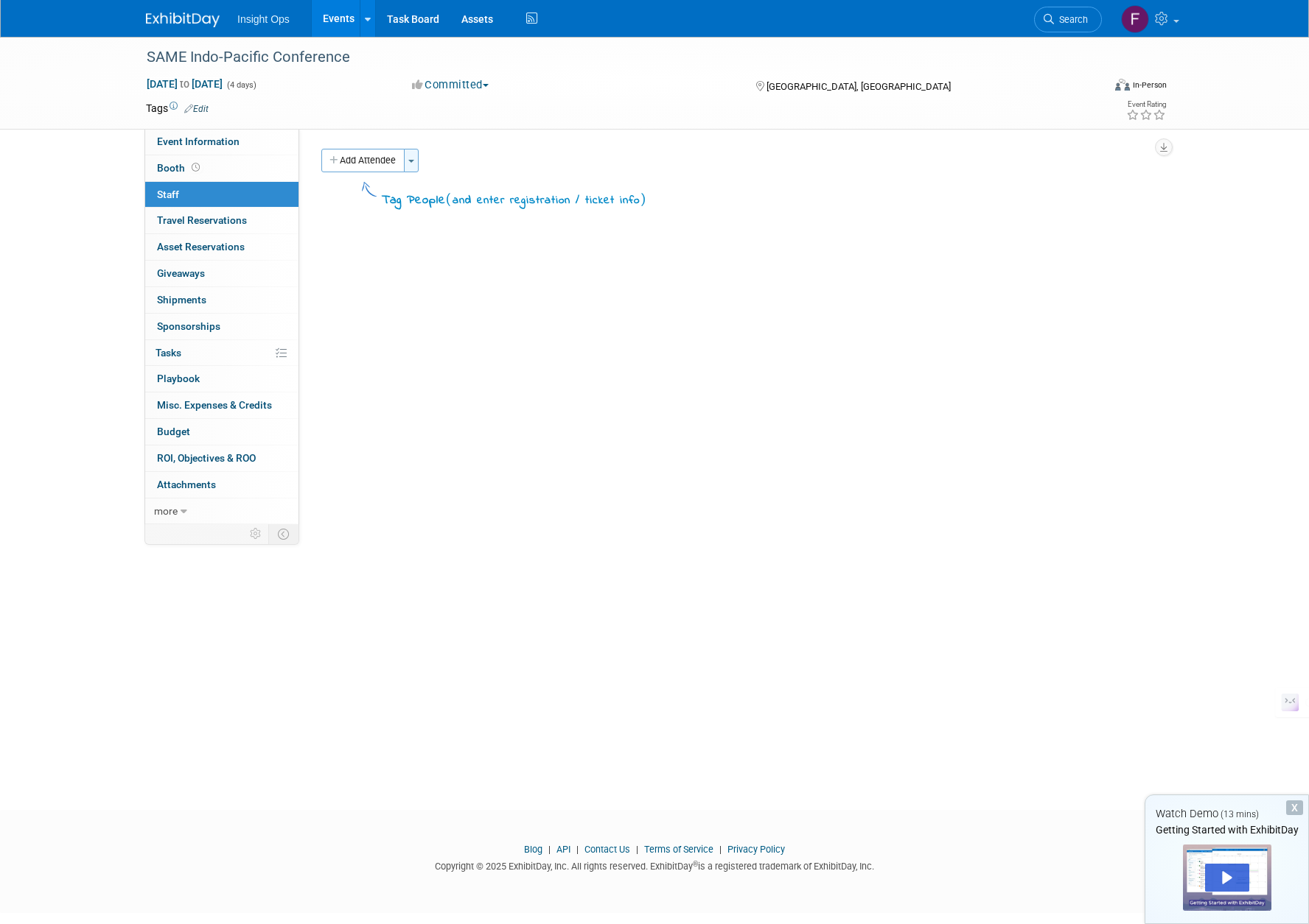
click at [419, 165] on button "Toggle Dropdown" at bounding box center [410, 161] width 15 height 24
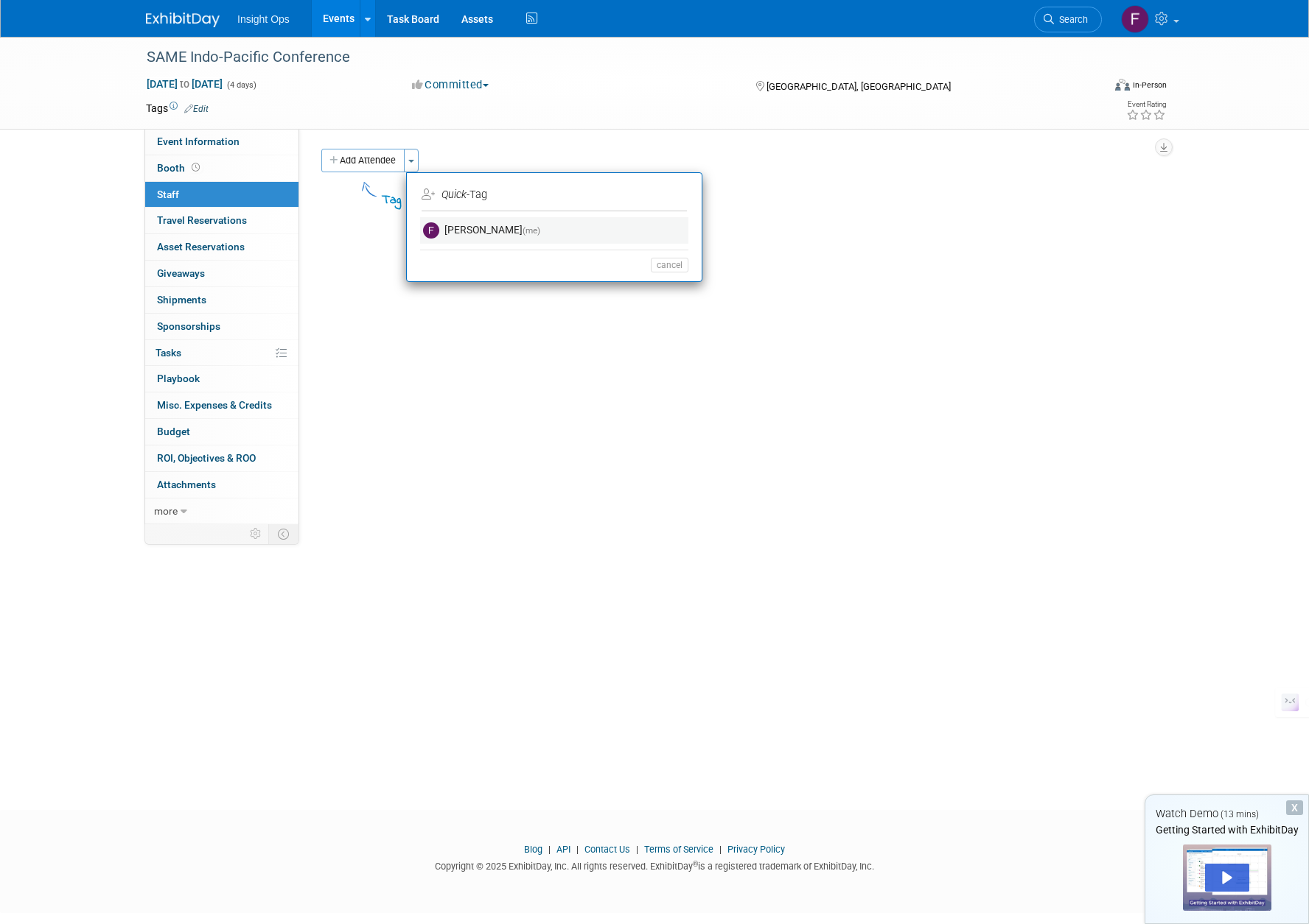
click at [469, 230] on link "fran schwartz-wallace (me)" at bounding box center [553, 230] width 268 height 27
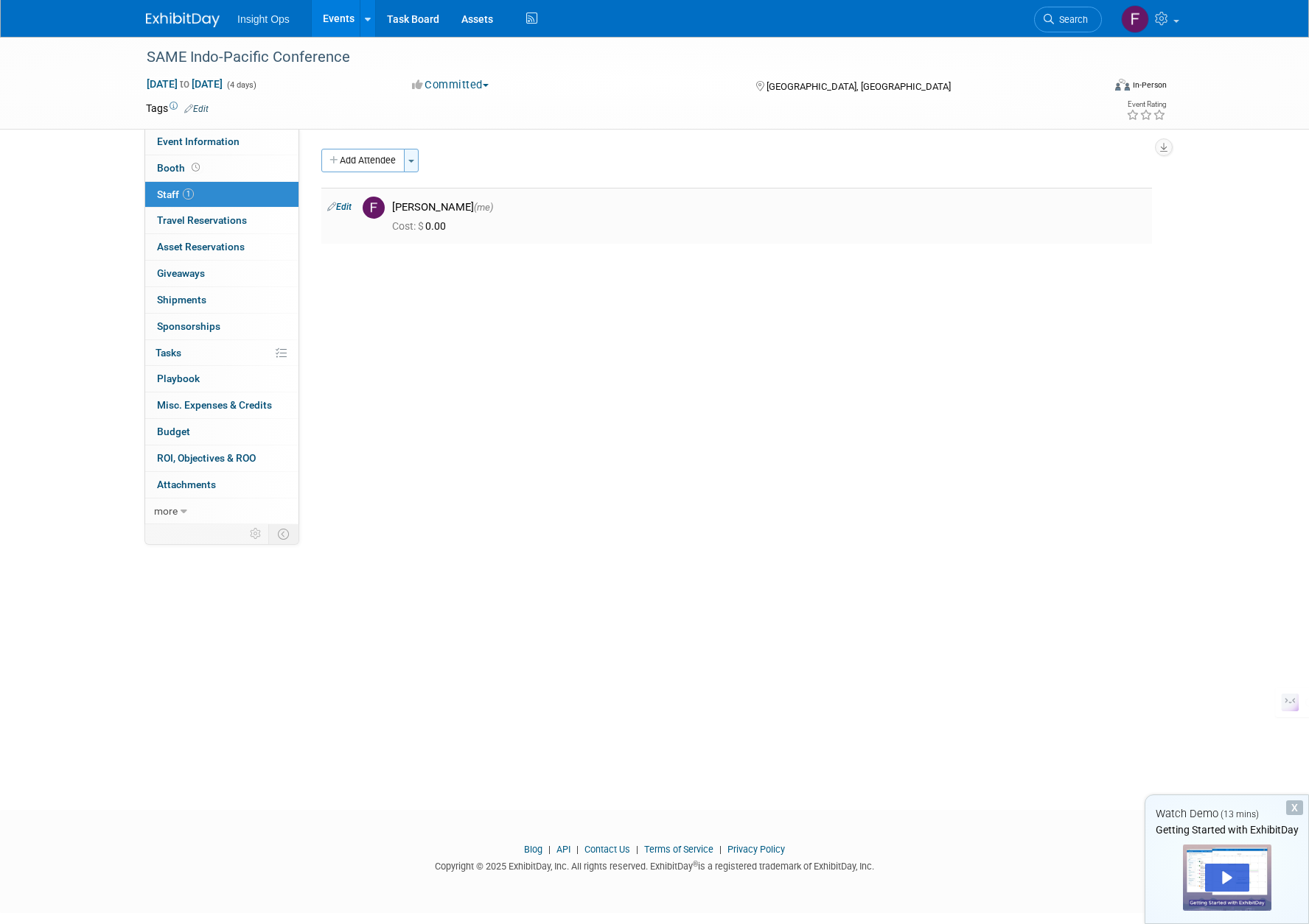
click at [414, 153] on button "Toggle Dropdown" at bounding box center [410, 161] width 15 height 24
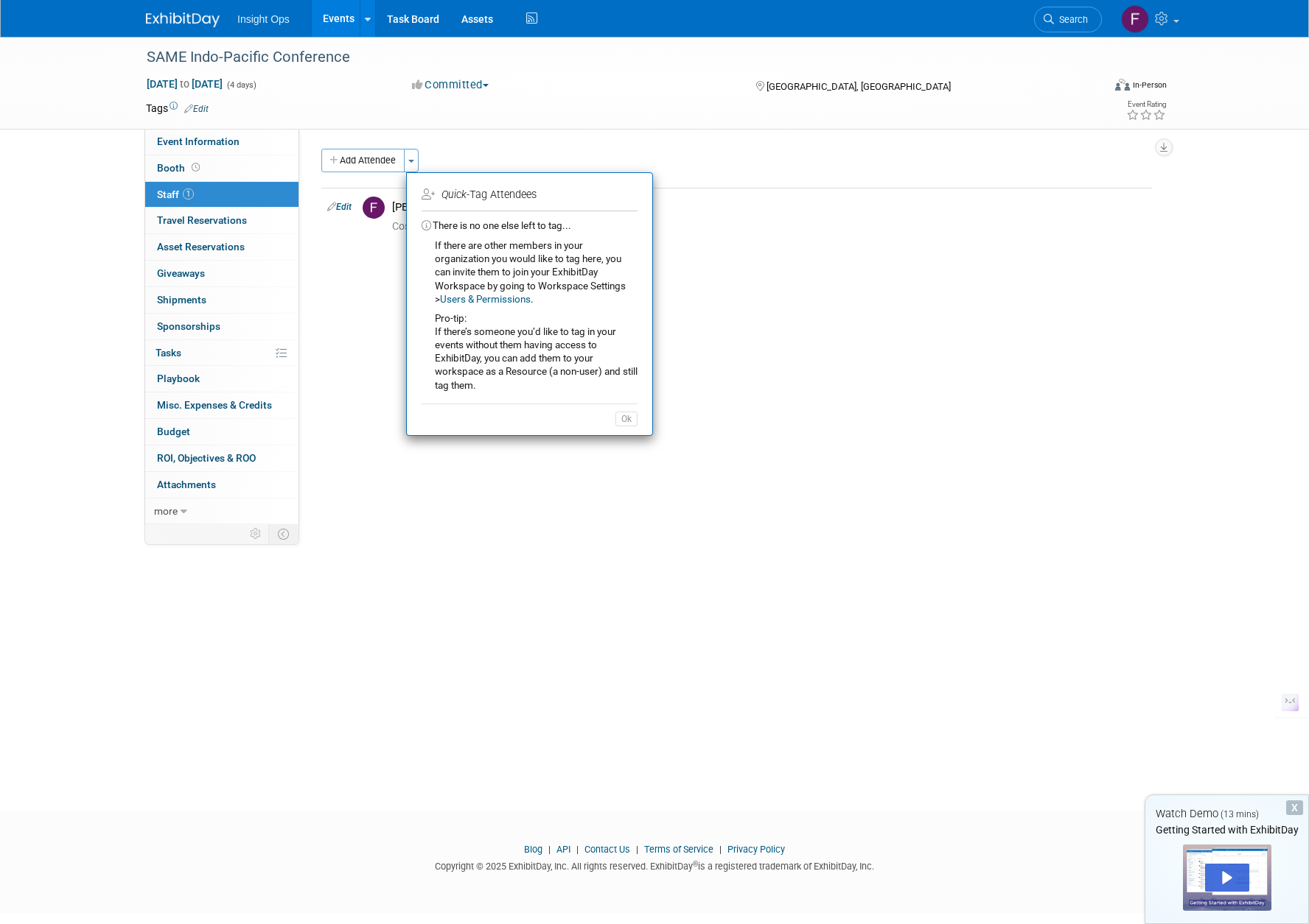
click at [344, 324] on div "Event Website: Edit Event Venue Name: Honolulu Convention Center Event Venue Ad…" at bounding box center [731, 327] width 864 height 396
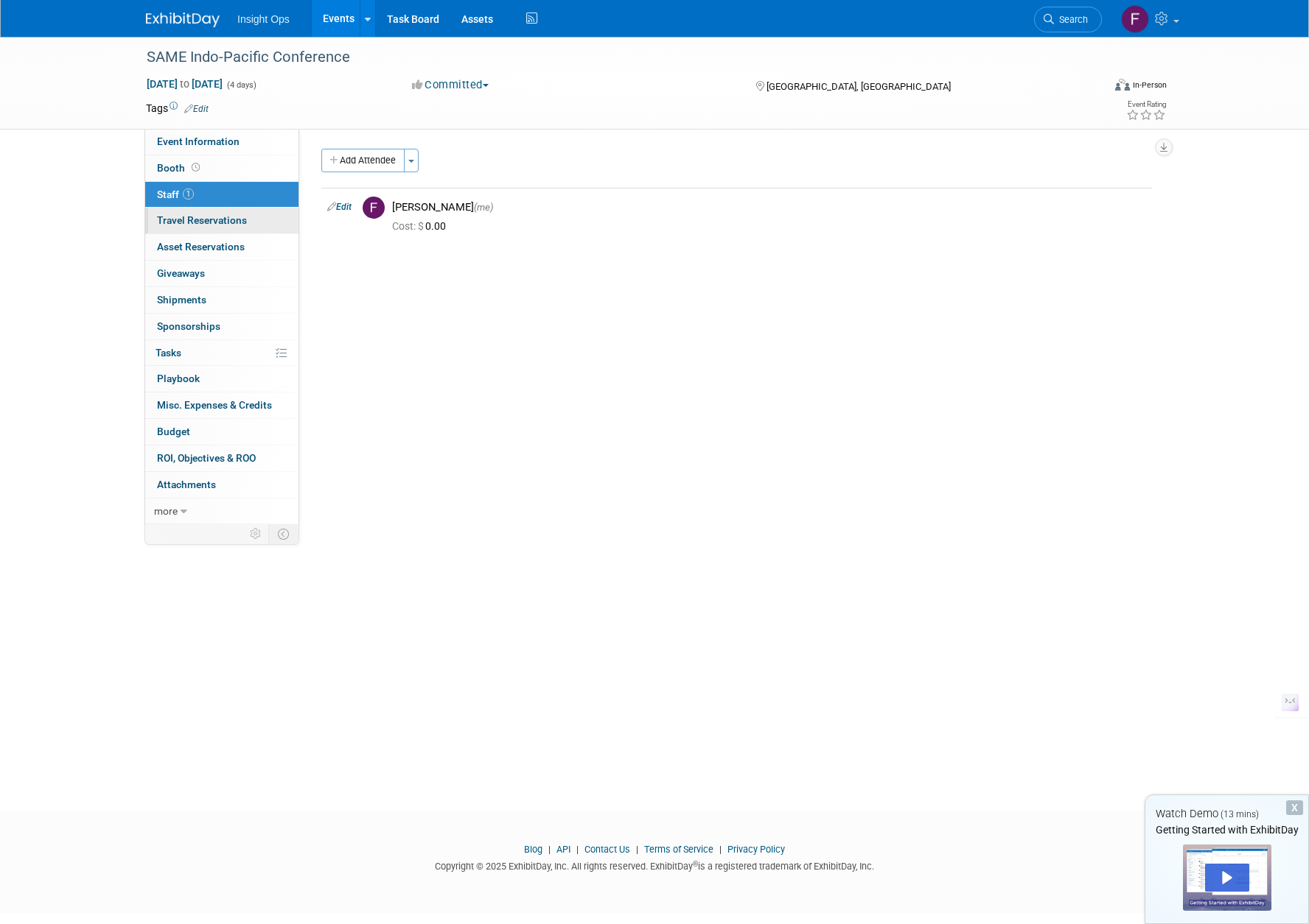
click at [196, 225] on span "Travel Reservations 0" at bounding box center [201, 220] width 90 height 12
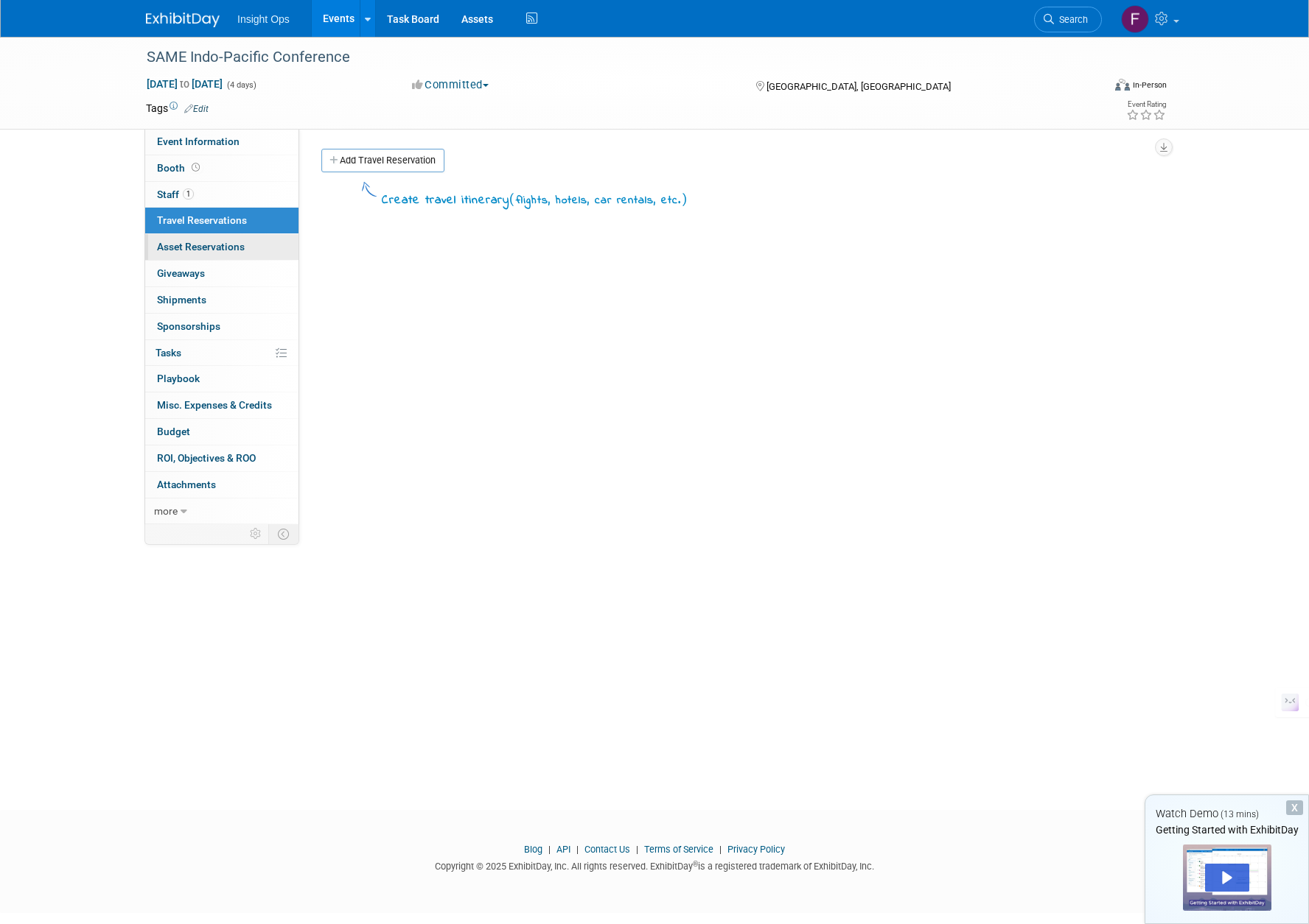
click at [198, 250] on span "Asset Reservations 0" at bounding box center [200, 247] width 87 height 12
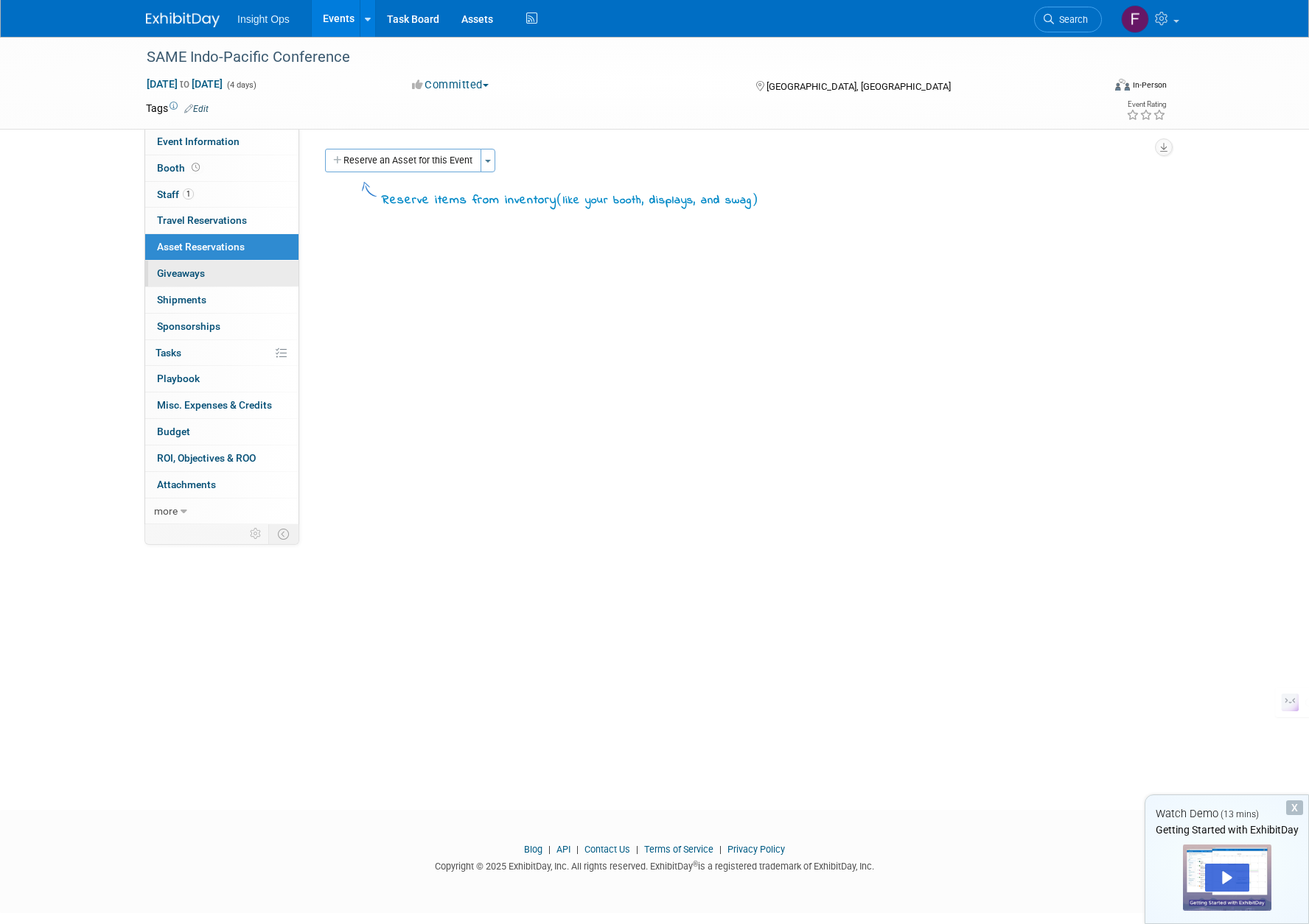
click at [198, 272] on span "Giveaways 0" at bounding box center [181, 273] width 48 height 12
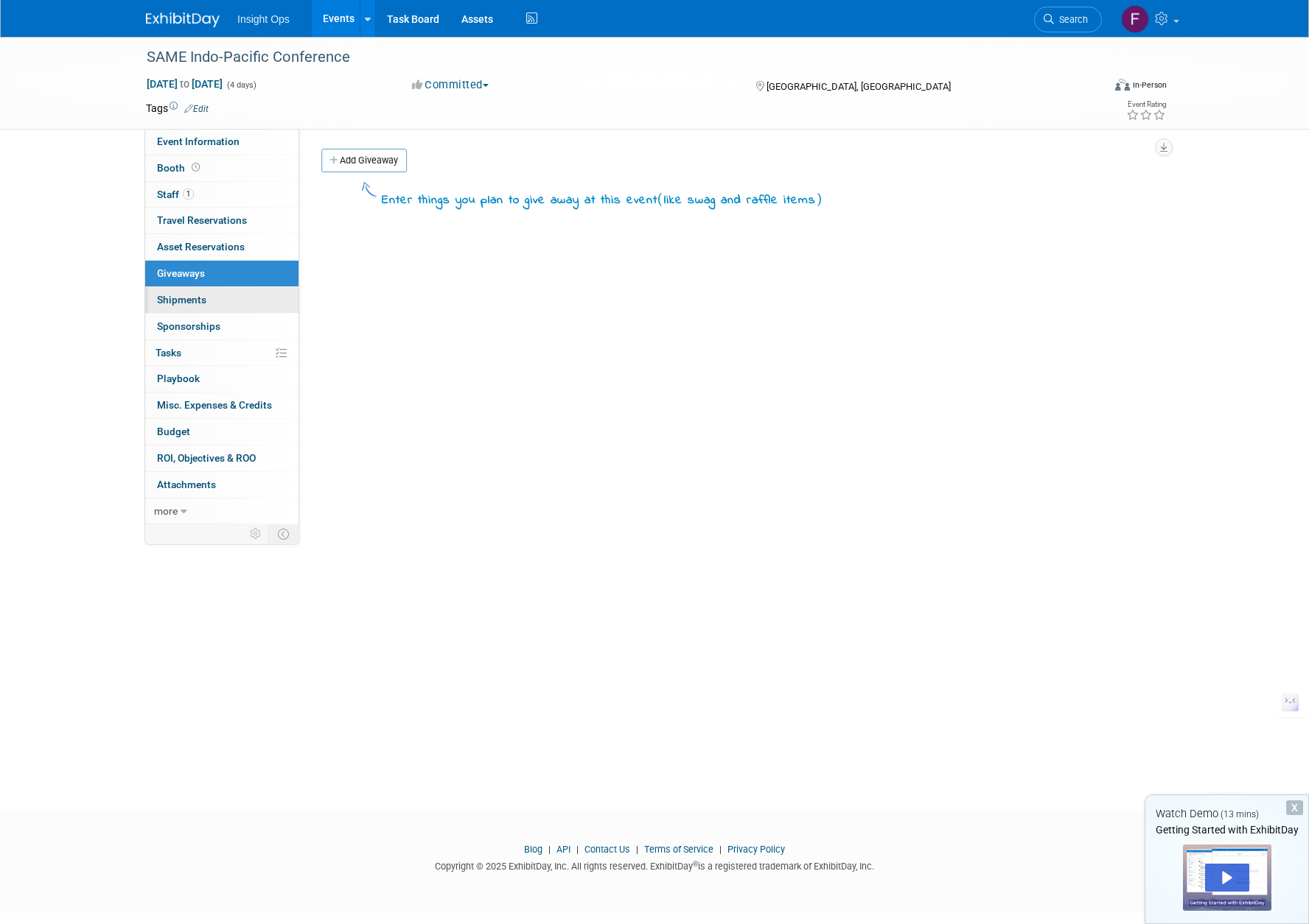
click at [196, 296] on span "Shipments 0" at bounding box center [182, 300] width 50 height 12
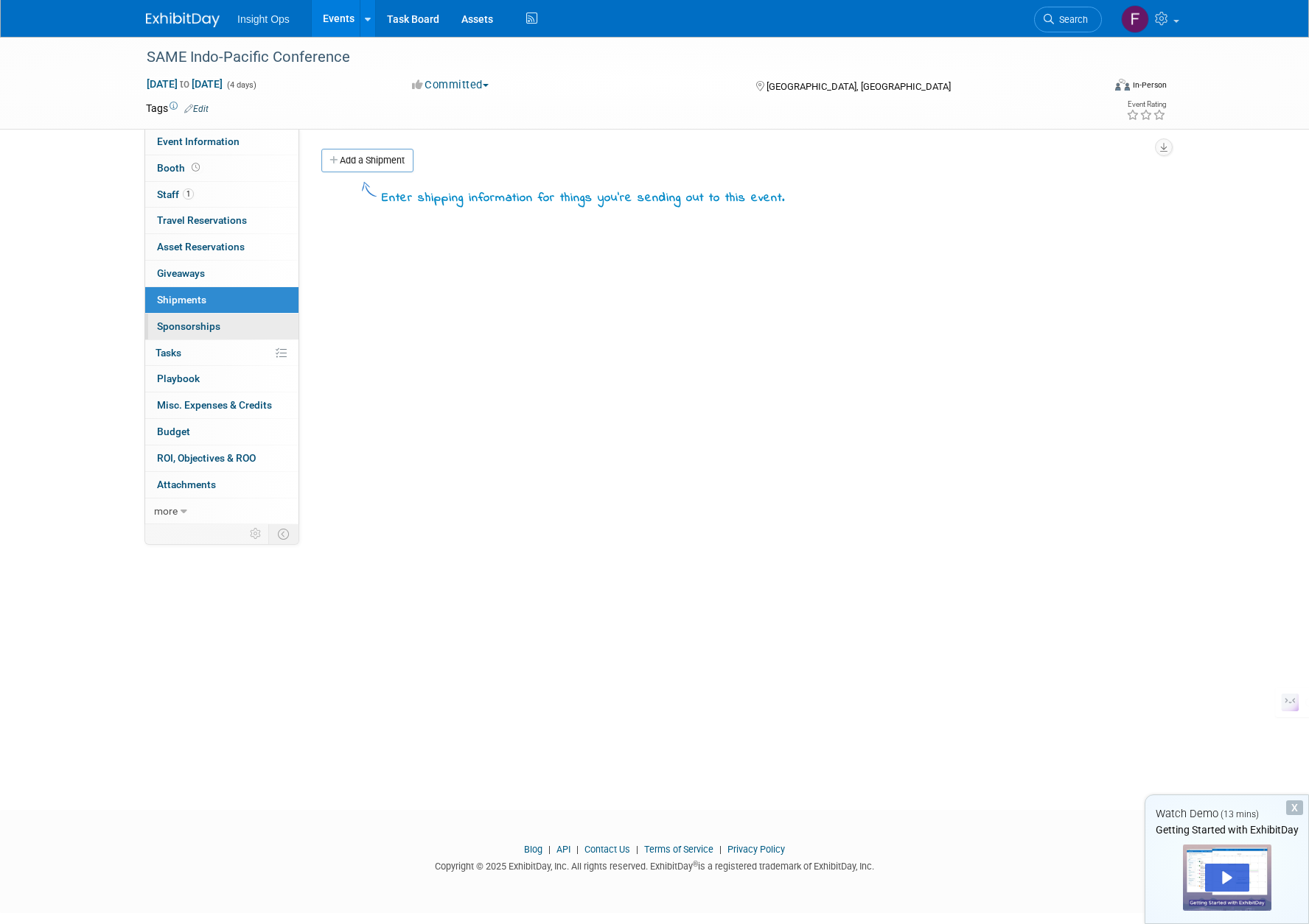
click at [203, 319] on link "0 Sponsorships 0" at bounding box center [221, 326] width 153 height 26
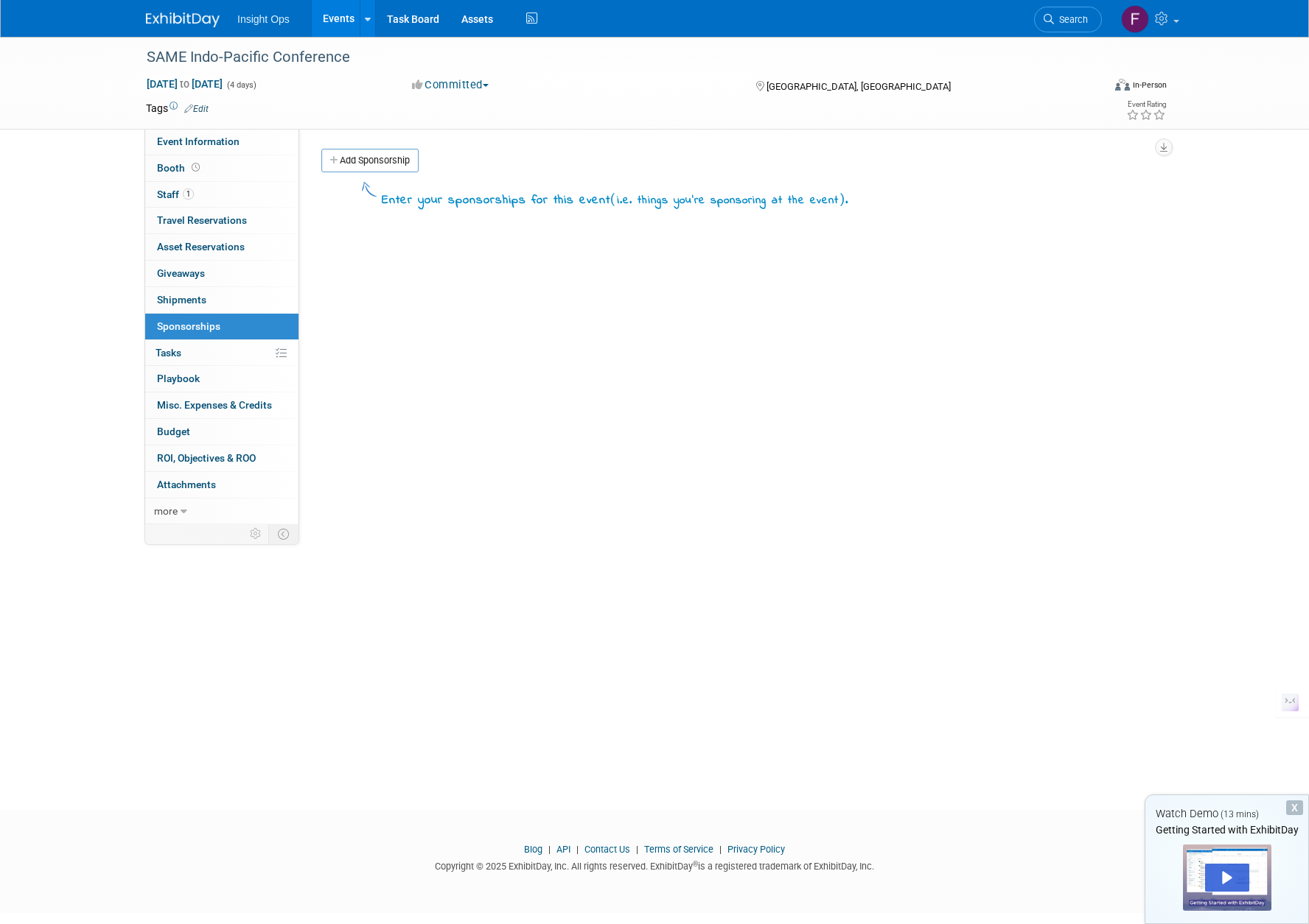
click at [197, 349] on link "0% Tasks 0%" at bounding box center [221, 353] width 153 height 26
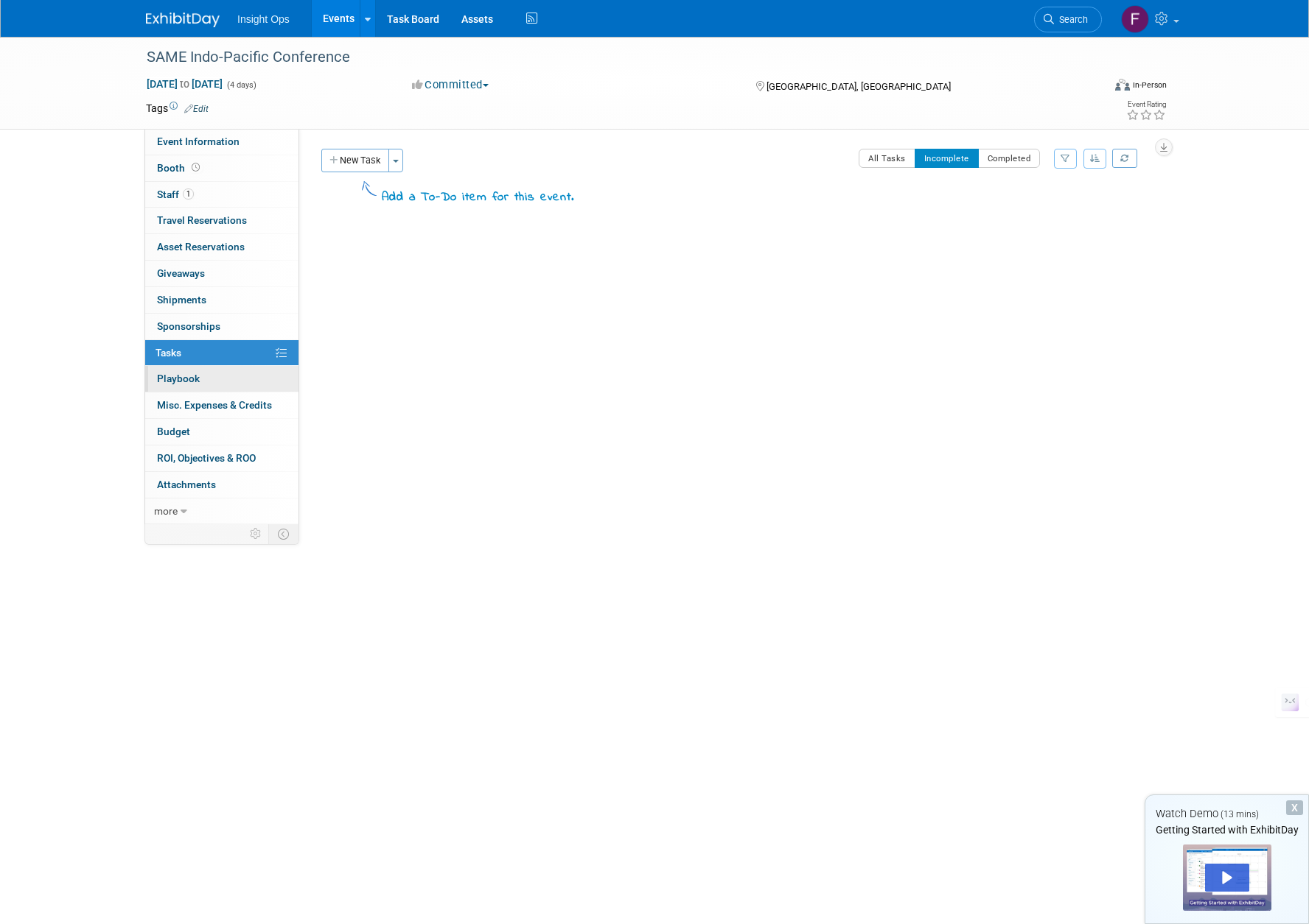
click at [193, 375] on span "Playbook 0" at bounding box center [178, 379] width 43 height 12
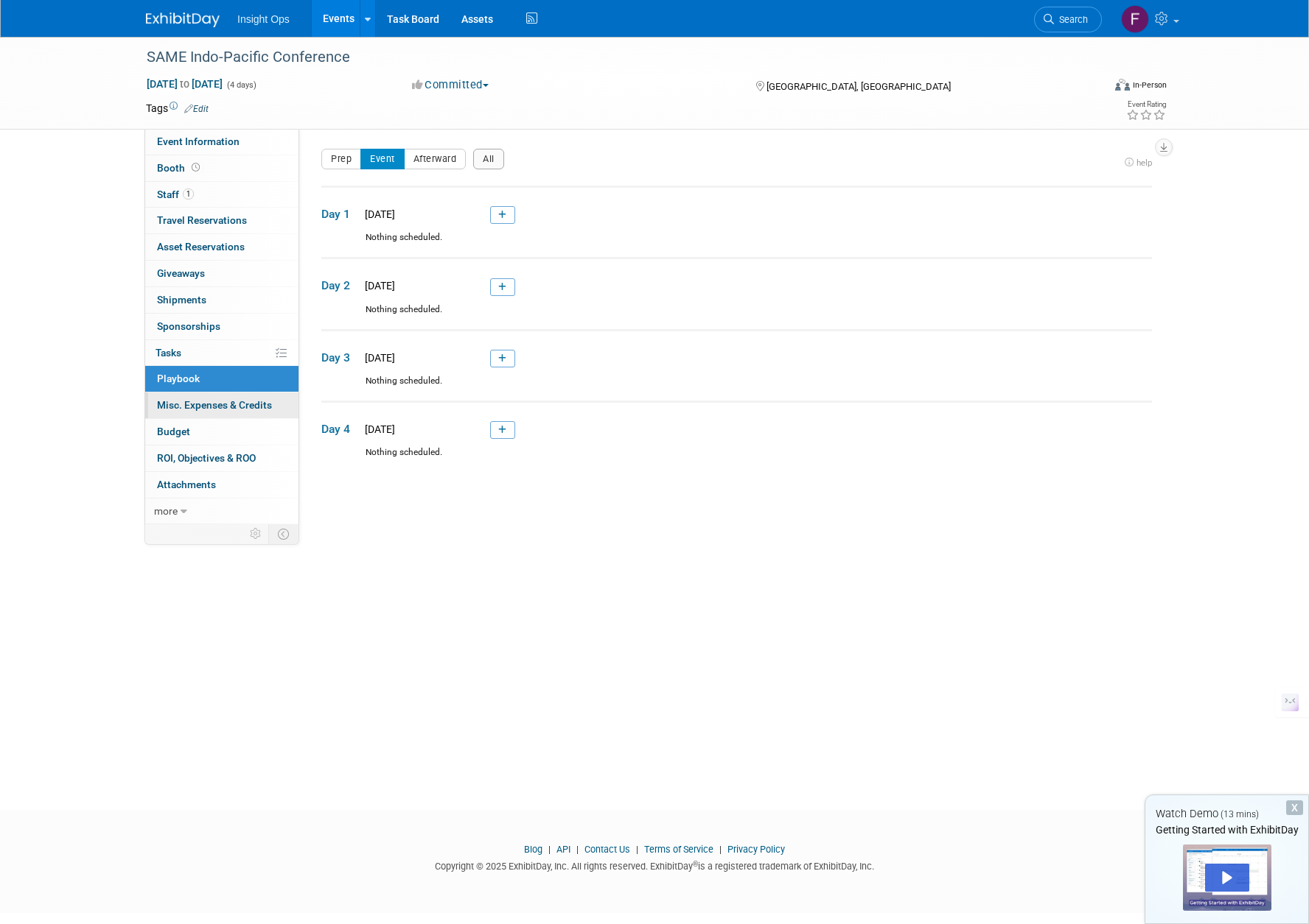
click at [194, 402] on span "Misc. Expenses & Credits 0" at bounding box center [214, 405] width 115 height 12
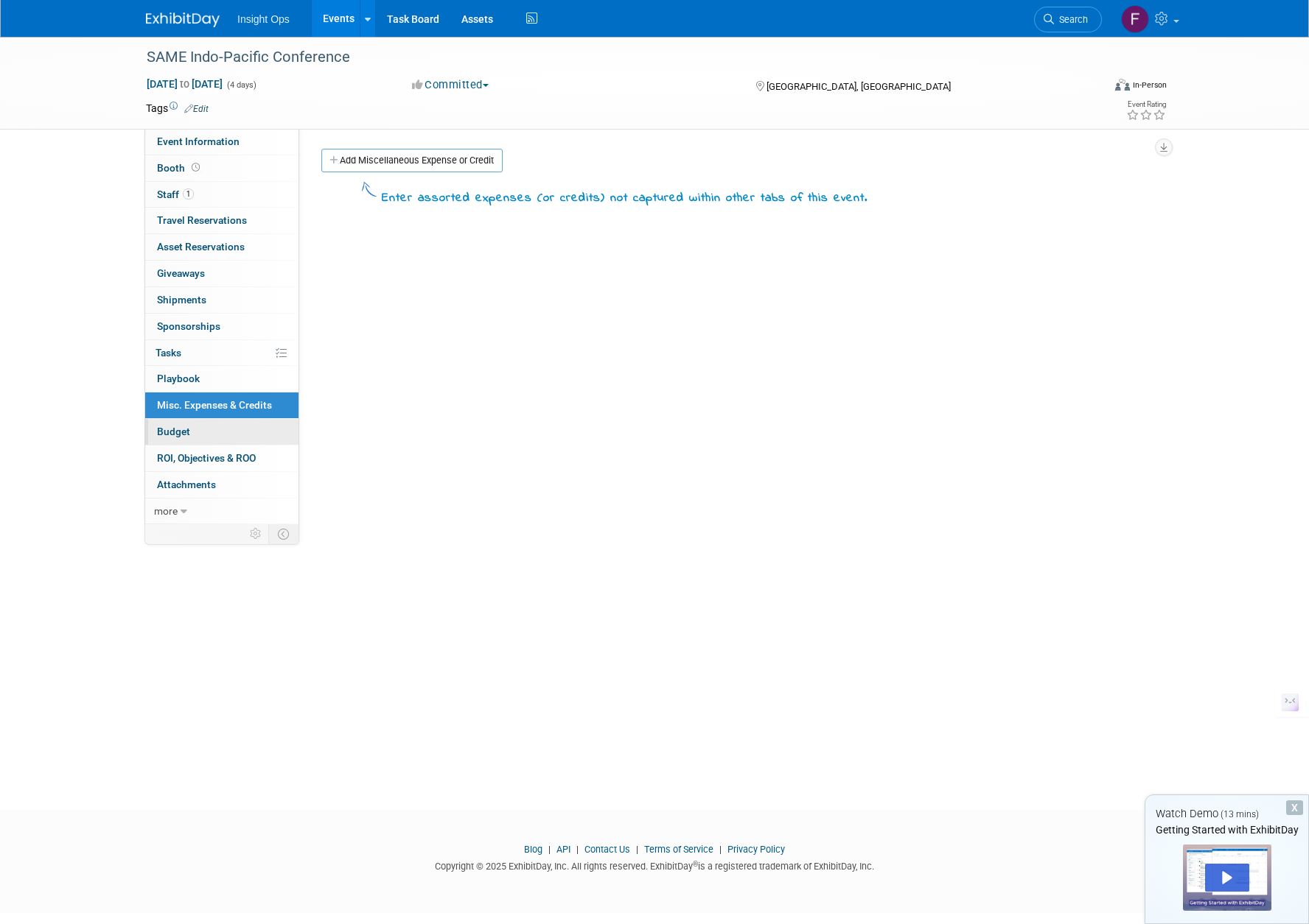
click at [187, 435] on span "Budget" at bounding box center [173, 432] width 33 height 12
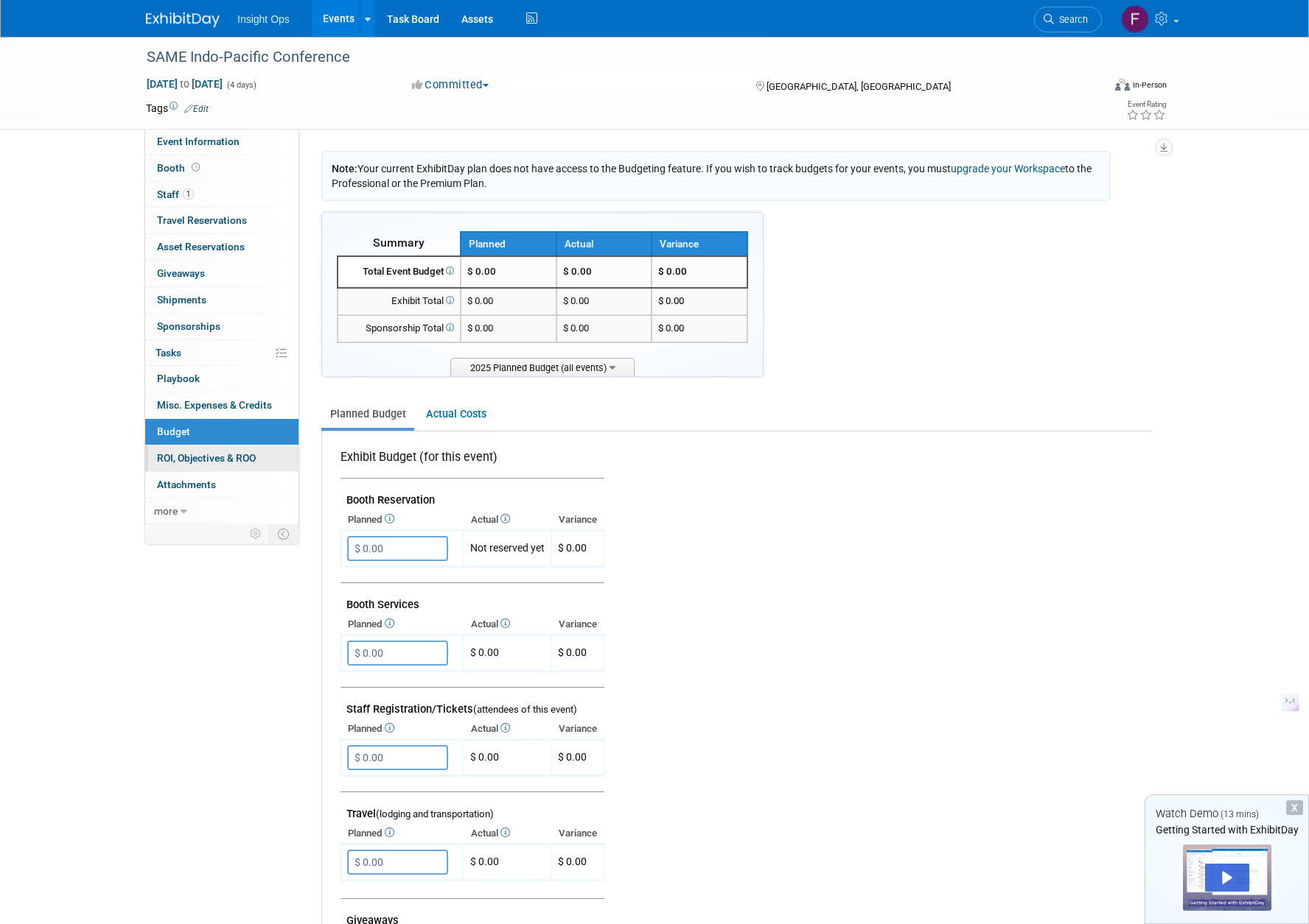
click at [193, 461] on span "ROI, Objectives & ROO 0" at bounding box center [206, 458] width 99 height 12
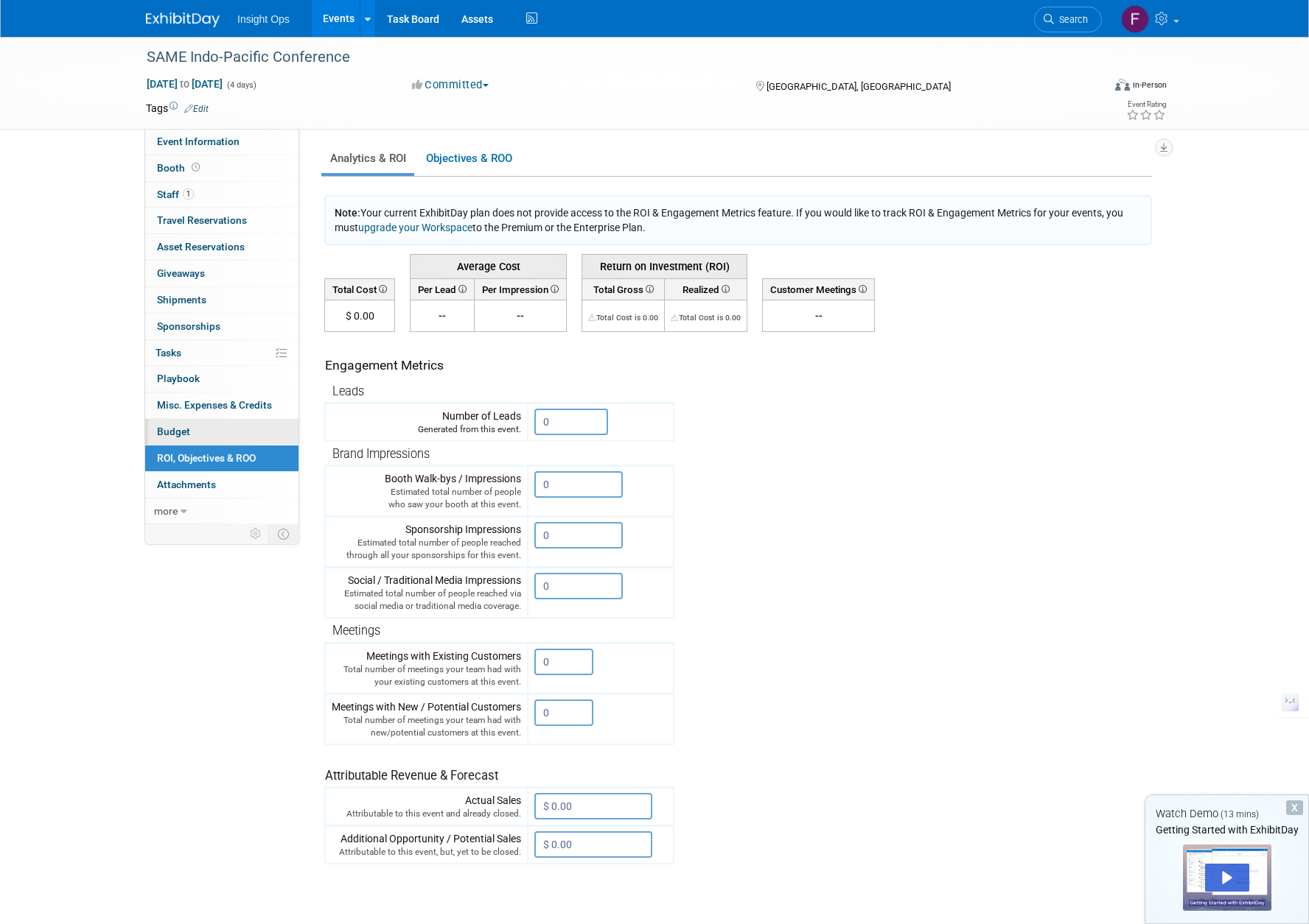
click at [190, 430] on link "Budget" at bounding box center [221, 432] width 153 height 26
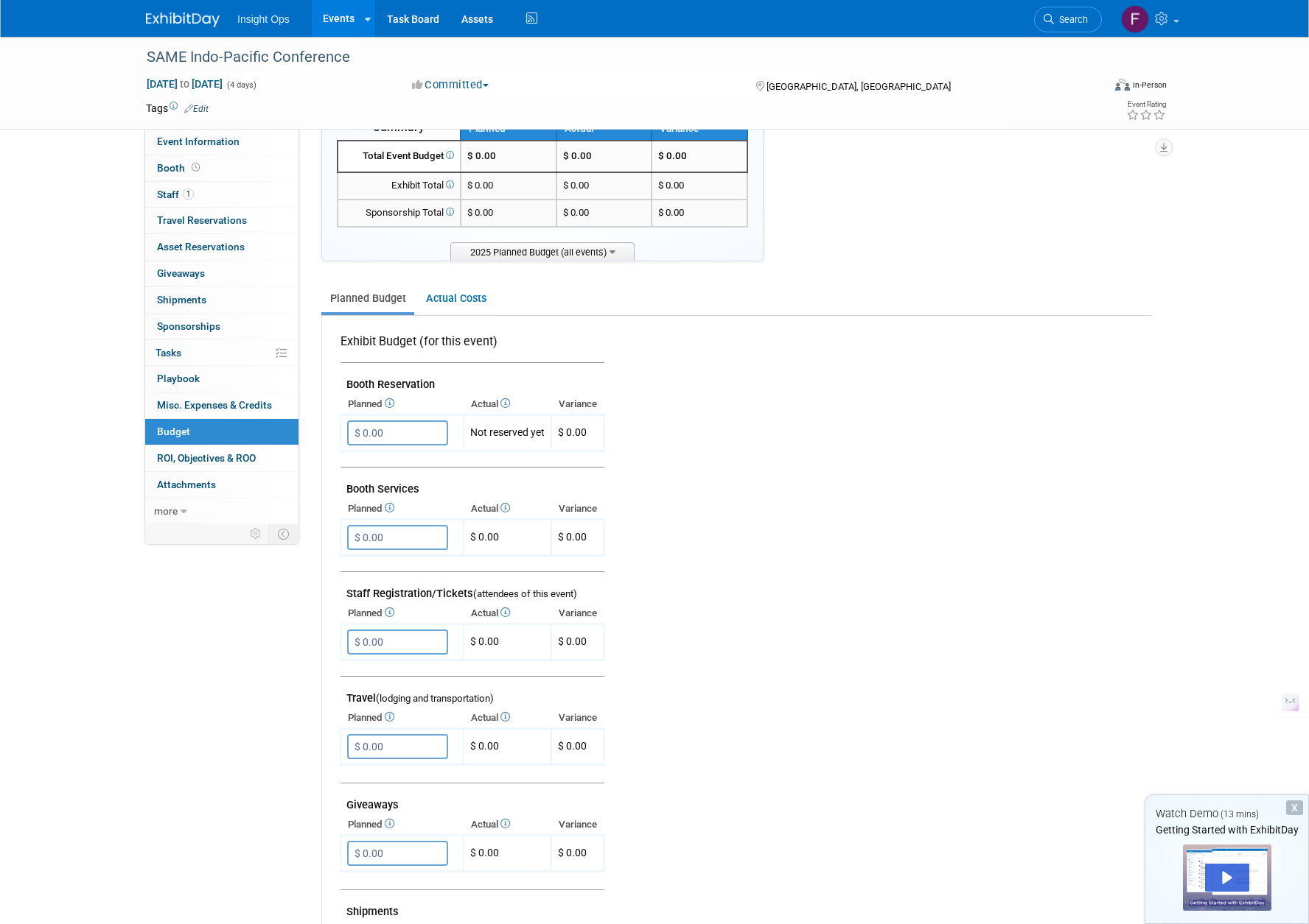
scroll to position [221, 0]
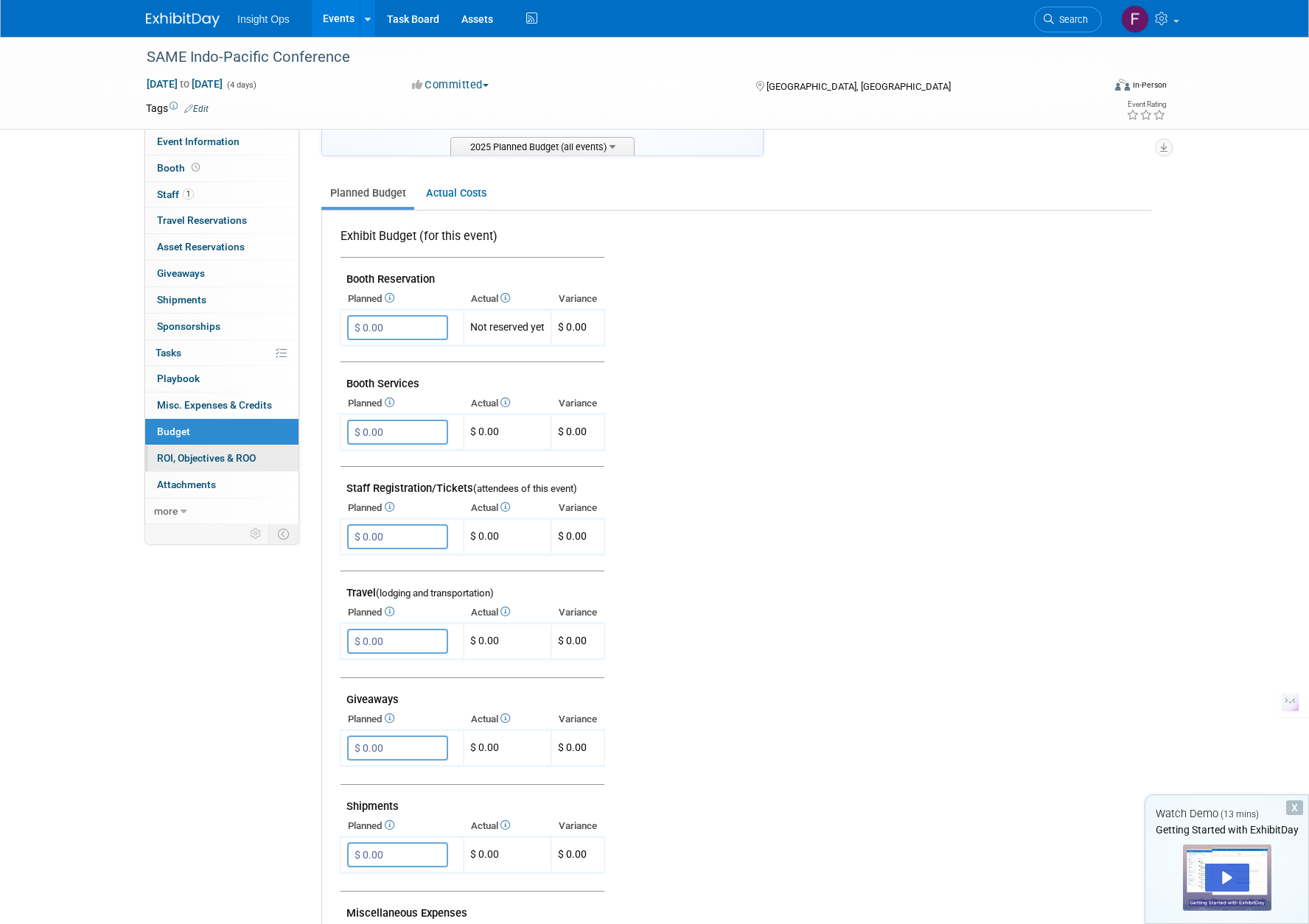
click at [206, 460] on span "ROI, Objectives & ROO 0" at bounding box center [206, 458] width 99 height 12
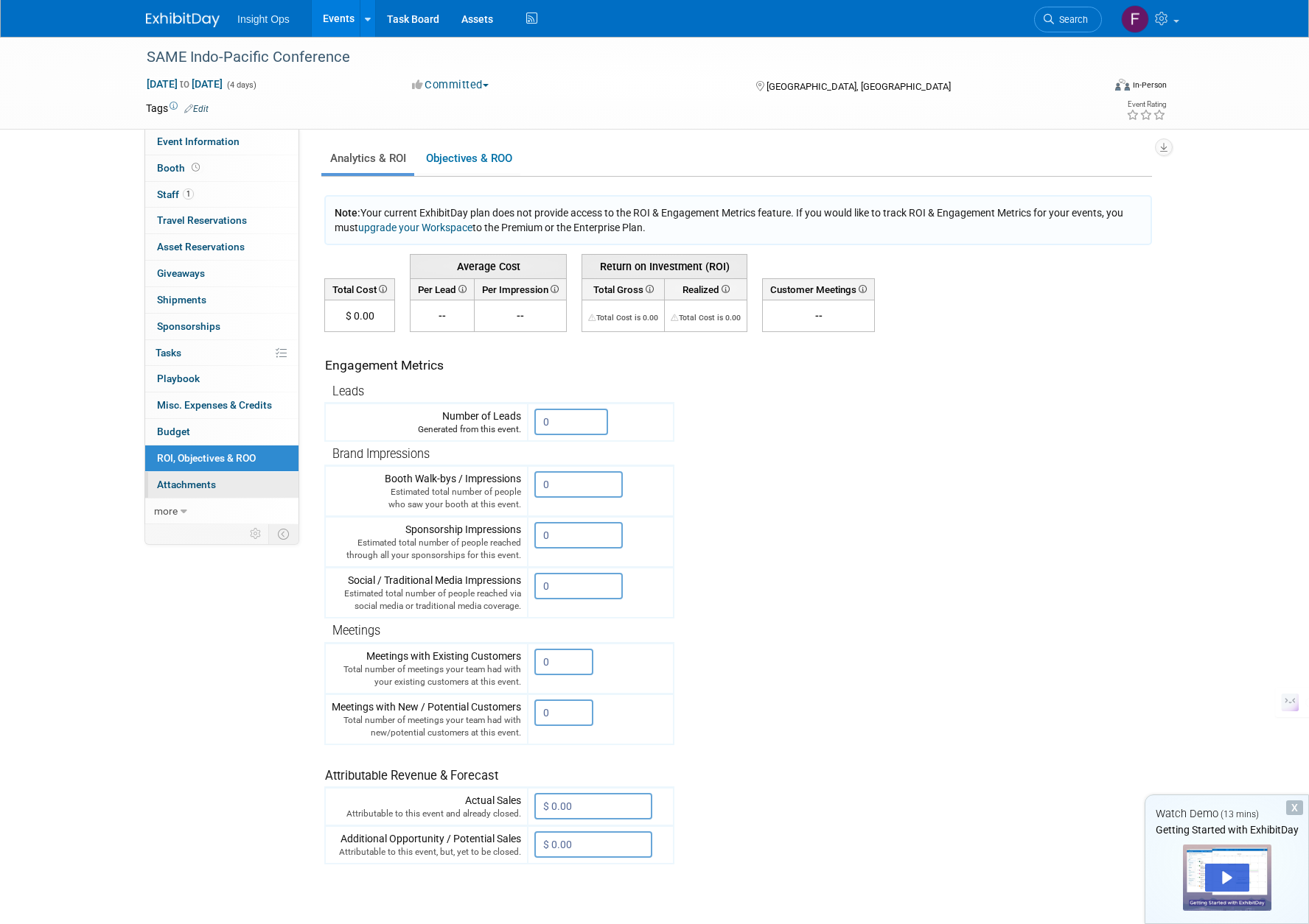
click at [193, 483] on span "Attachments 0" at bounding box center [186, 485] width 59 height 12
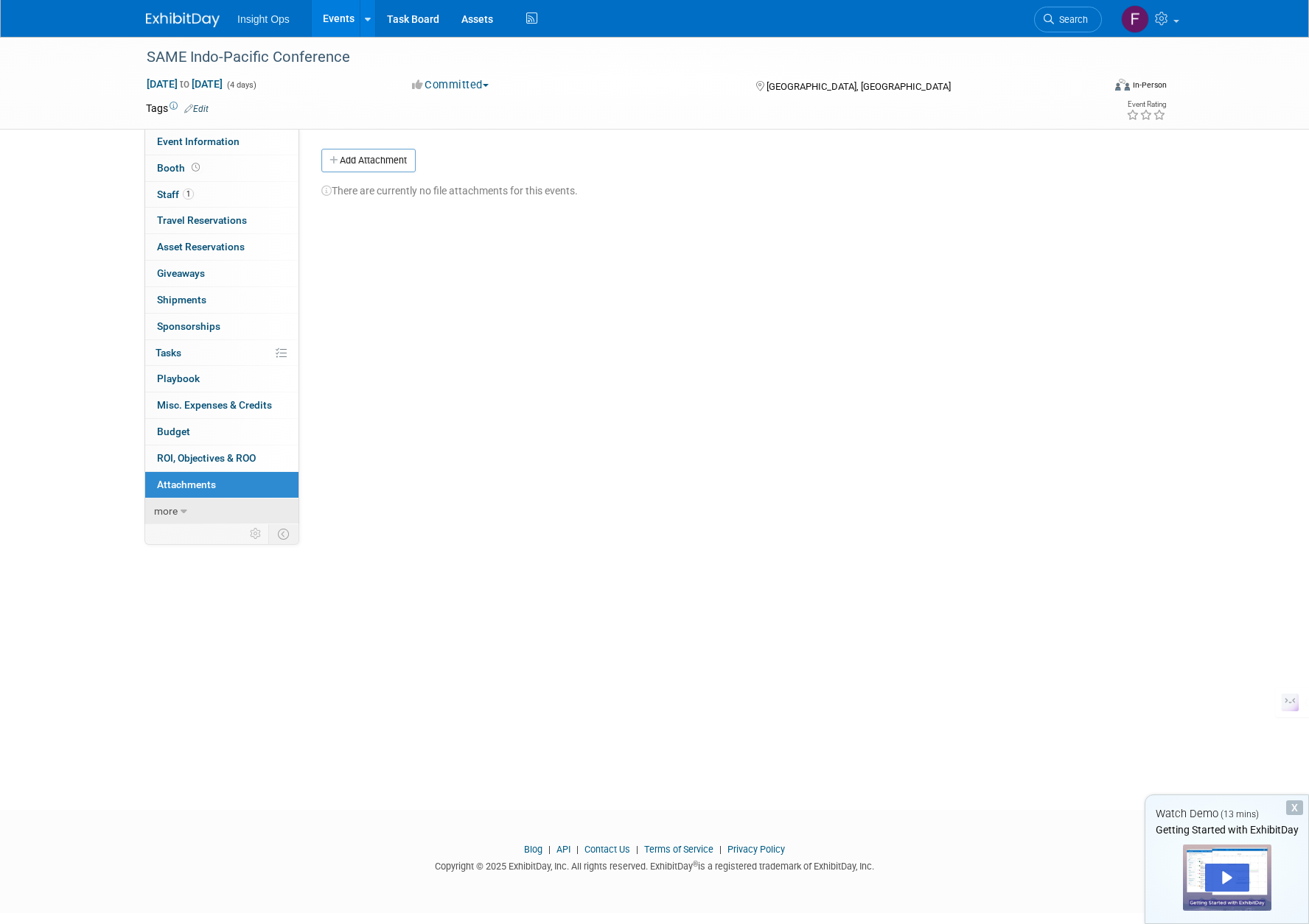
click at [181, 508] on icon at bounding box center [184, 512] width 7 height 10
click at [170, 535] on span "Event Binder (.pdf export)" at bounding box center [216, 537] width 118 height 12
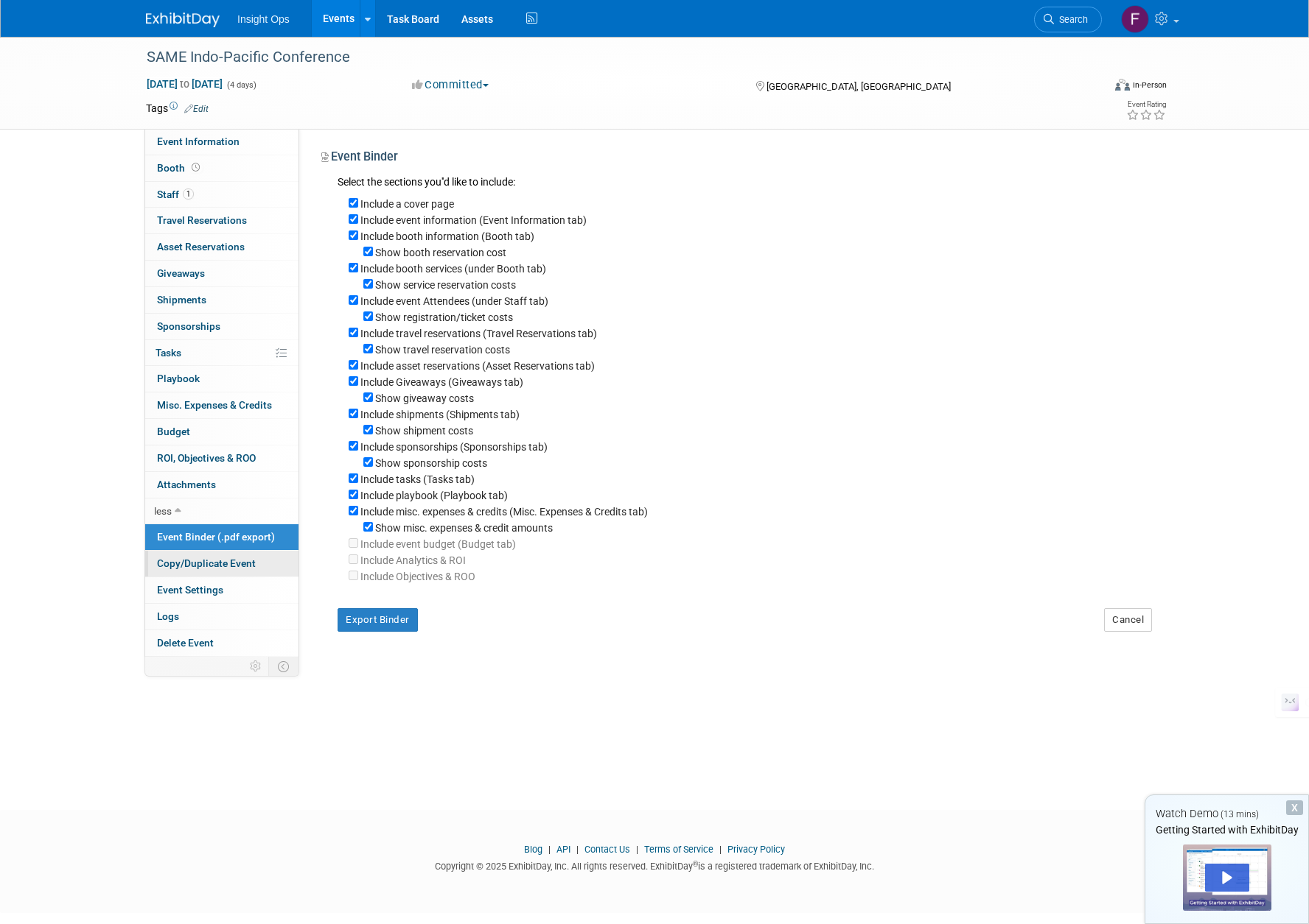
click at [205, 562] on span "Copy/Duplicate Event" at bounding box center [206, 563] width 99 height 12
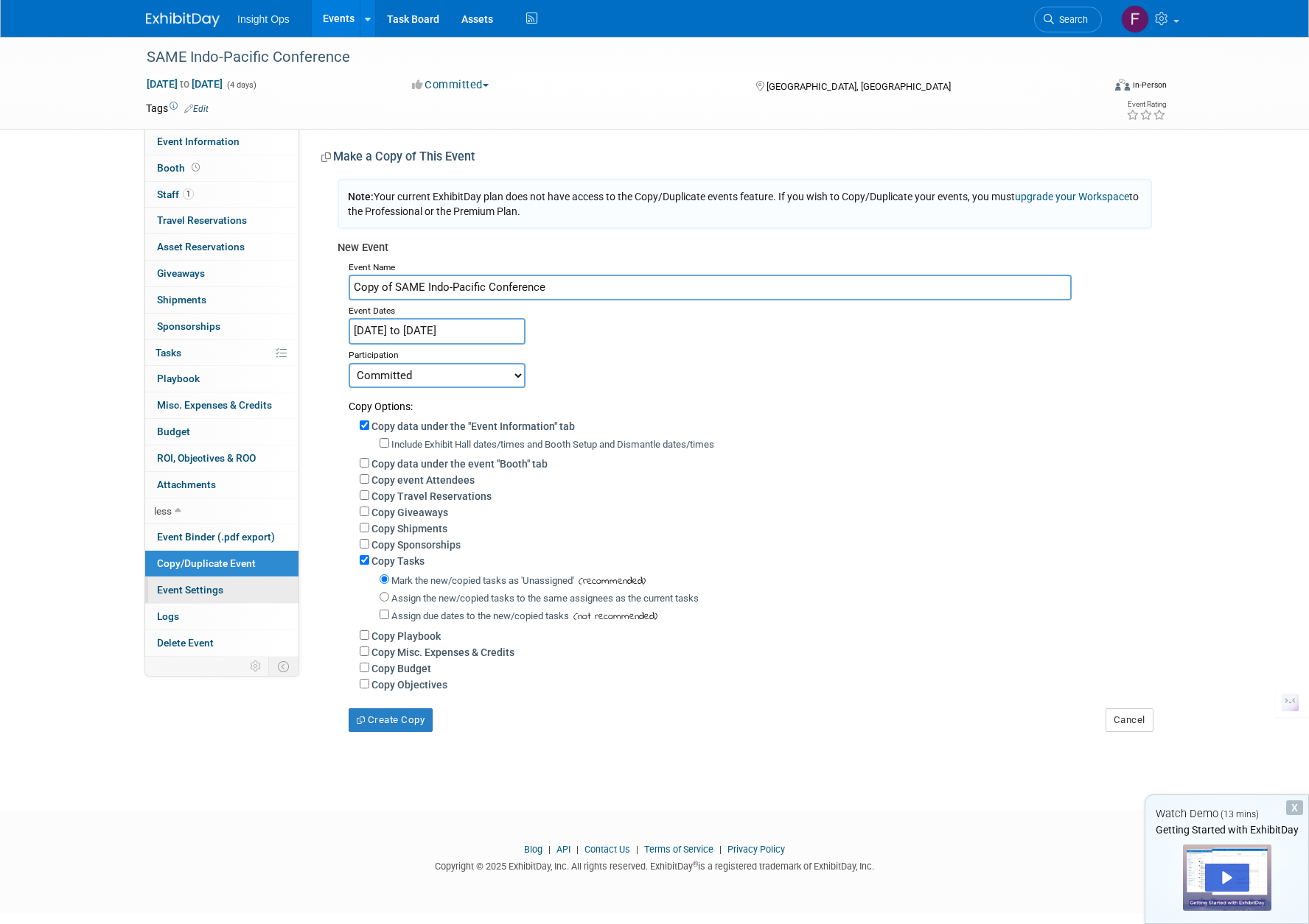
click at [187, 598] on link "Event Settings" at bounding box center [221, 590] width 153 height 26
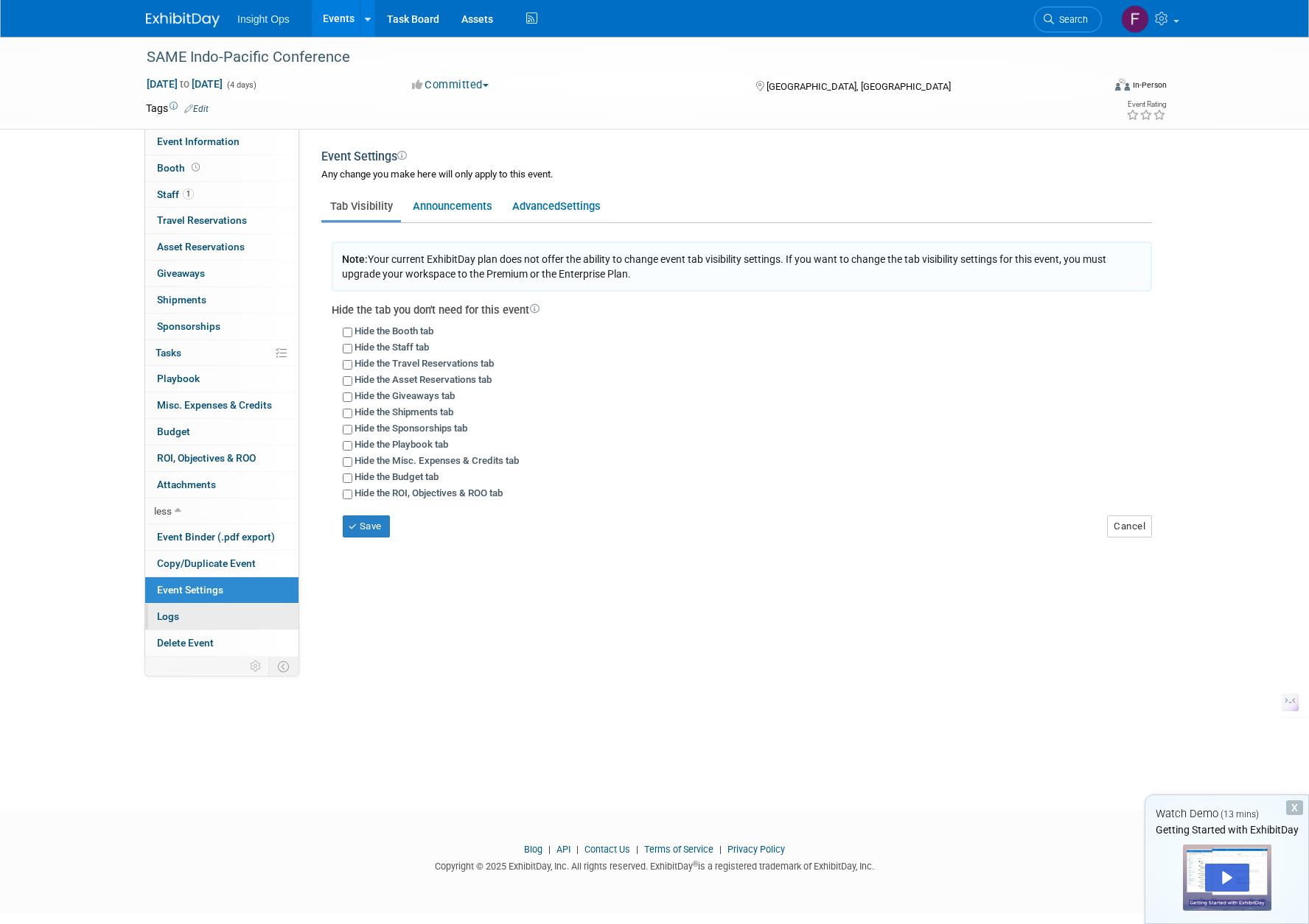
click at [174, 617] on span "Logs" at bounding box center [168, 617] width 22 height 12
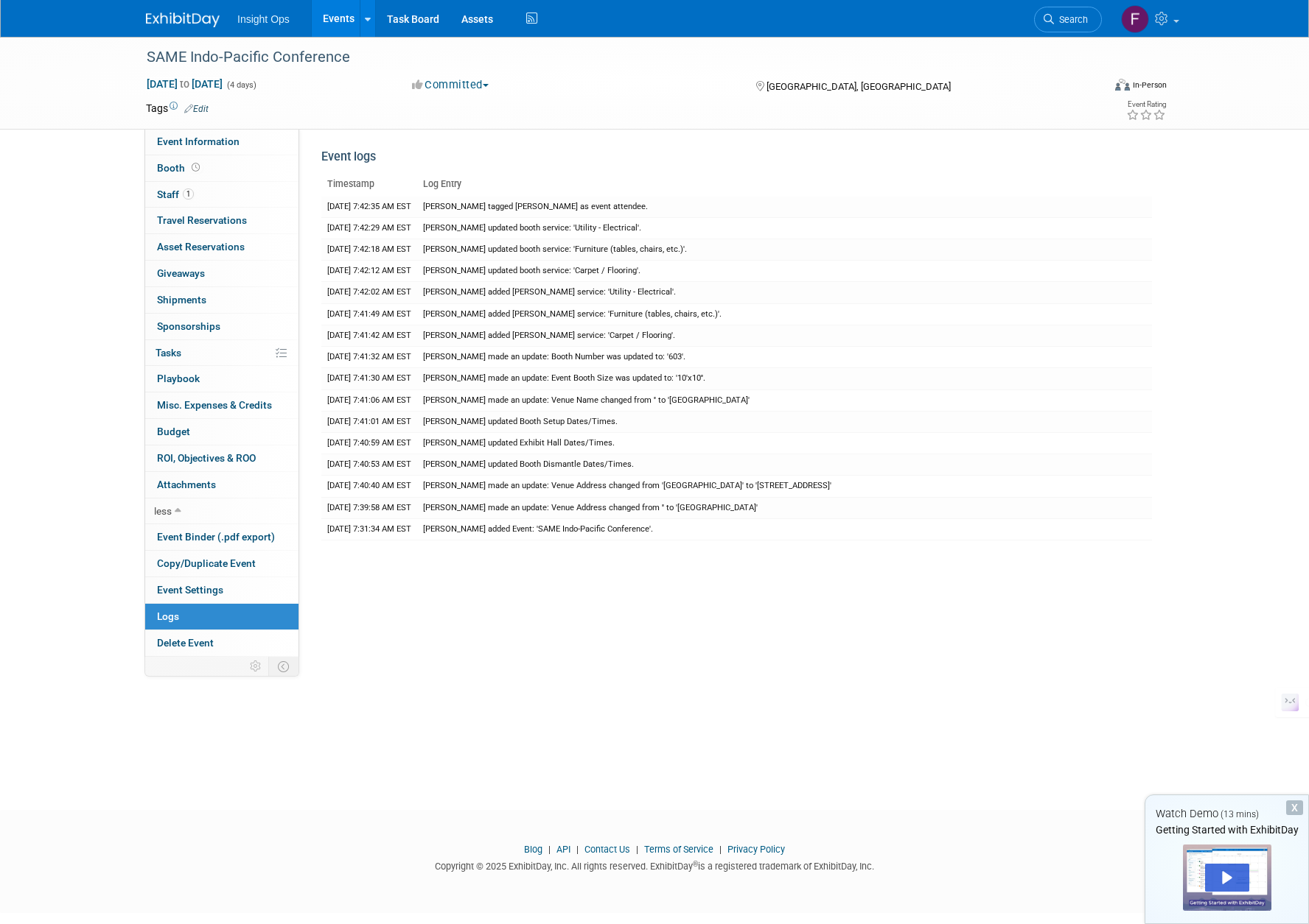
click at [35, 486] on div "SAME Indo-Pacific Conference Sep 8, 2025 to Sep 11, 2025 (4 days) Sep 8, 2025 t…" at bounding box center [654, 410] width 1309 height 747
click at [398, 19] on link "Task Board" at bounding box center [413, 18] width 75 height 37
